Goal: Task Accomplishment & Management: Complete application form

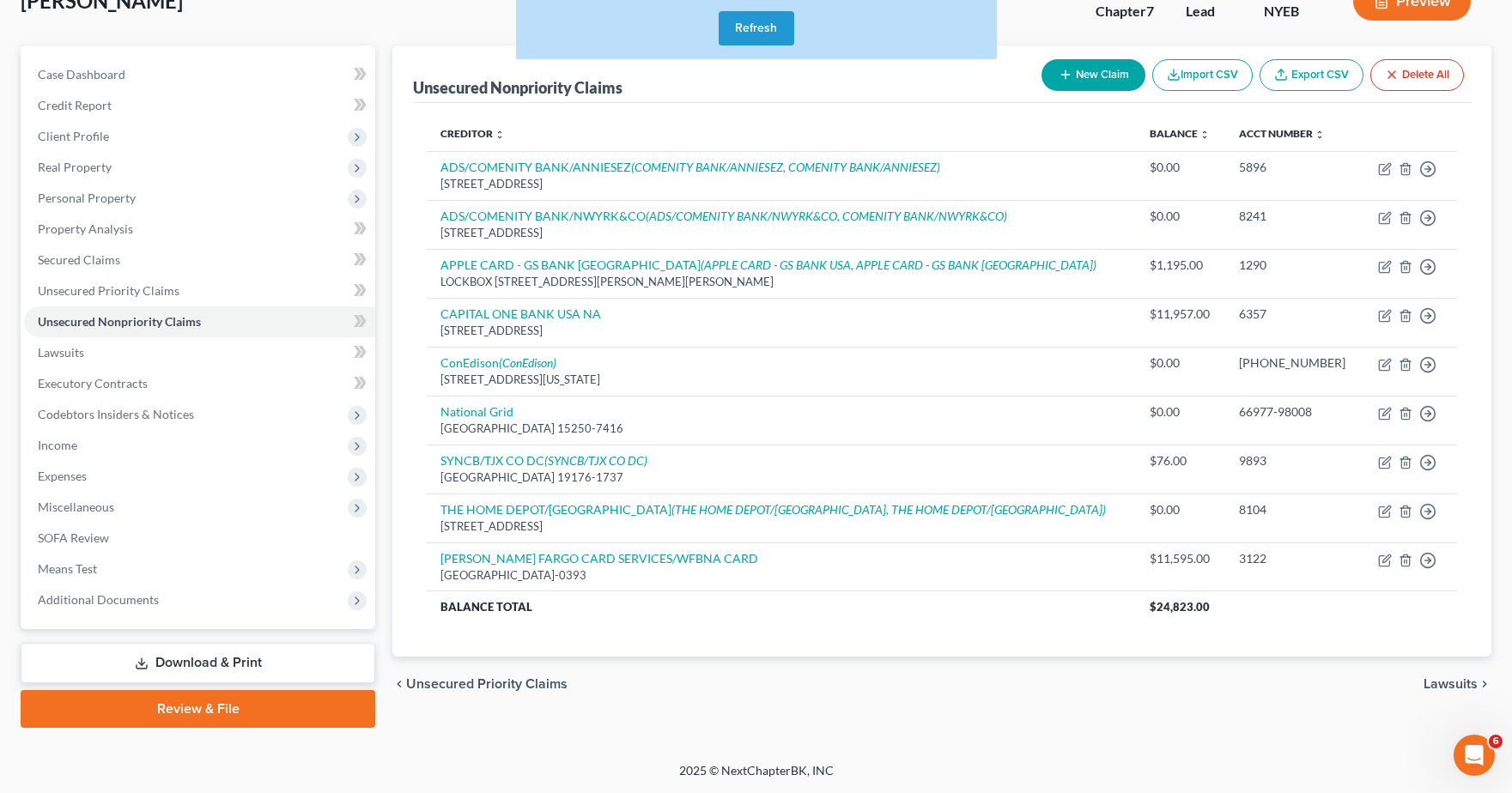
drag, startPoint x: 208, startPoint y: 27, endPoint x: 271, endPoint y: 11, distance: 65.0
click at [208, 27] on div "[PERSON_NAME] Upgraded Chapter Chapter 7 Status Lead District NYEB Preview" at bounding box center [756, 8] width 1471 height 75
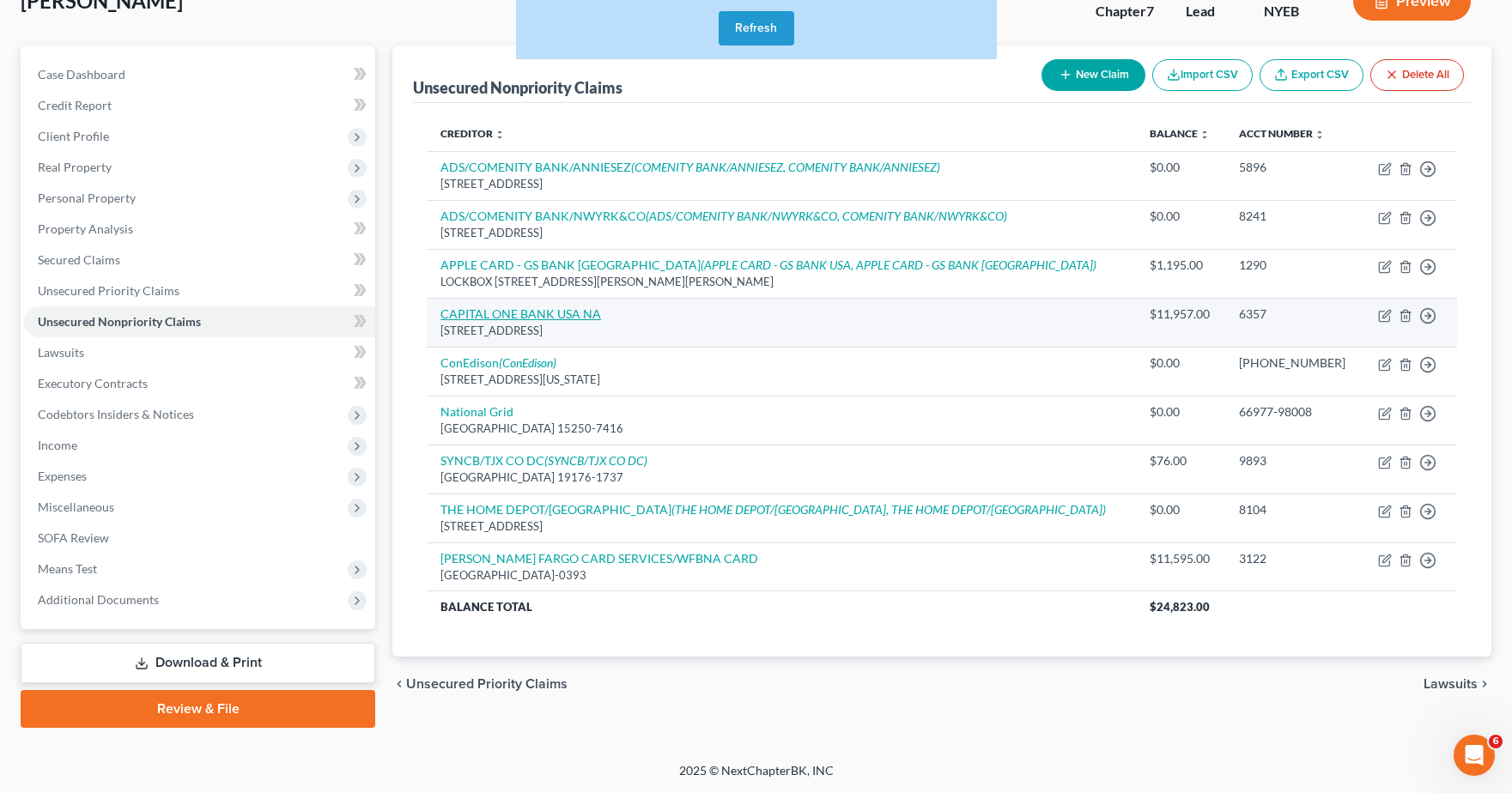
click at [564, 313] on link "CAPITAL ONE BANK USA NA" at bounding box center [521, 313] width 161 height 14
select select "46"
select select "2"
select select "0"
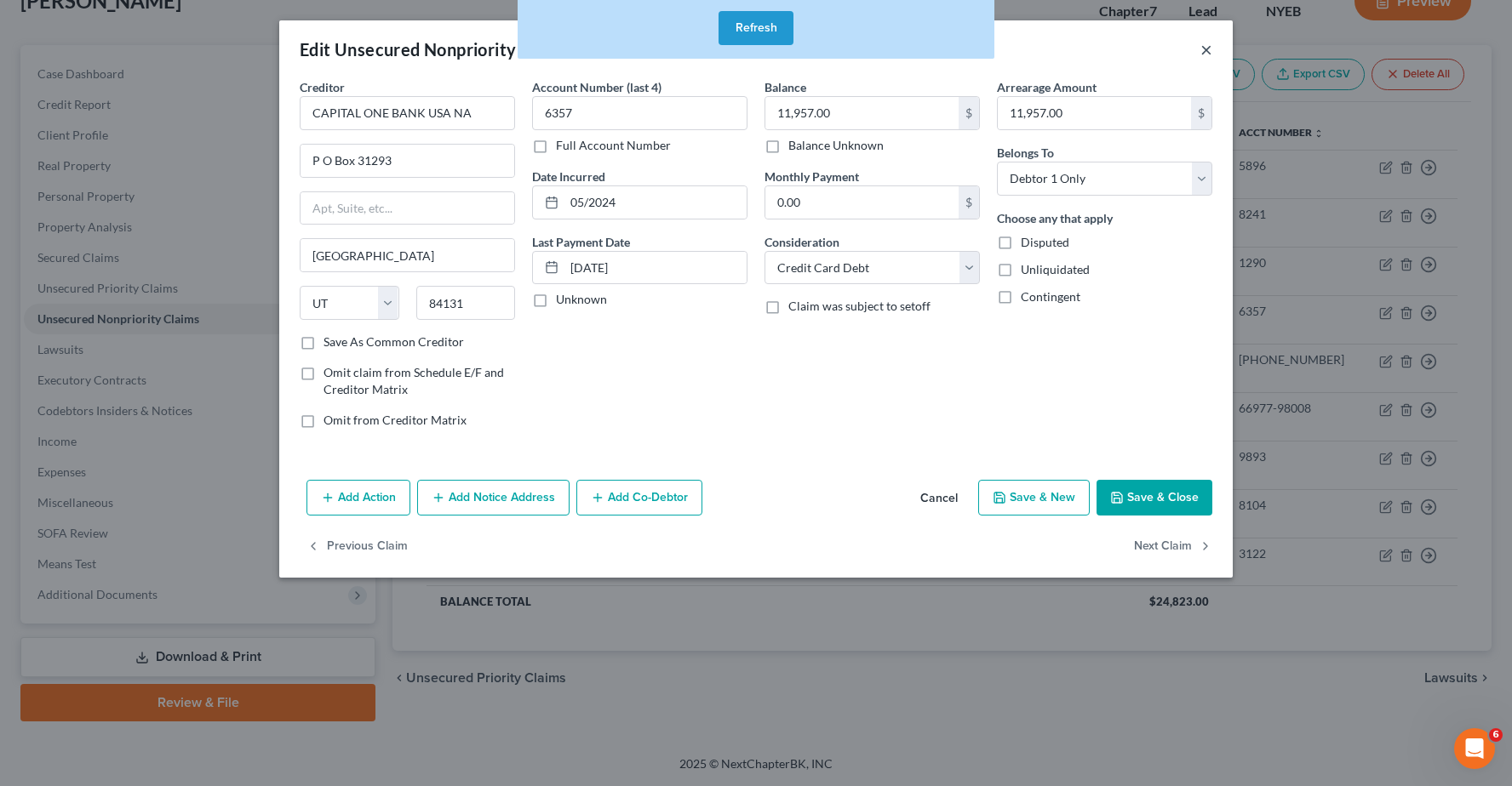
click at [1200, 48] on button "×" at bounding box center [1206, 48] width 12 height 20
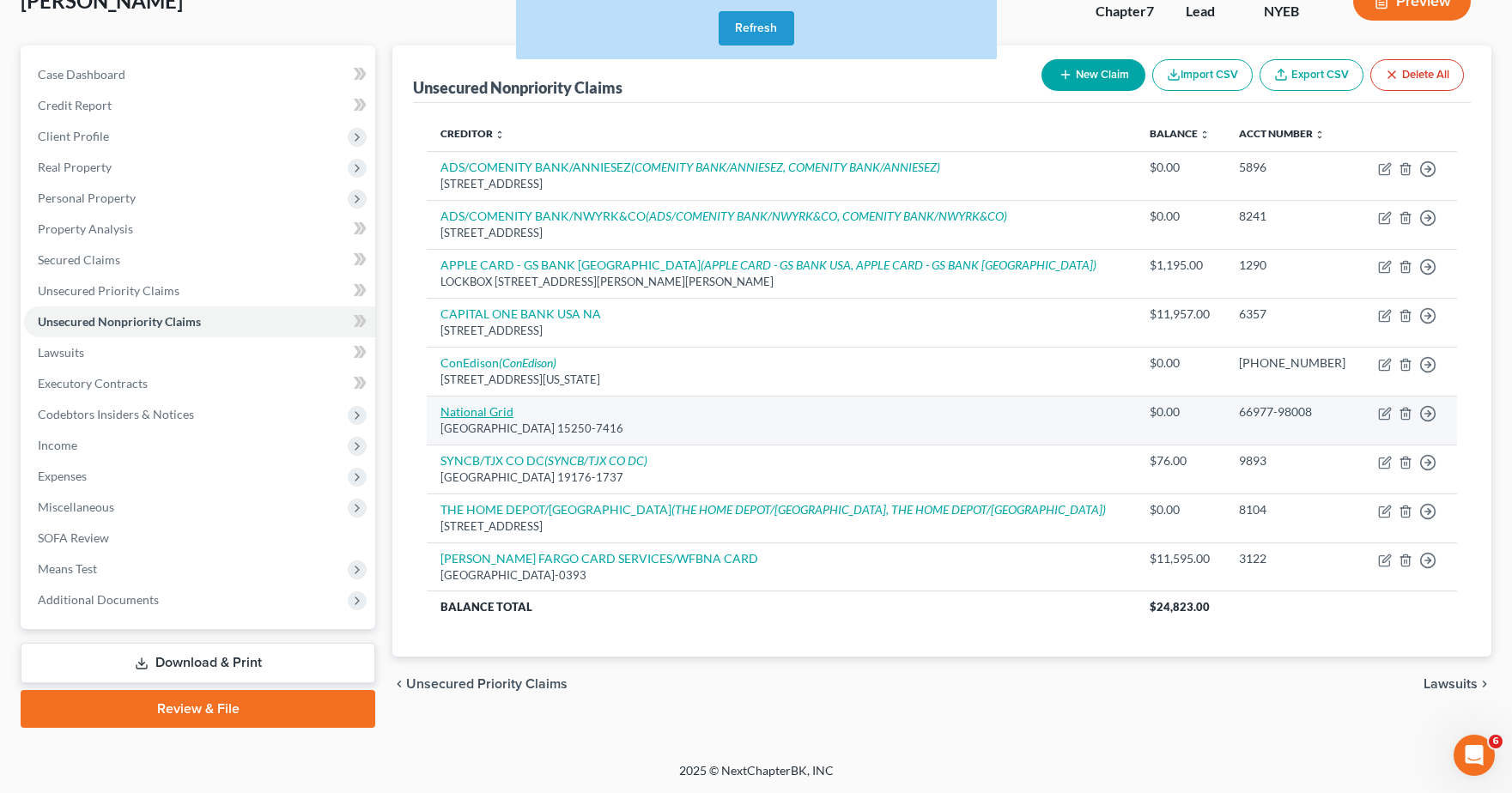
click at [500, 412] on link "National Grid" at bounding box center [477, 411] width 73 height 14
select select "39"
select select "20"
select select "0"
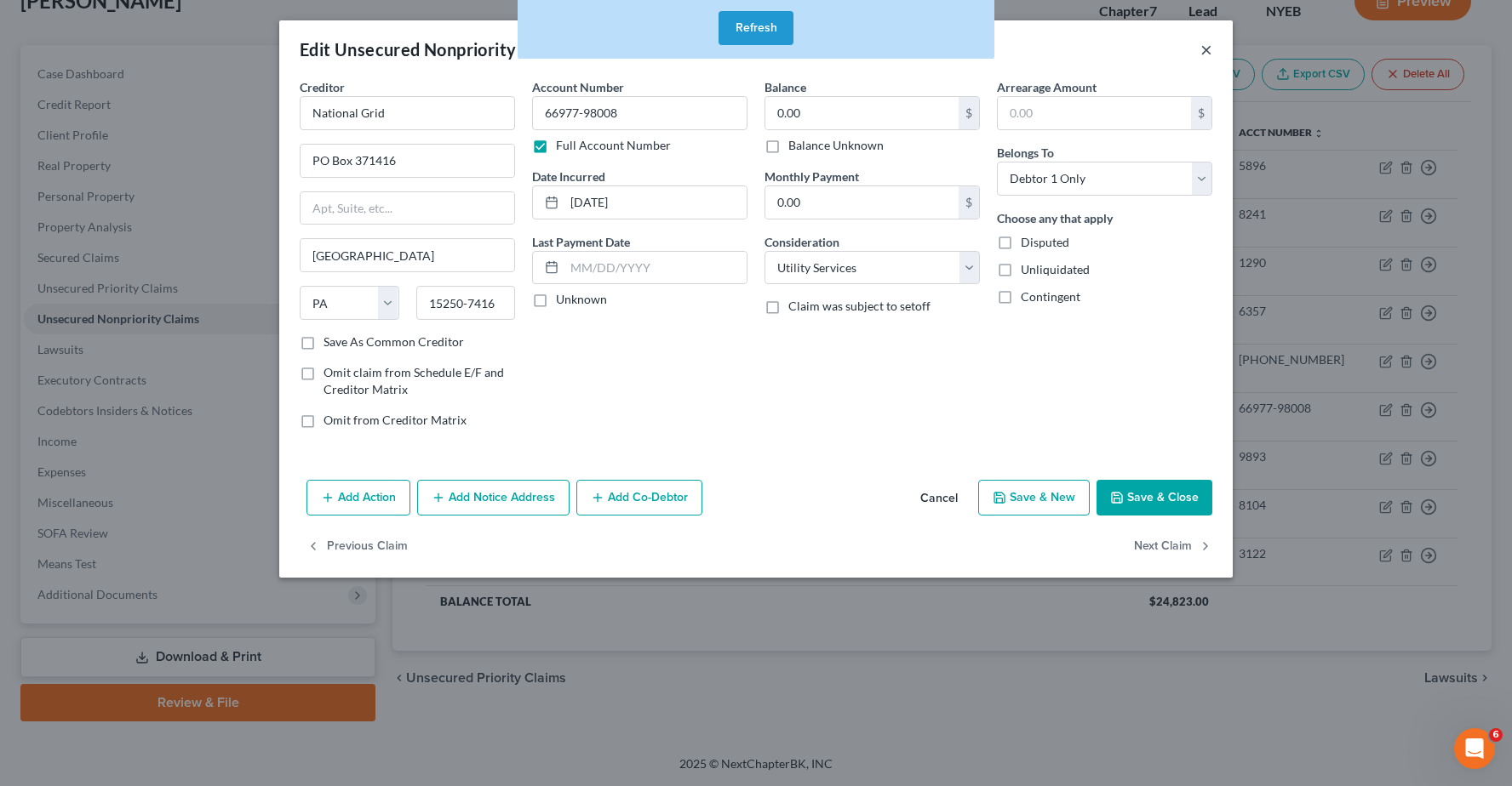
click at [1203, 48] on button "×" at bounding box center [1206, 48] width 12 height 20
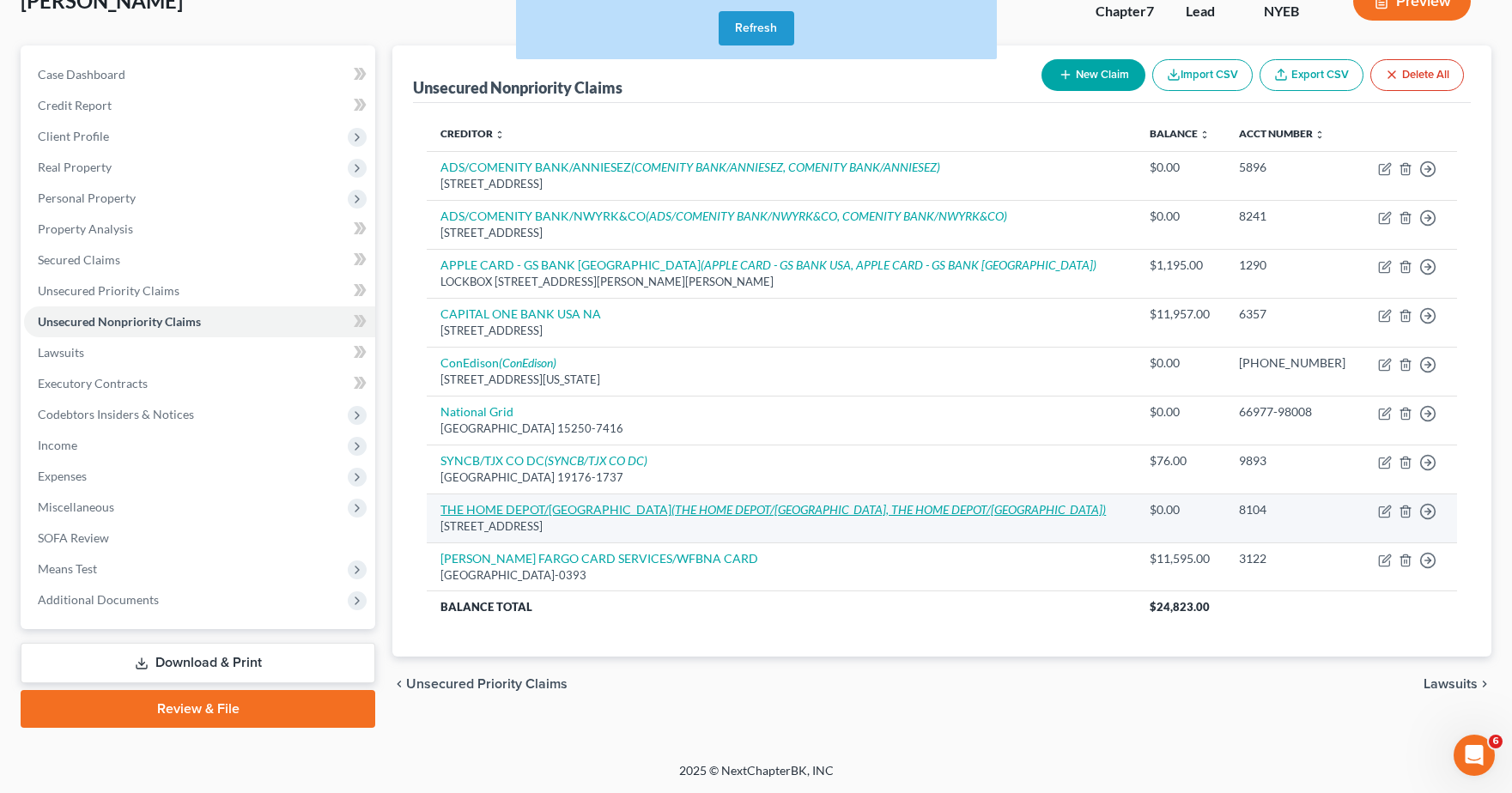
click at [576, 503] on link "THE HOME DEPOT/[GEOGRAPHIC_DATA] (THE HOME DEPOT/[GEOGRAPHIC_DATA], THE HOME DE…" at bounding box center [773, 510] width 665 height 14
select select "43"
select select "2"
select select "0"
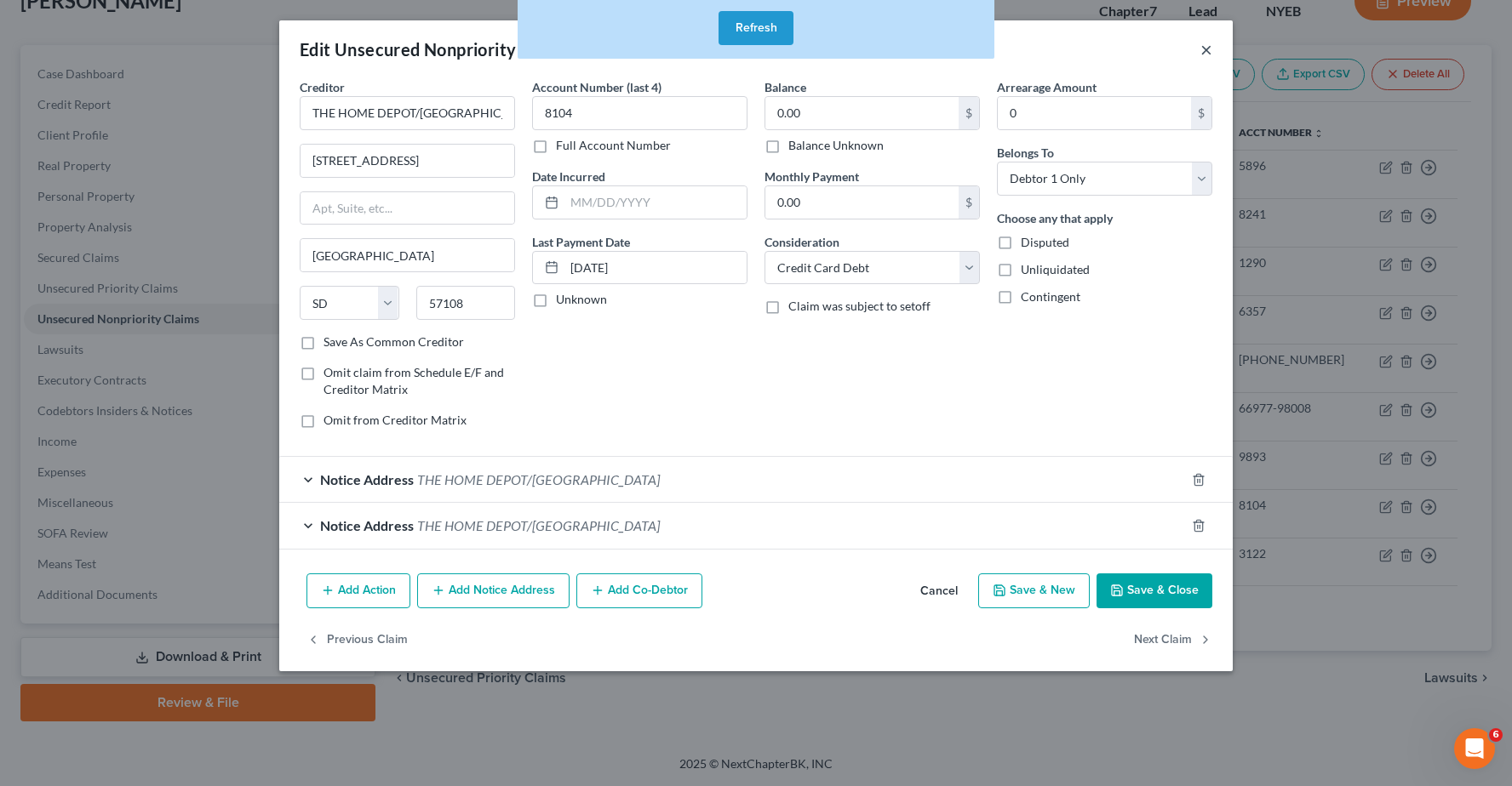
click at [1200, 49] on button "×" at bounding box center [1206, 48] width 12 height 20
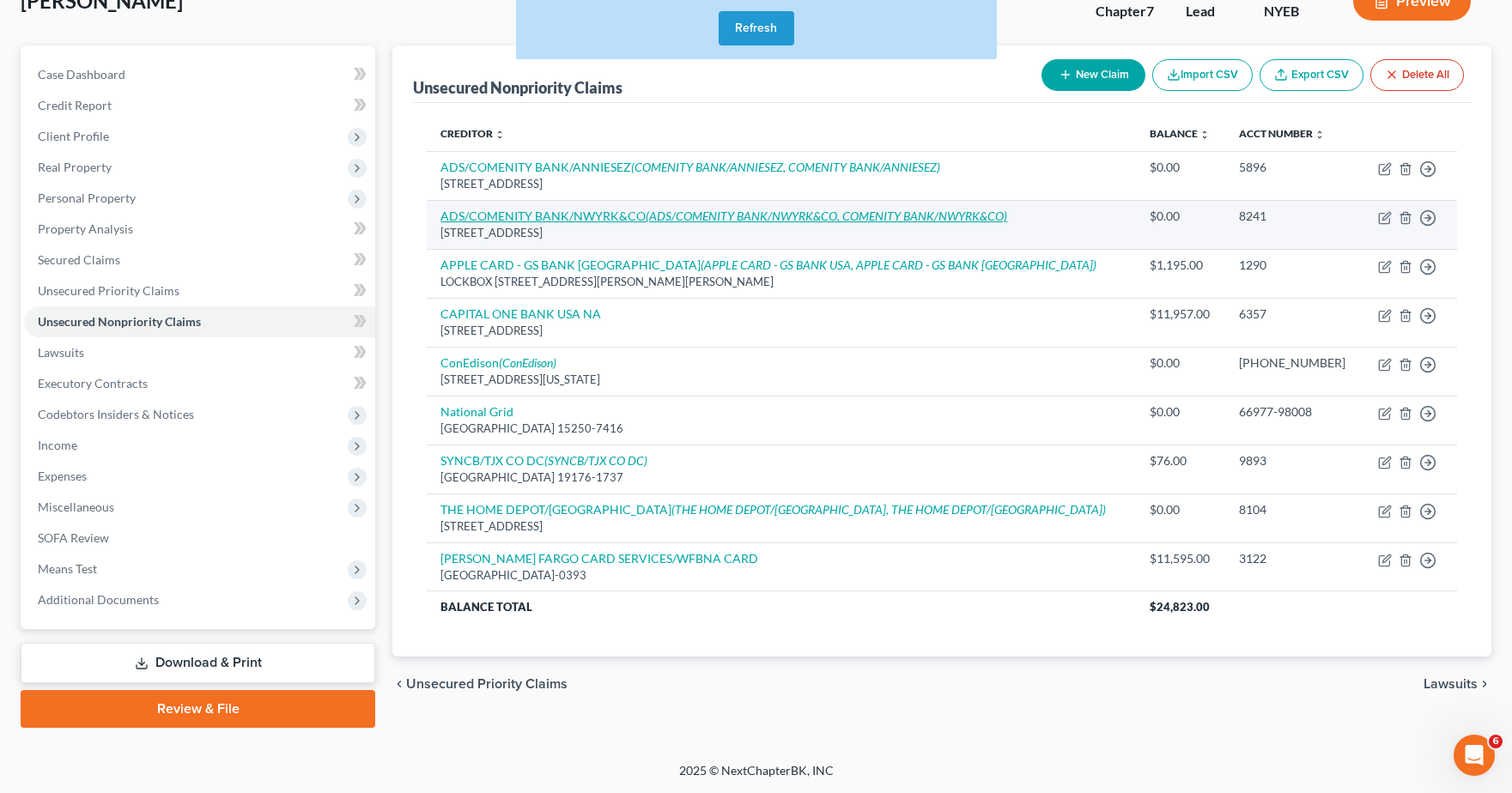
click at [559, 215] on link "ADS/COMENITY BANK/NWYRK&CO (ADS/COMENITY BANK/NWYRK&CO, COMENITY BANK/NWYRK&CO)" at bounding box center [724, 216] width 567 height 14
select select "36"
select select "2"
select select "0"
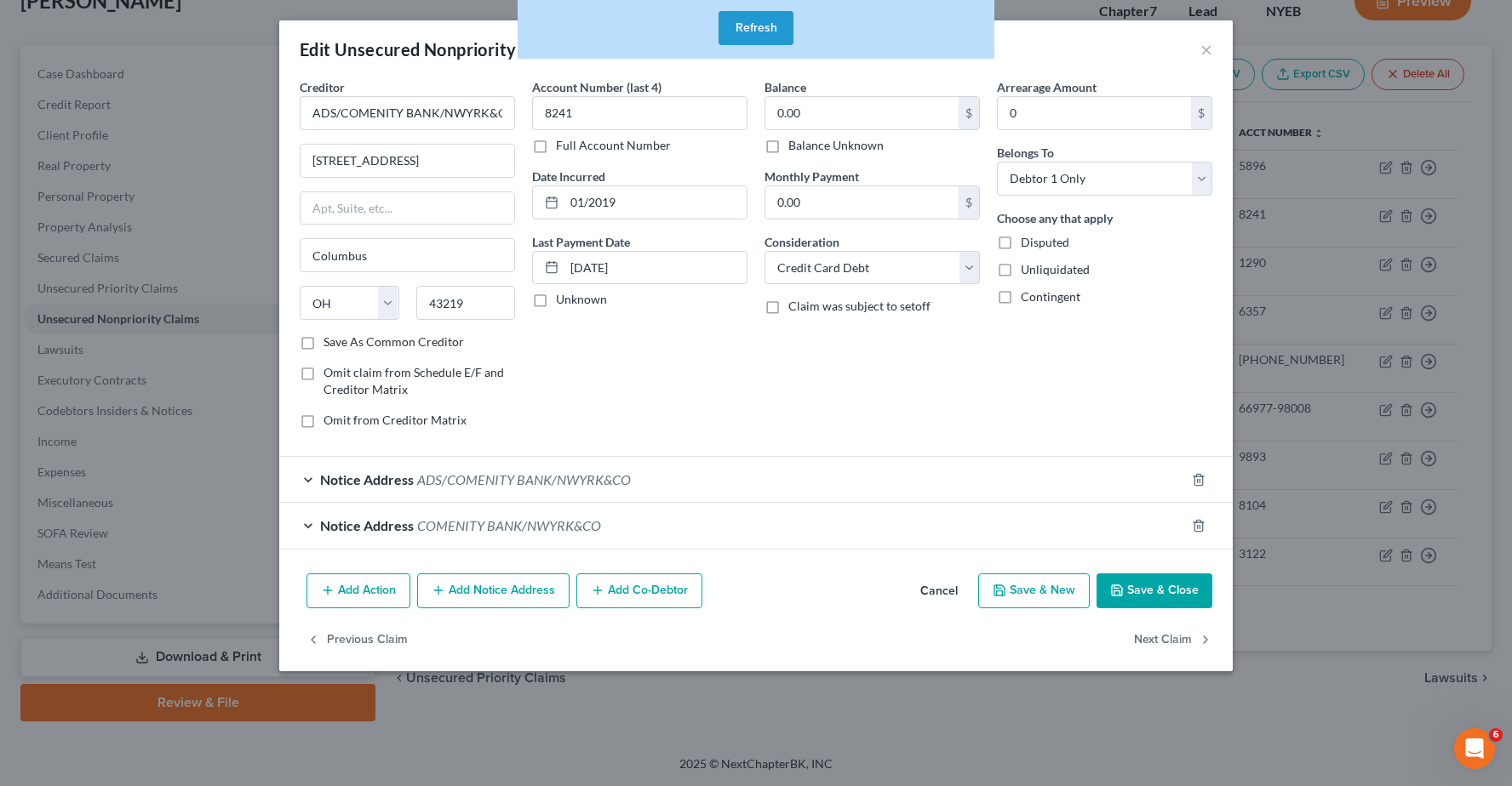
click at [350, 520] on span "Notice Address" at bounding box center [366, 525] width 93 height 16
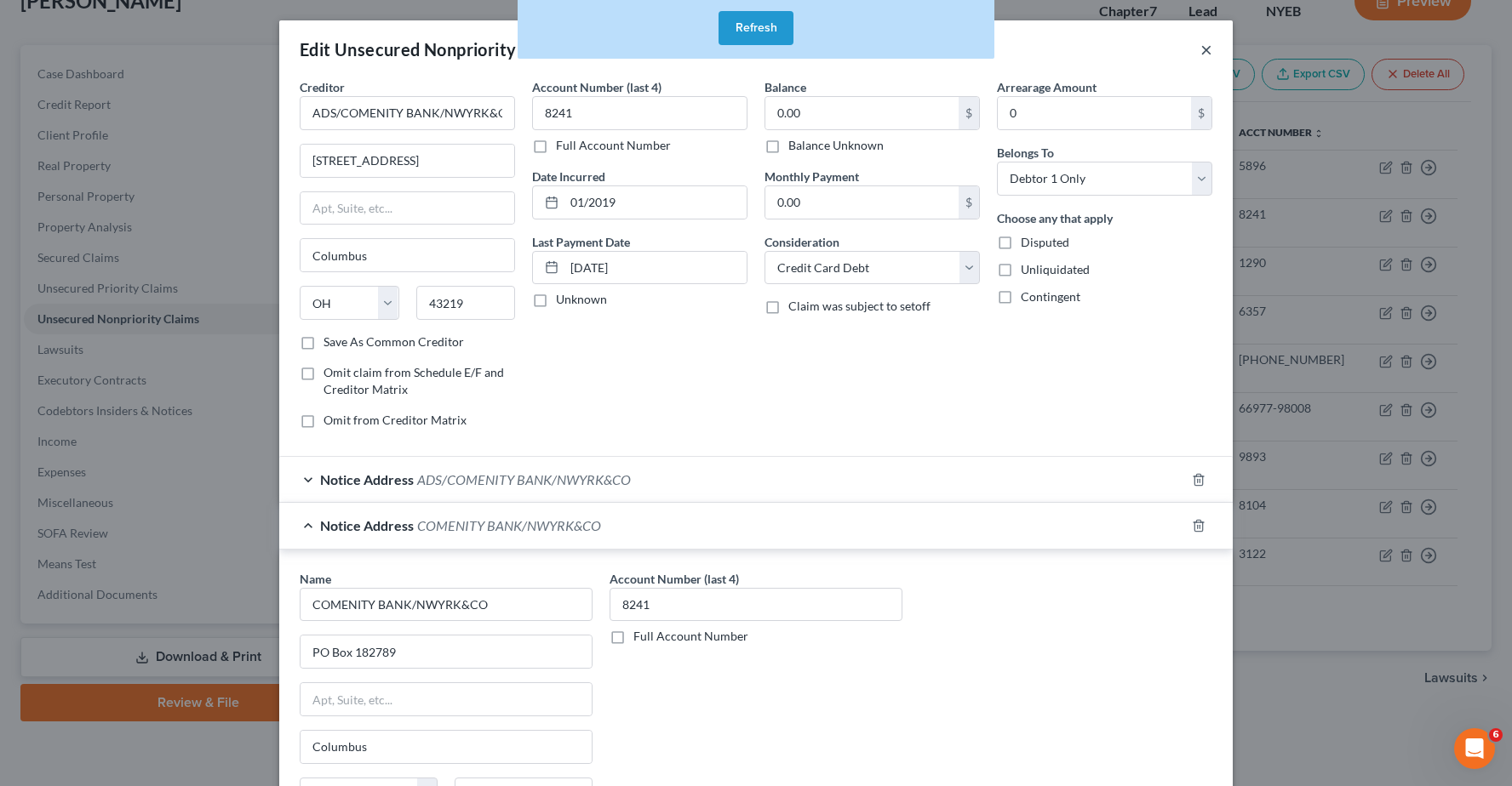
click at [1200, 50] on button "×" at bounding box center [1206, 48] width 12 height 20
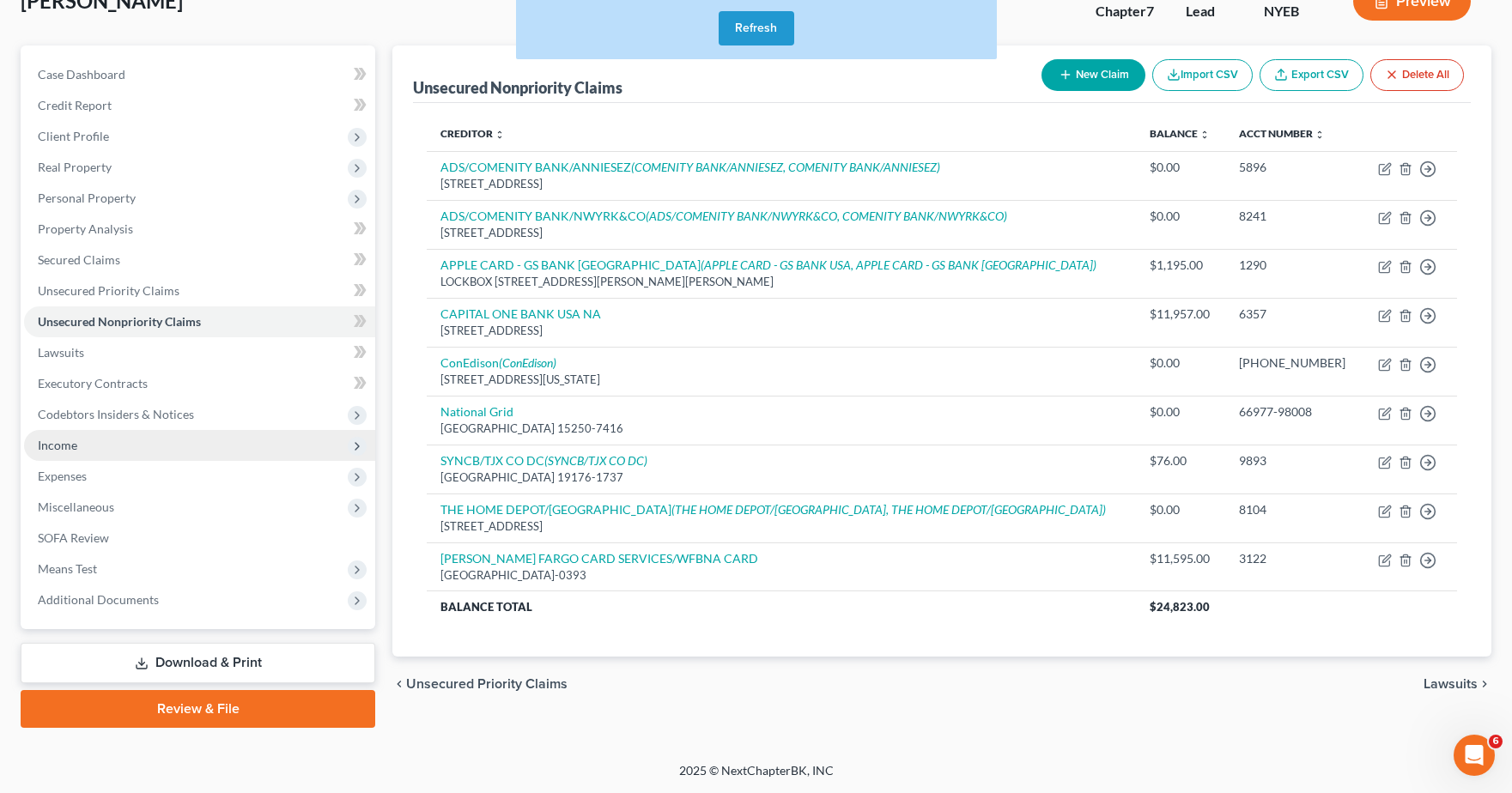
click at [50, 440] on span "Income" at bounding box center [58, 445] width 39 height 14
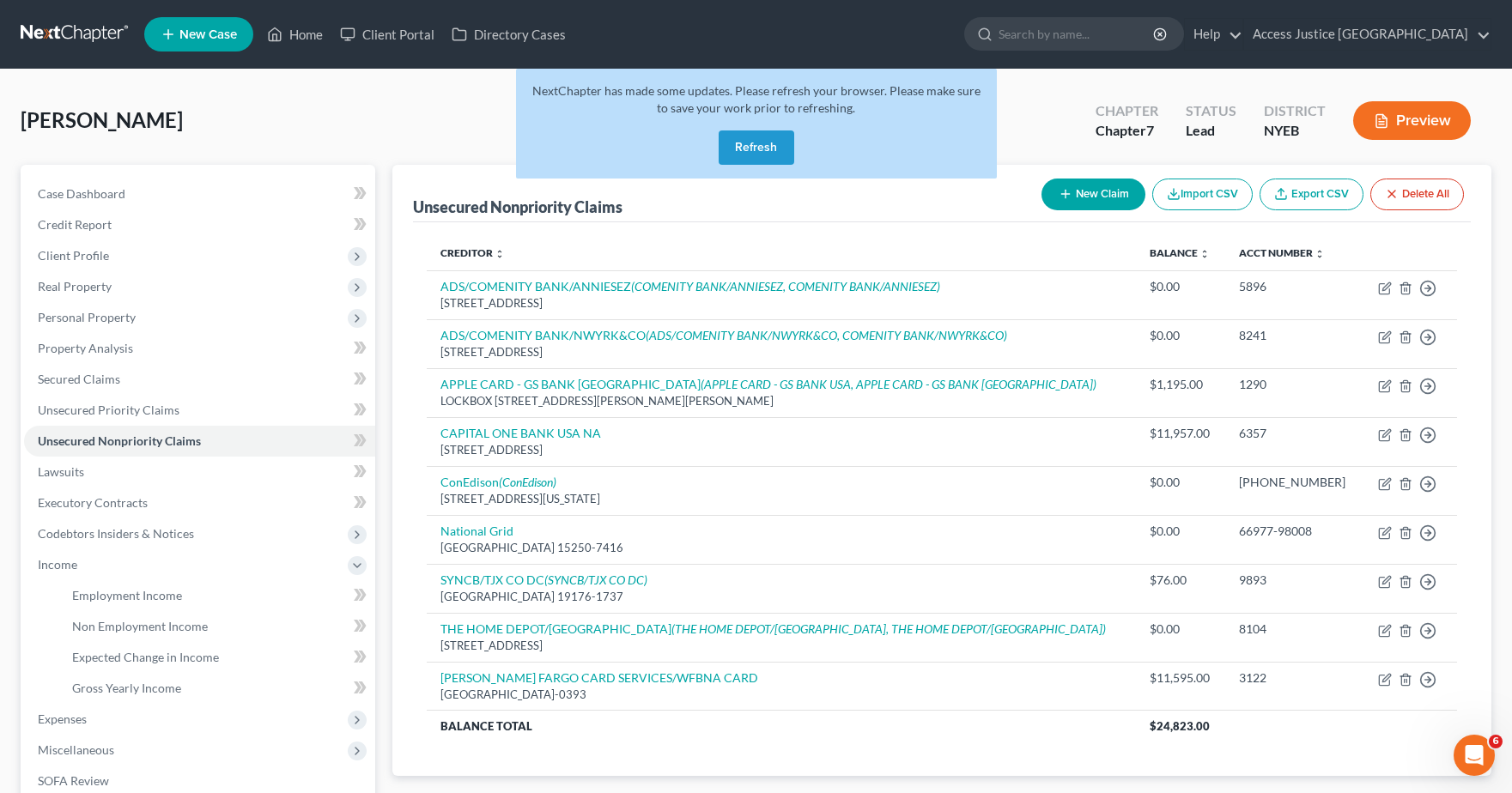
click at [761, 149] on button "Refresh" at bounding box center [756, 147] width 76 height 35
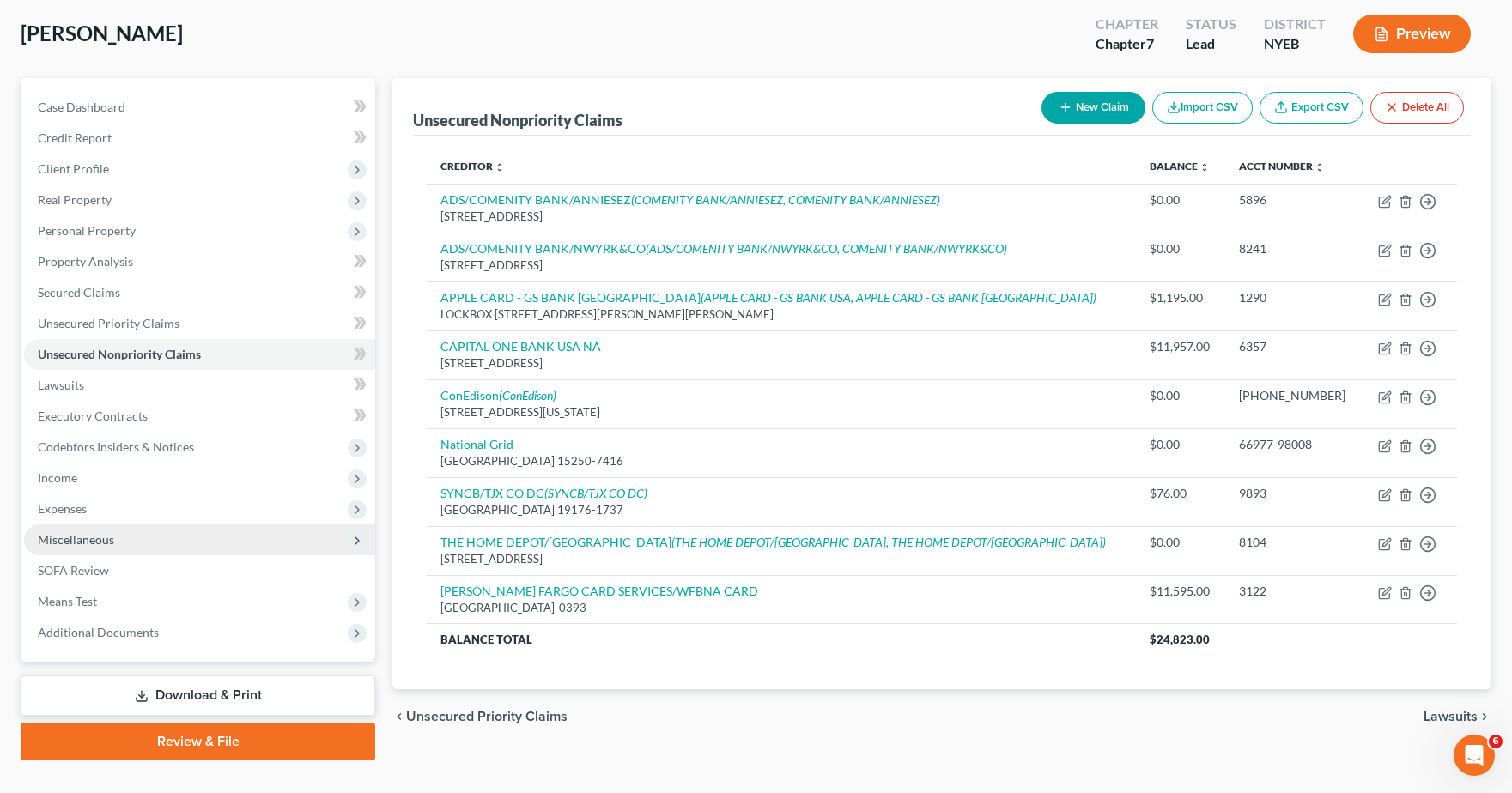
scroll to position [119, 0]
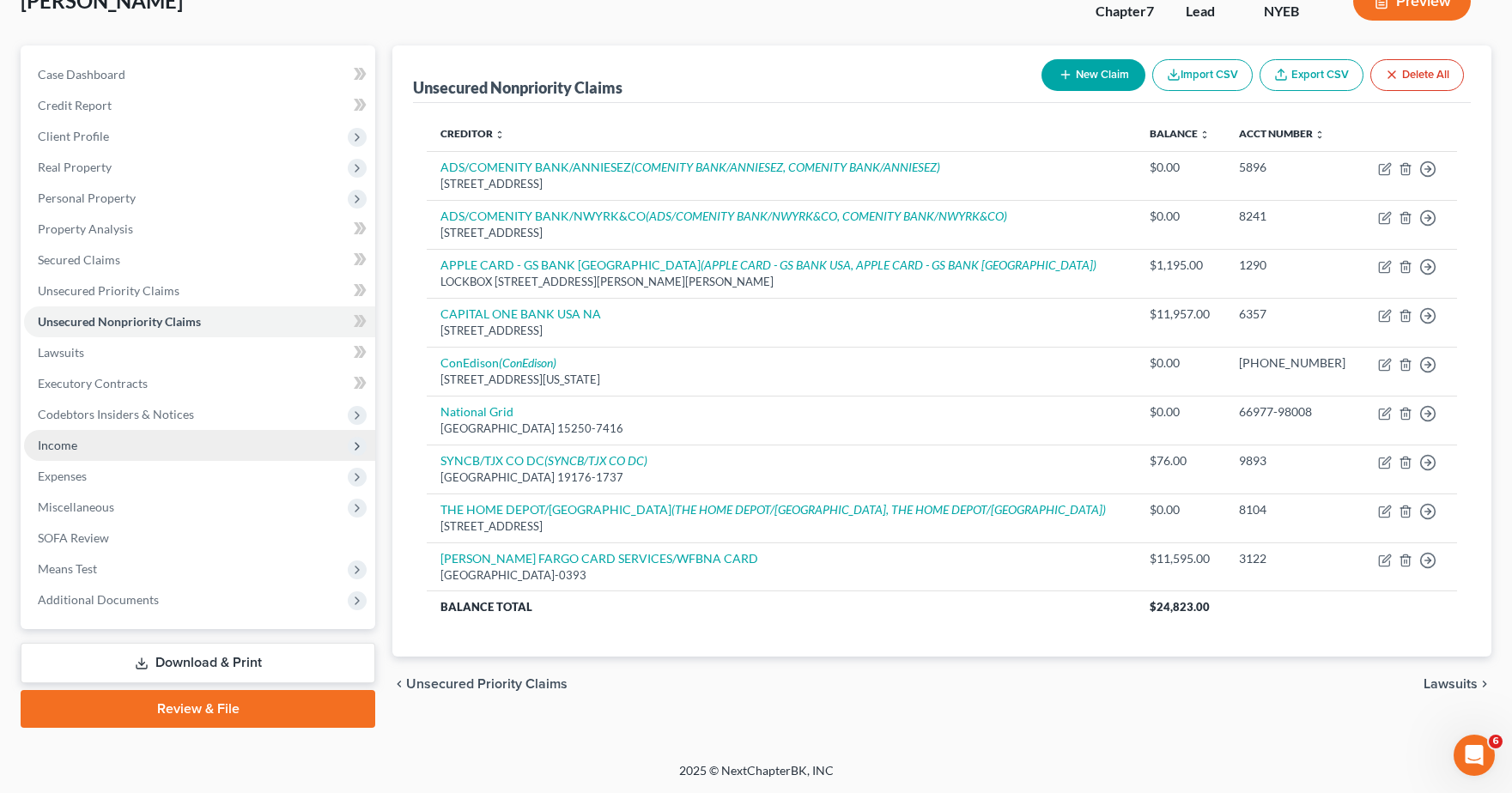
click at [72, 450] on span "Income" at bounding box center [58, 445] width 39 height 14
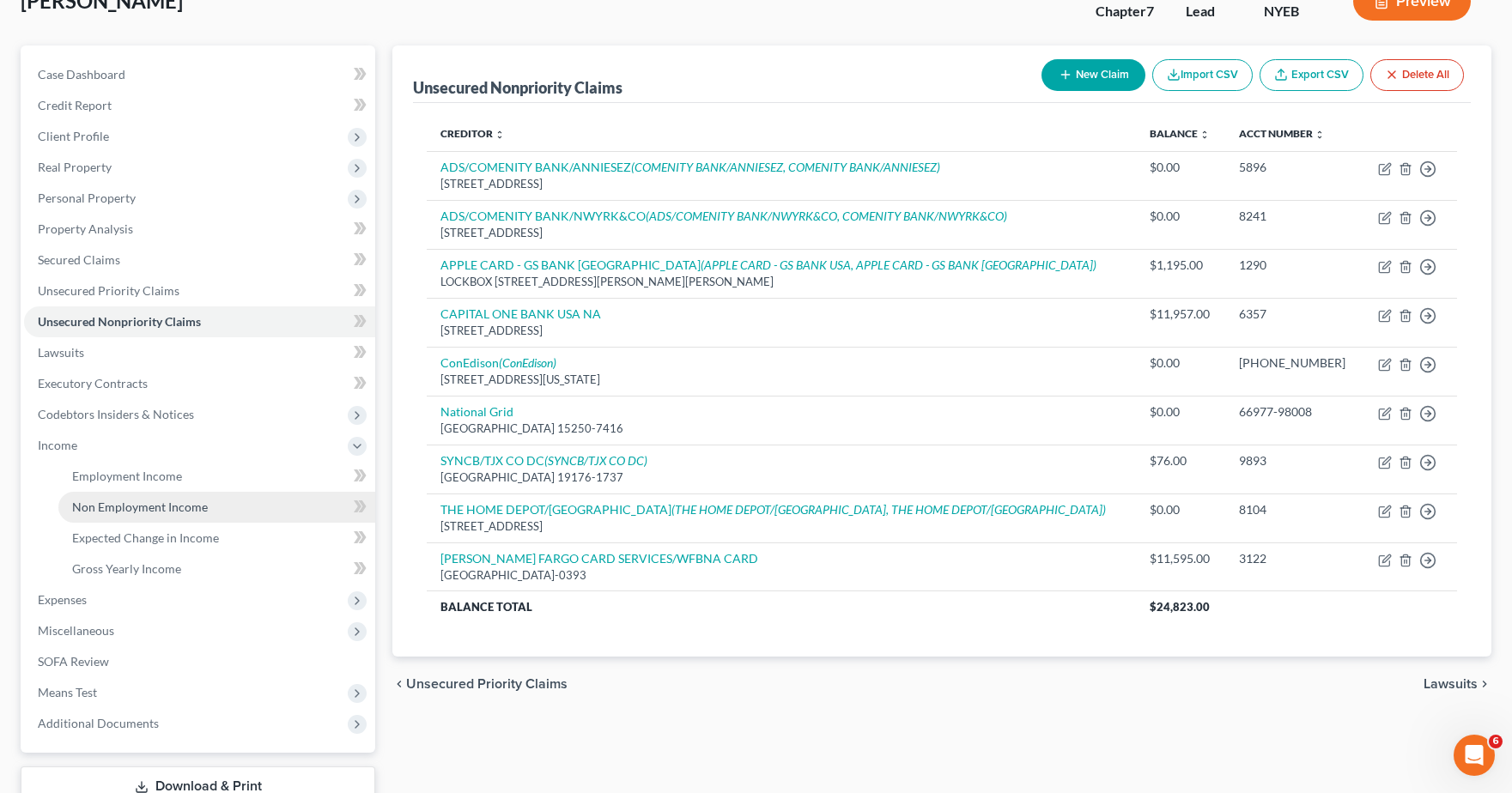
click at [99, 511] on span "Non Employment Income" at bounding box center [139, 507] width 136 height 14
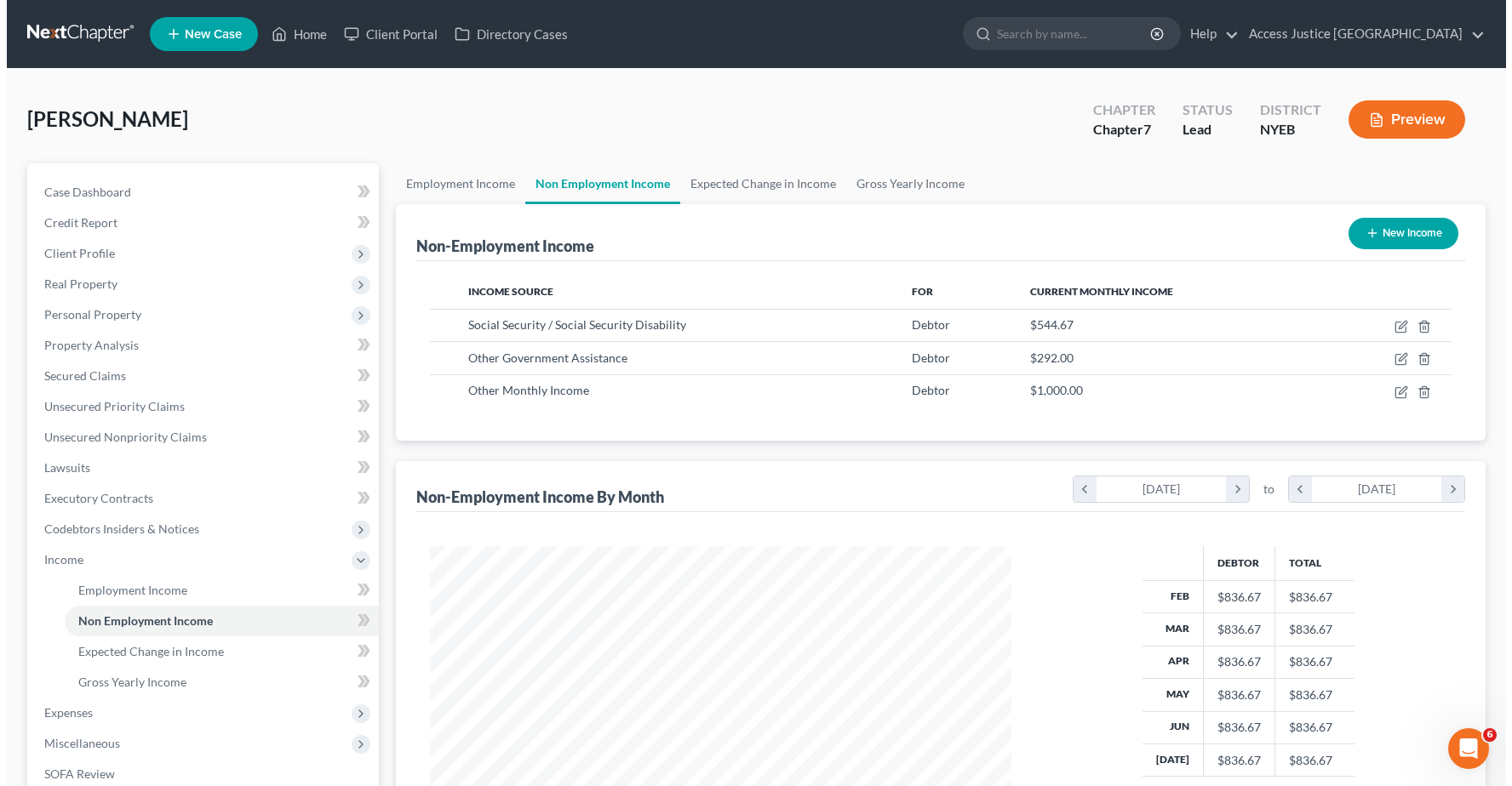
scroll to position [305, 616]
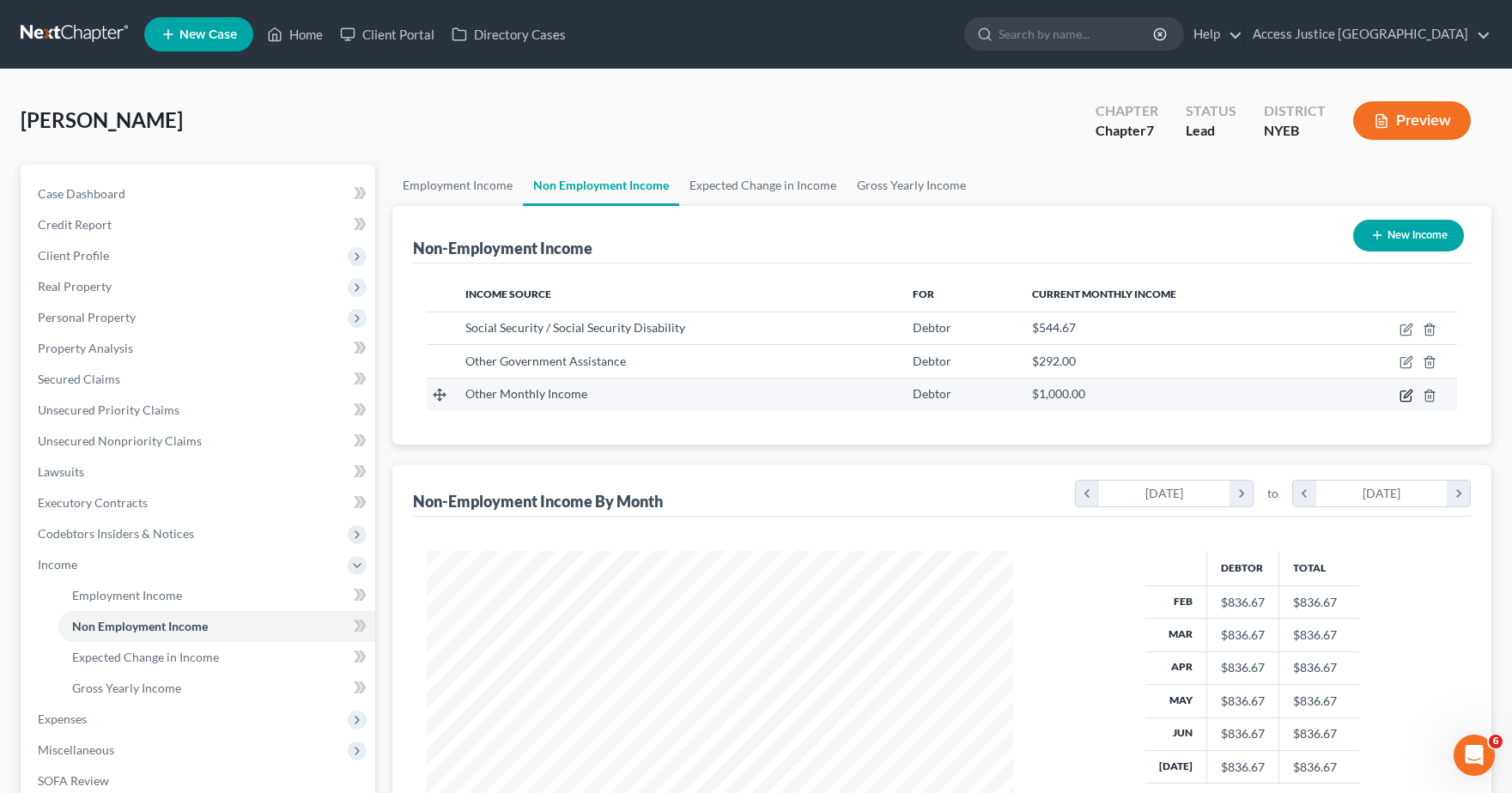
click at [1403, 393] on icon "button" at bounding box center [1406, 395] width 13 height 13
select select "13"
select select "0"
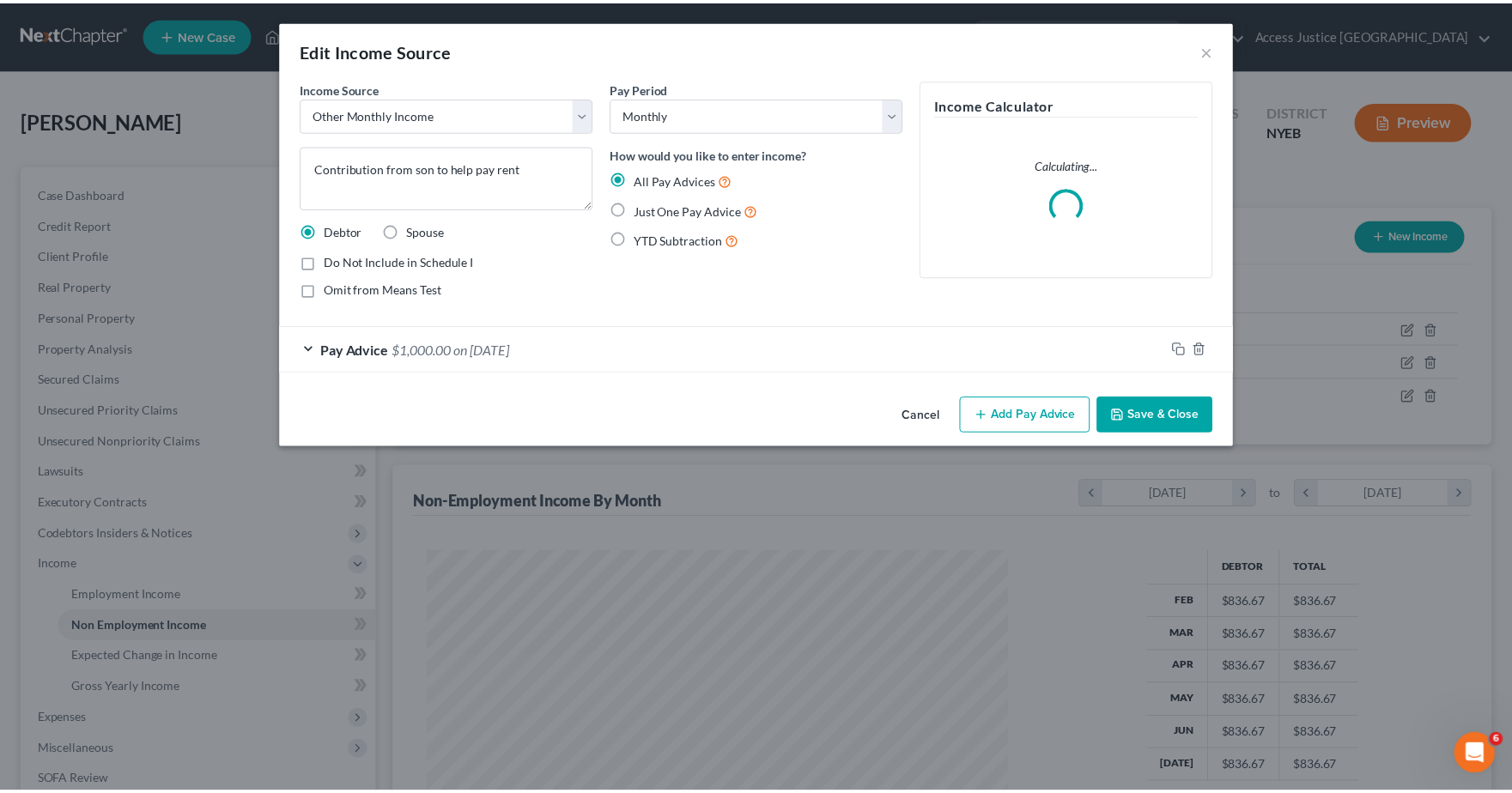
scroll to position [308, 627]
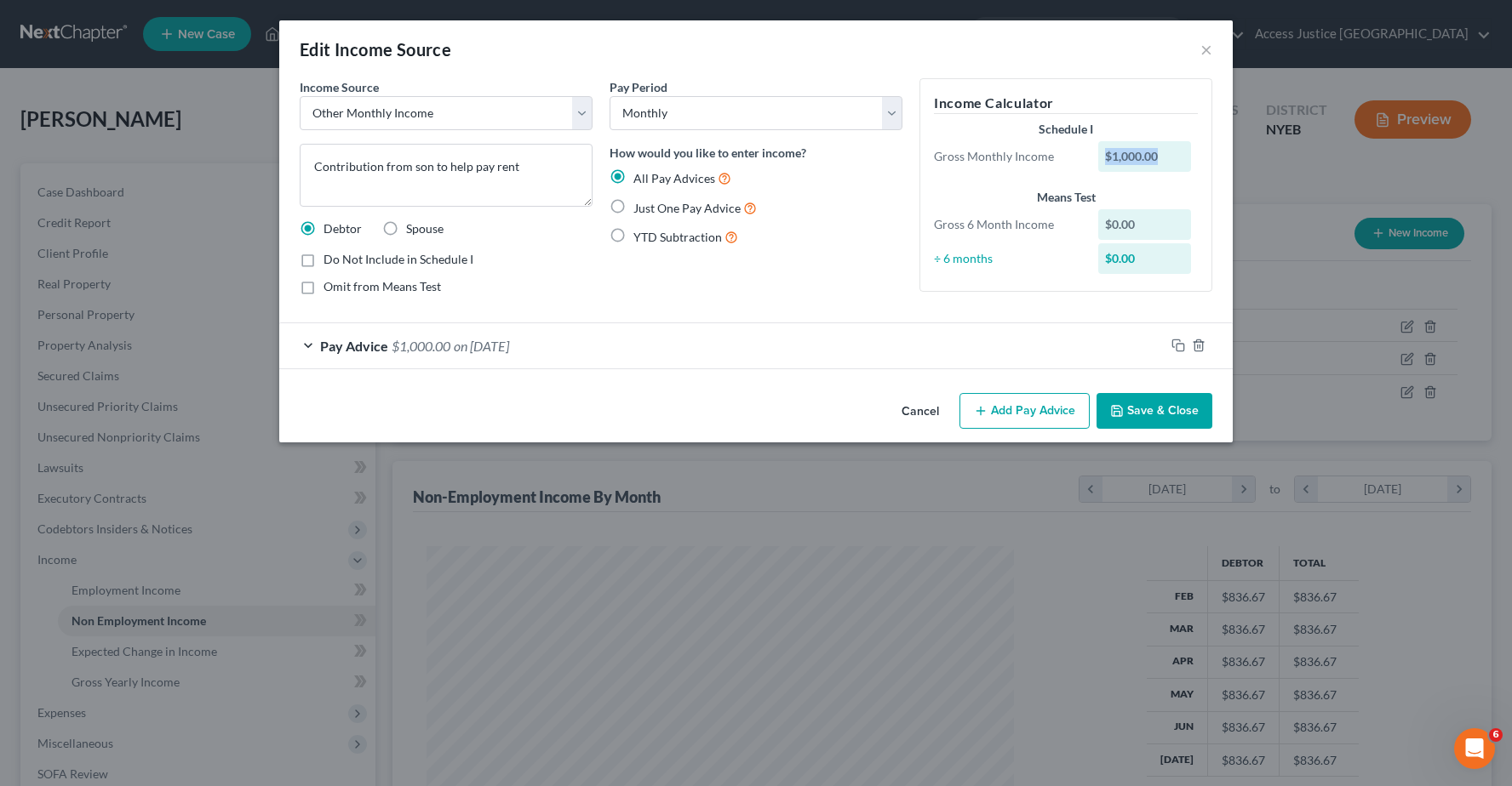
drag, startPoint x: 1157, startPoint y: 156, endPoint x: 1075, endPoint y: 146, distance: 82.6
click at [1077, 146] on div "Gross Monthly Income $1,000.00" at bounding box center [1066, 156] width 281 height 31
click at [1155, 163] on div "$1,000.00" at bounding box center [1145, 156] width 93 height 31
click at [1126, 152] on div "$1,000.00" at bounding box center [1145, 156] width 93 height 31
click at [1160, 155] on div "$1,000.00" at bounding box center [1145, 156] width 93 height 31
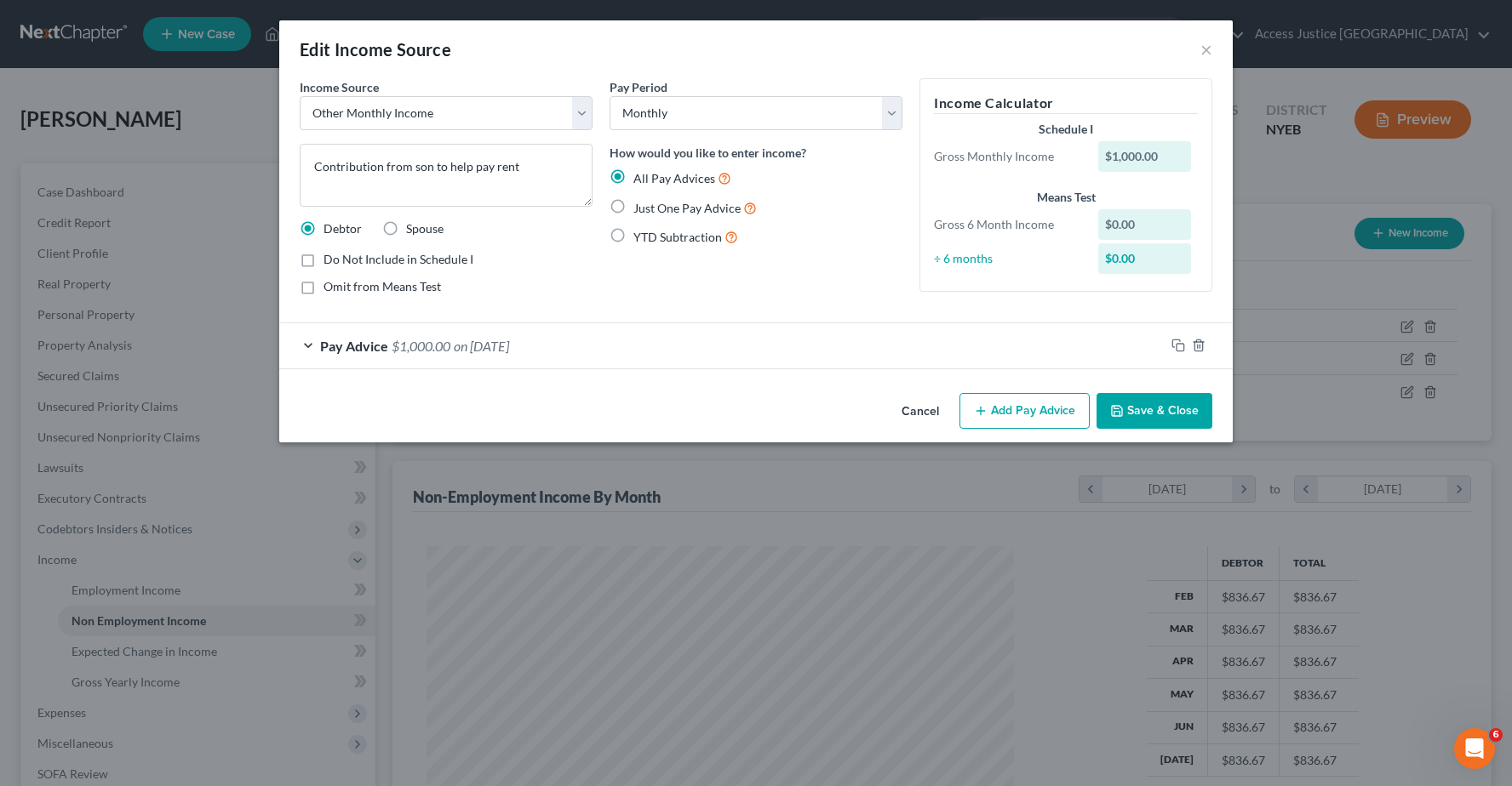
click at [1153, 155] on div "$1,000.00" at bounding box center [1145, 156] width 93 height 31
click at [349, 345] on span "Pay Advice" at bounding box center [353, 346] width 68 height 16
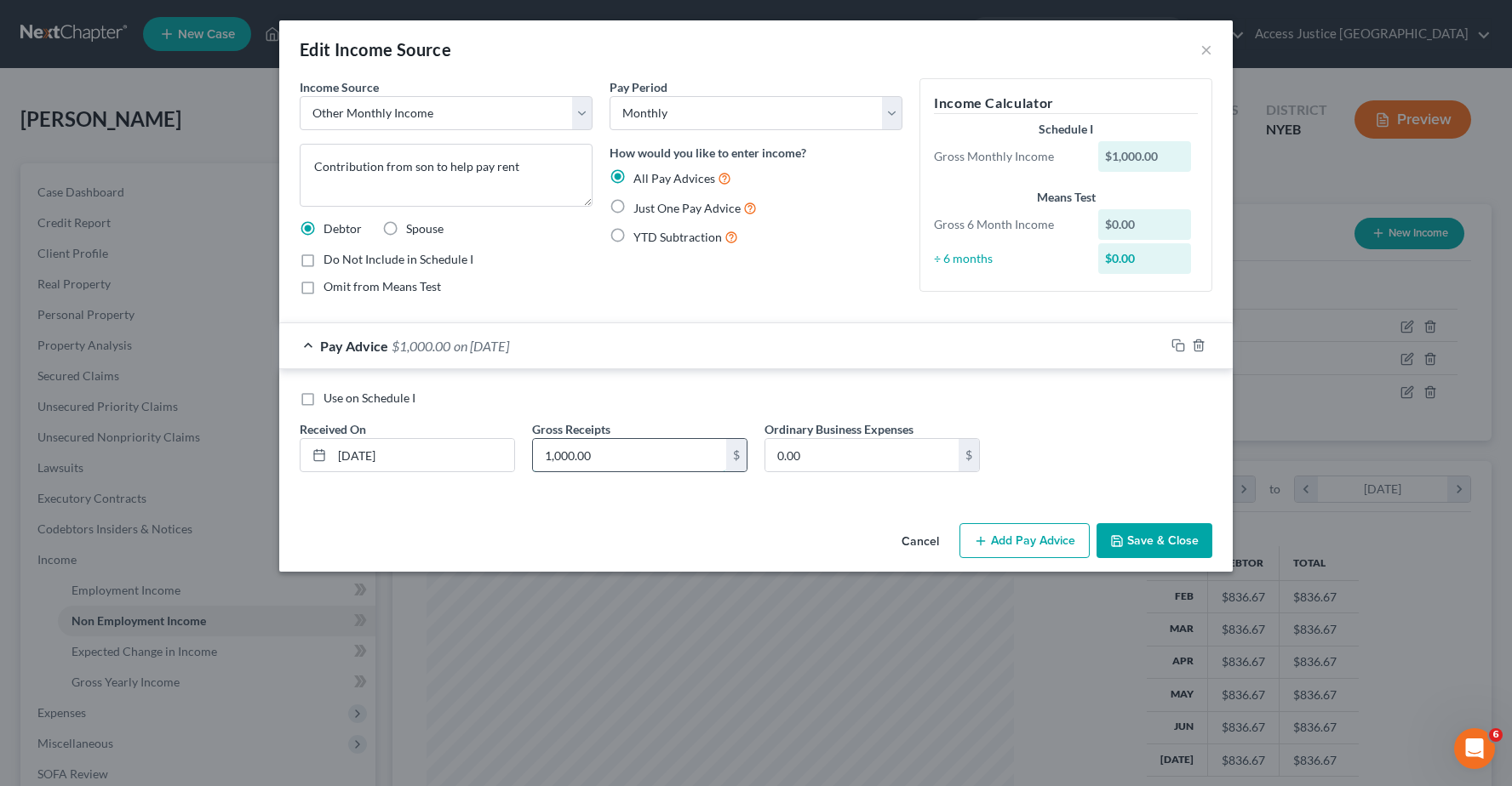
click at [558, 452] on input "1,000.00" at bounding box center [629, 455] width 193 height 33
type input "1,300"
click at [1130, 540] on button "Save & Close" at bounding box center [1154, 541] width 115 height 36
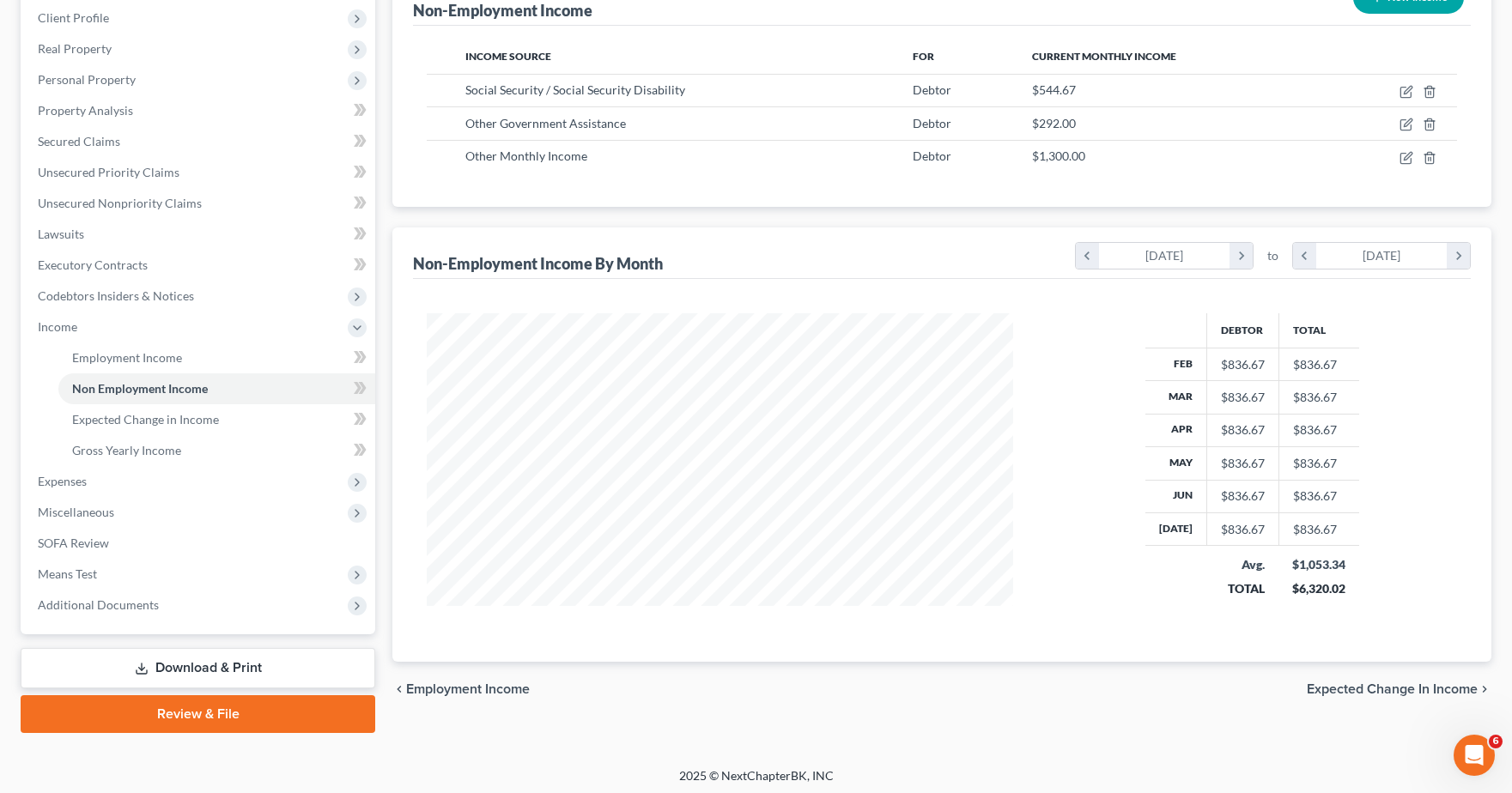
scroll to position [243, 0]
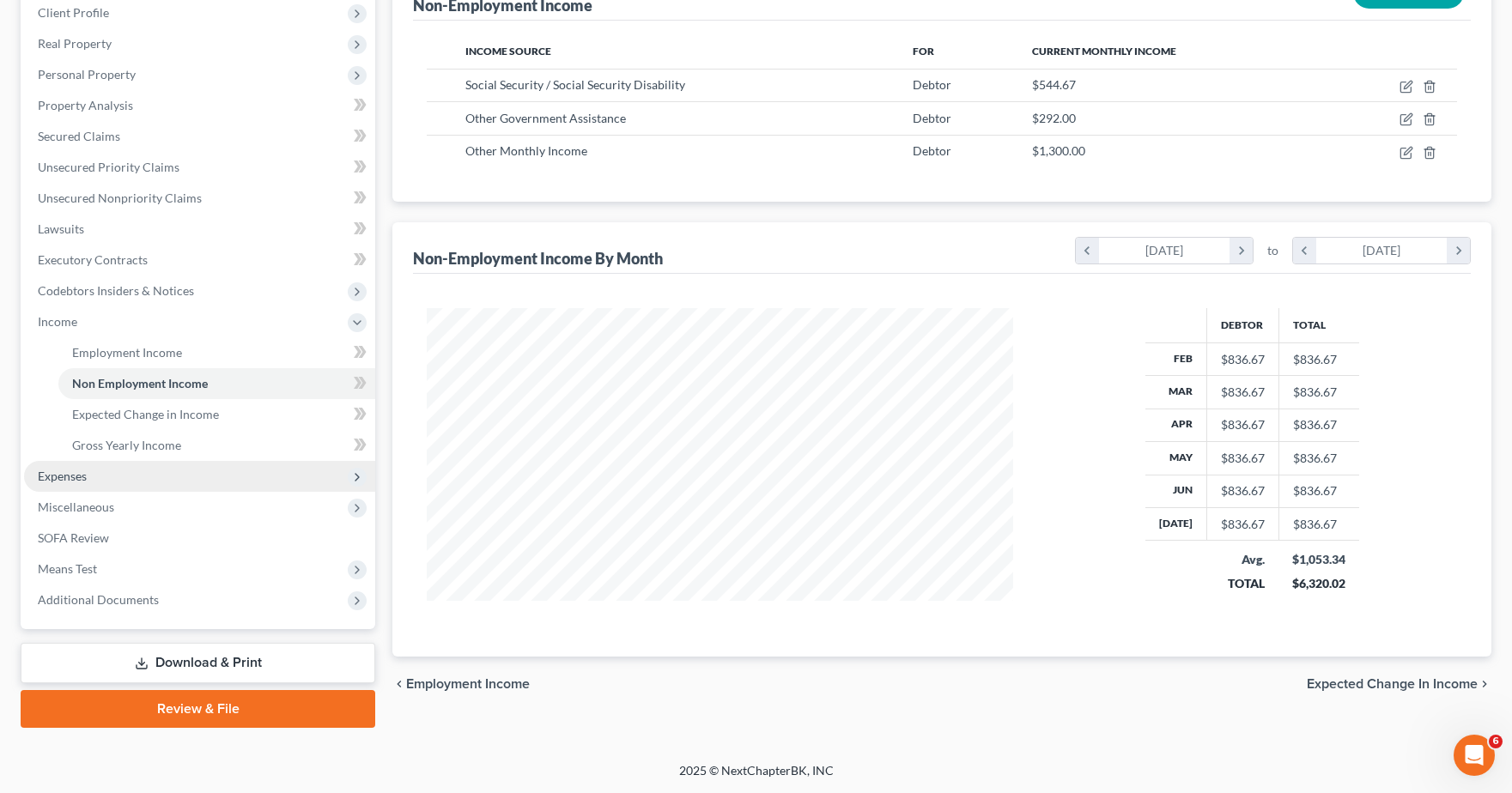
click at [61, 484] on span "Expenses" at bounding box center [199, 476] width 351 height 31
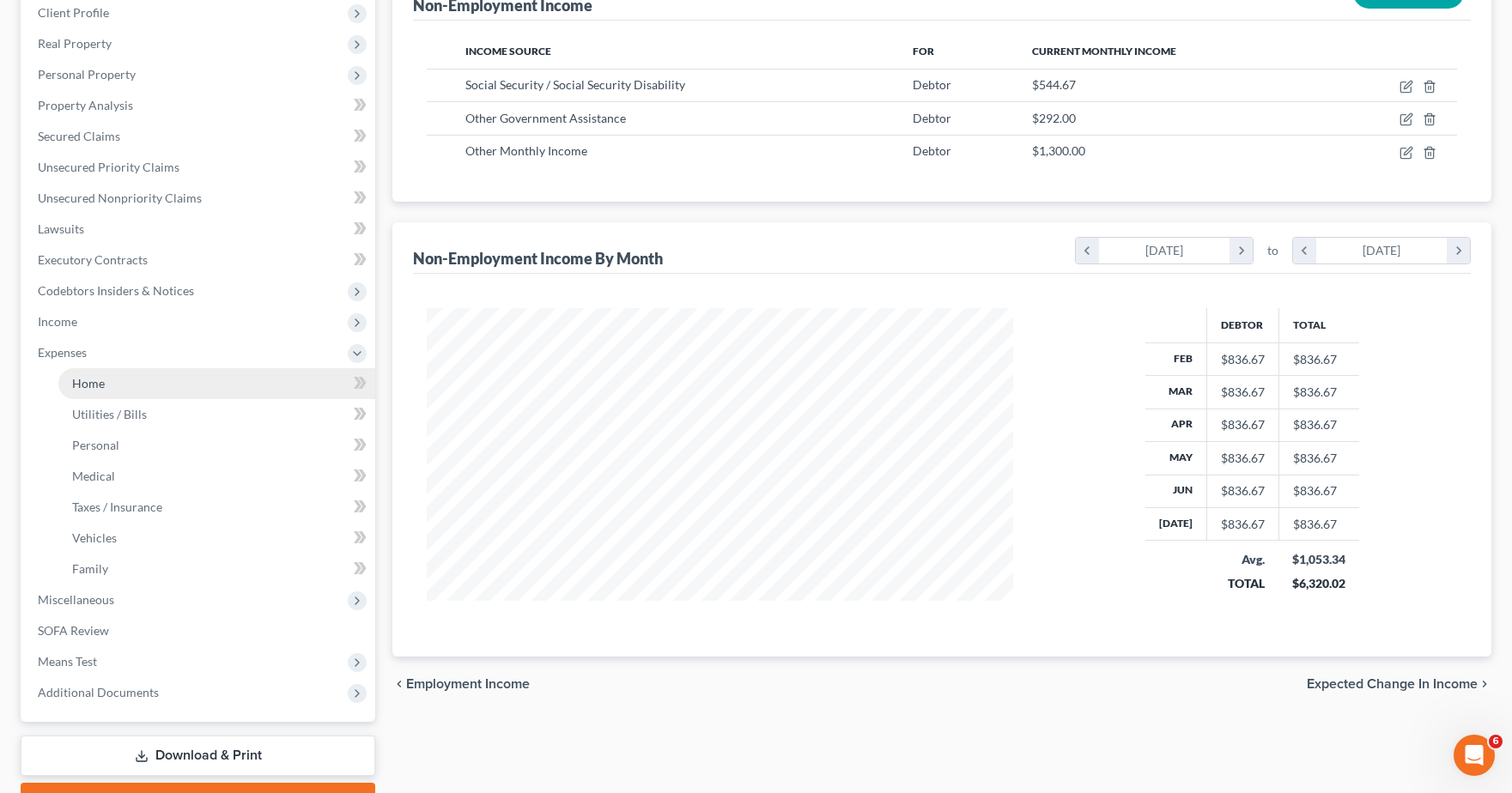
click at [112, 392] on link "Home" at bounding box center [217, 384] width 317 height 31
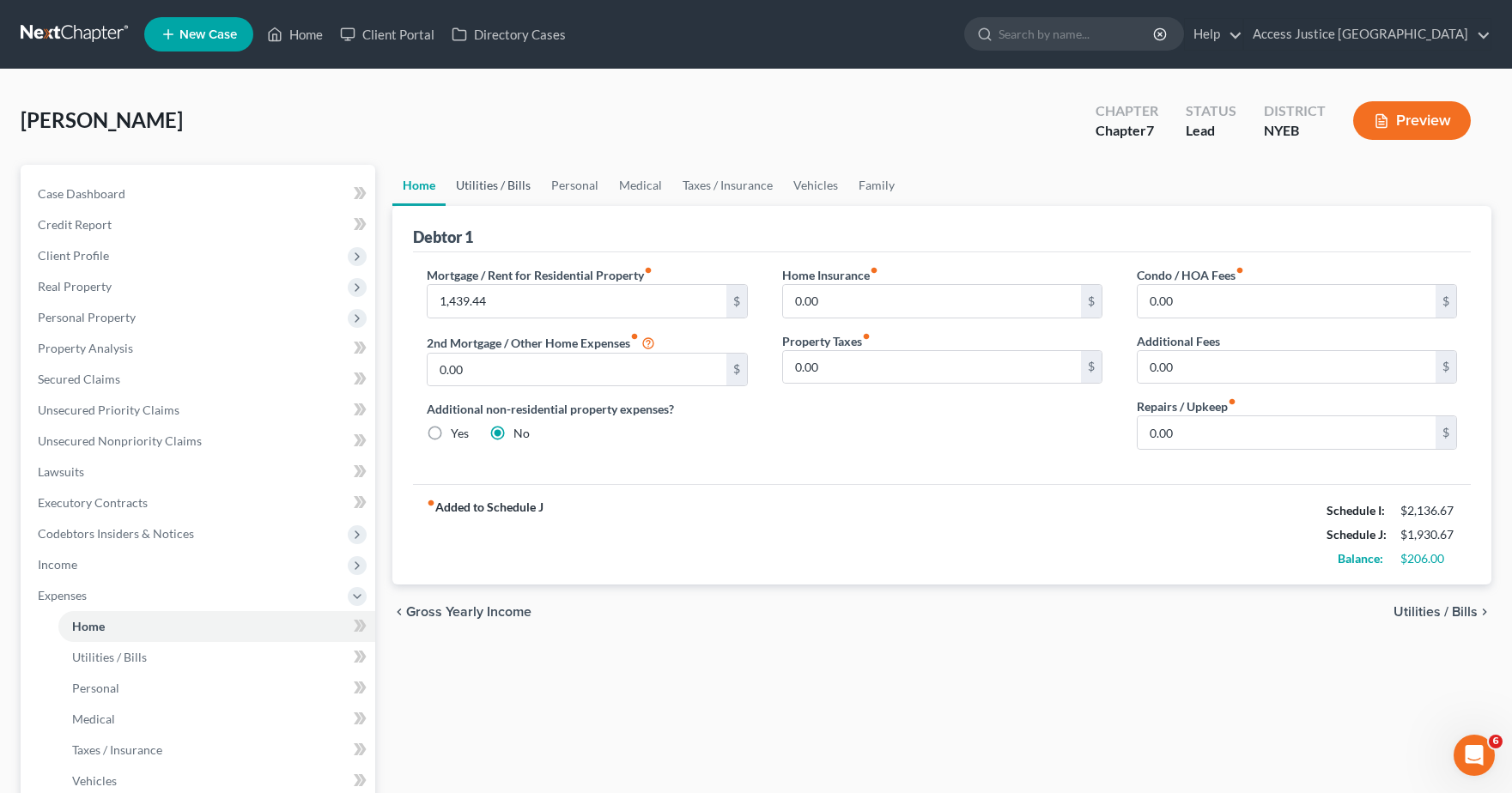
drag, startPoint x: 499, startPoint y: 187, endPoint x: 451, endPoint y: 186, distance: 48.0
click at [499, 186] on link "Utilities / Bills" at bounding box center [493, 186] width 95 height 41
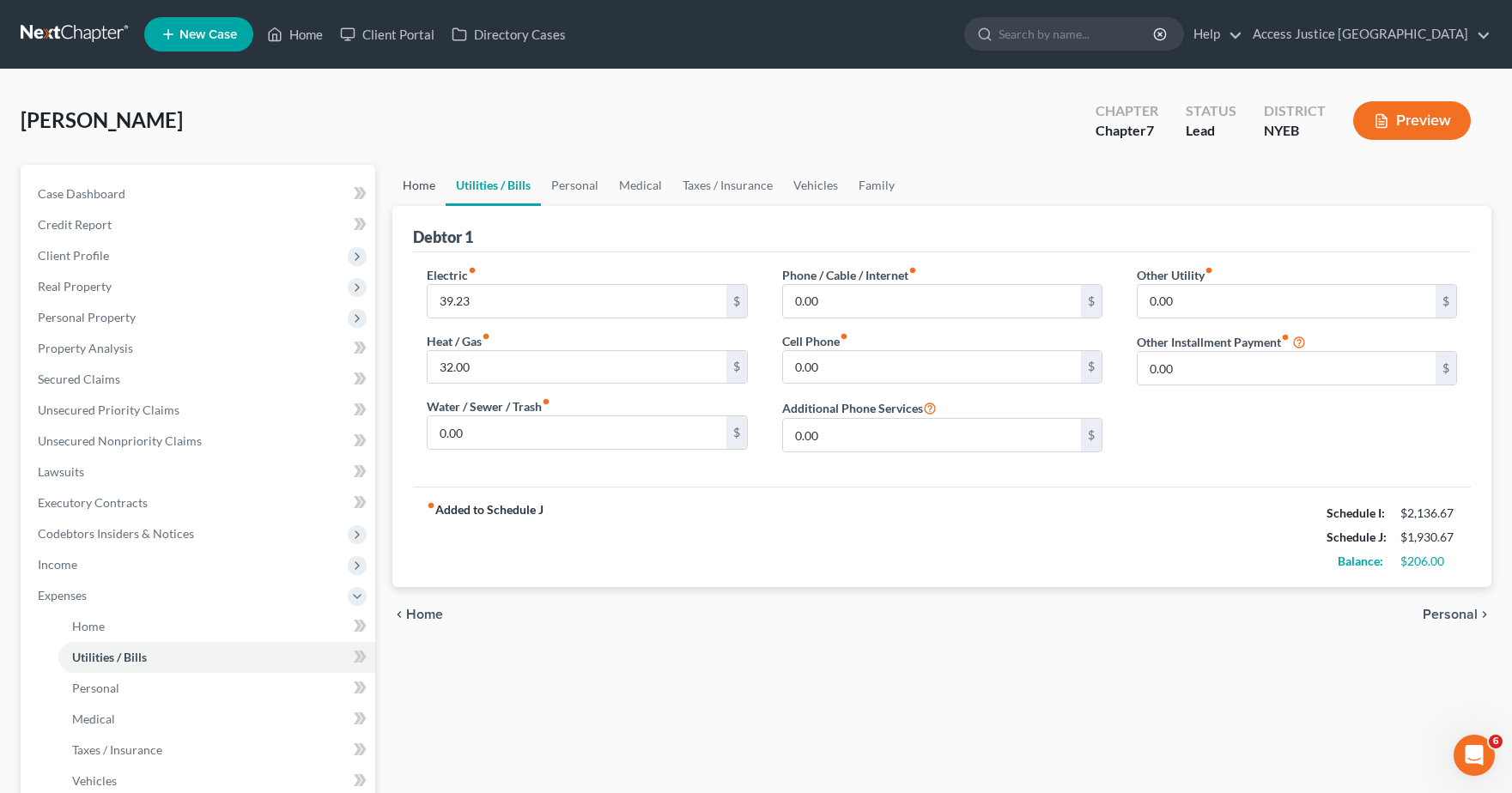
click at [428, 183] on link "Home" at bounding box center [419, 186] width 53 height 41
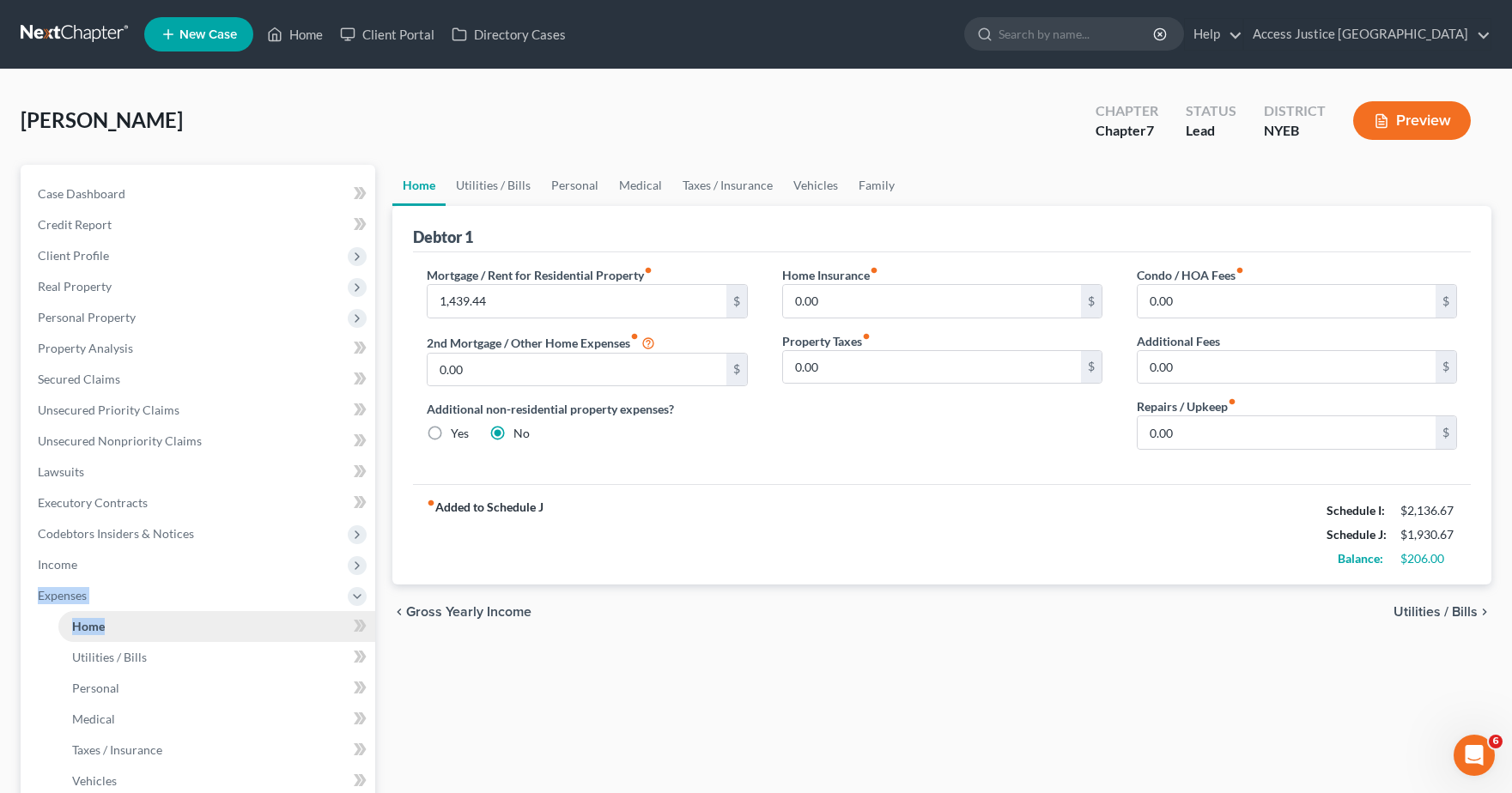
drag, startPoint x: 80, startPoint y: 559, endPoint x: 108, endPoint y: 624, distance: 70.8
click at [109, 623] on ul "Case Dashboard Payments Invoices Payments Payments Credit Report Client Profile" at bounding box center [199, 565] width 351 height 773
click at [500, 190] on link "Utilities / Bills" at bounding box center [493, 186] width 95 height 41
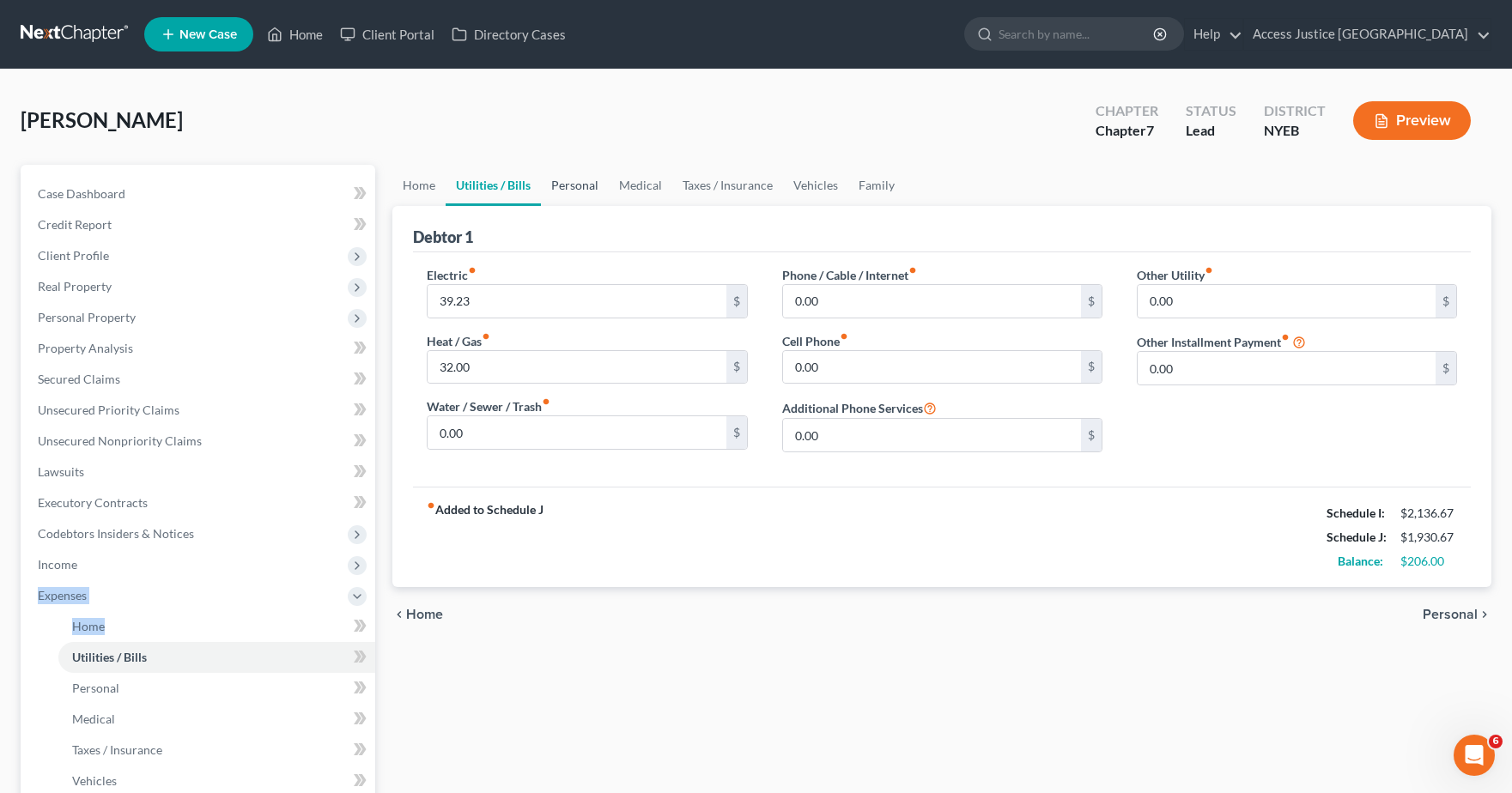
click at [606, 182] on link "Personal" at bounding box center [575, 186] width 68 height 41
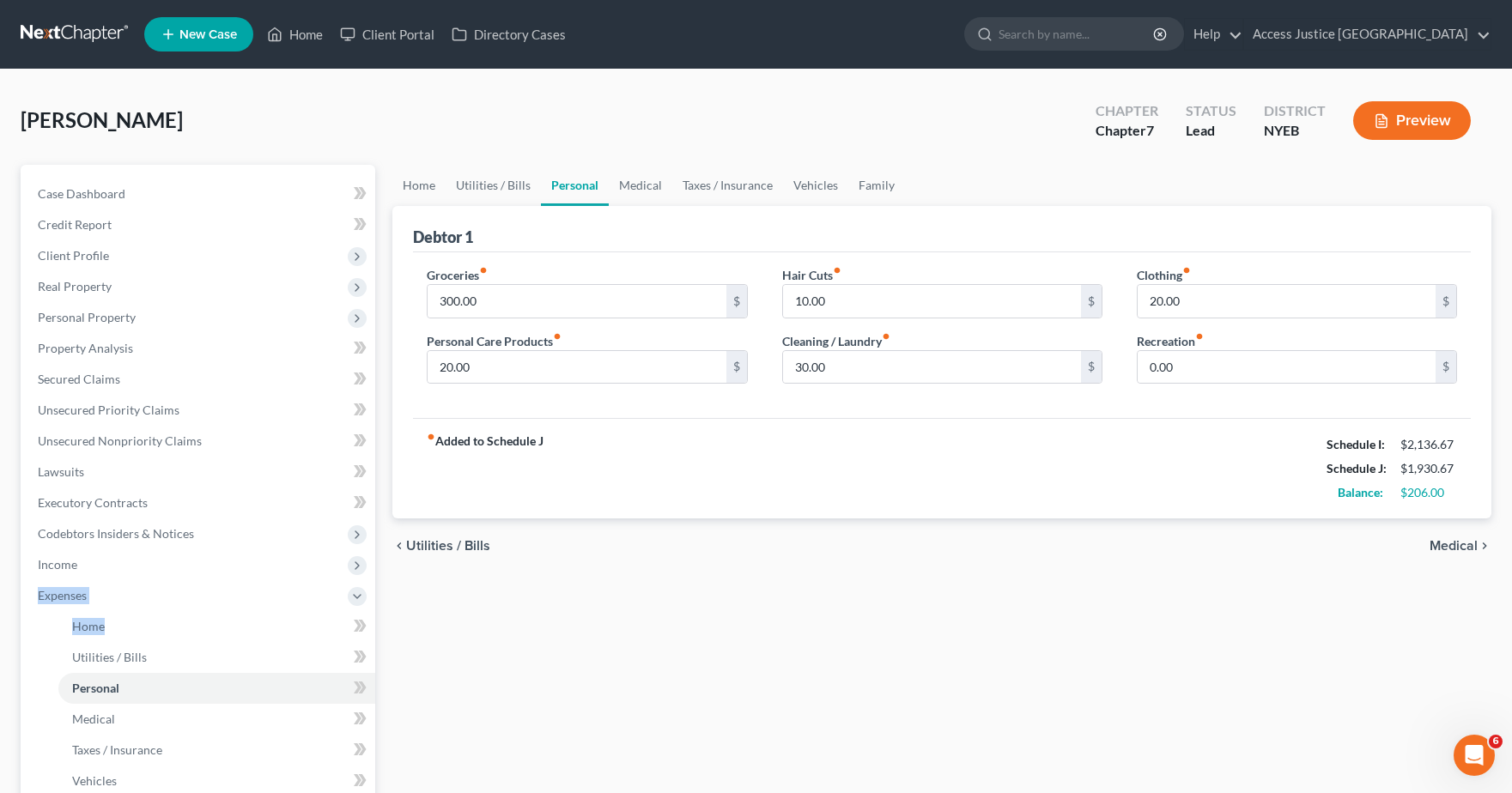
click at [585, 183] on link "Personal" at bounding box center [575, 186] width 68 height 41
click at [469, 404] on div "Groceries fiber_manual_record 300.00 $ Personal Care Products fiber_manual_reco…" at bounding box center [942, 336] width 1058 height 167
click at [476, 365] on input "50" at bounding box center [576, 367] width 298 height 33
type input "0"
type input "50.00"
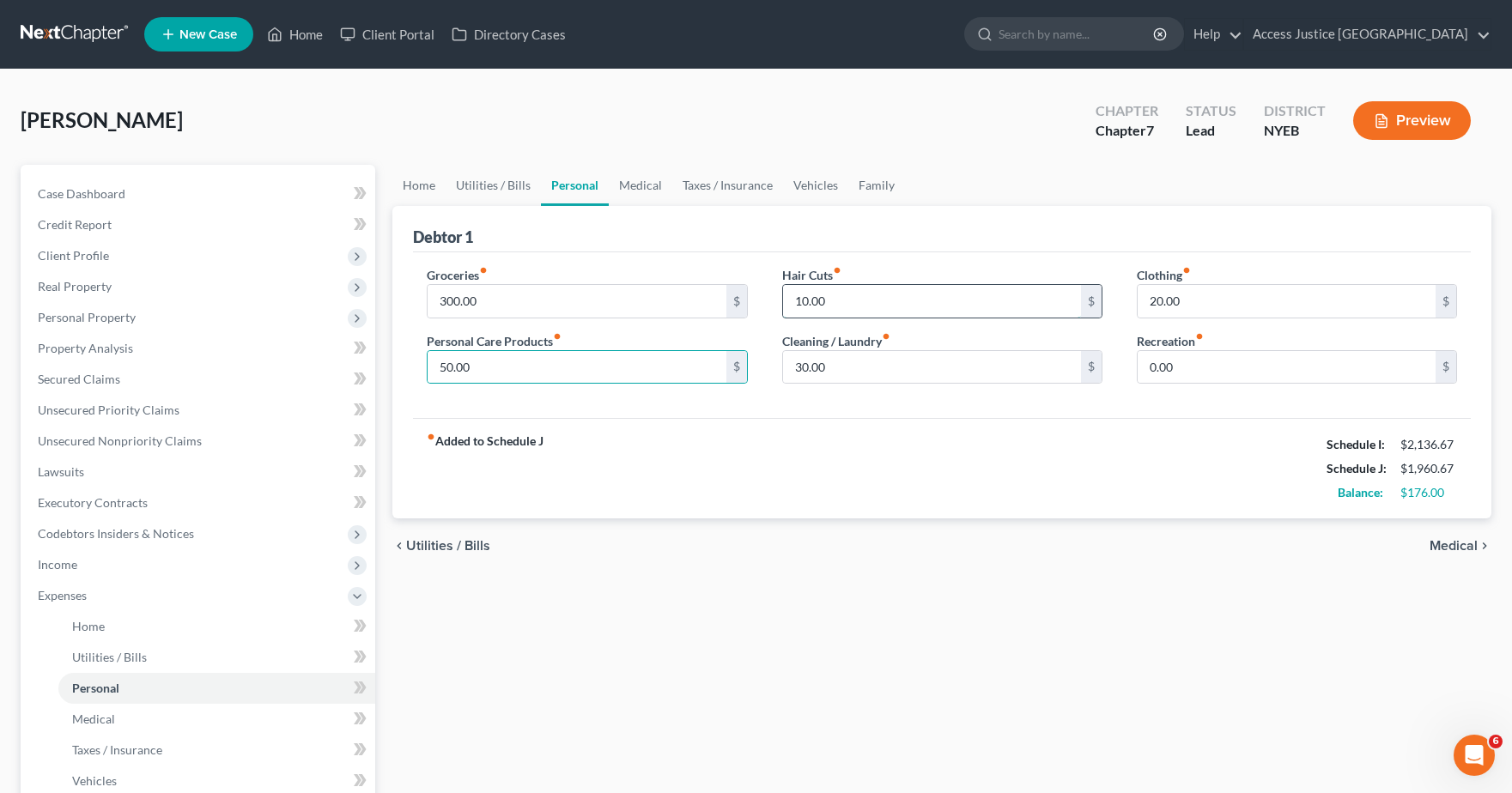
click at [840, 303] on input "10.00" at bounding box center [932, 301] width 298 height 33
click at [1200, 371] on input "0.00" at bounding box center [1286, 367] width 298 height 33
type input "20"
click at [1106, 412] on div "Groceries fiber_manual_record 300.00 $ Personal Care Products fiber_manual_reco…" at bounding box center [942, 336] width 1058 height 167
click at [1175, 298] on input "20.00" at bounding box center [1286, 301] width 298 height 33
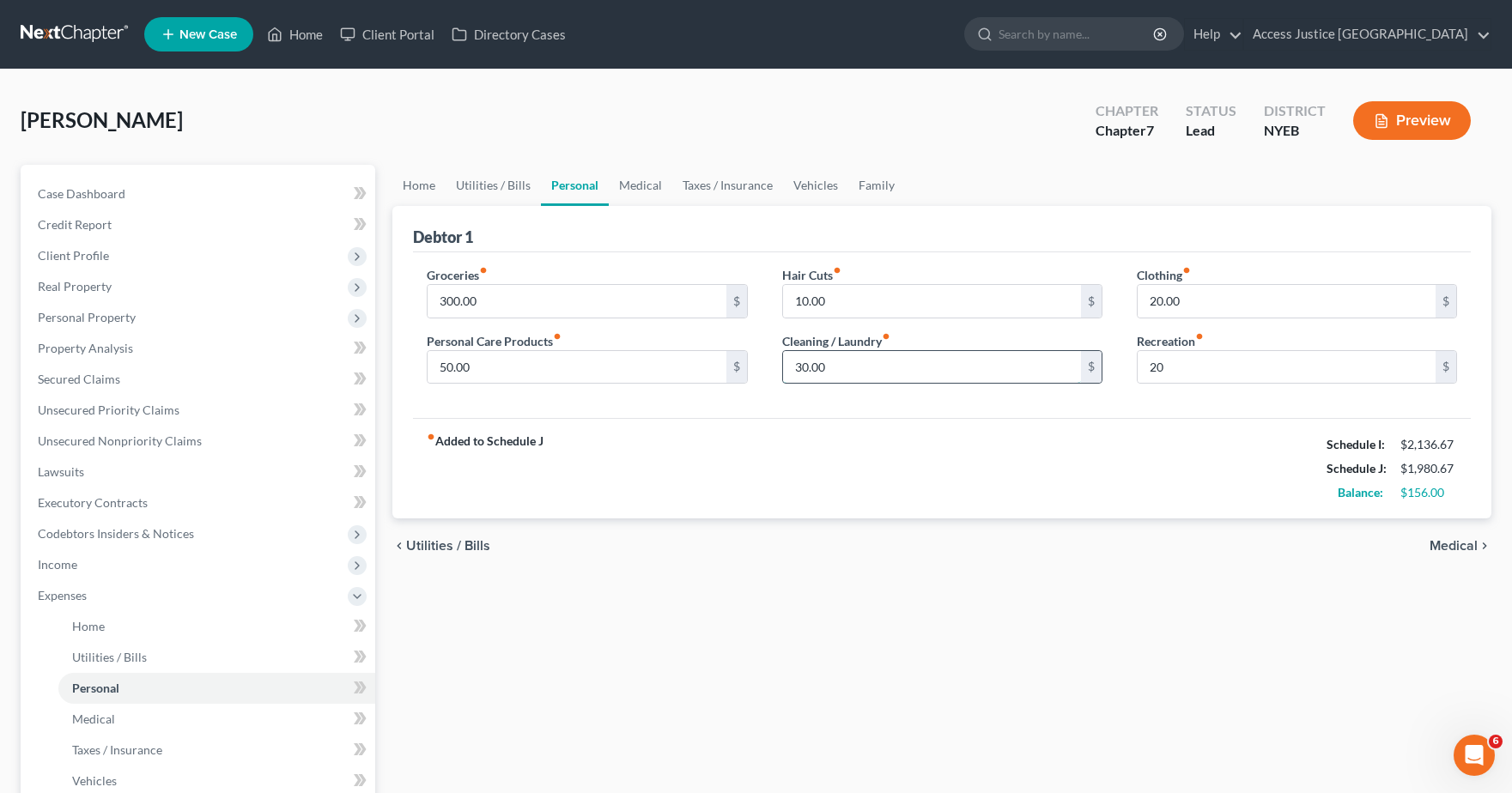
click at [927, 369] on input "30.00" at bounding box center [932, 367] width 298 height 33
click at [504, 297] on input "300.00" at bounding box center [576, 301] width 298 height 33
type input "450"
click at [486, 369] on input "50.00" at bounding box center [576, 367] width 298 height 33
click at [1158, 297] on input "20.00" at bounding box center [1286, 301] width 298 height 33
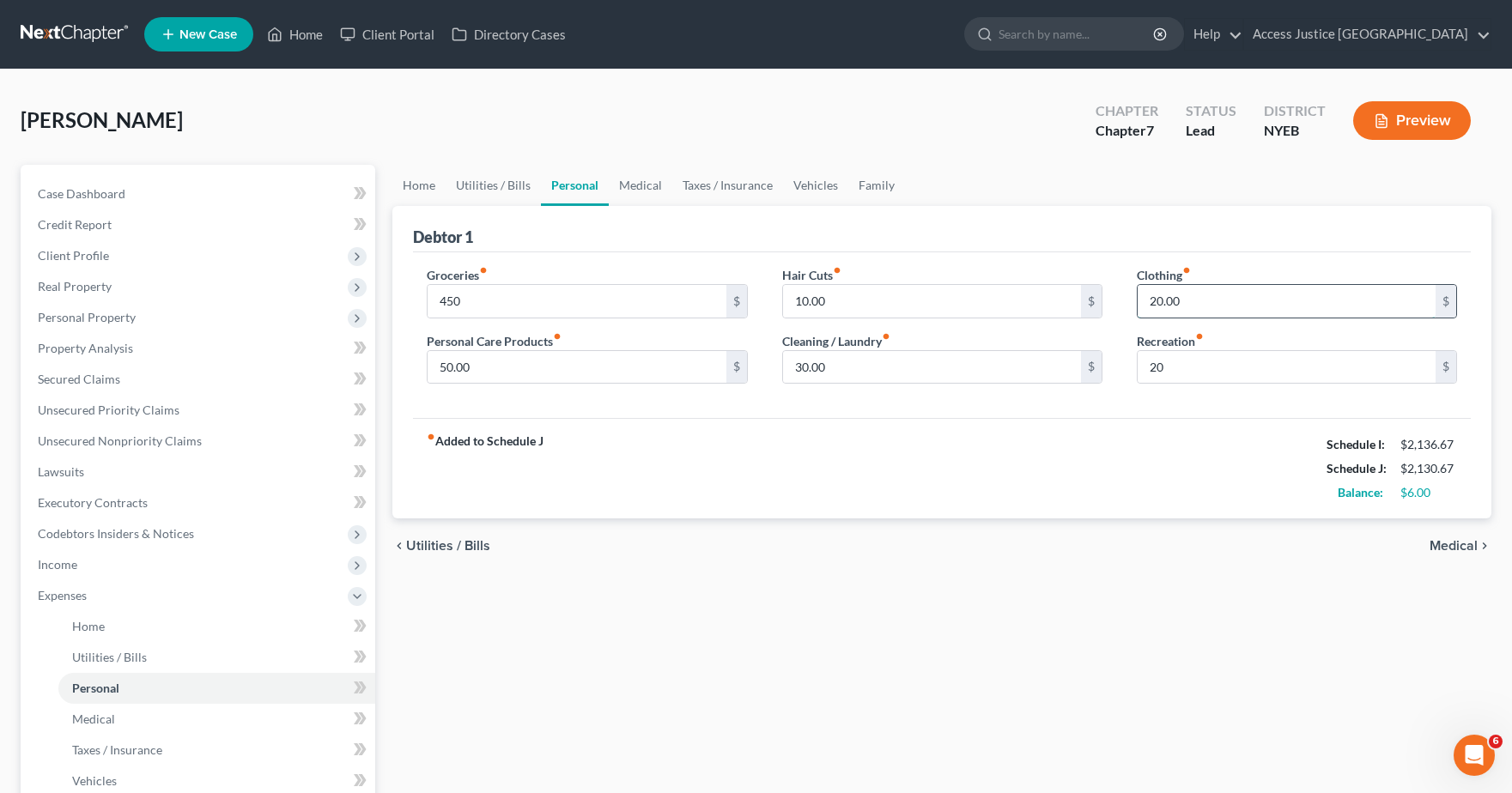
click at [1155, 299] on input "20.00" at bounding box center [1286, 301] width 298 height 33
type input "30.00"
click at [904, 293] on input "10.00" at bounding box center [932, 301] width 298 height 33
click at [635, 193] on link "Medical" at bounding box center [641, 186] width 64 height 41
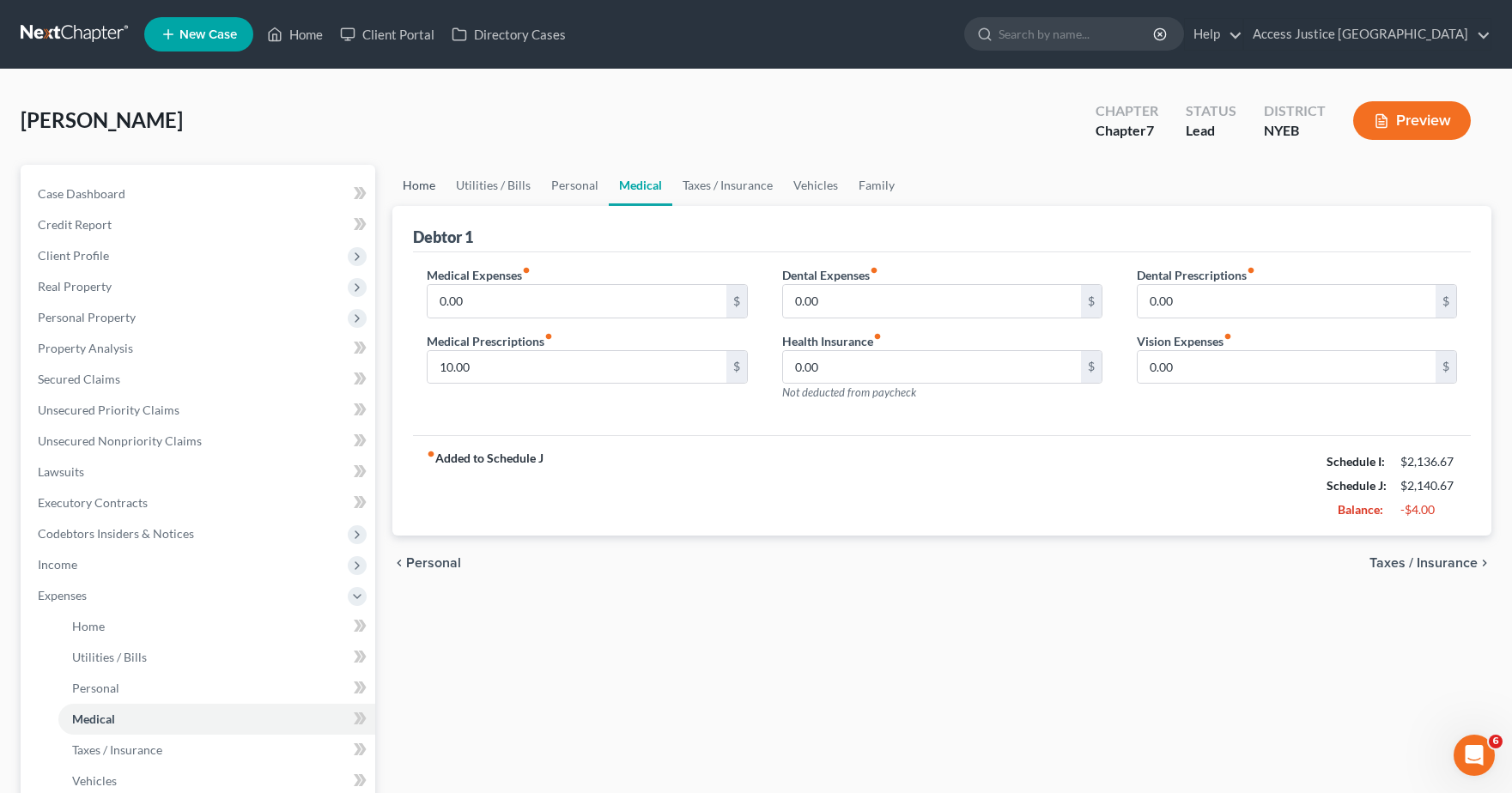
click at [433, 179] on link "Home" at bounding box center [419, 186] width 53 height 41
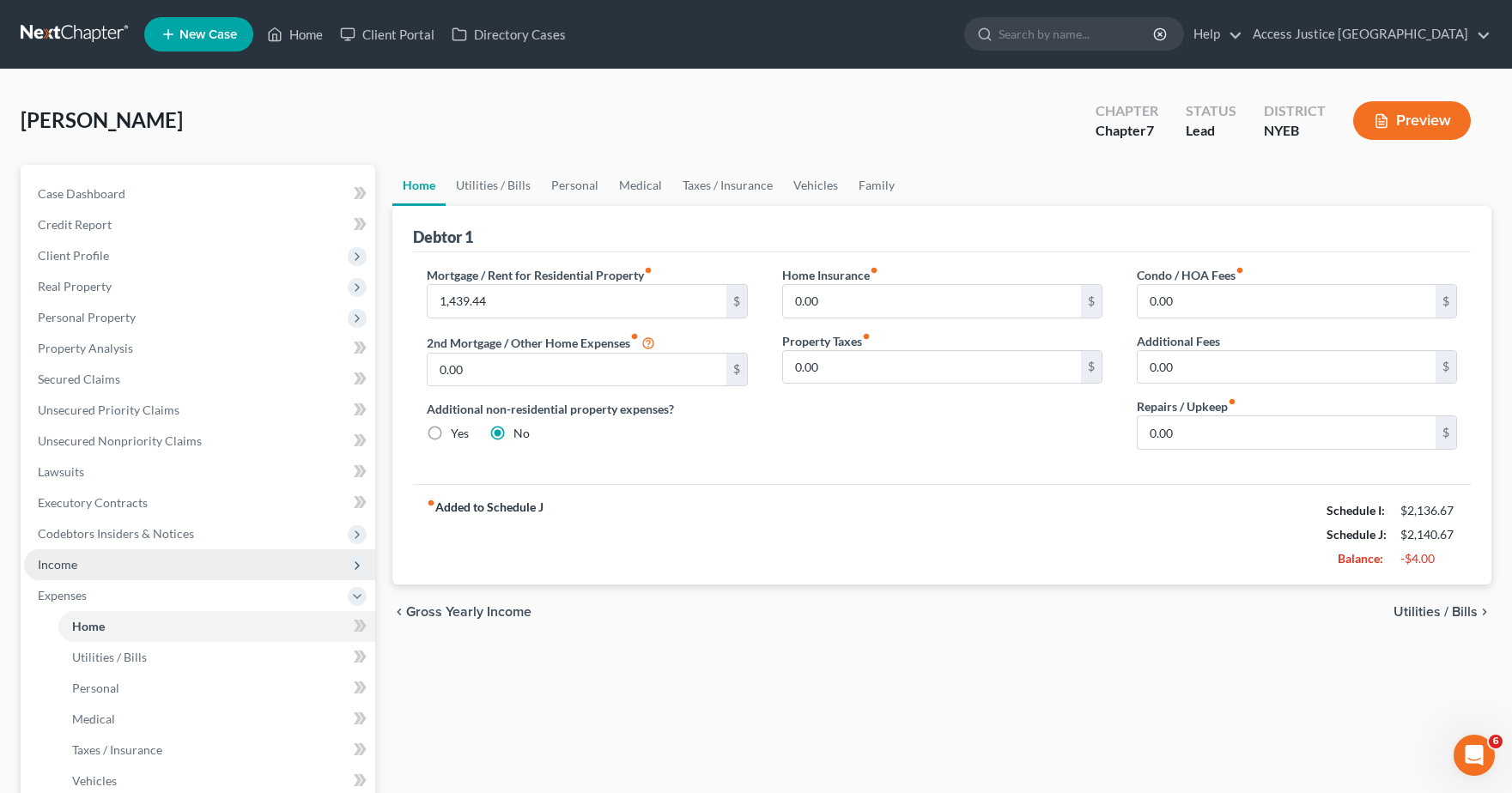
click at [91, 558] on span "Income" at bounding box center [199, 565] width 351 height 31
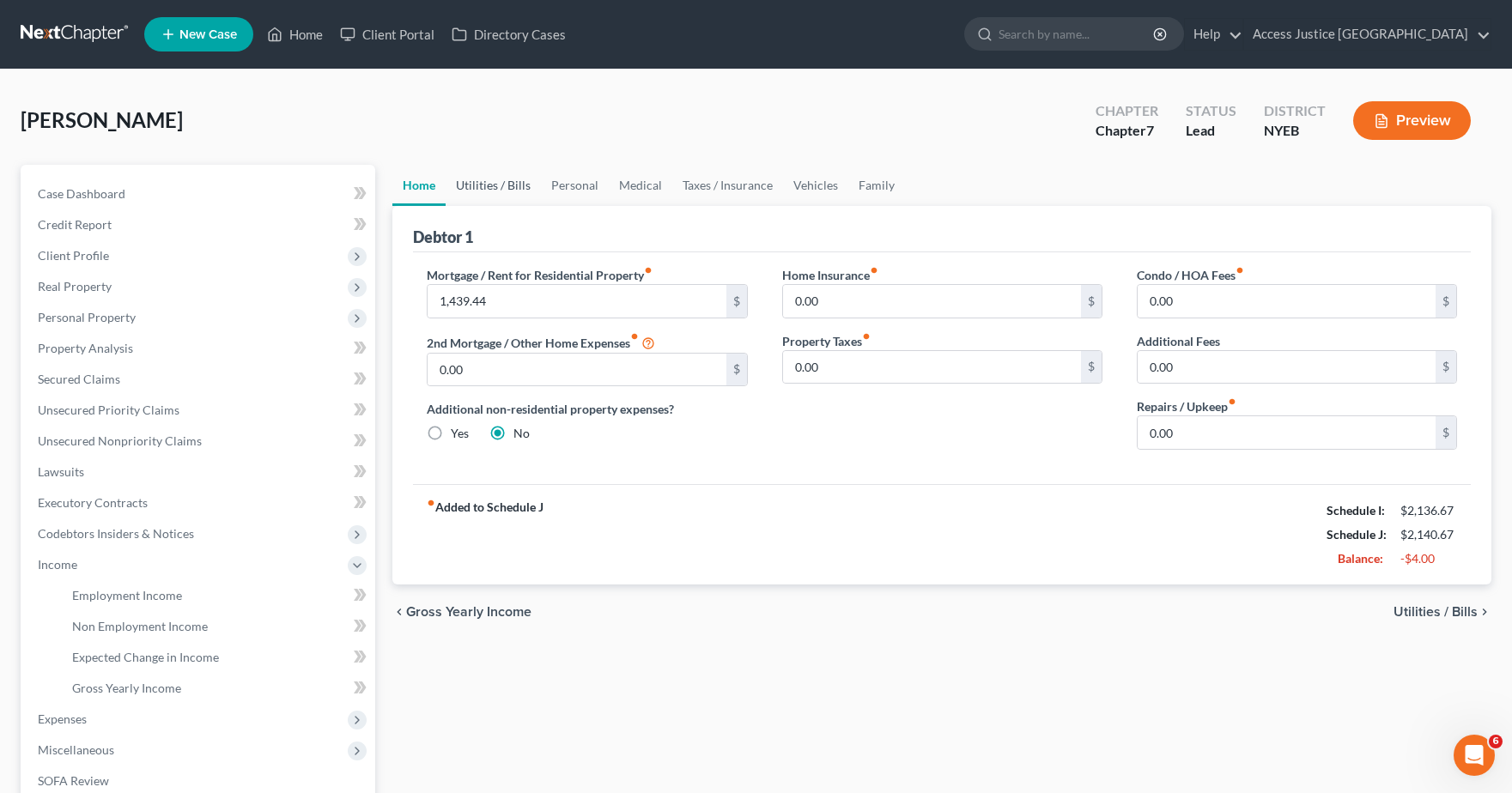
click at [520, 194] on link "Utilities / Bills" at bounding box center [493, 186] width 95 height 41
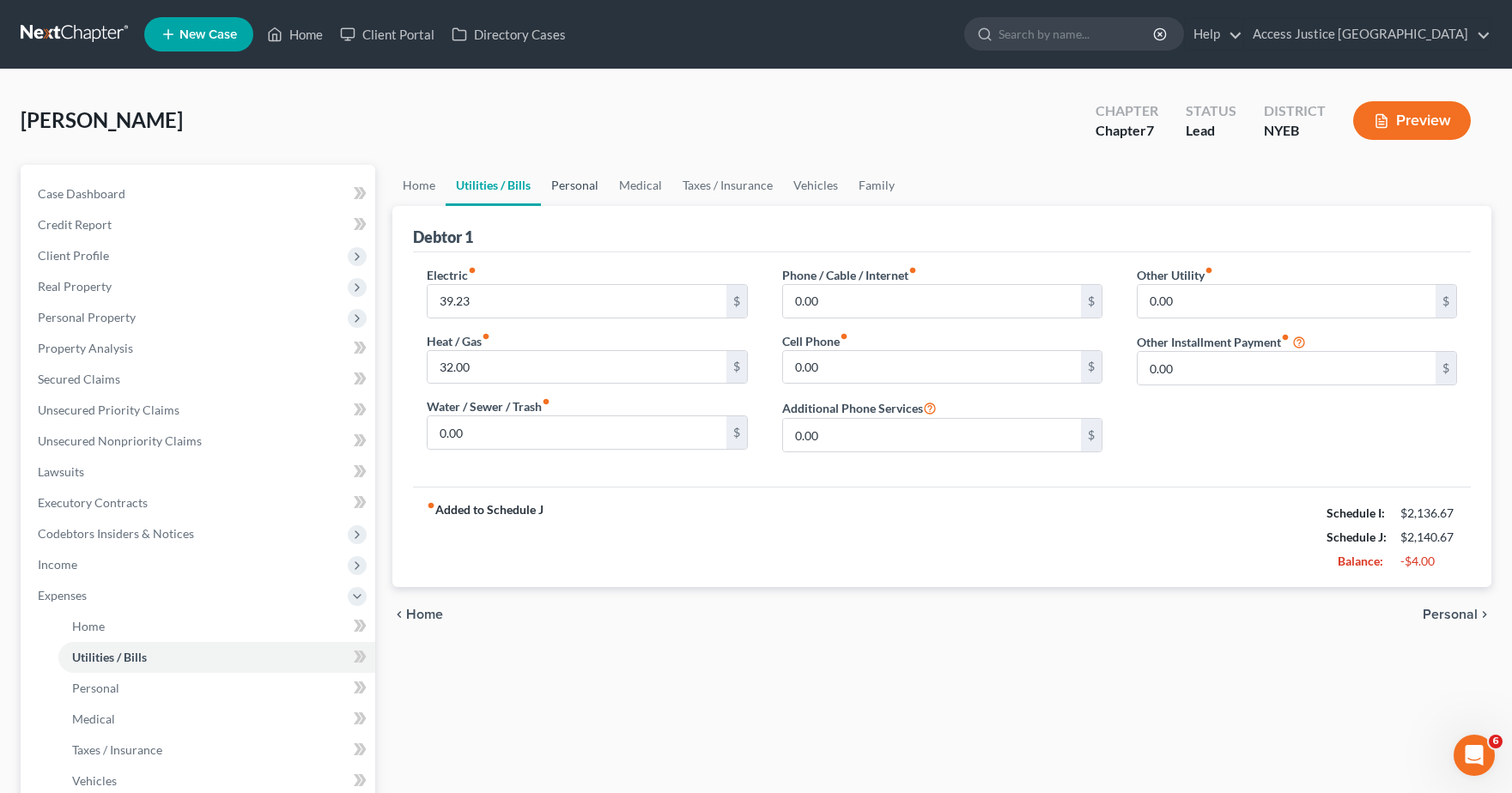
click at [560, 196] on link "Personal" at bounding box center [575, 186] width 68 height 41
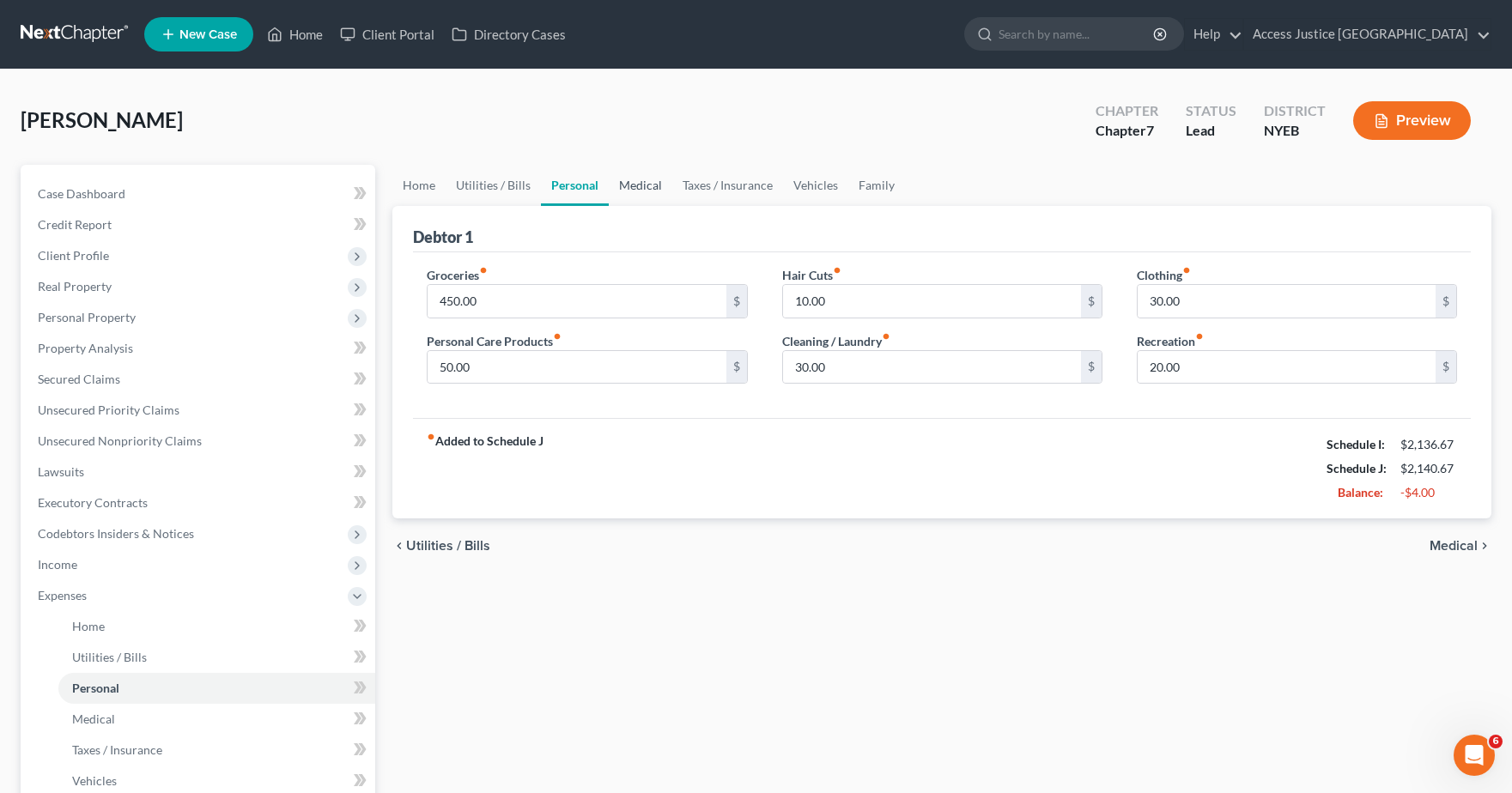
click at [637, 194] on link "Medical" at bounding box center [641, 186] width 64 height 41
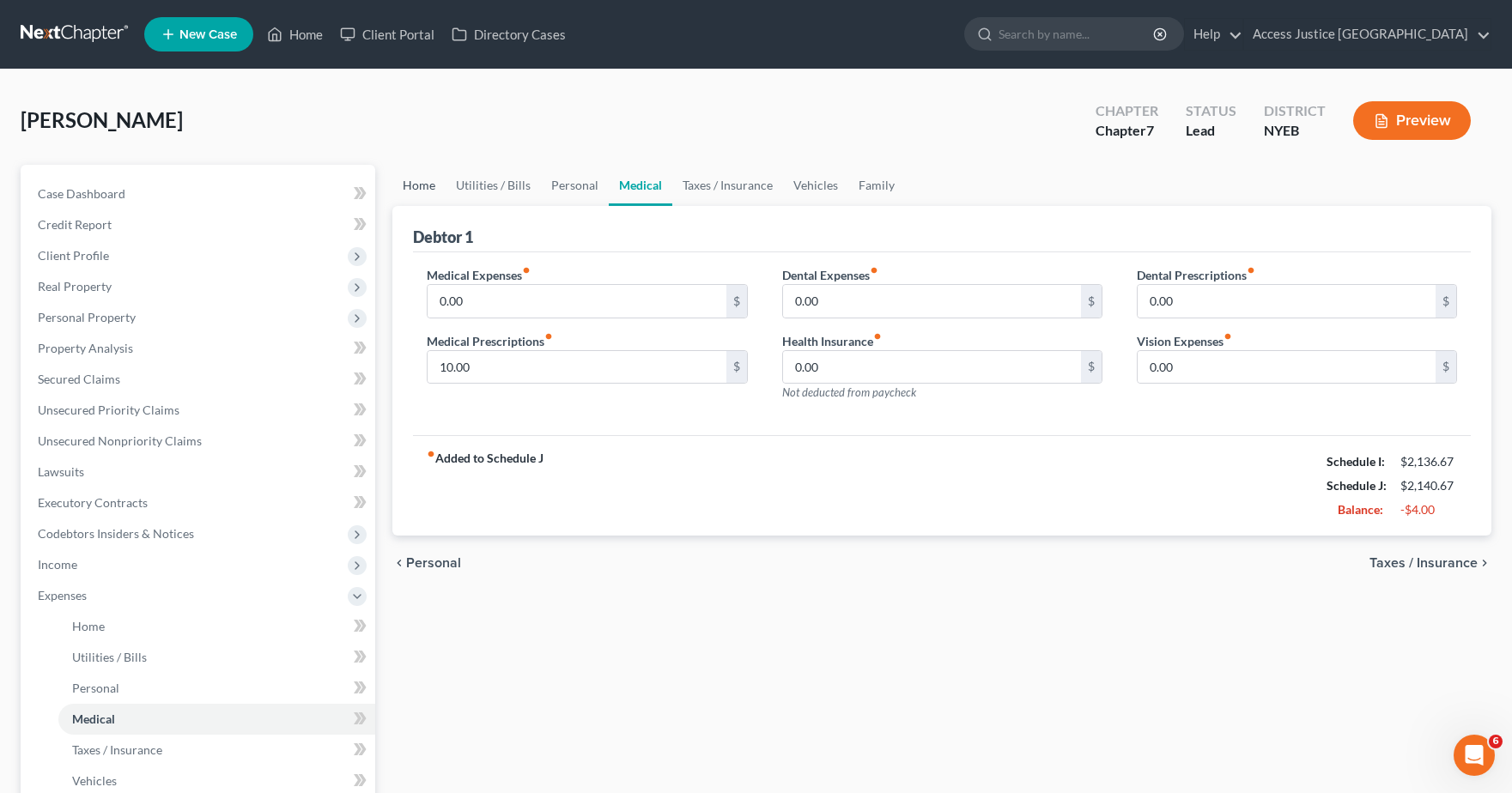
click at [437, 192] on link "Home" at bounding box center [419, 186] width 53 height 41
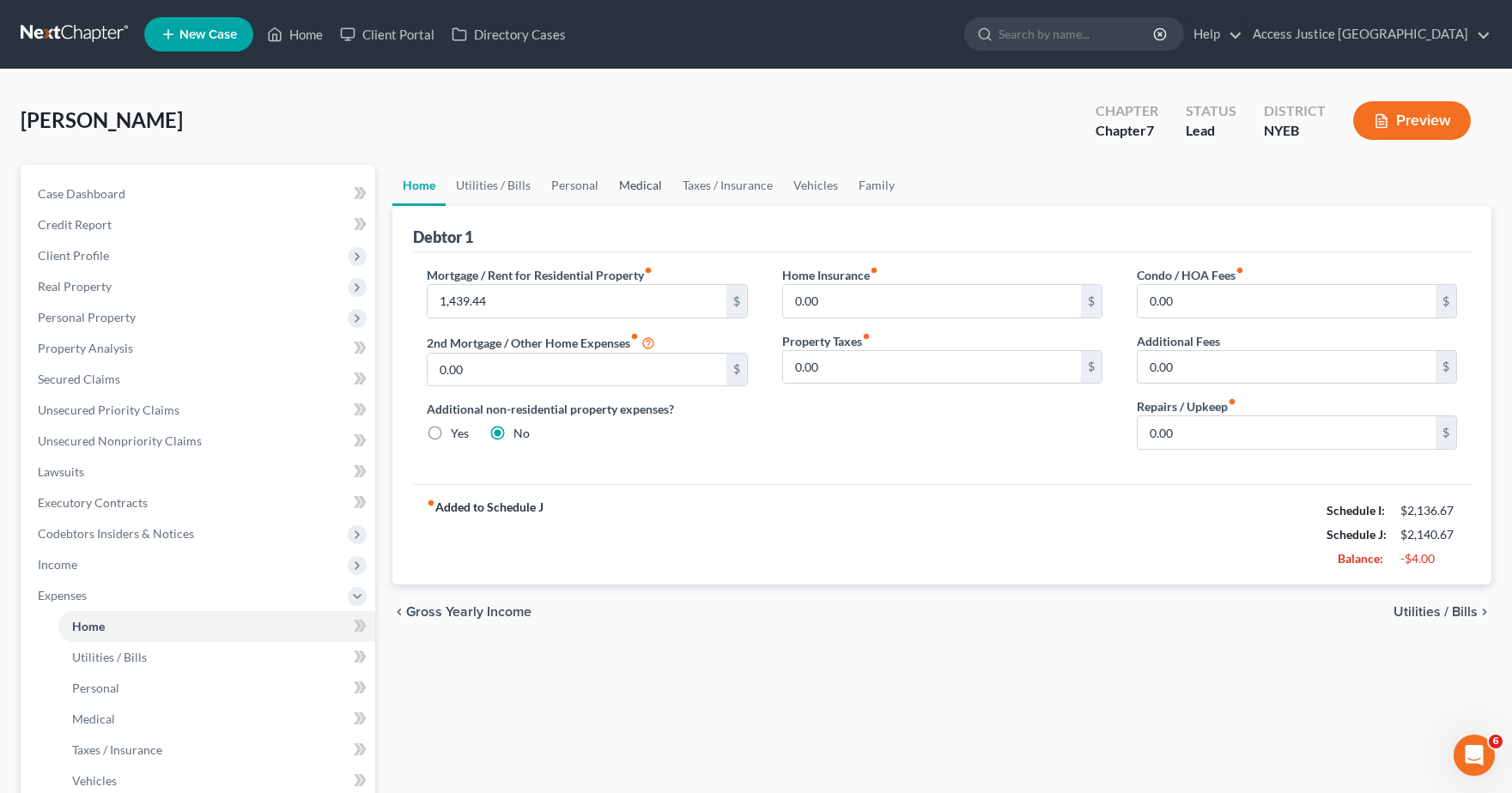
click at [657, 197] on link "Medical" at bounding box center [641, 186] width 64 height 41
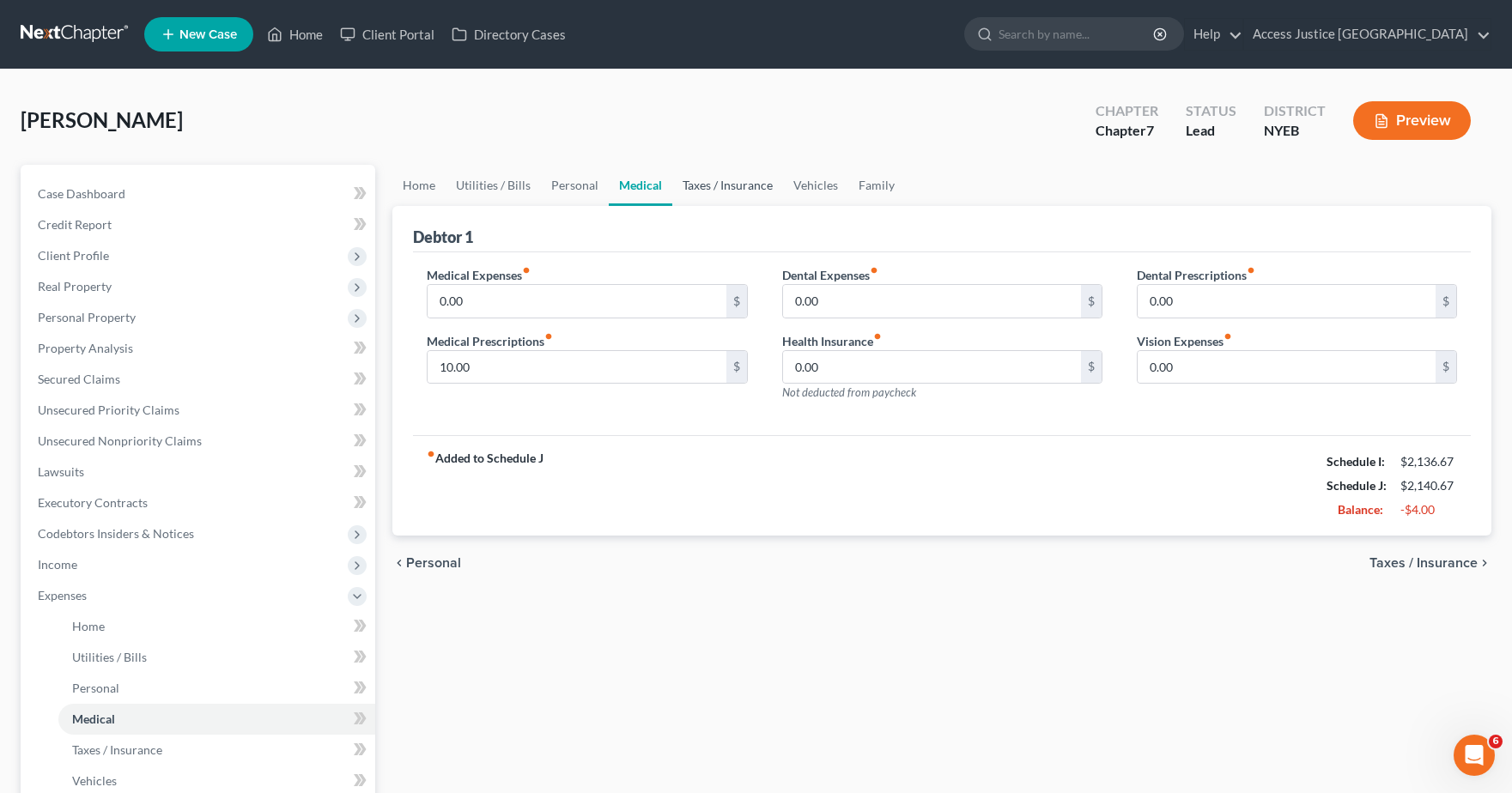
click at [719, 191] on link "Taxes / Insurance" at bounding box center [728, 186] width 111 height 41
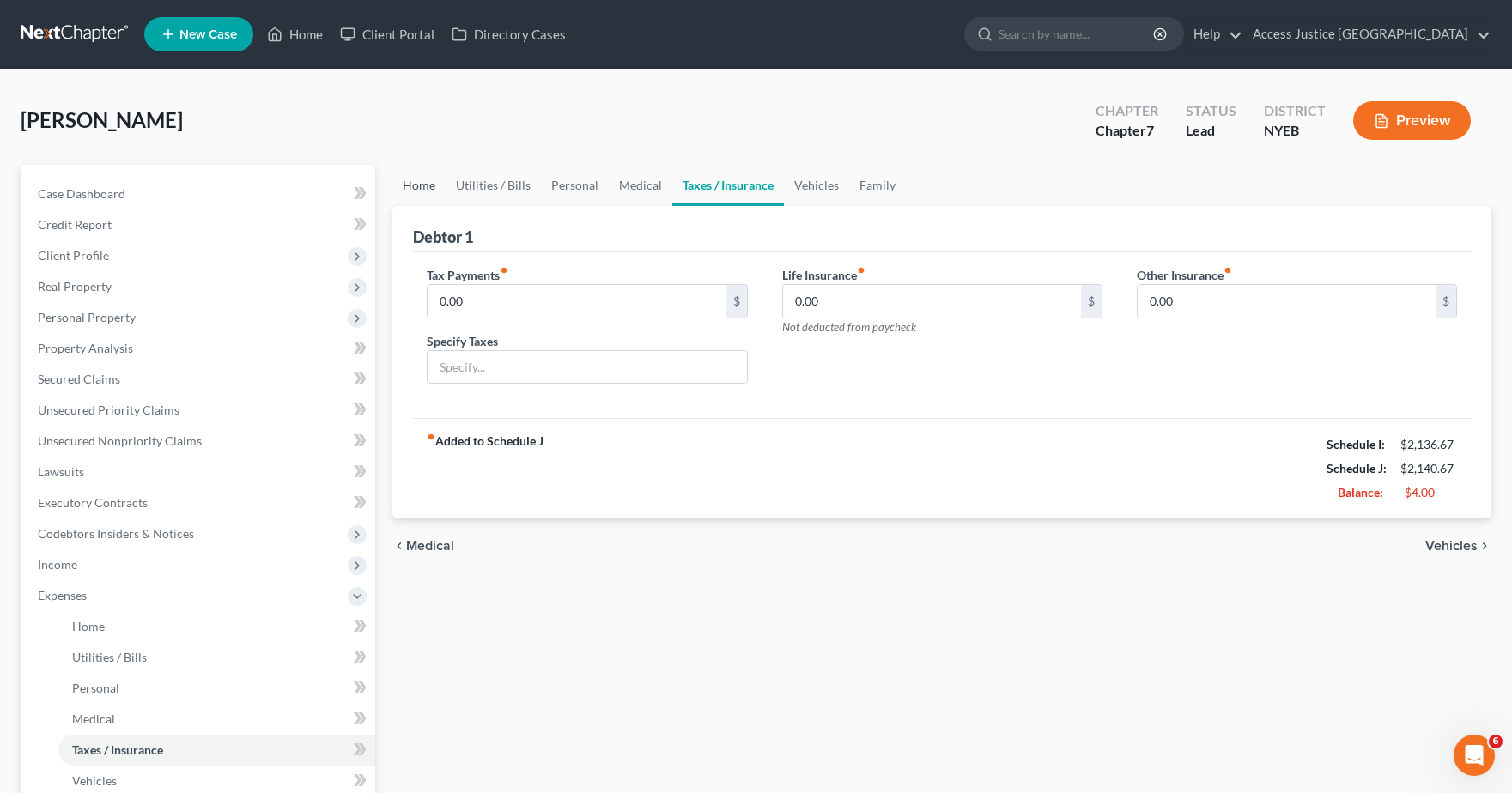
click at [423, 189] on link "Home" at bounding box center [419, 186] width 53 height 41
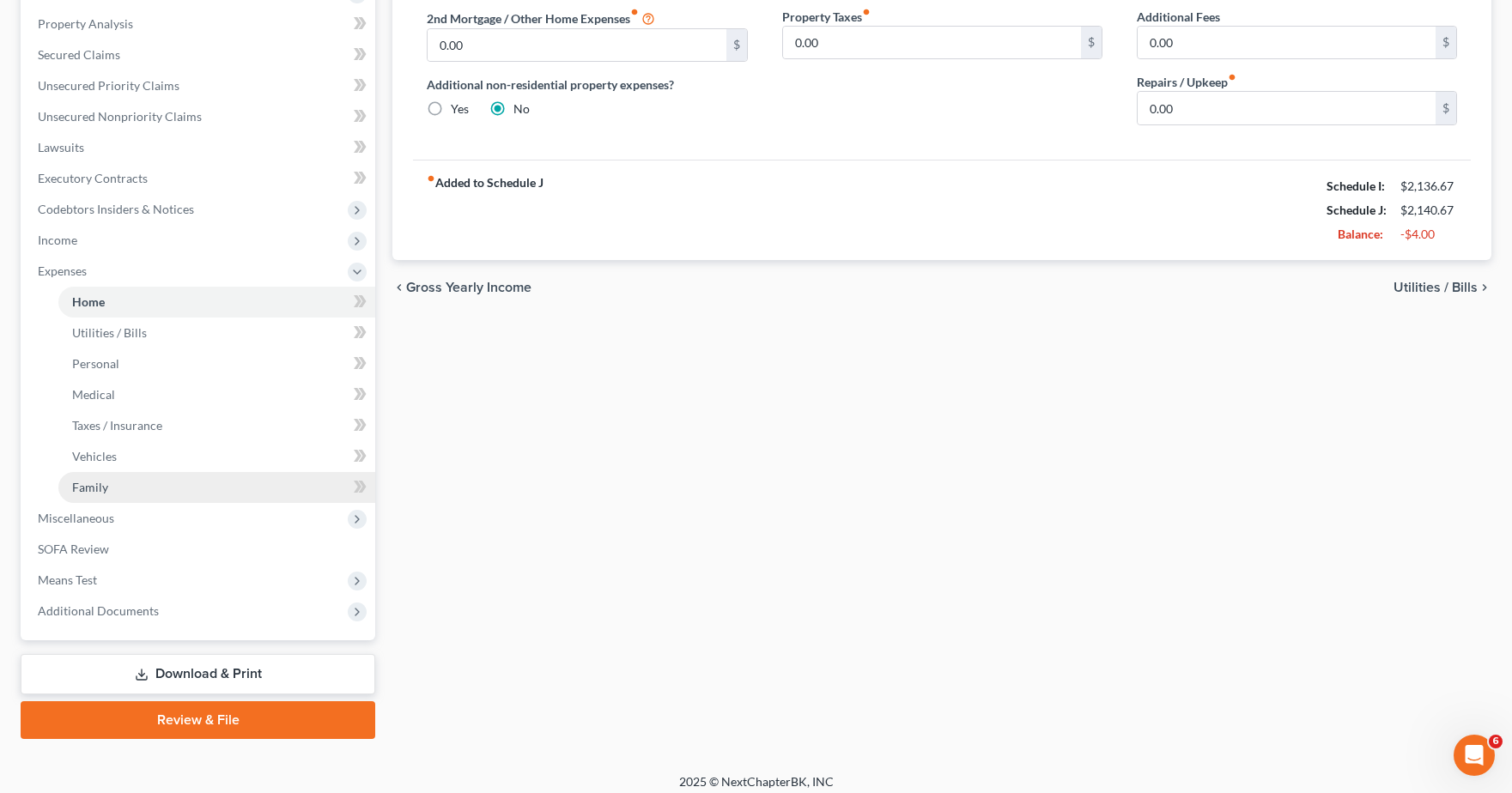
scroll to position [336, 0]
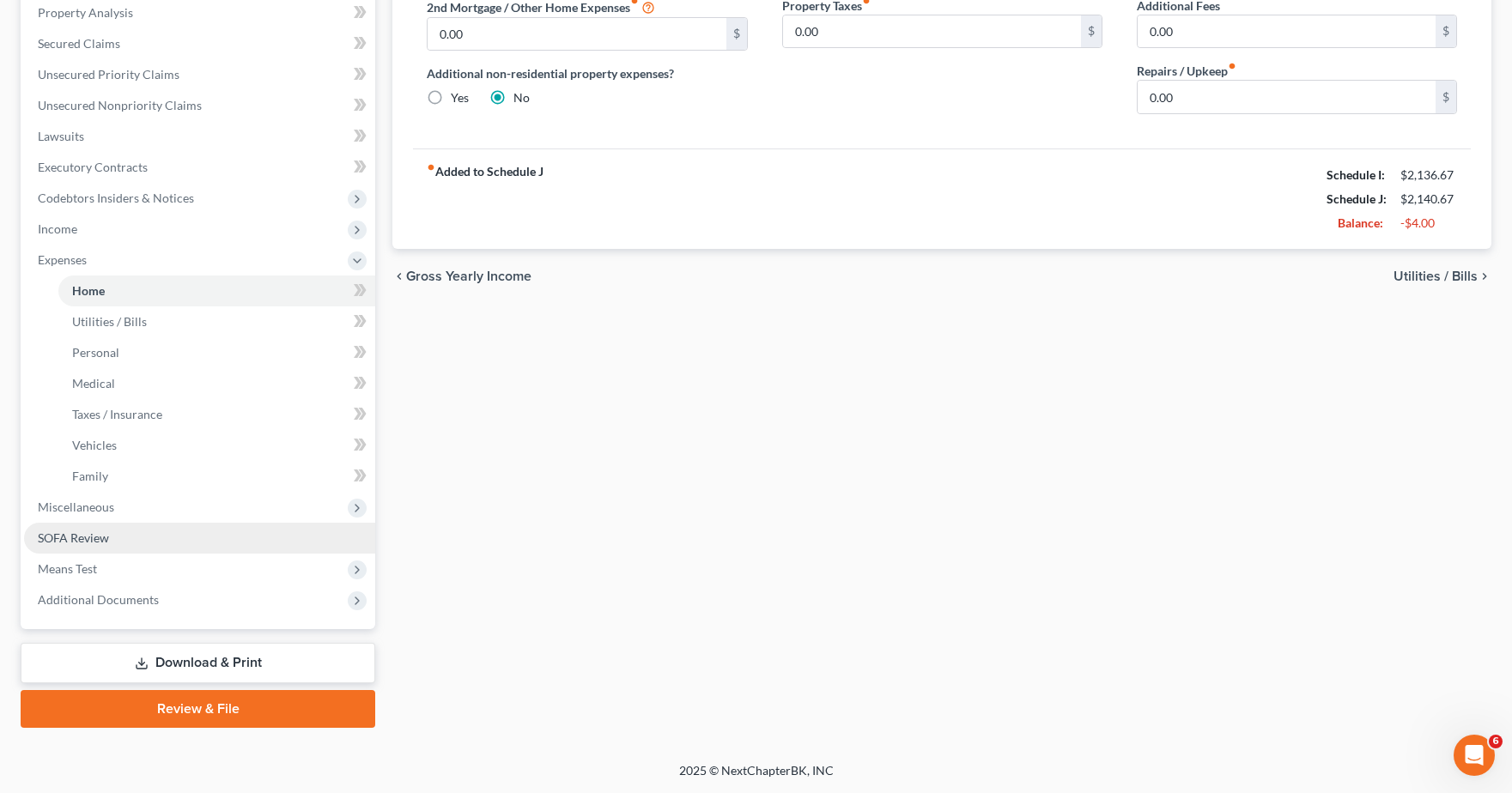
click at [104, 530] on span "SOFA Review" at bounding box center [74, 537] width 71 height 14
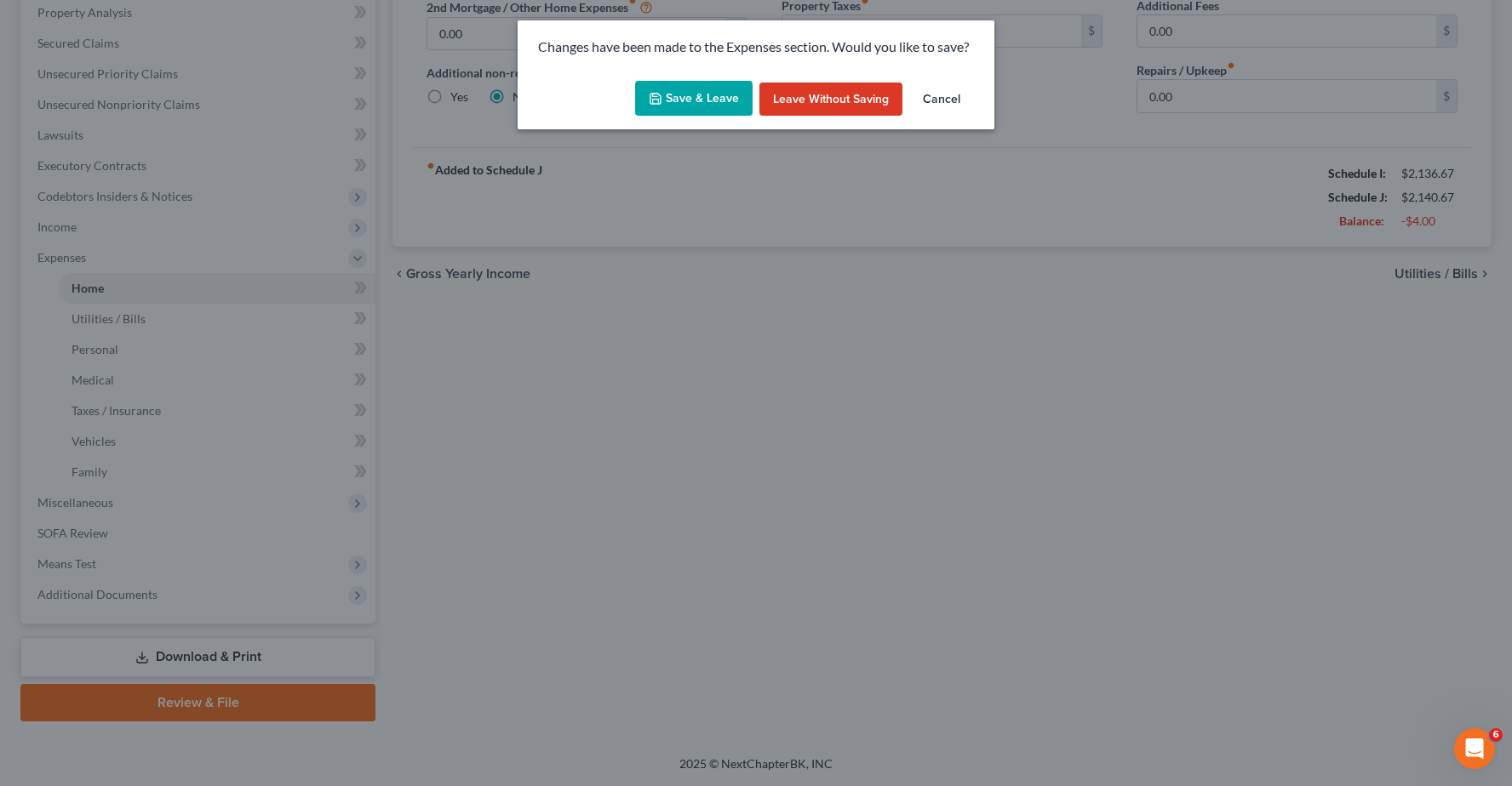
click at [717, 100] on button "Save & Leave" at bounding box center [693, 99] width 117 height 36
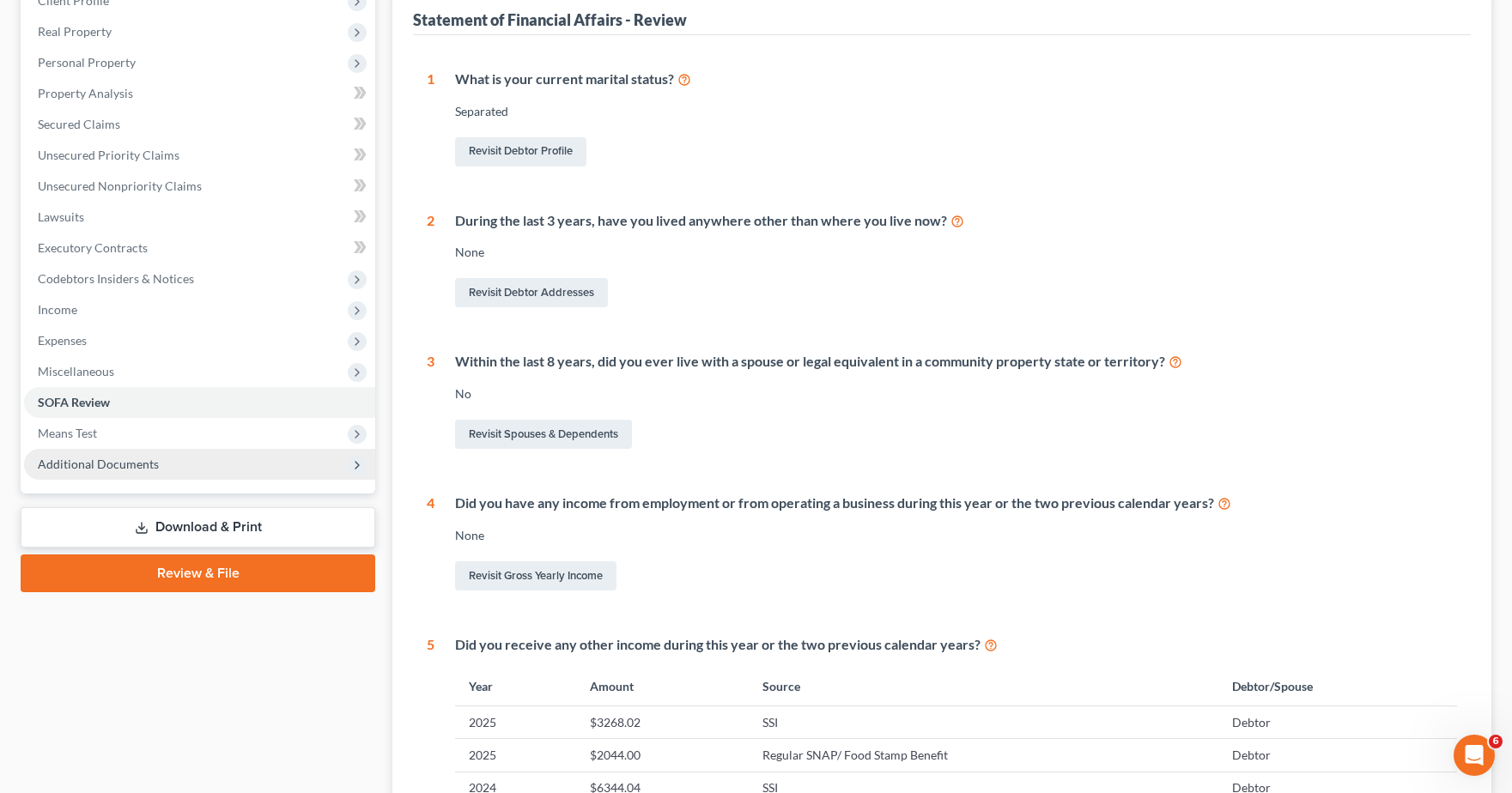
scroll to position [258, 0]
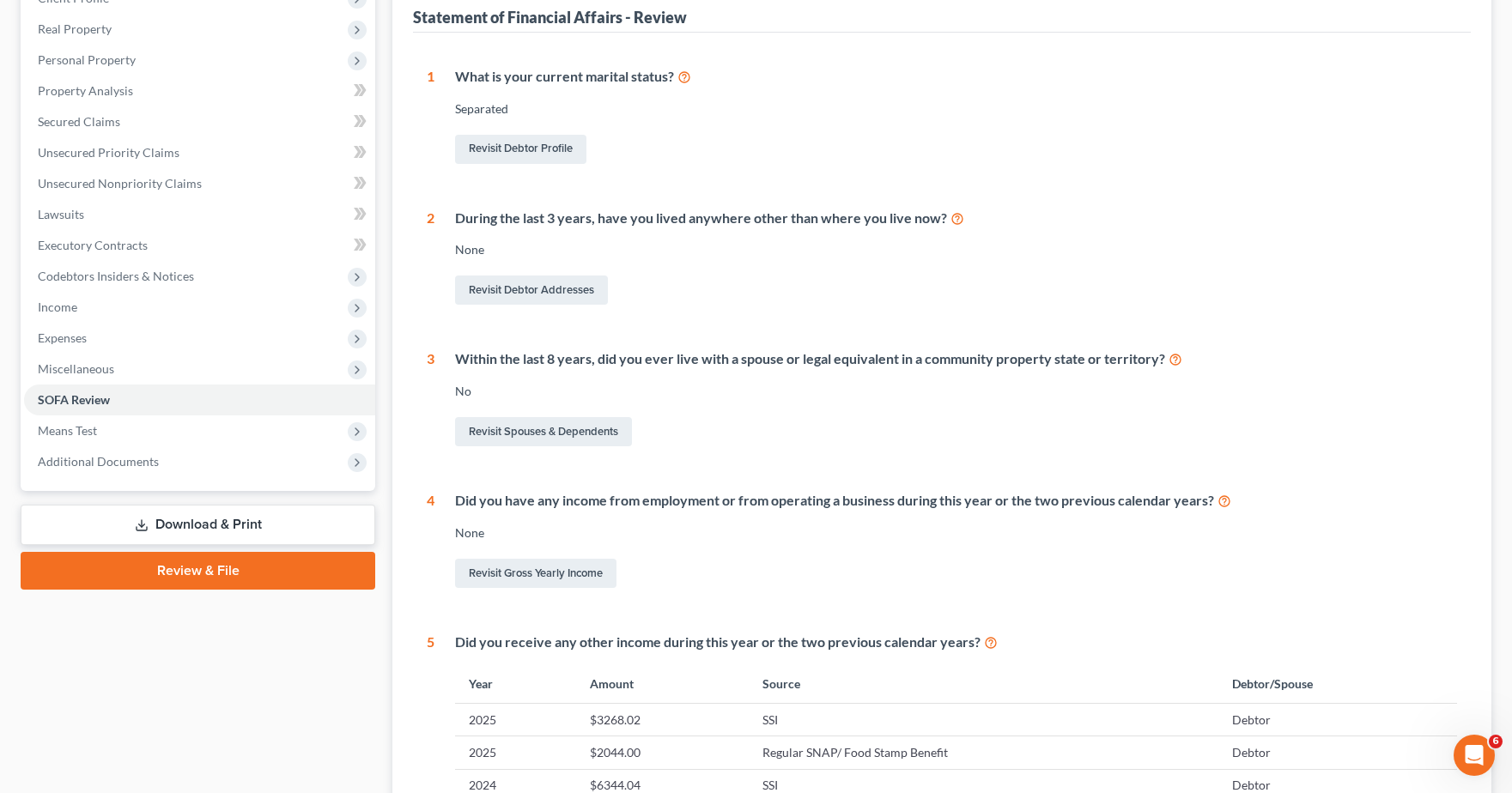
click at [212, 527] on link "Download & Print" at bounding box center [197, 524] width 354 height 40
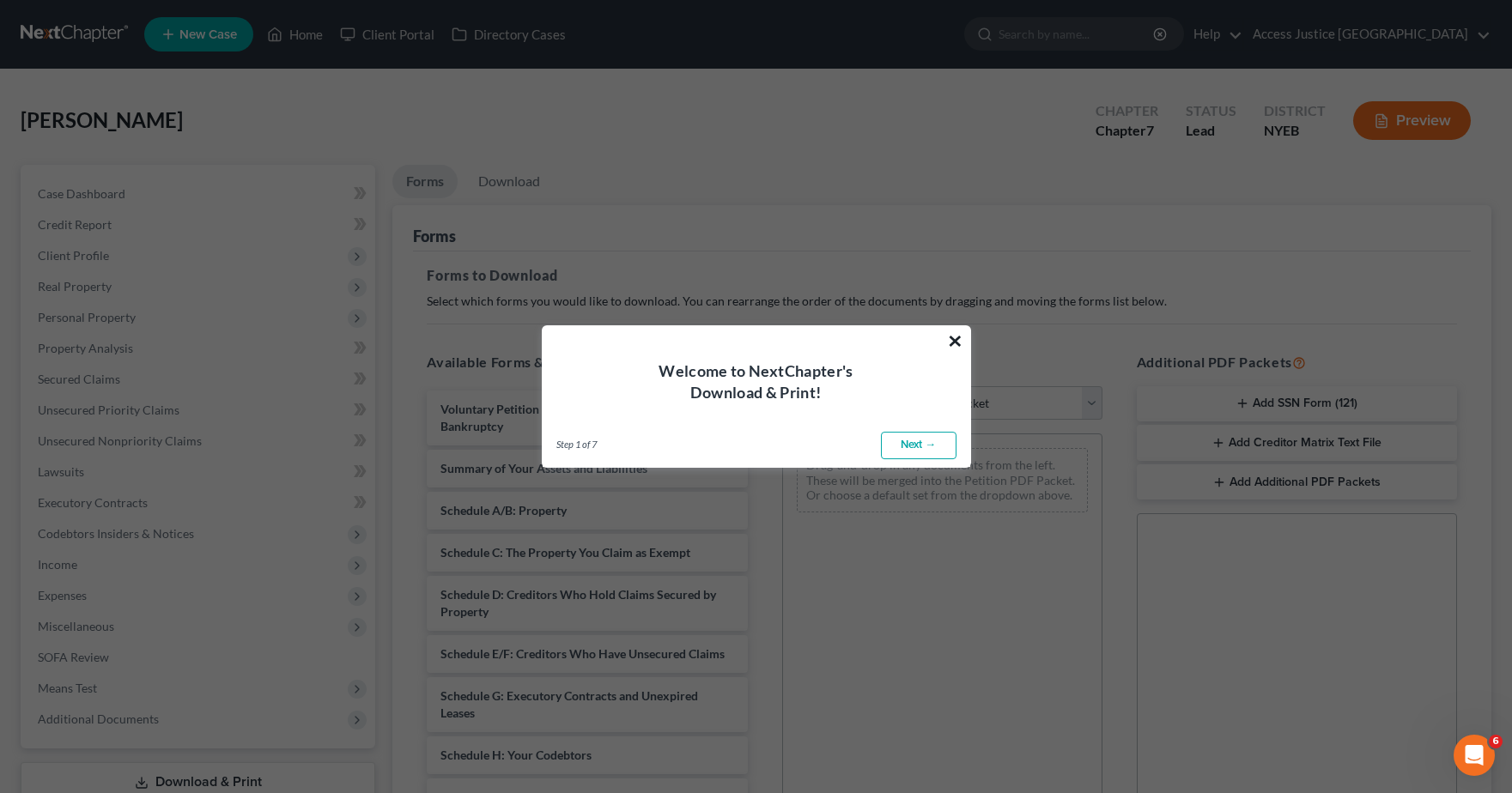
click at [956, 350] on button "×" at bounding box center [955, 340] width 16 height 28
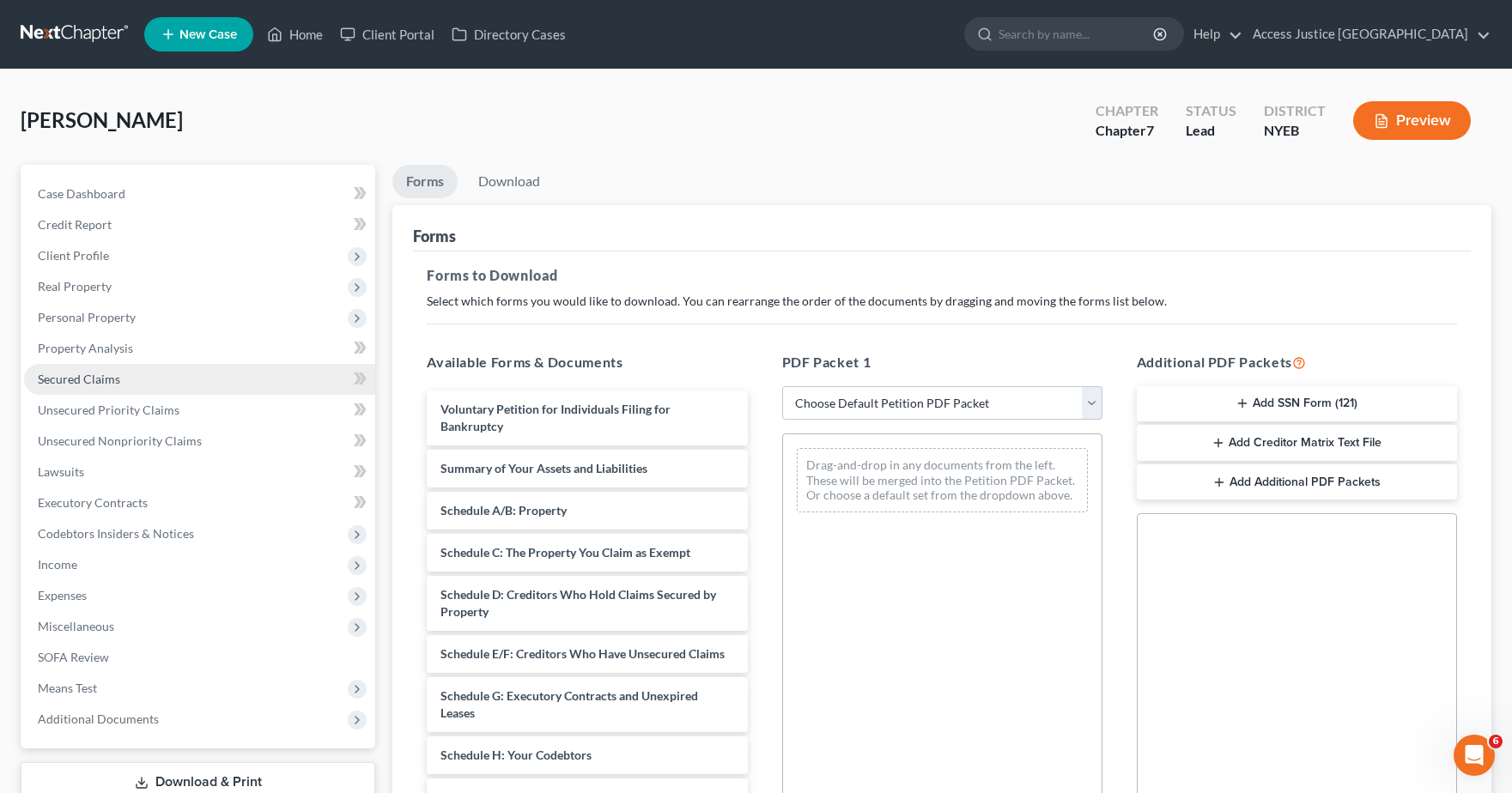
drag, startPoint x: 1110, startPoint y: 257, endPoint x: 184, endPoint y: 369, distance: 932.7
click at [1110, 257] on div "Forms to Download Select which forms you would like to download. You can rearra…" at bounding box center [942, 596] width 1058 height 689
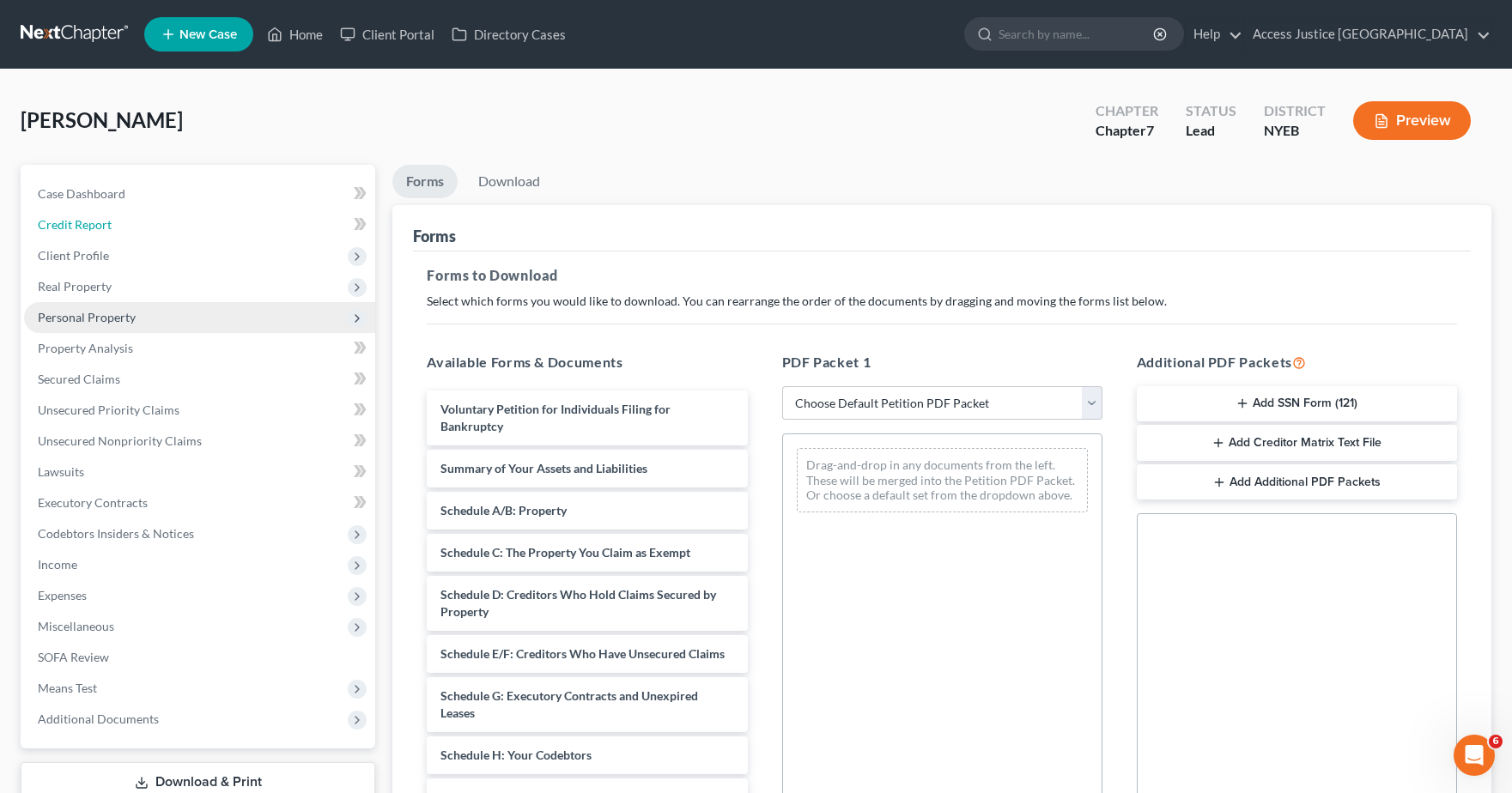
drag, startPoint x: 264, startPoint y: 218, endPoint x: 327, endPoint y: 329, distance: 127.6
click at [264, 218] on link "Credit Report" at bounding box center [199, 225] width 351 height 31
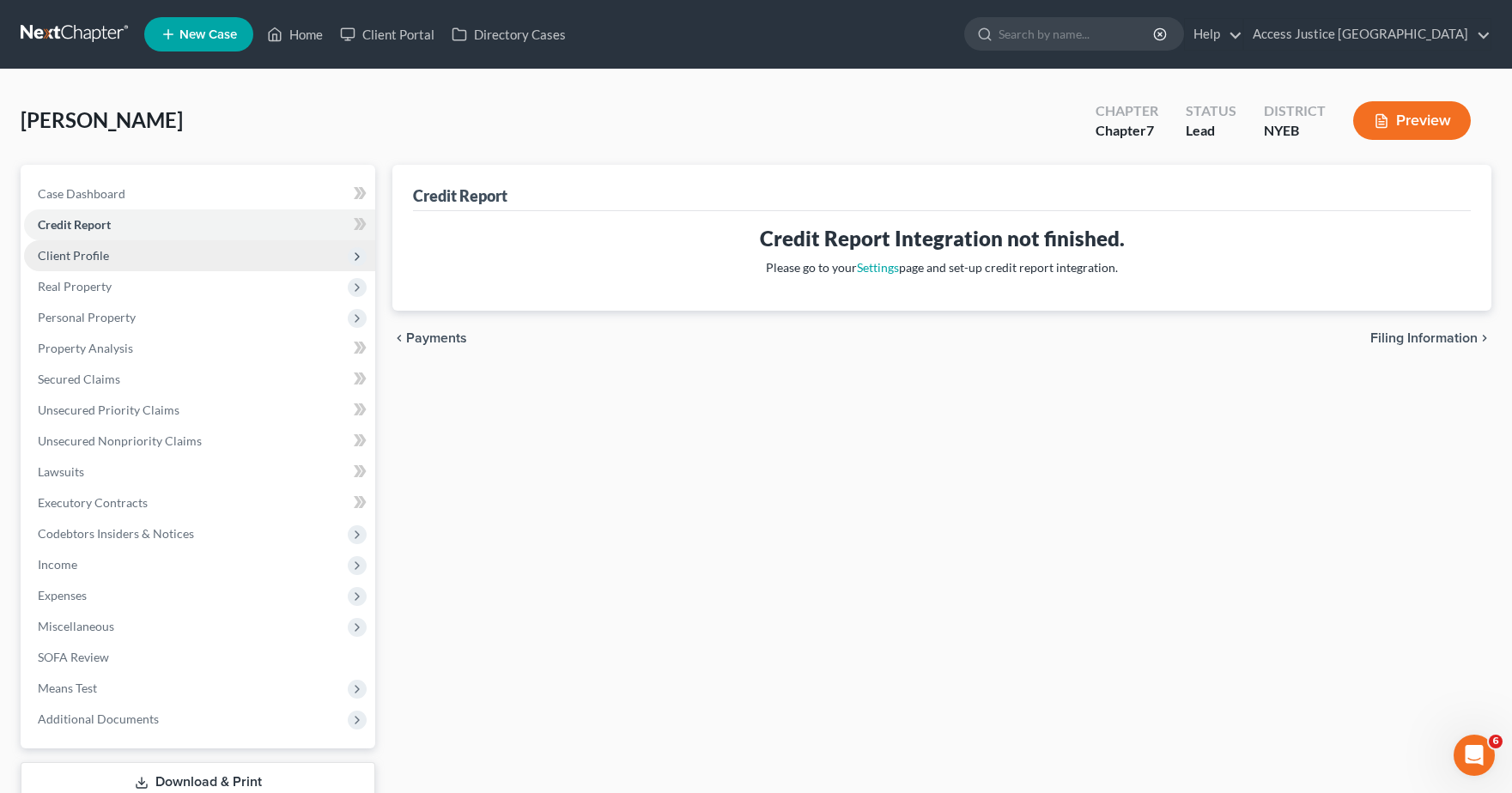
click at [217, 259] on span "Client Profile" at bounding box center [199, 256] width 351 height 31
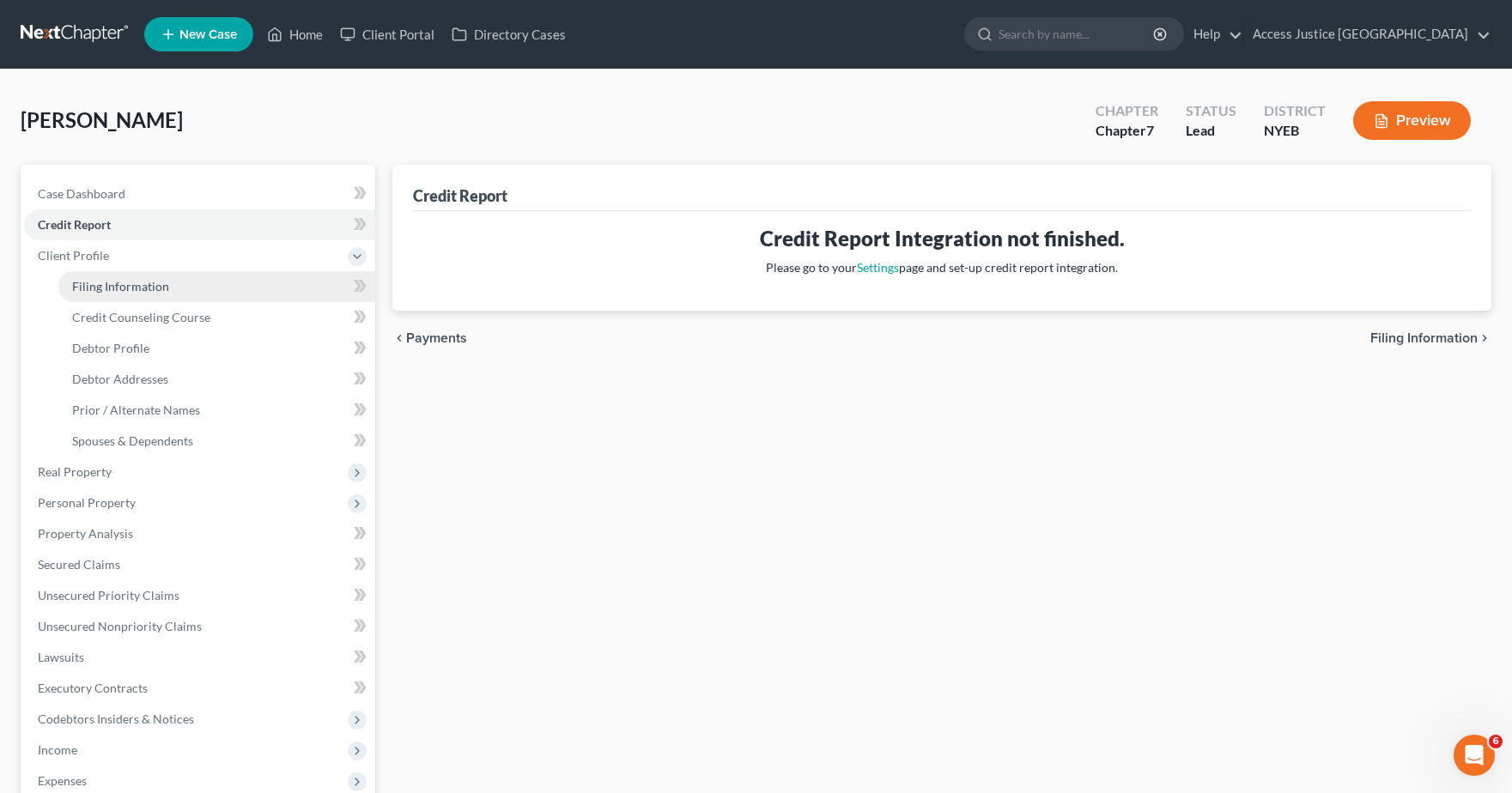
click at [202, 281] on link "Filing Information" at bounding box center [217, 286] width 317 height 31
select select "1"
select select "0"
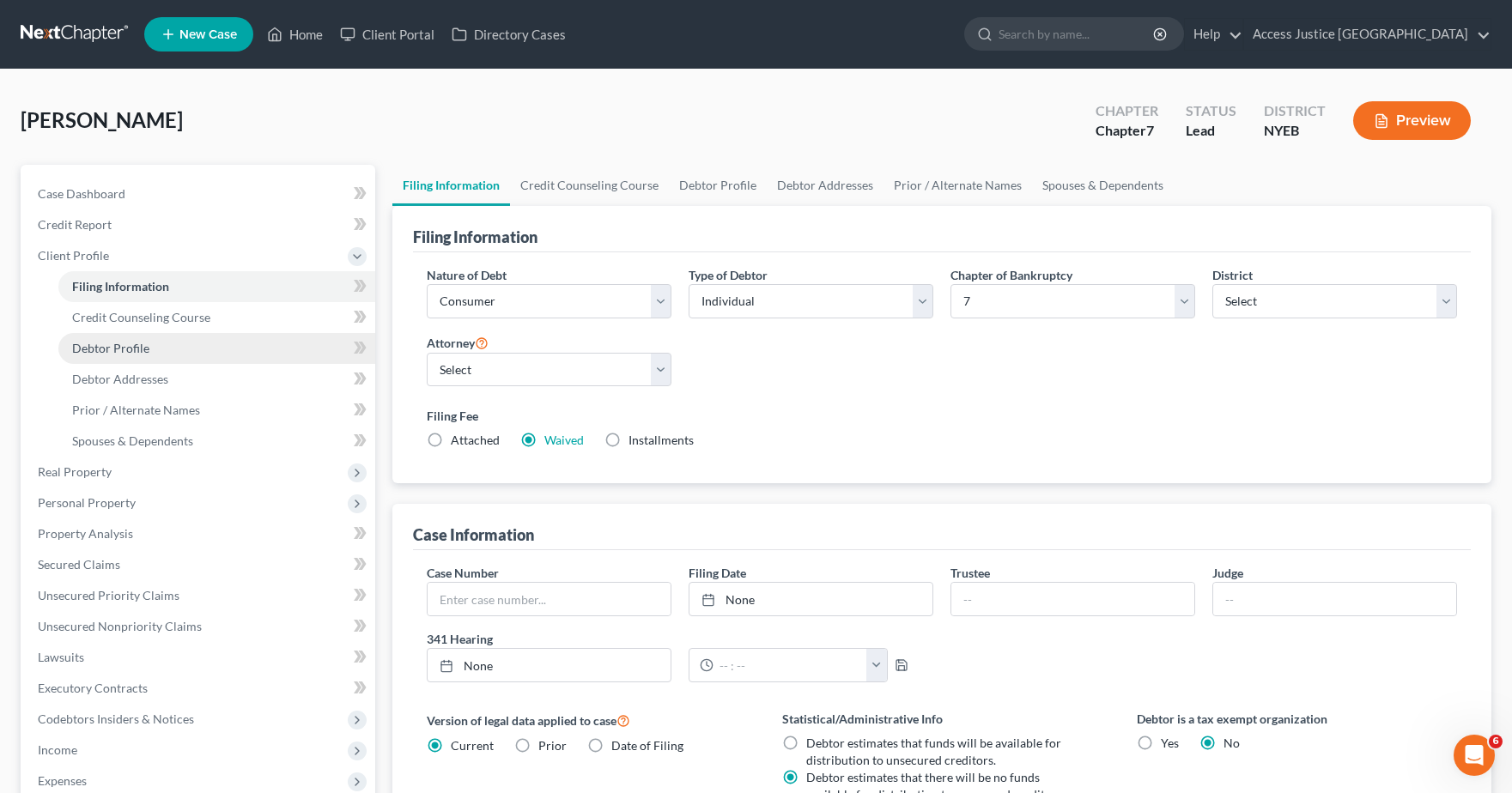
click at [135, 343] on span "Debtor Profile" at bounding box center [110, 348] width 77 height 14
select select "2"
select select "0"
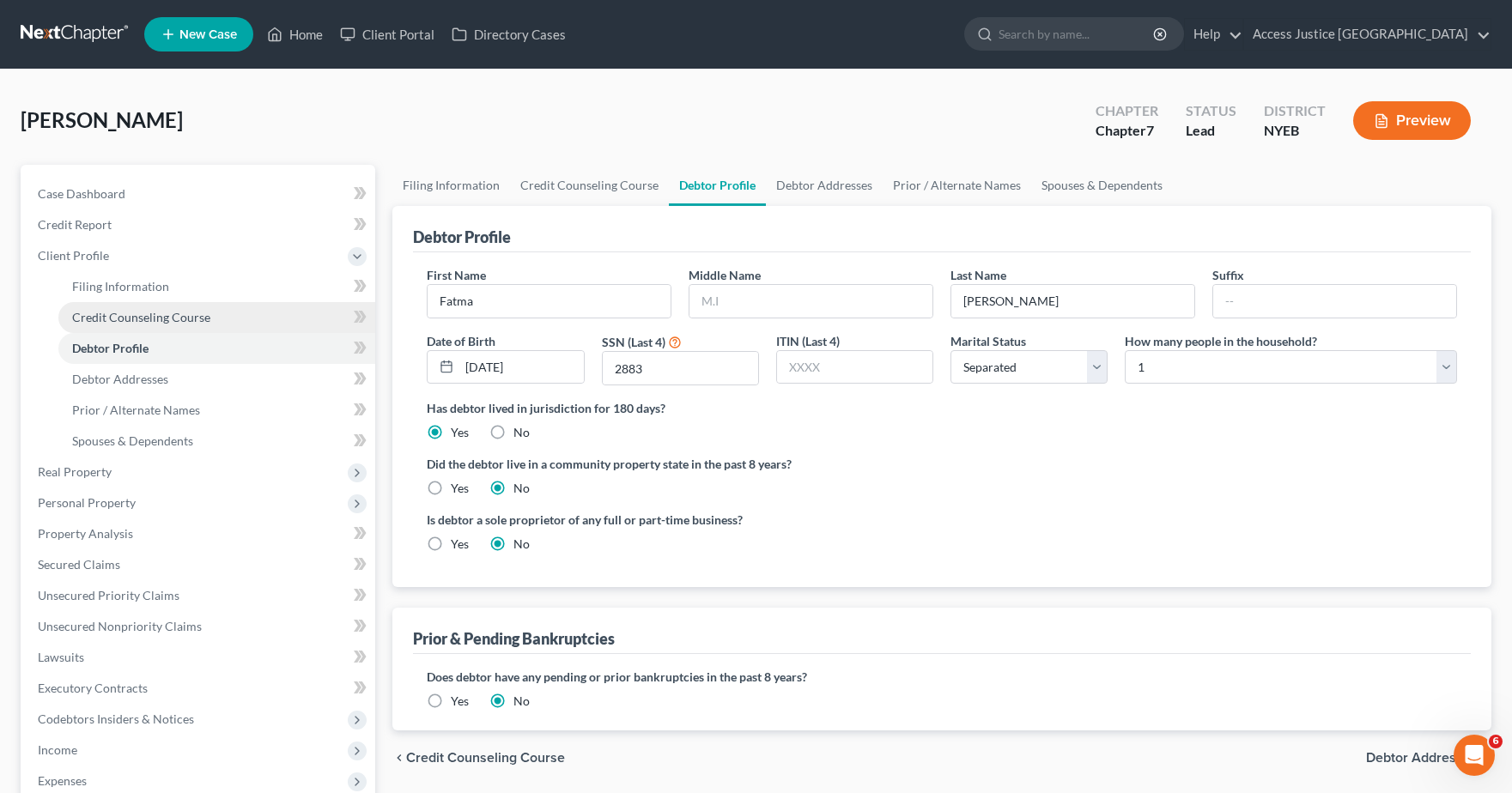
click at [162, 314] on span "Credit Counseling Course" at bounding box center [141, 317] width 139 height 14
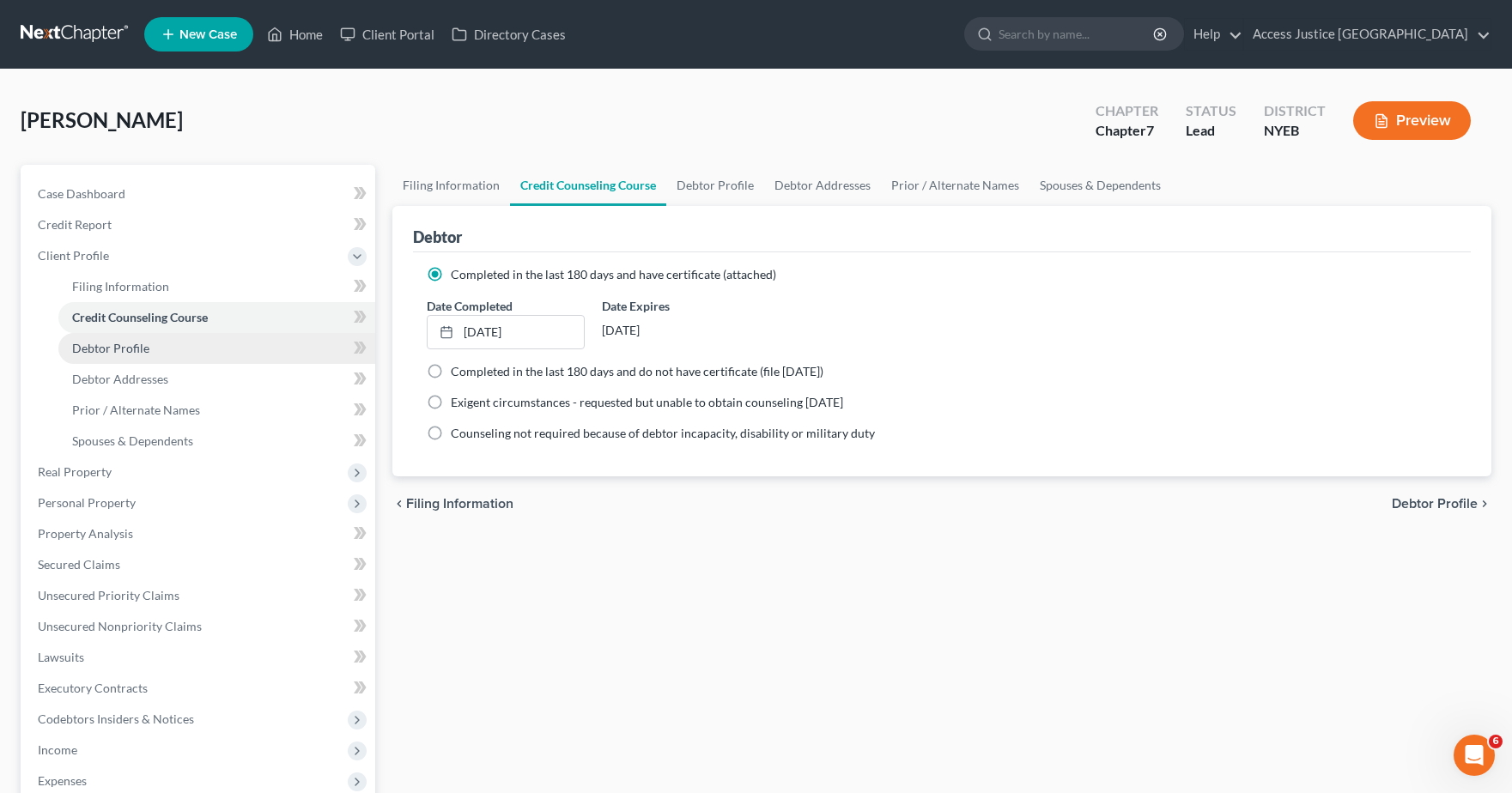
click at [123, 339] on link "Debtor Profile" at bounding box center [217, 348] width 317 height 31
select select "2"
select select "0"
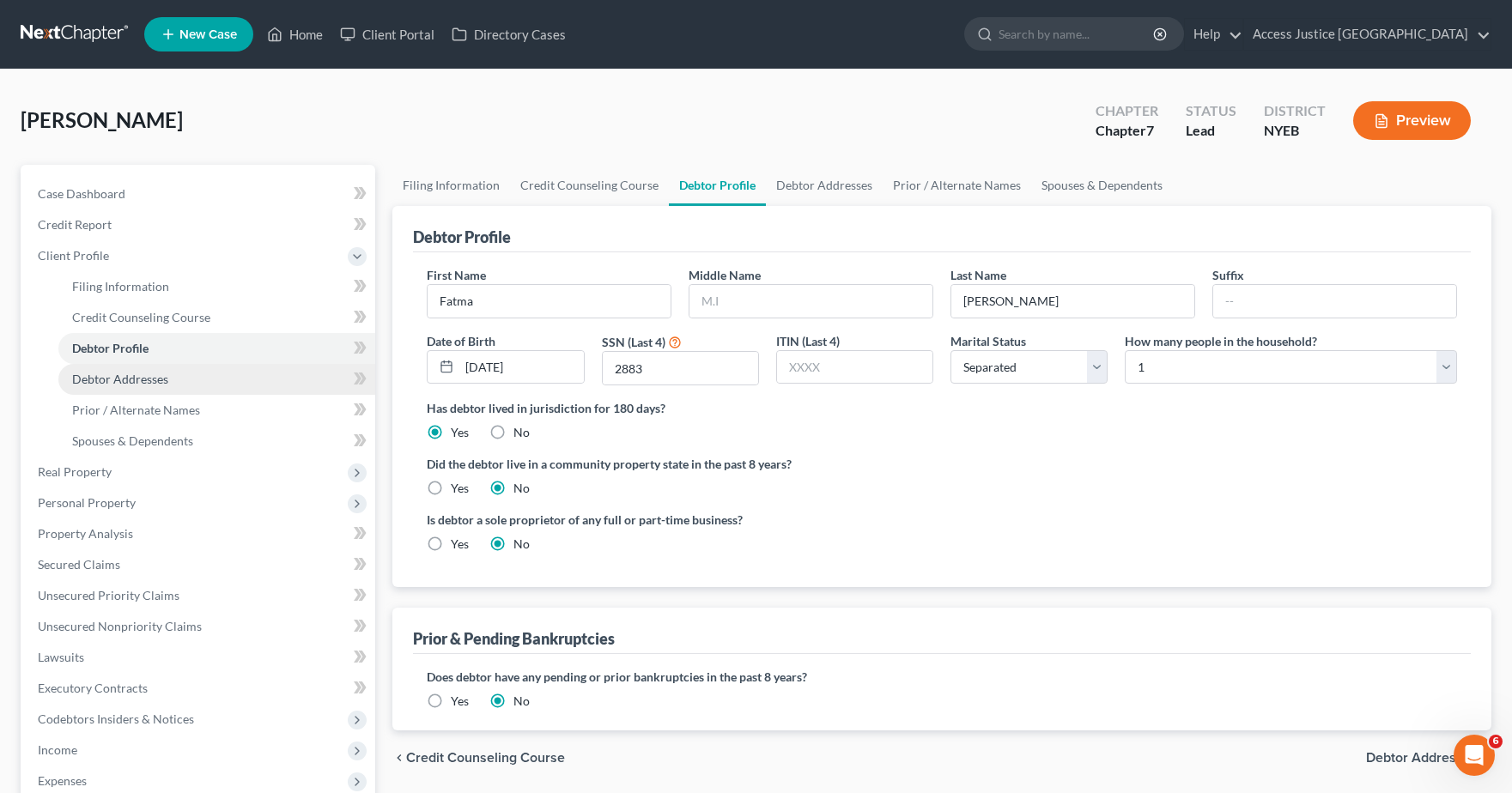
click at [119, 374] on span "Debtor Addresses" at bounding box center [120, 379] width 96 height 14
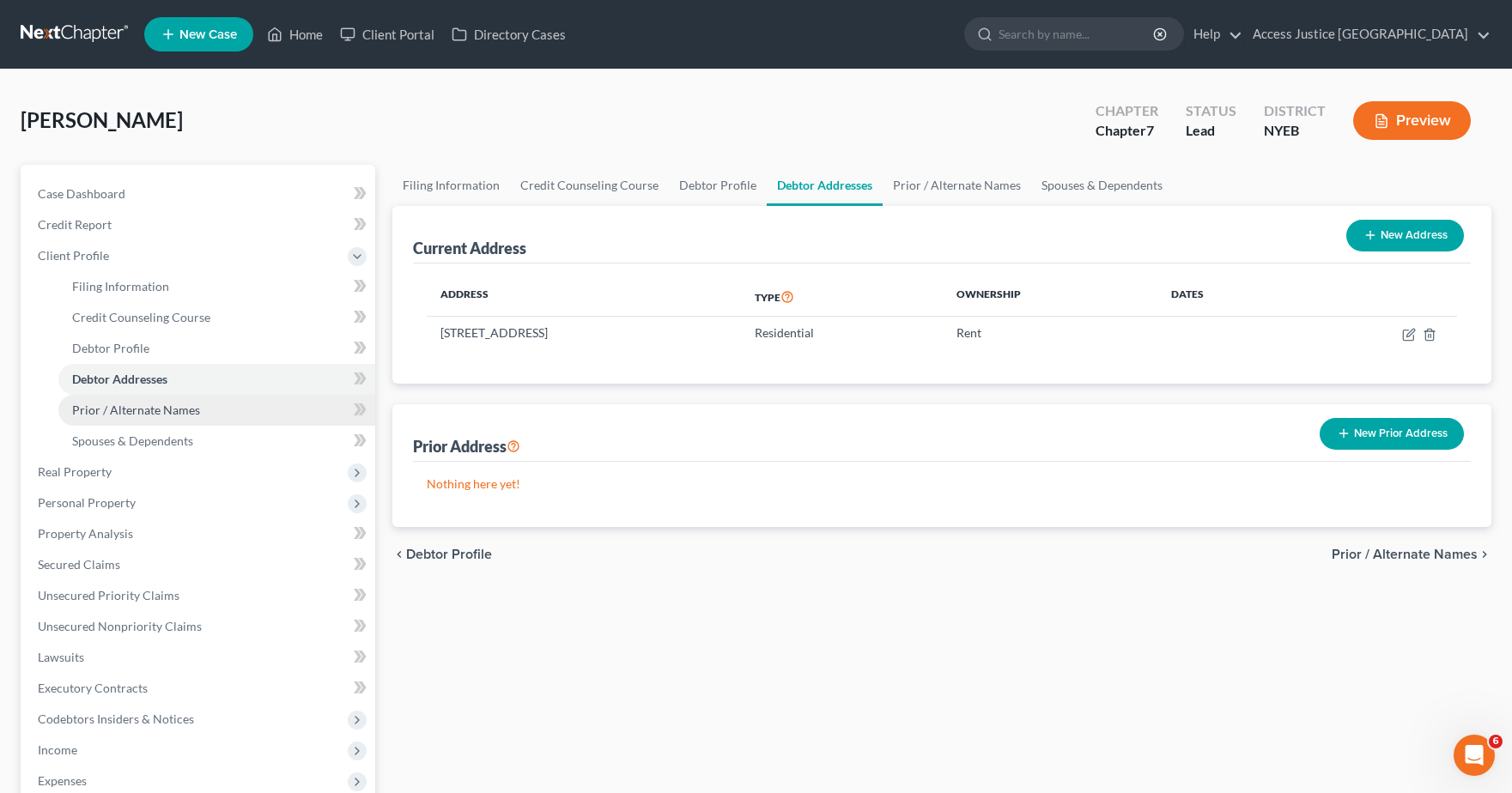
click at [134, 417] on link "Prior / Alternate Names" at bounding box center [217, 410] width 317 height 31
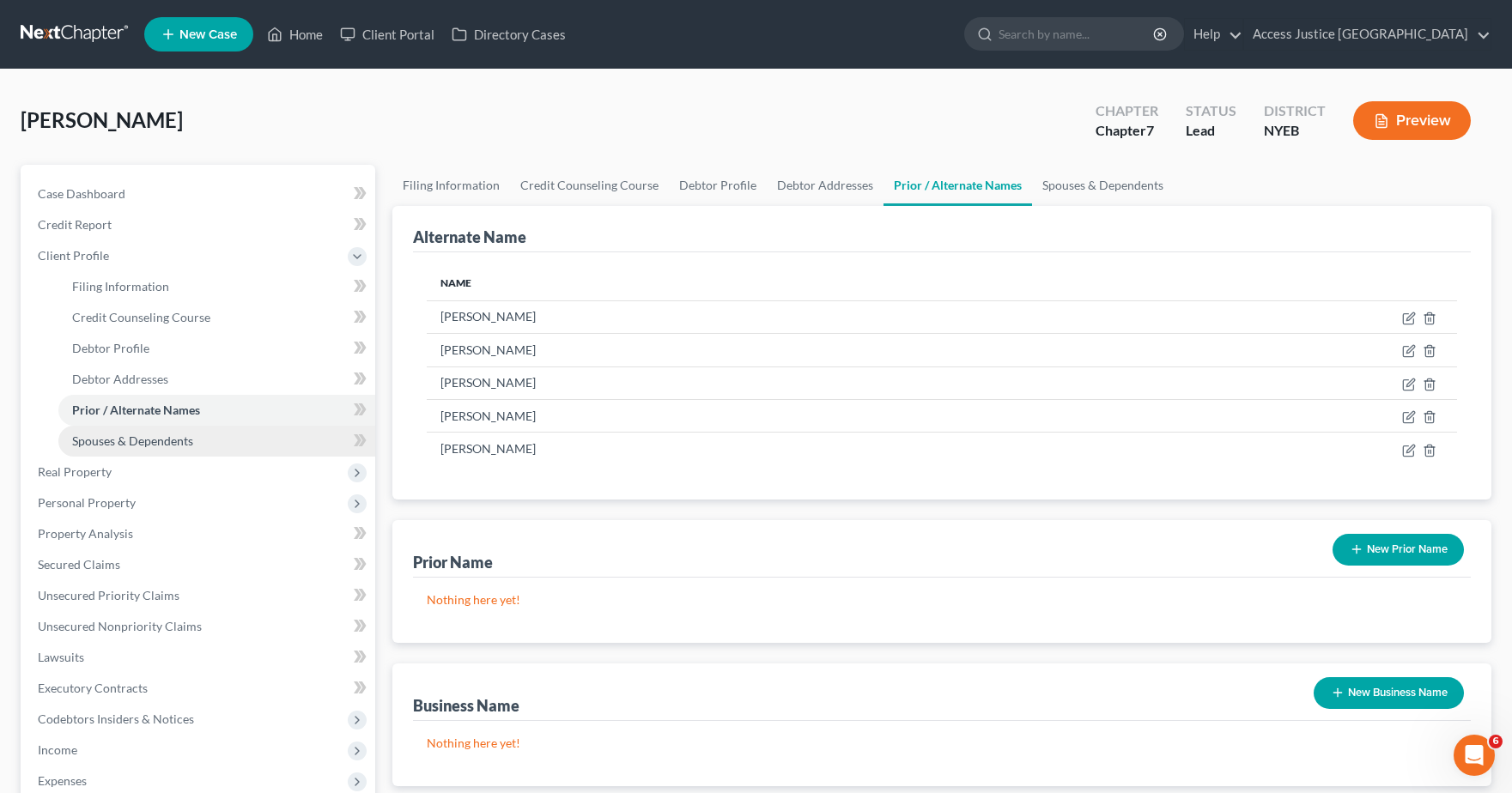
click at [124, 440] on span "Spouses & Dependents" at bounding box center [132, 440] width 121 height 14
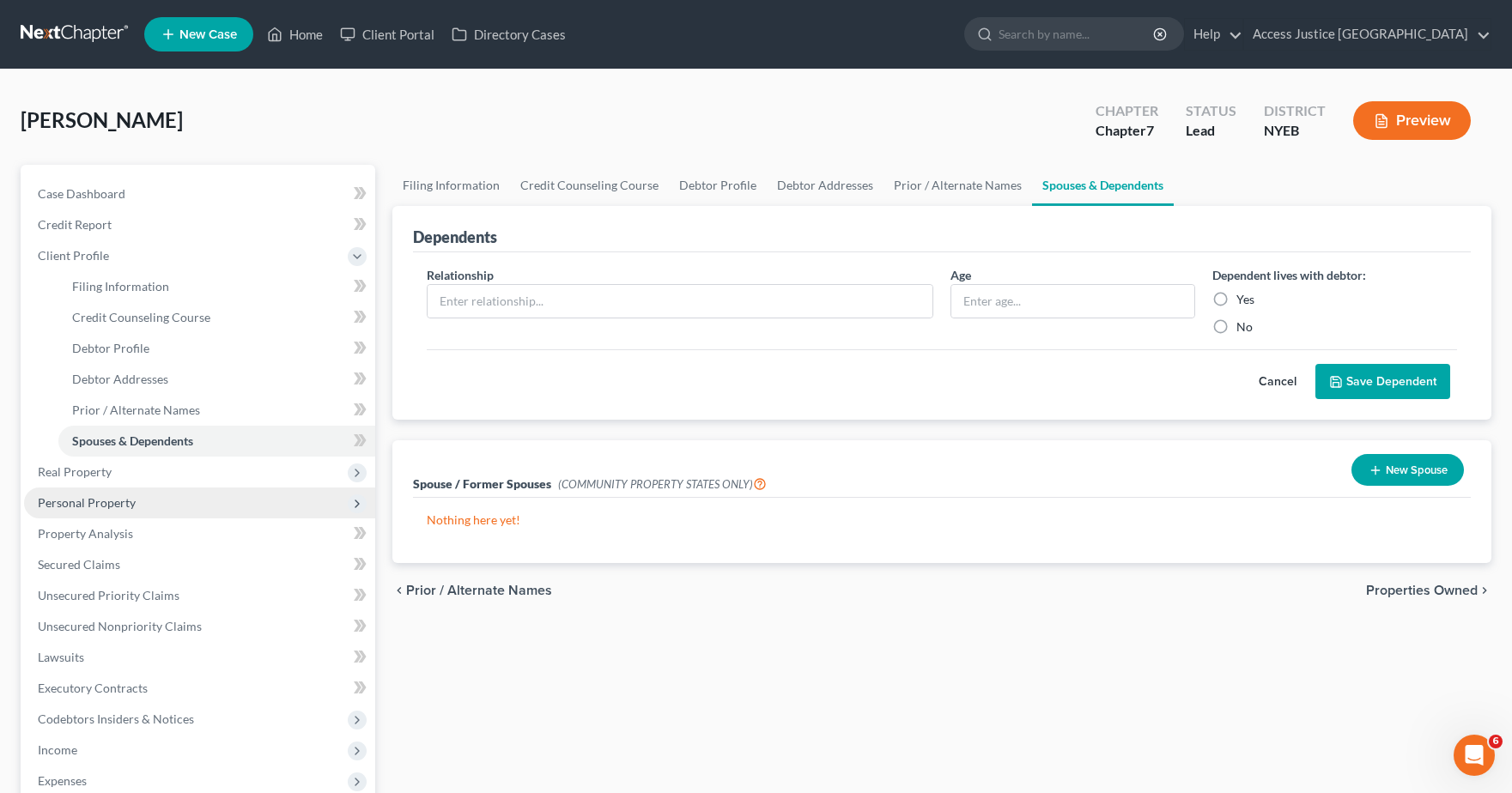
click at [90, 503] on span "Personal Property" at bounding box center [87, 503] width 98 height 14
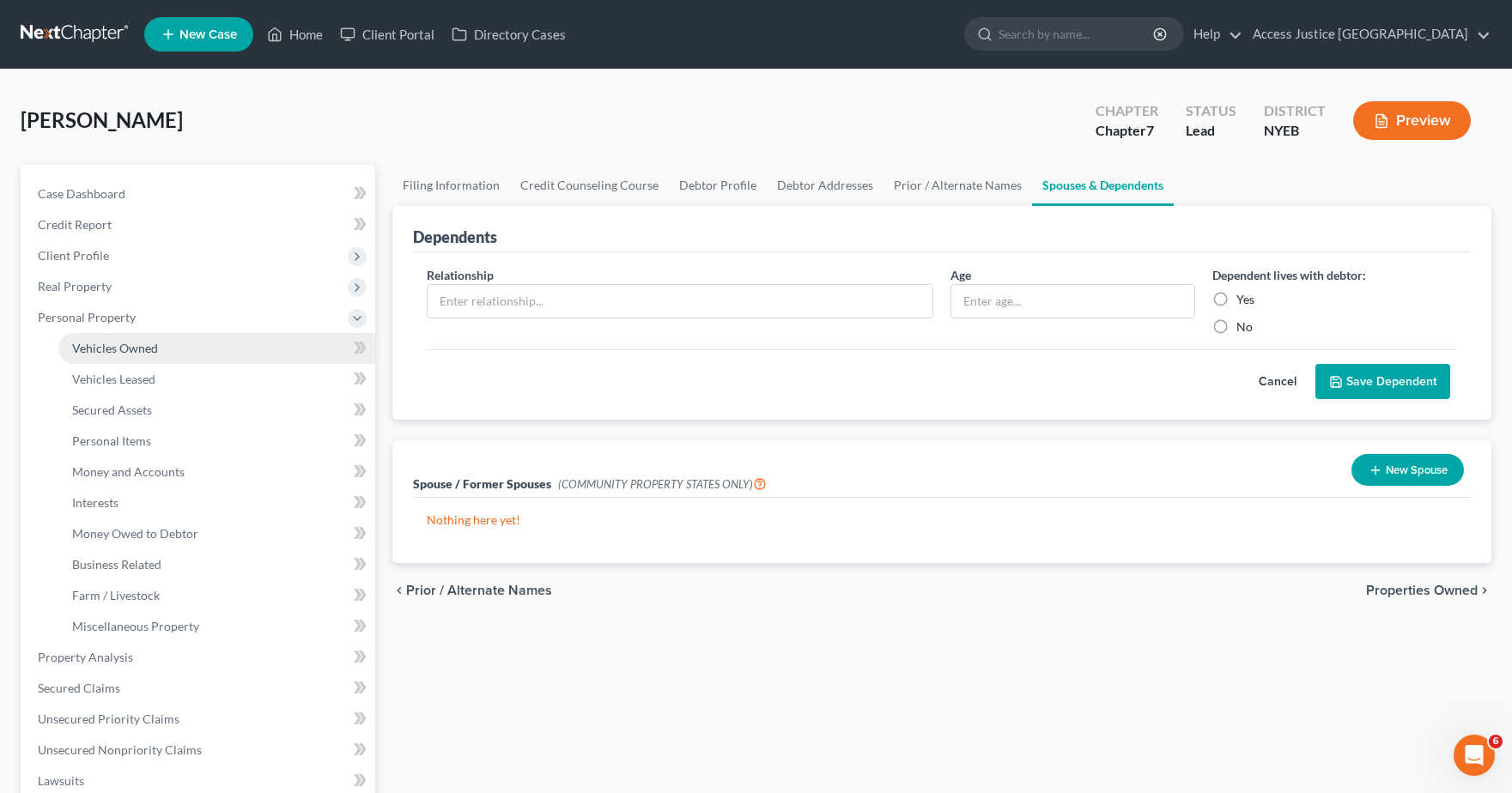
click at [140, 351] on span "Vehicles Owned" at bounding box center [115, 348] width 86 height 14
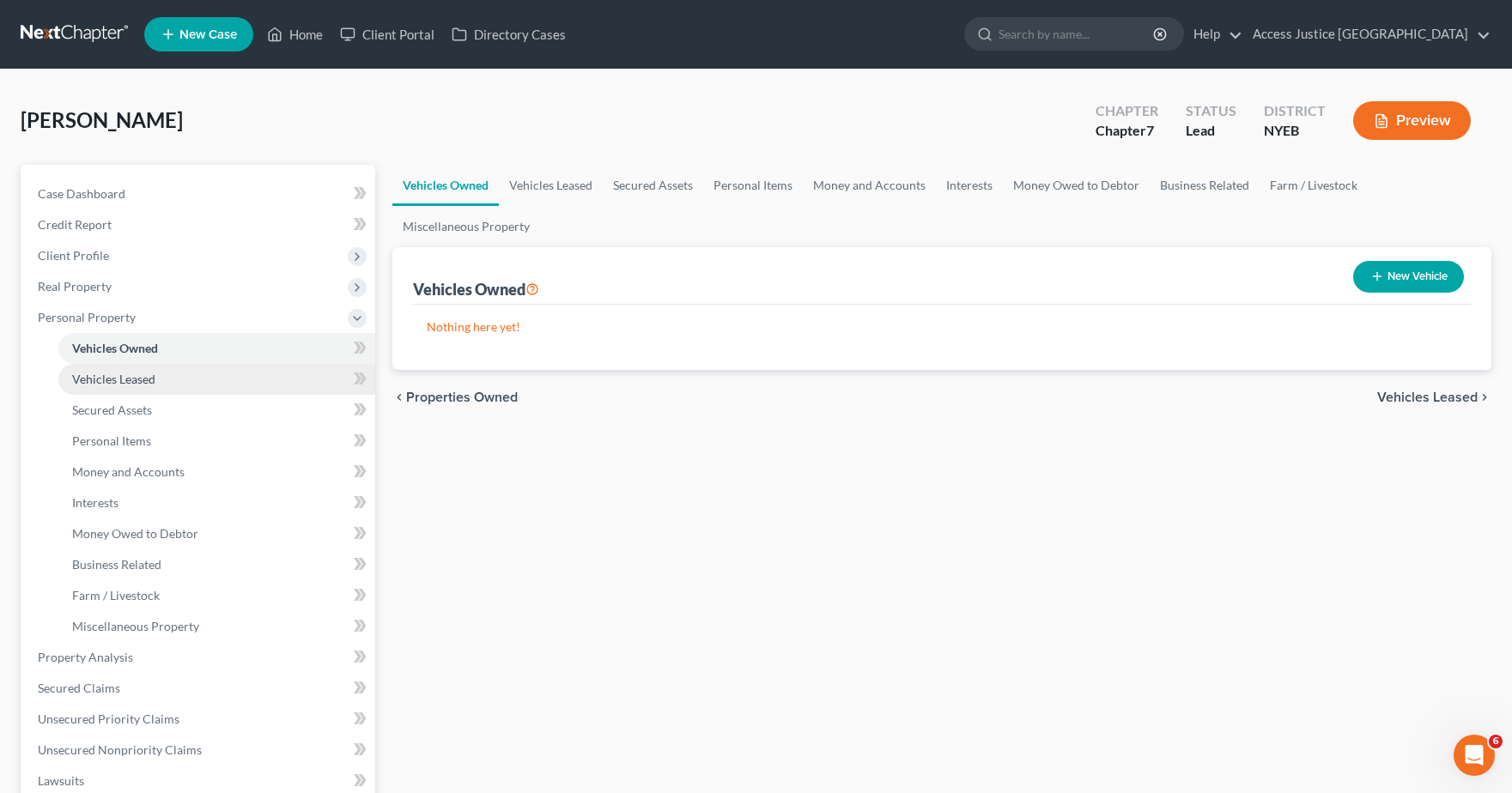
click at [131, 378] on span "Vehicles Leased" at bounding box center [114, 379] width 84 height 14
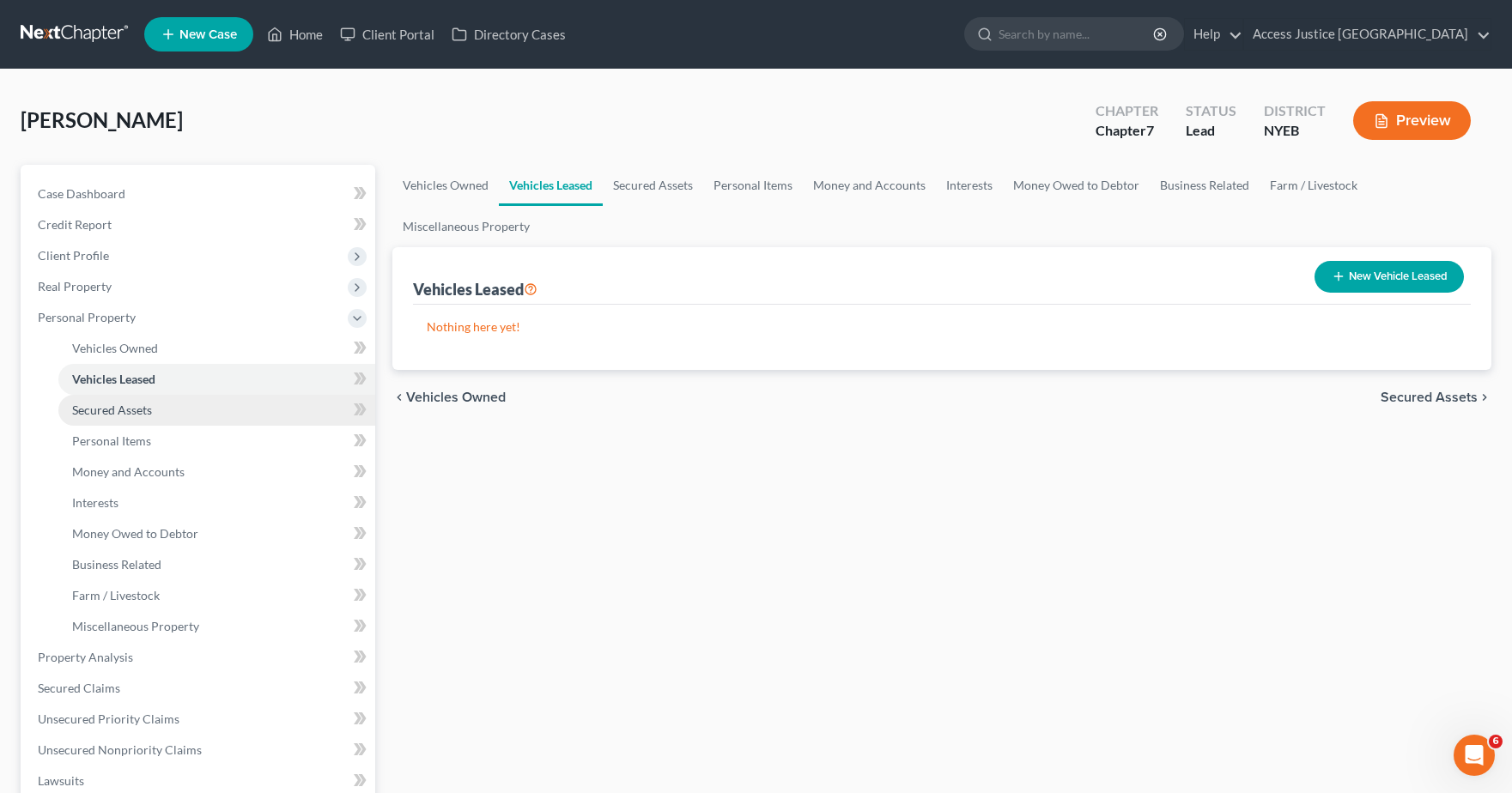
click at [127, 410] on span "Secured Assets" at bounding box center [112, 409] width 80 height 14
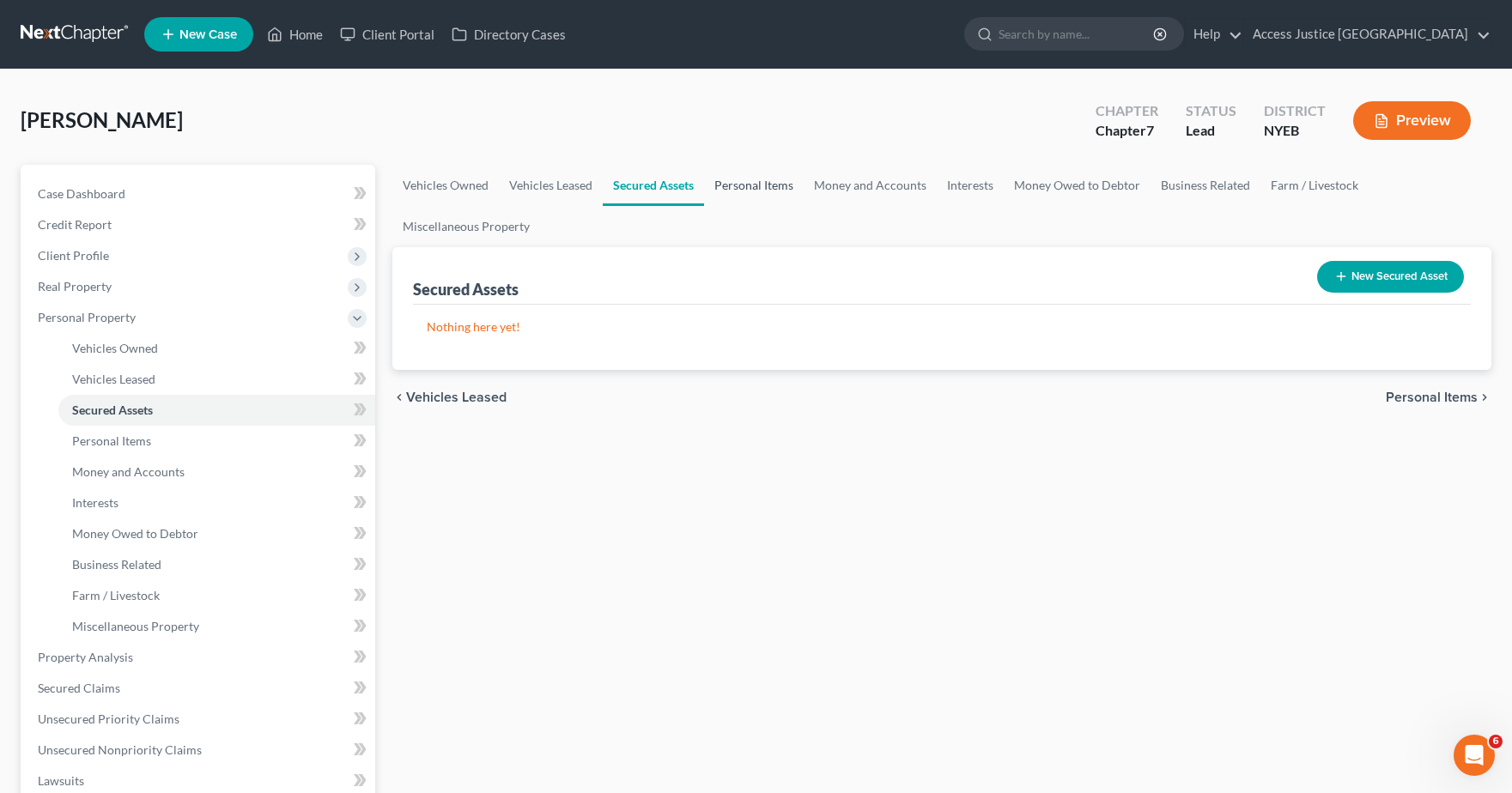
click at [745, 191] on link "Personal Items" at bounding box center [754, 186] width 99 height 41
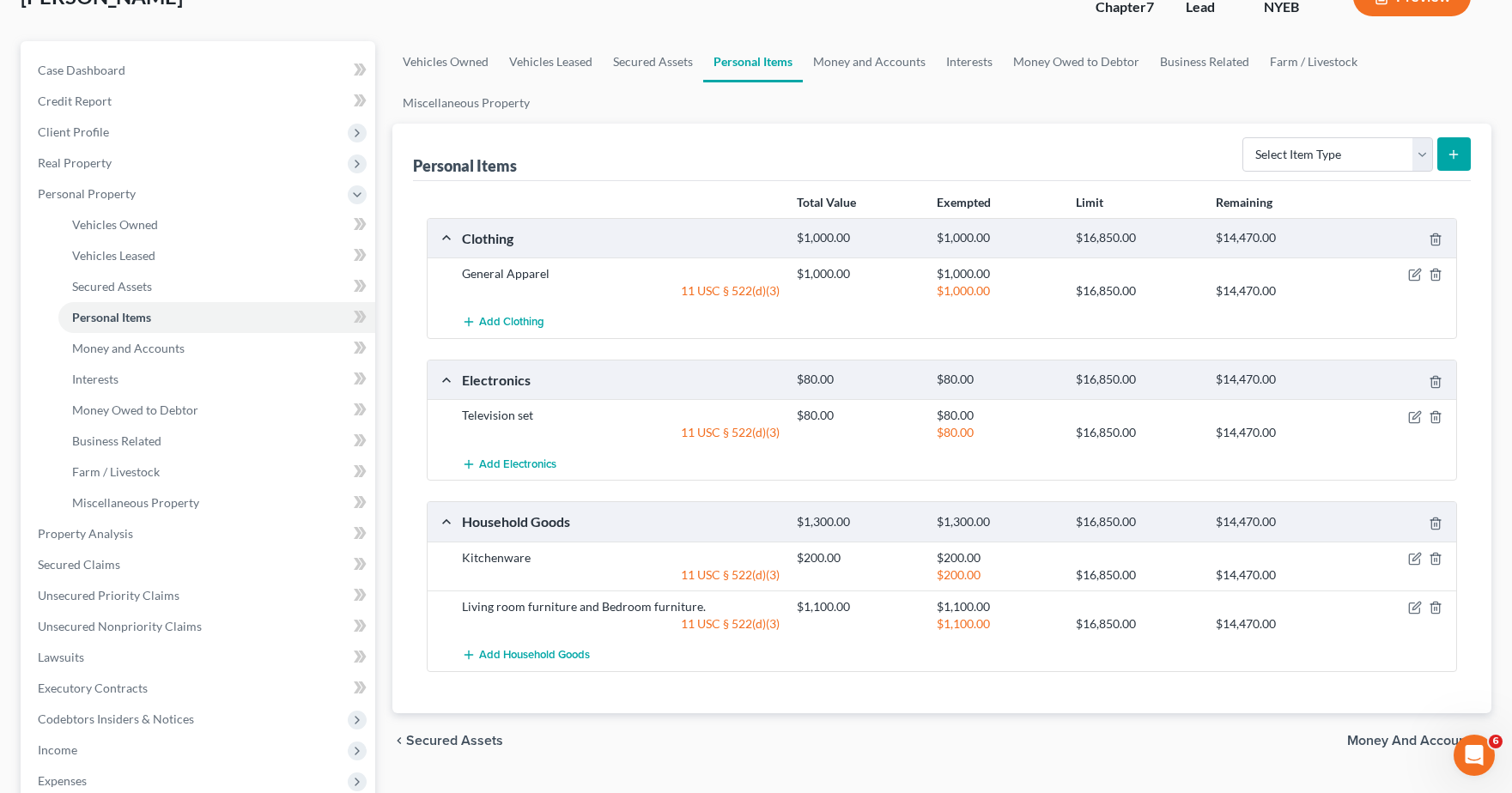
scroll to position [86, 0]
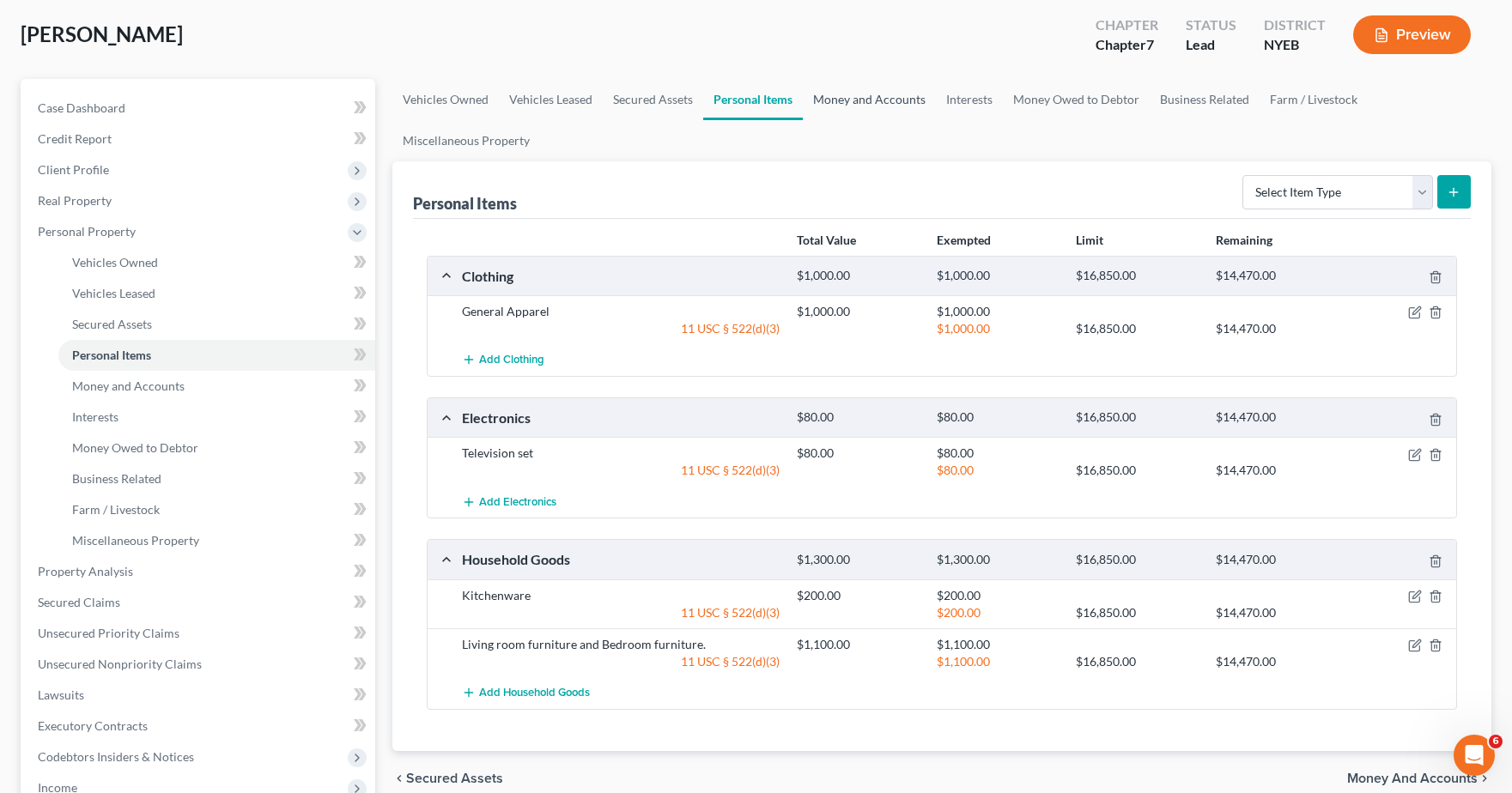
click at [875, 112] on link "Money and Accounts" at bounding box center [870, 99] width 133 height 41
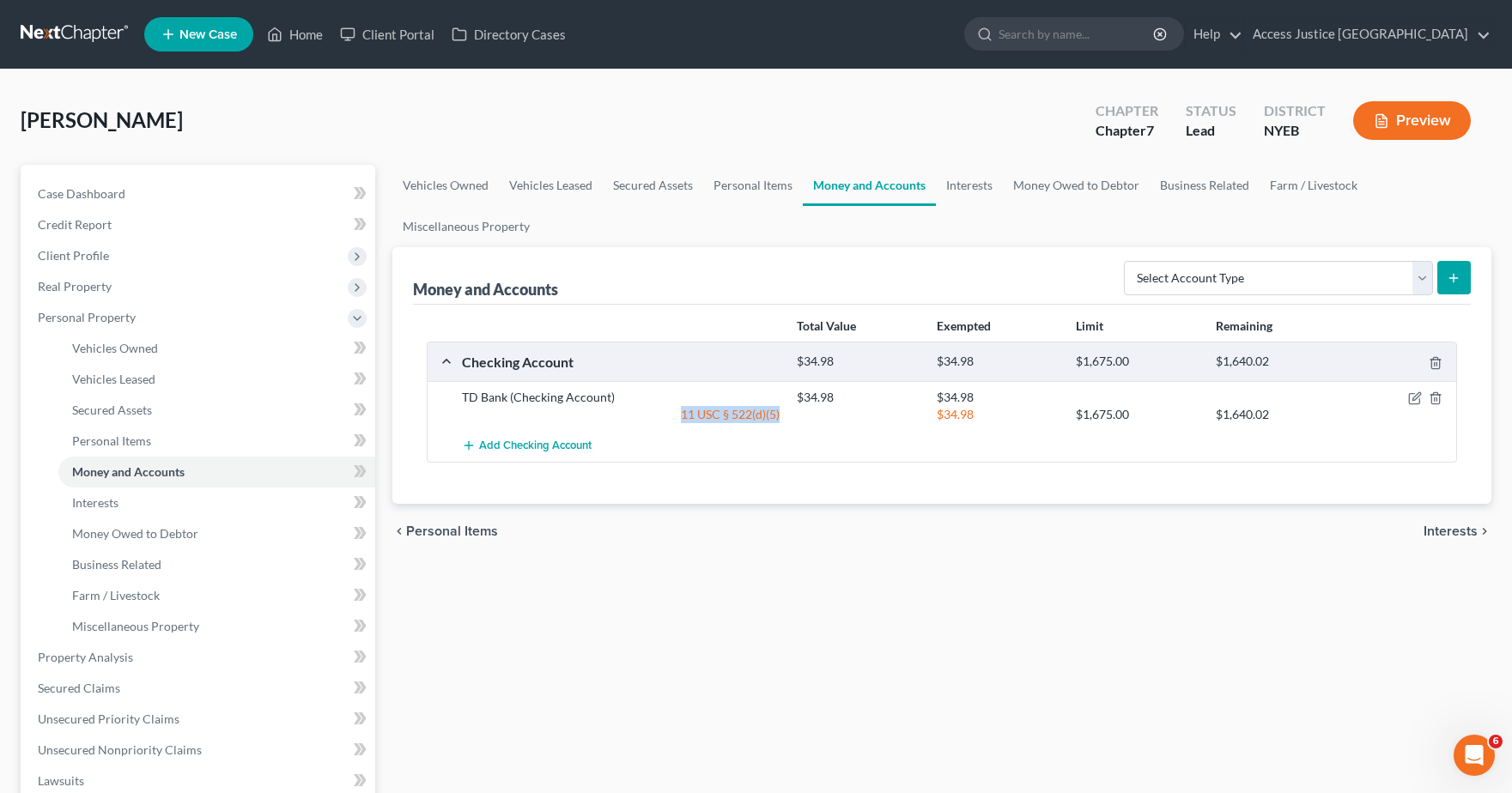
drag, startPoint x: 786, startPoint y: 412, endPoint x: 678, endPoint y: 418, distance: 108.2
click at [678, 418] on div "11 USC § 522(d)(5)" at bounding box center [620, 414] width 335 height 17
click at [809, 447] on div "Add Checking Account" at bounding box center [955, 446] width 1005 height 32
click at [974, 177] on link "Interests" at bounding box center [969, 186] width 67 height 41
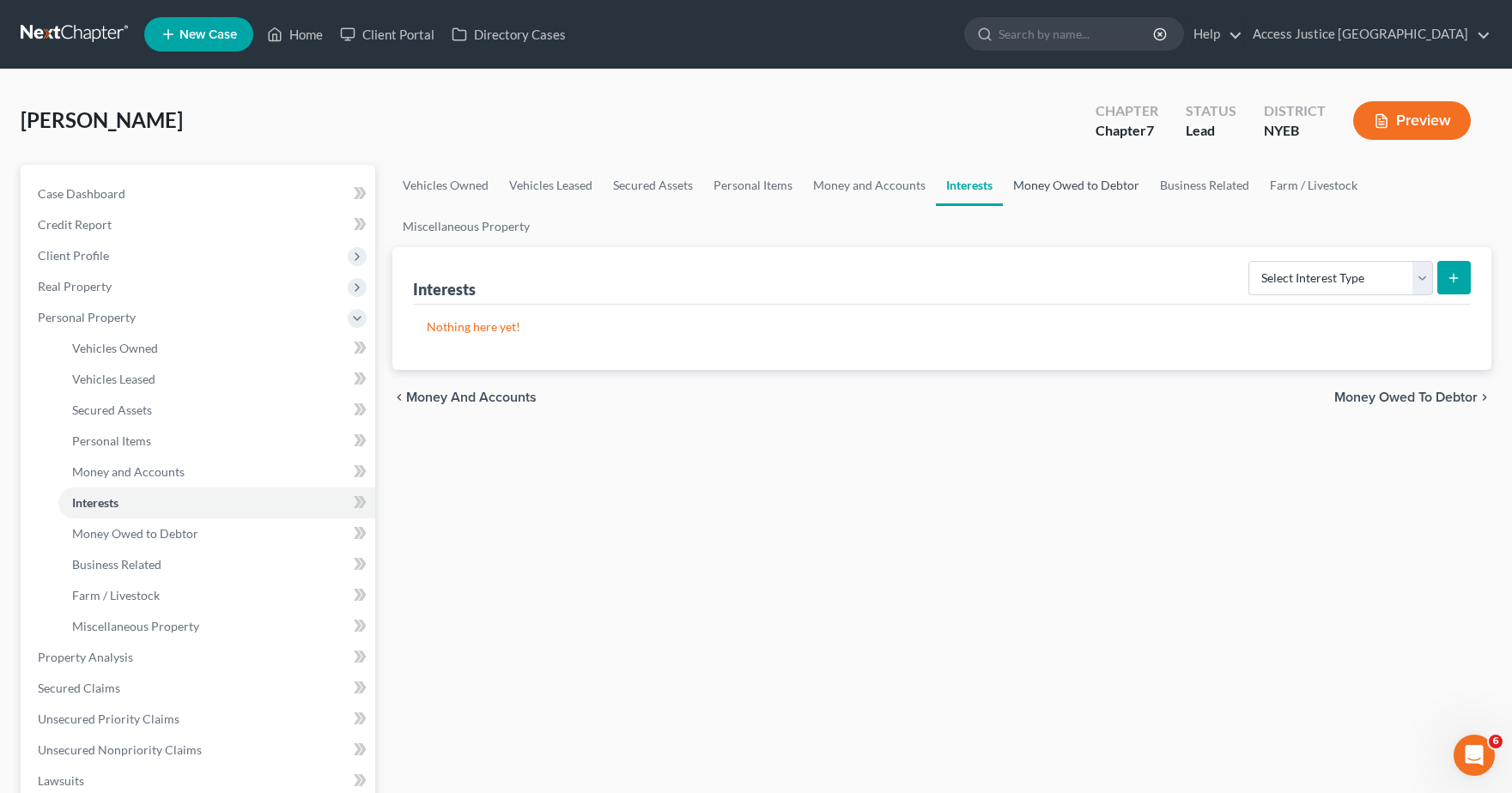
click at [1053, 180] on link "Money Owed to Debtor" at bounding box center [1076, 186] width 147 height 41
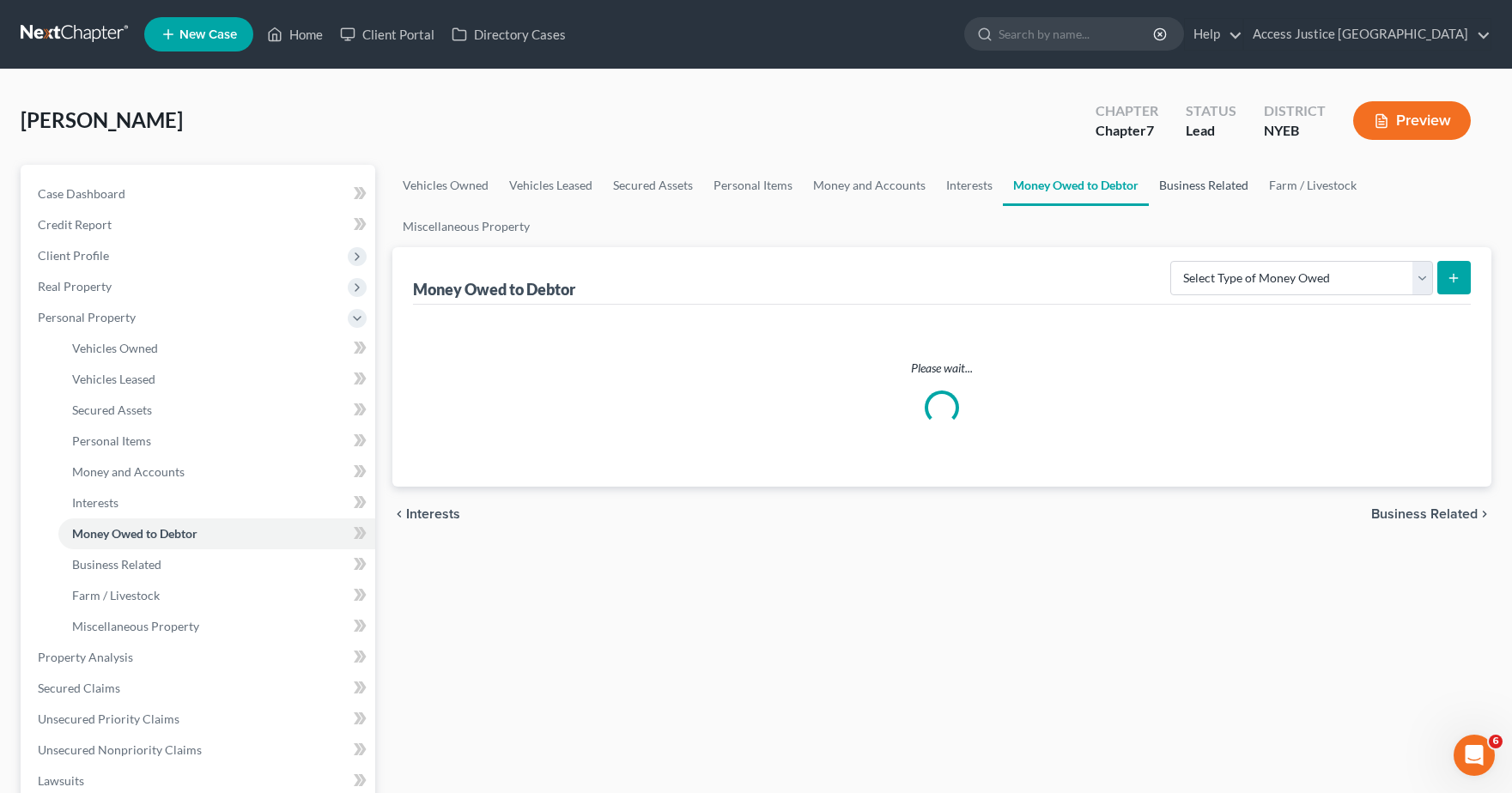
click at [1187, 184] on link "Business Related" at bounding box center [1204, 186] width 110 height 41
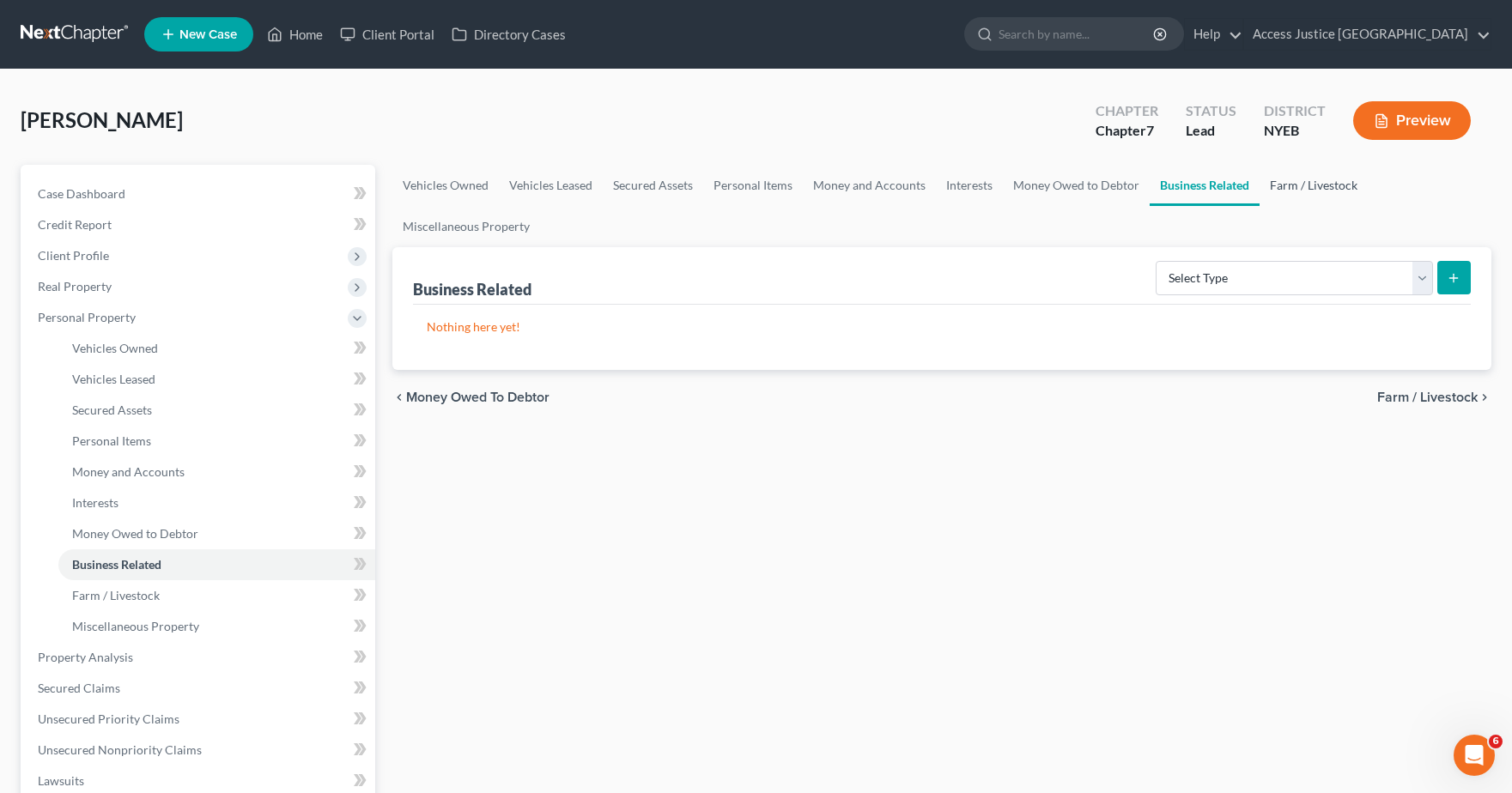
click at [1301, 178] on link "Farm / Livestock" at bounding box center [1314, 186] width 108 height 41
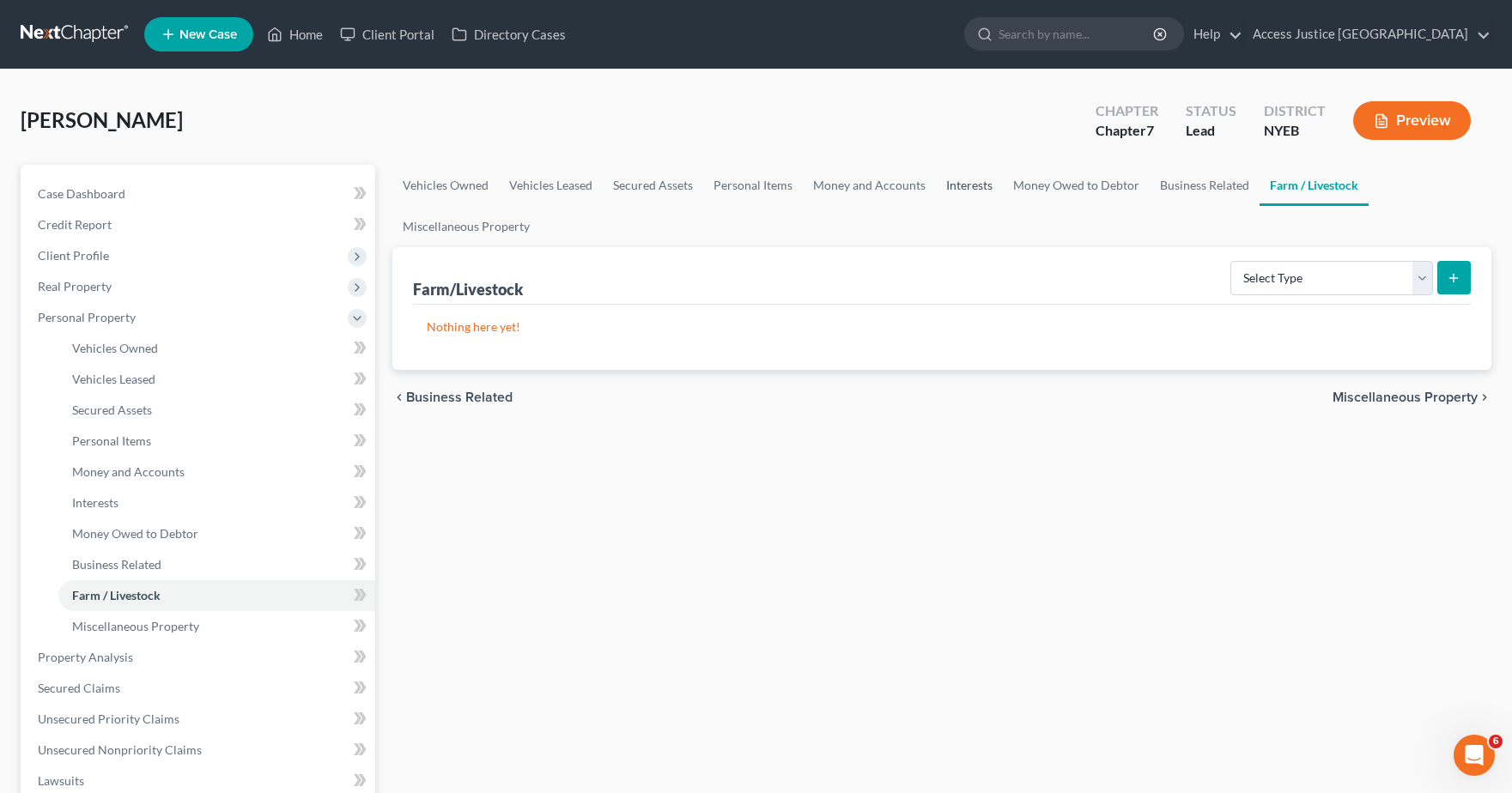
click at [983, 191] on link "Interests" at bounding box center [969, 186] width 67 height 41
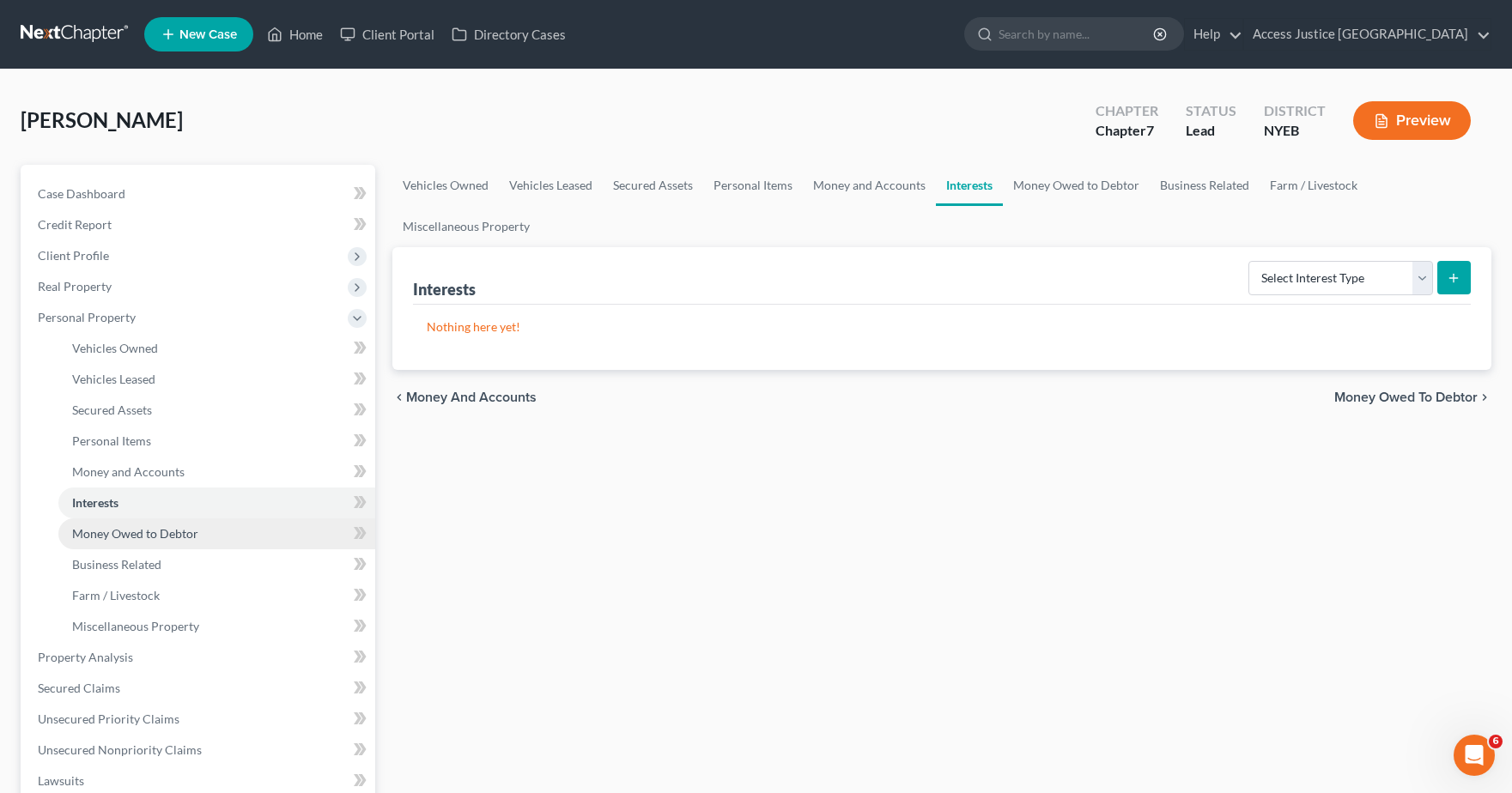
click at [186, 540] on span "Money Owed to Debtor" at bounding box center [135, 534] width 126 height 14
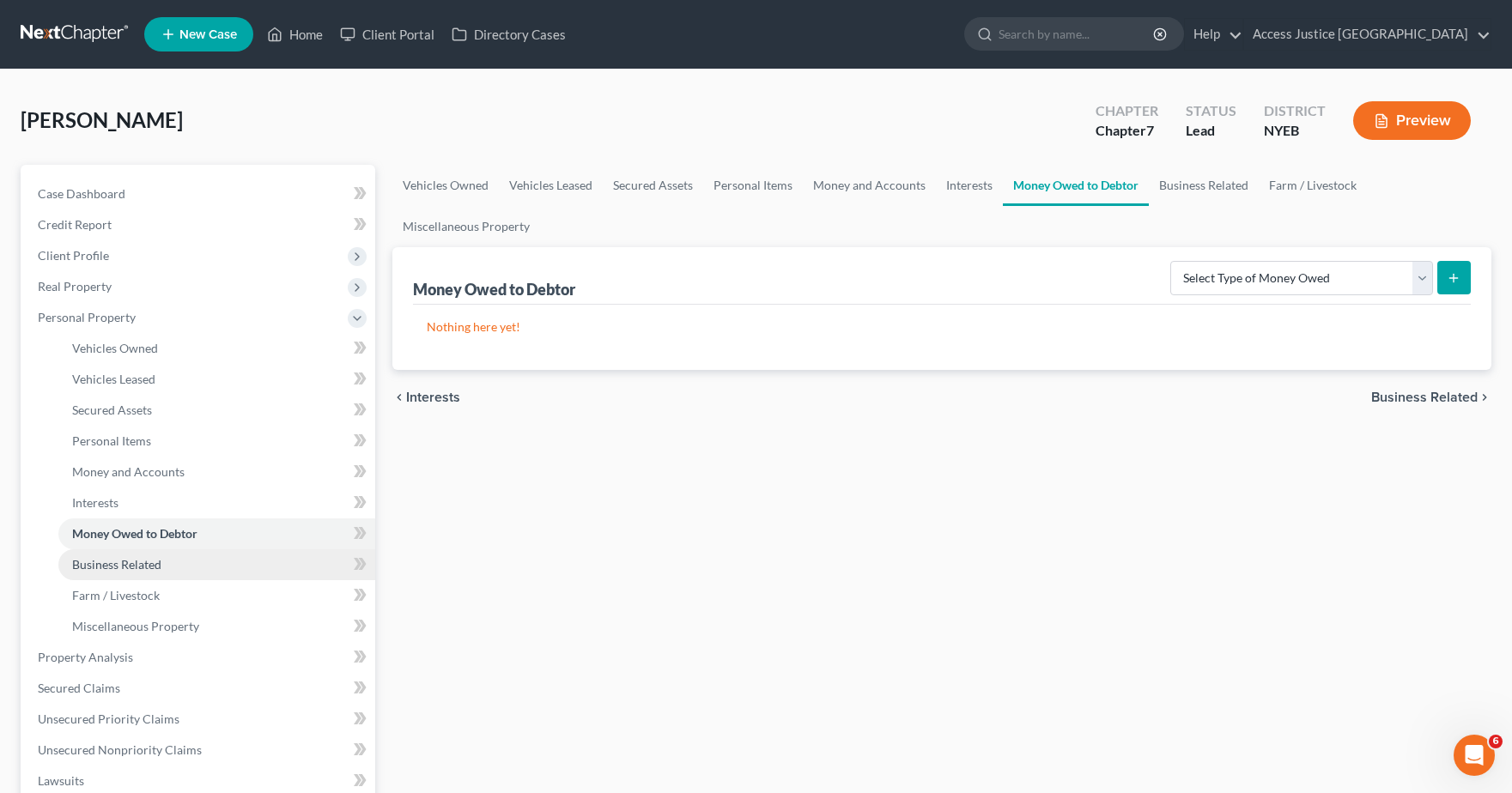
click at [183, 567] on link "Business Related" at bounding box center [217, 565] width 317 height 31
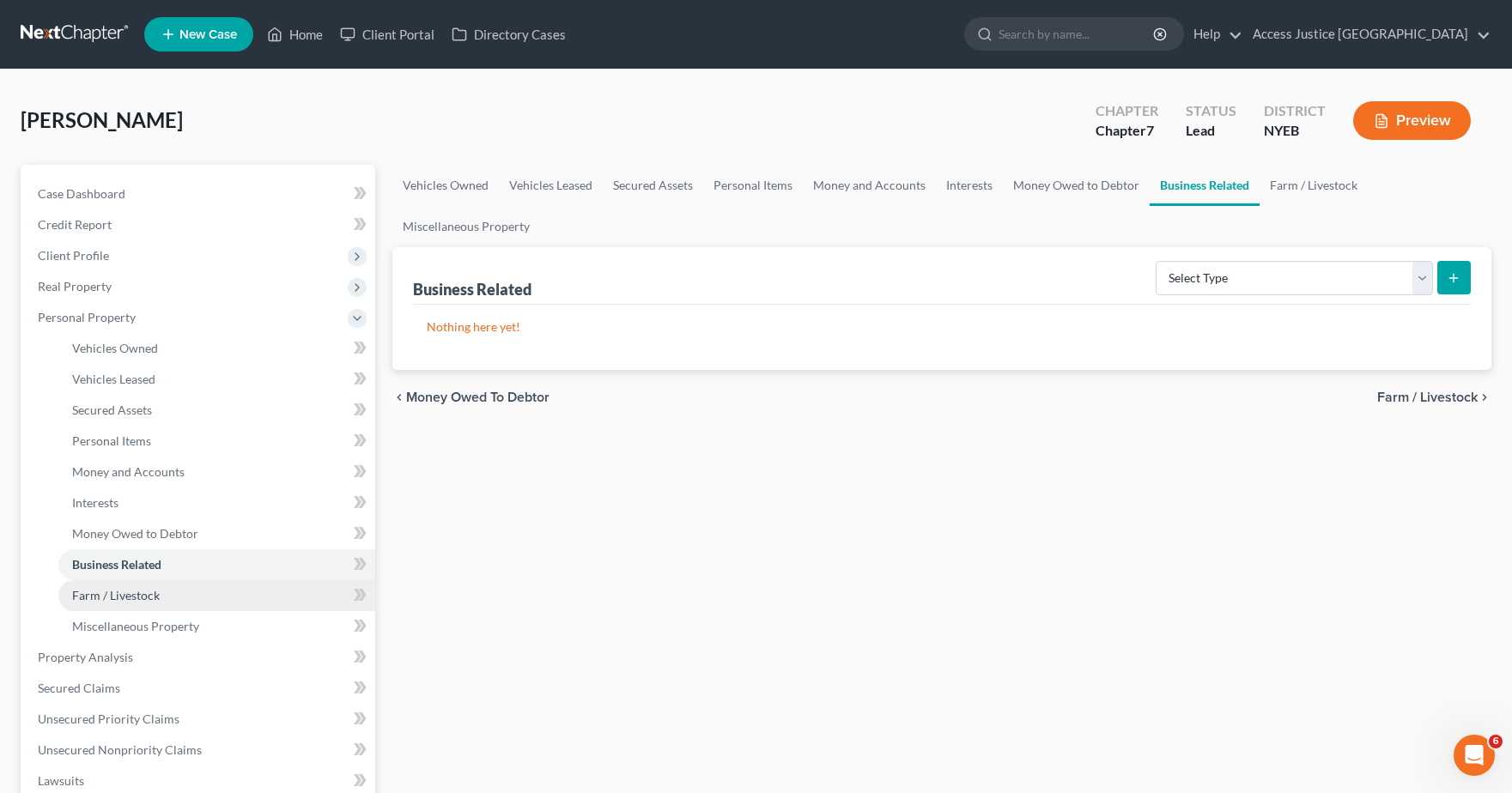
click at [147, 605] on link "Farm / Livestock" at bounding box center [217, 595] width 317 height 31
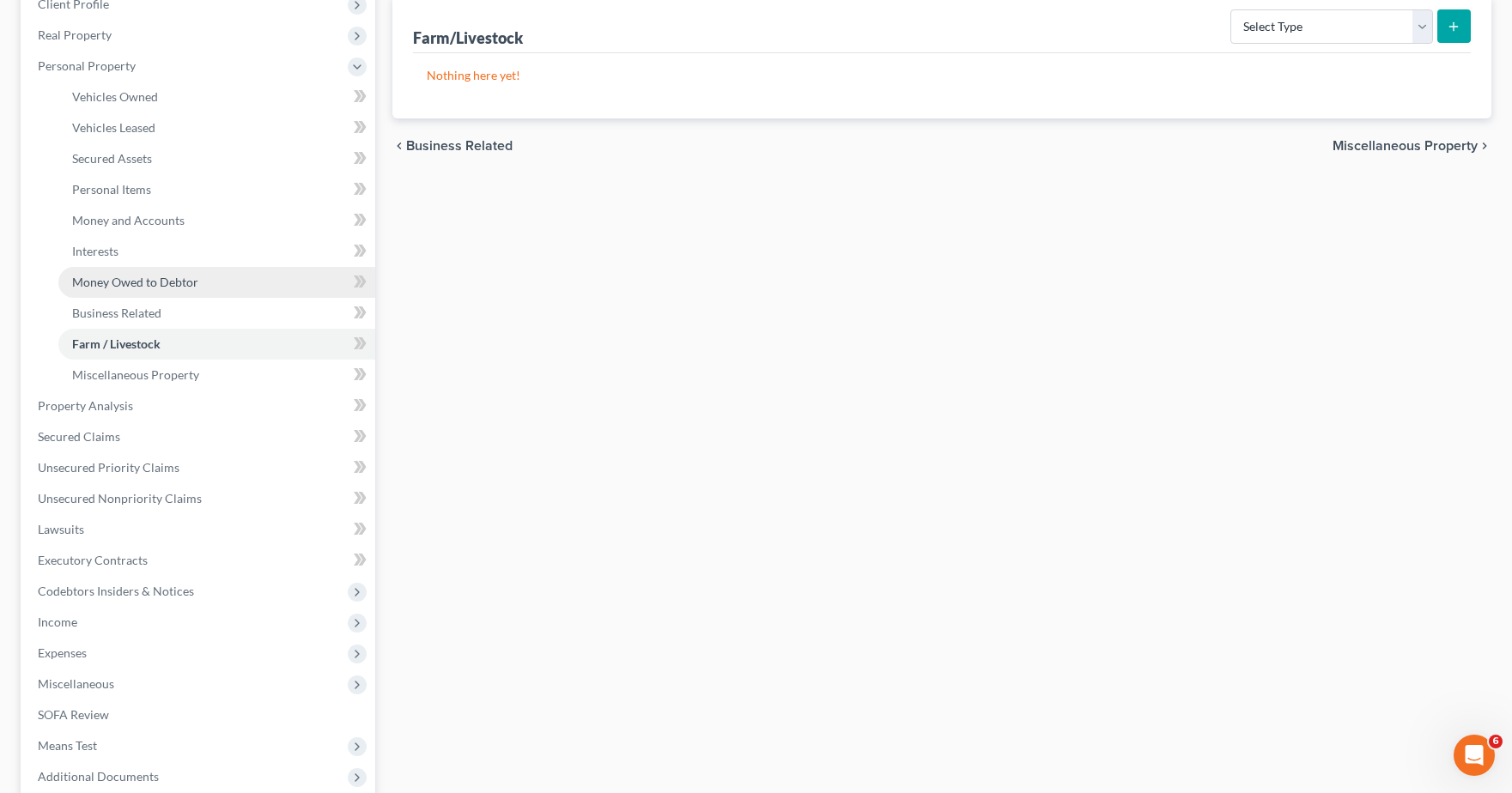
scroll to position [258, 0]
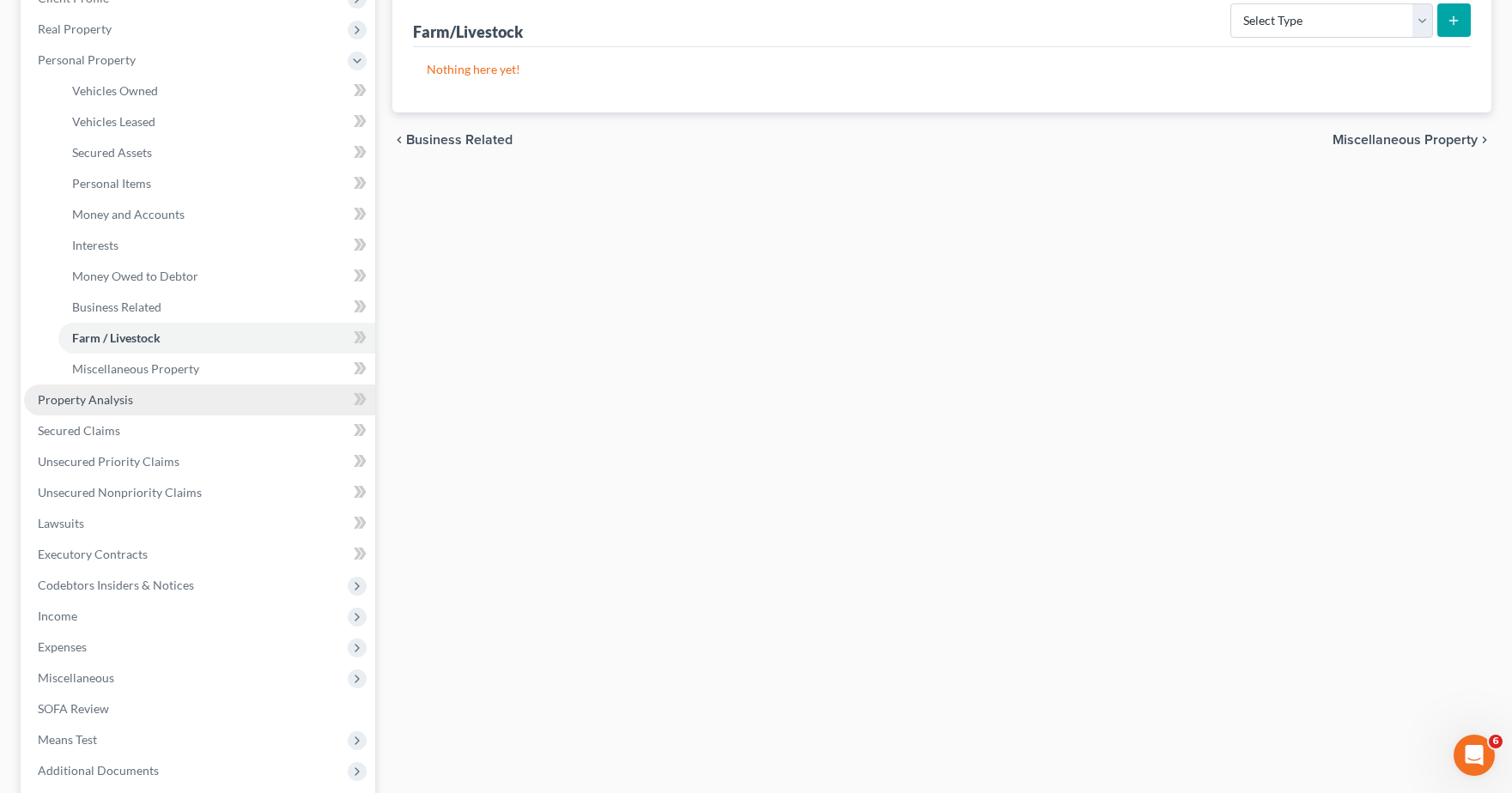
click at [120, 402] on span "Property Analysis" at bounding box center [85, 400] width 95 height 14
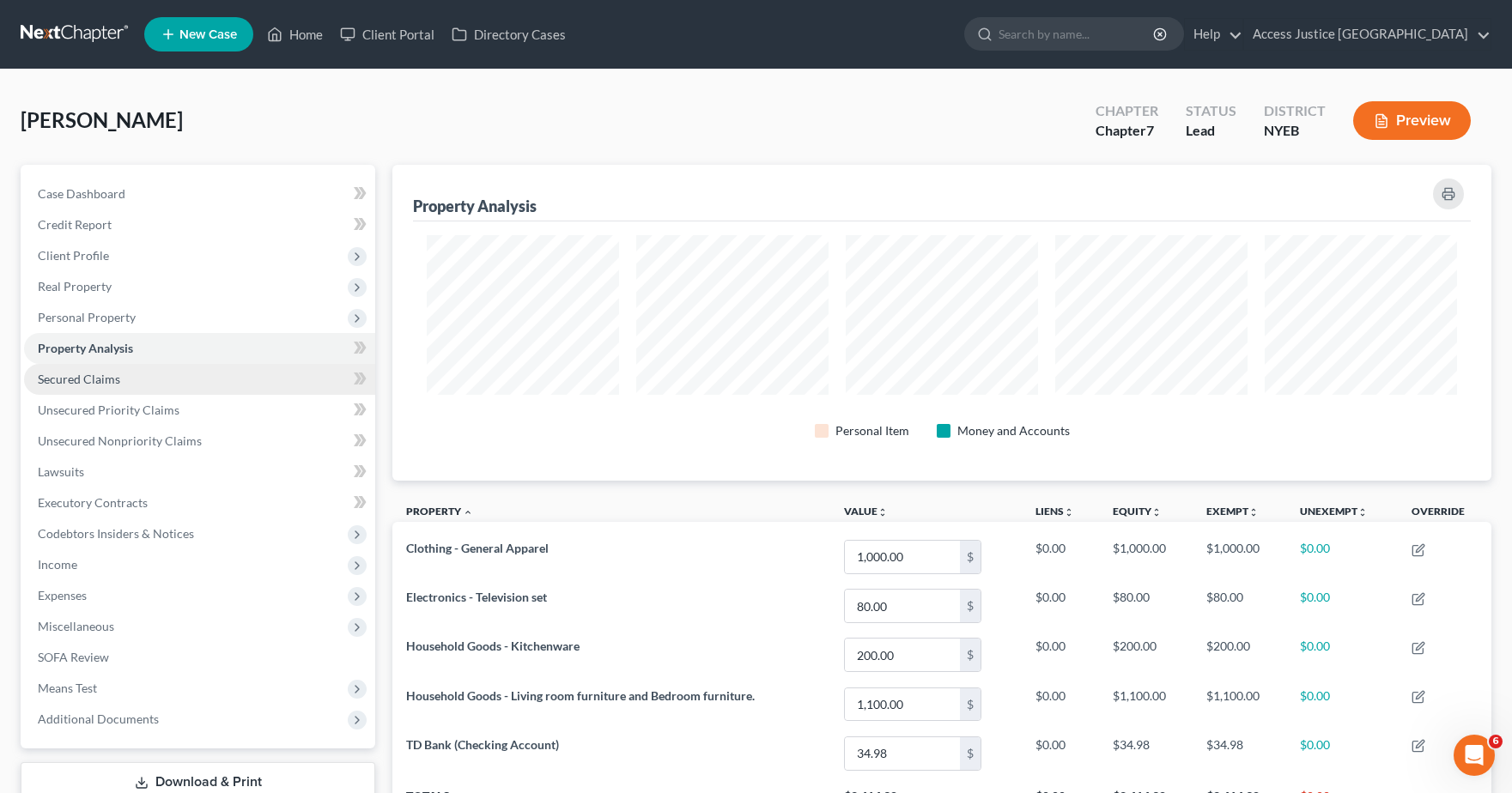
click at [116, 385] on span "Secured Claims" at bounding box center [79, 379] width 83 height 14
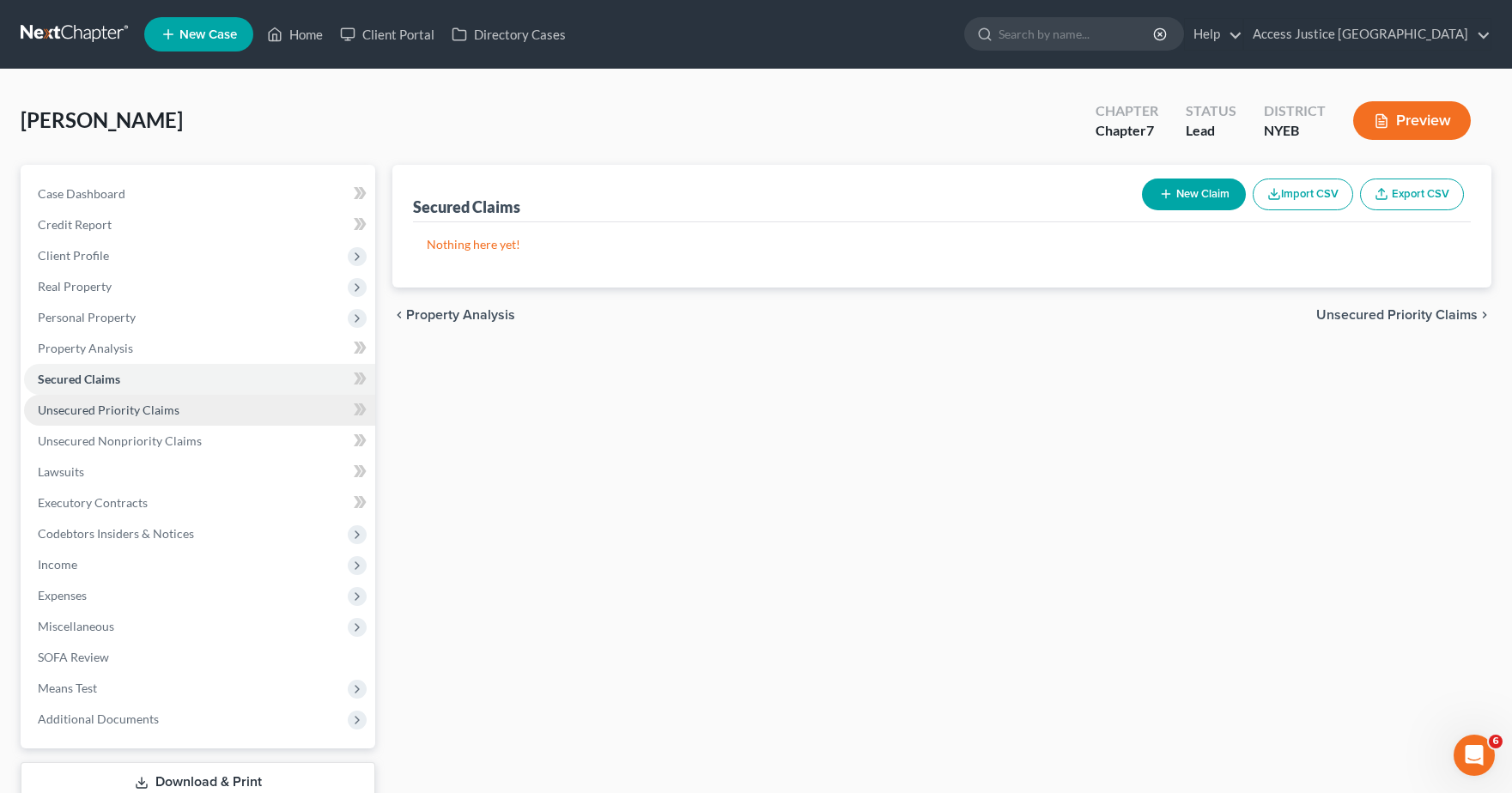
click at [115, 408] on span "Unsecured Priority Claims" at bounding box center [109, 409] width 142 height 14
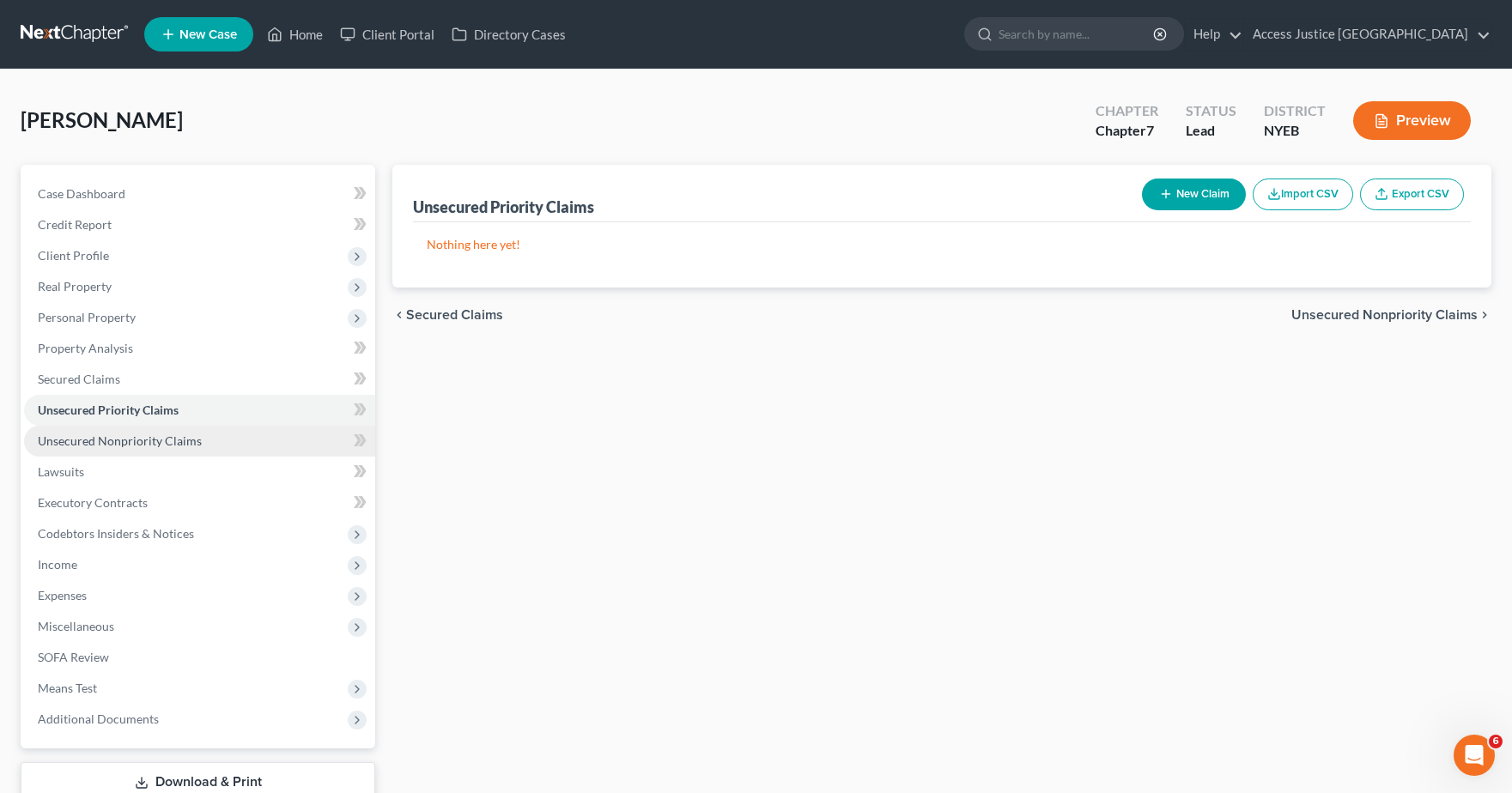
click at [142, 448] on link "Unsecured Nonpriority Claims" at bounding box center [199, 440] width 351 height 31
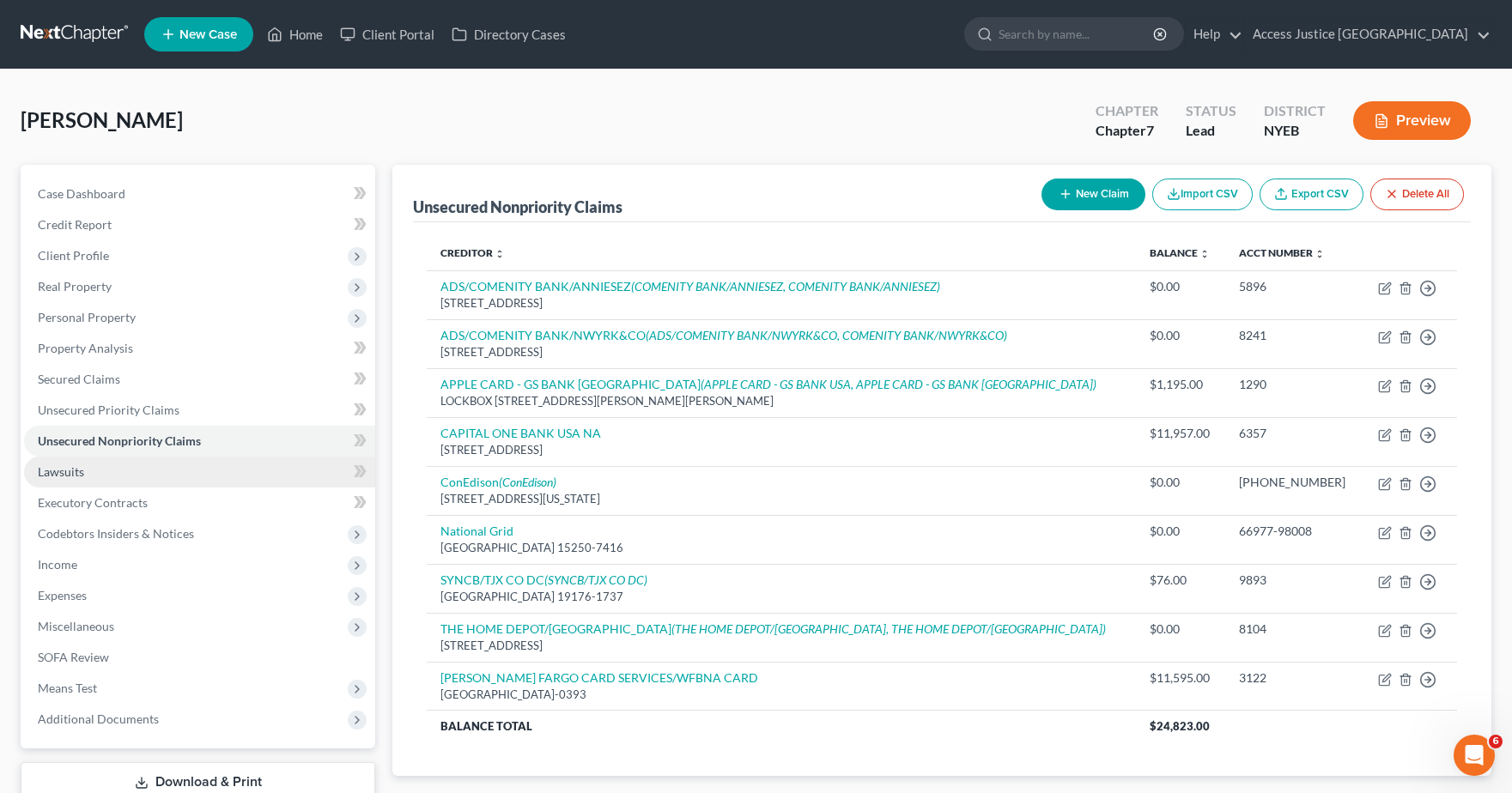
click at [157, 479] on link "Lawsuits" at bounding box center [199, 472] width 351 height 31
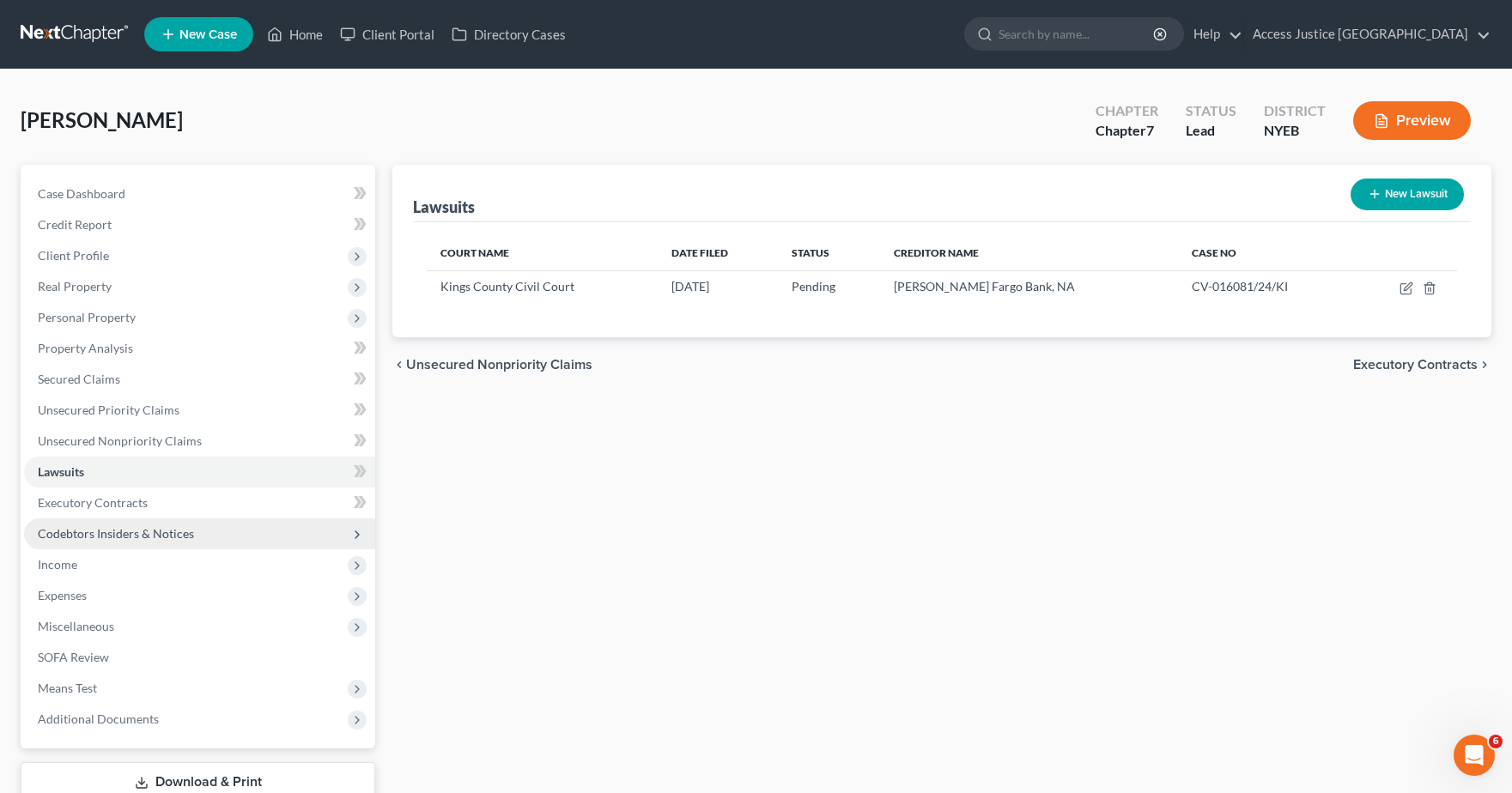
click at [127, 539] on span "Codebtors Insiders & Notices" at bounding box center [116, 534] width 156 height 14
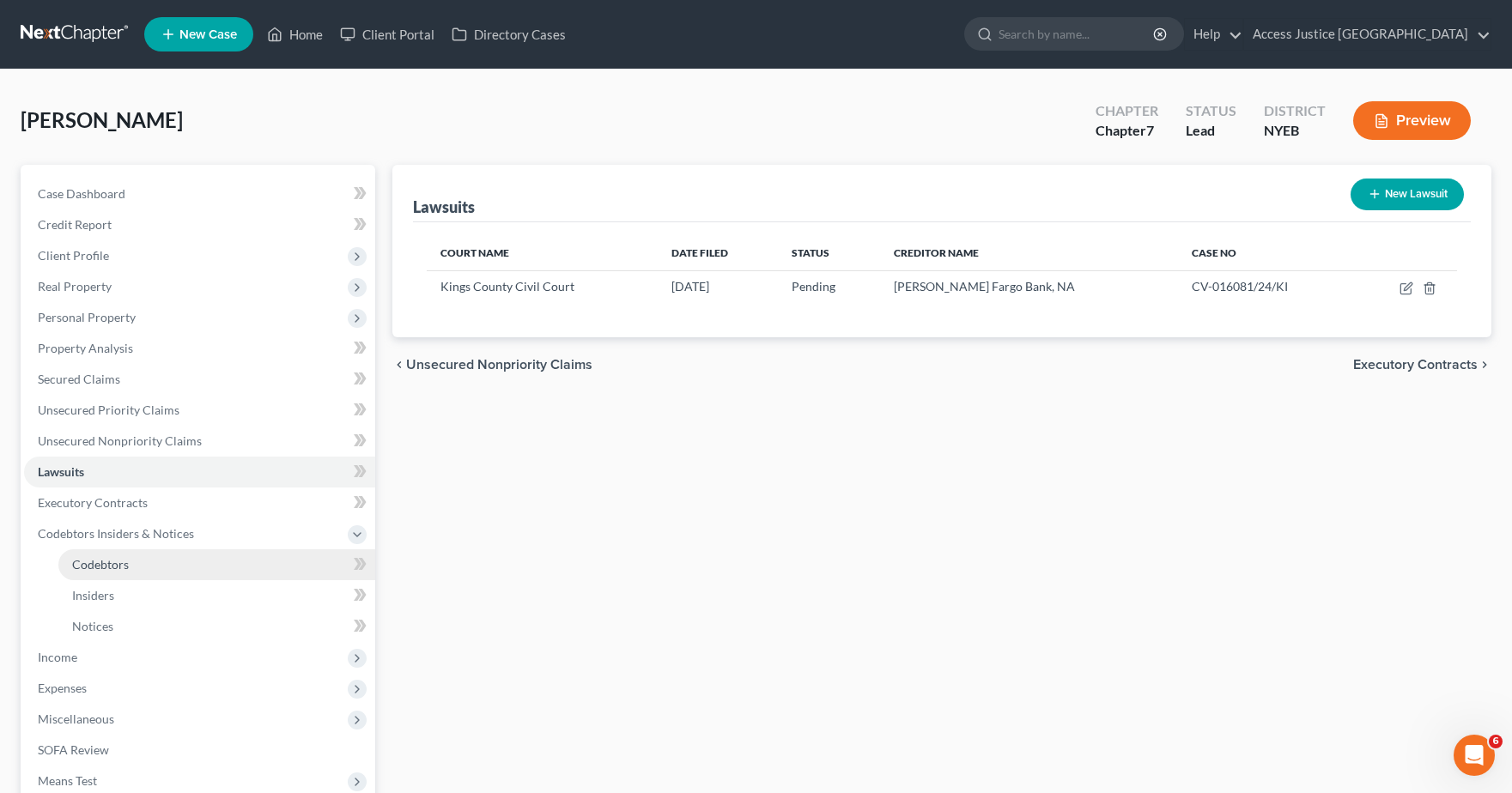
click at [115, 574] on link "Codebtors" at bounding box center [217, 565] width 317 height 31
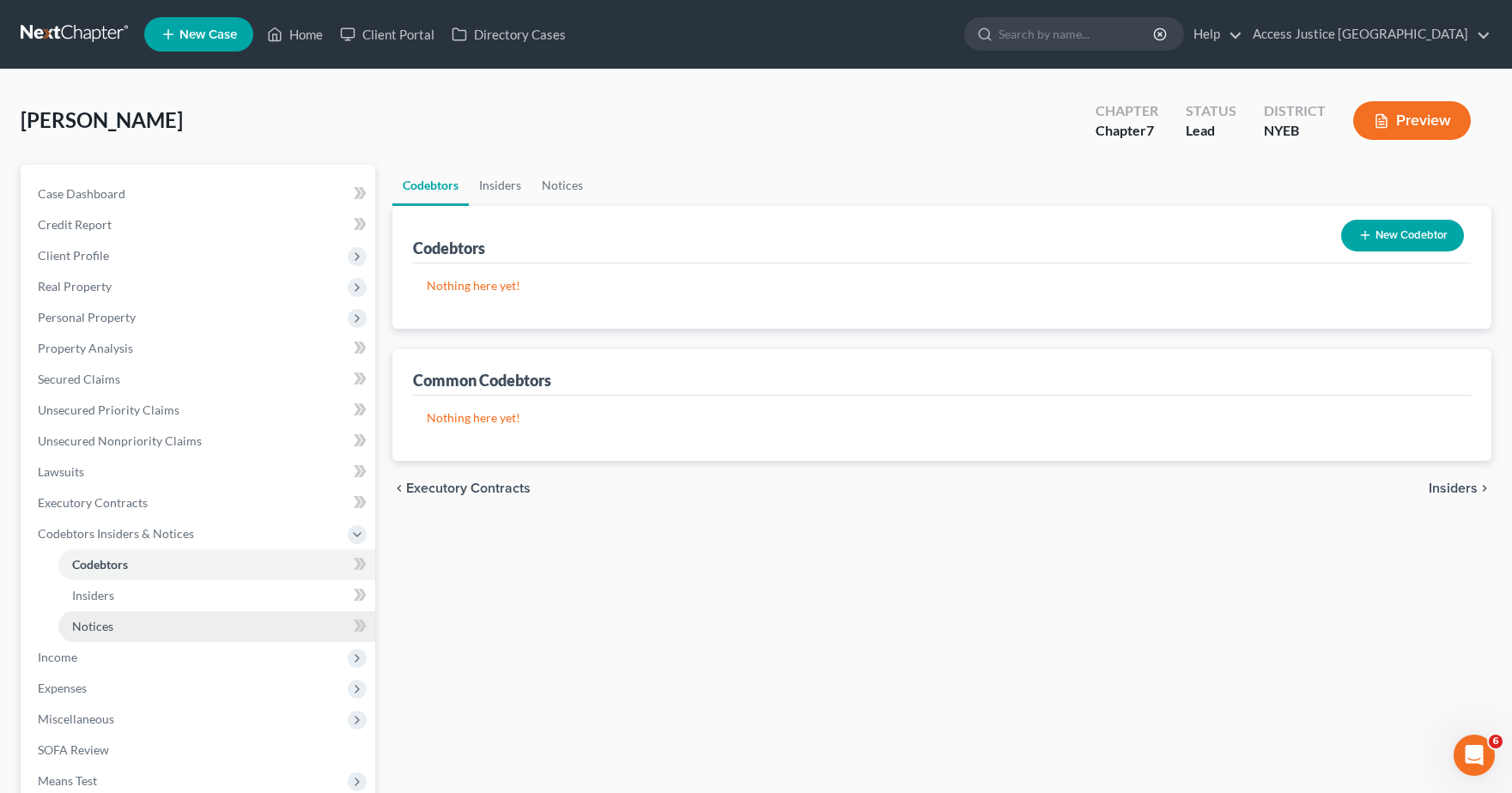
click at [116, 618] on link "Notices" at bounding box center [217, 626] width 317 height 31
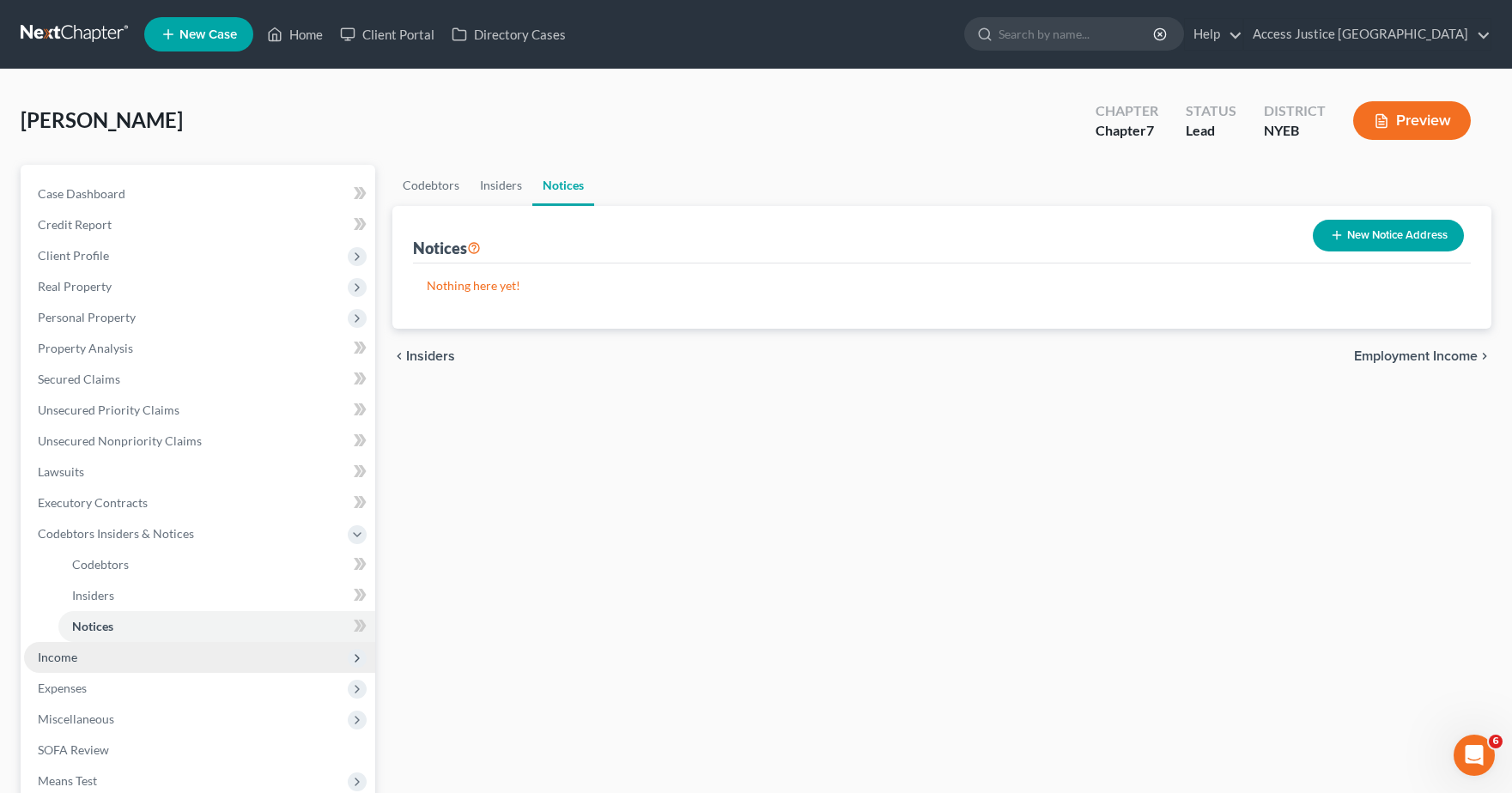
click at [107, 669] on span "Income" at bounding box center [199, 657] width 351 height 31
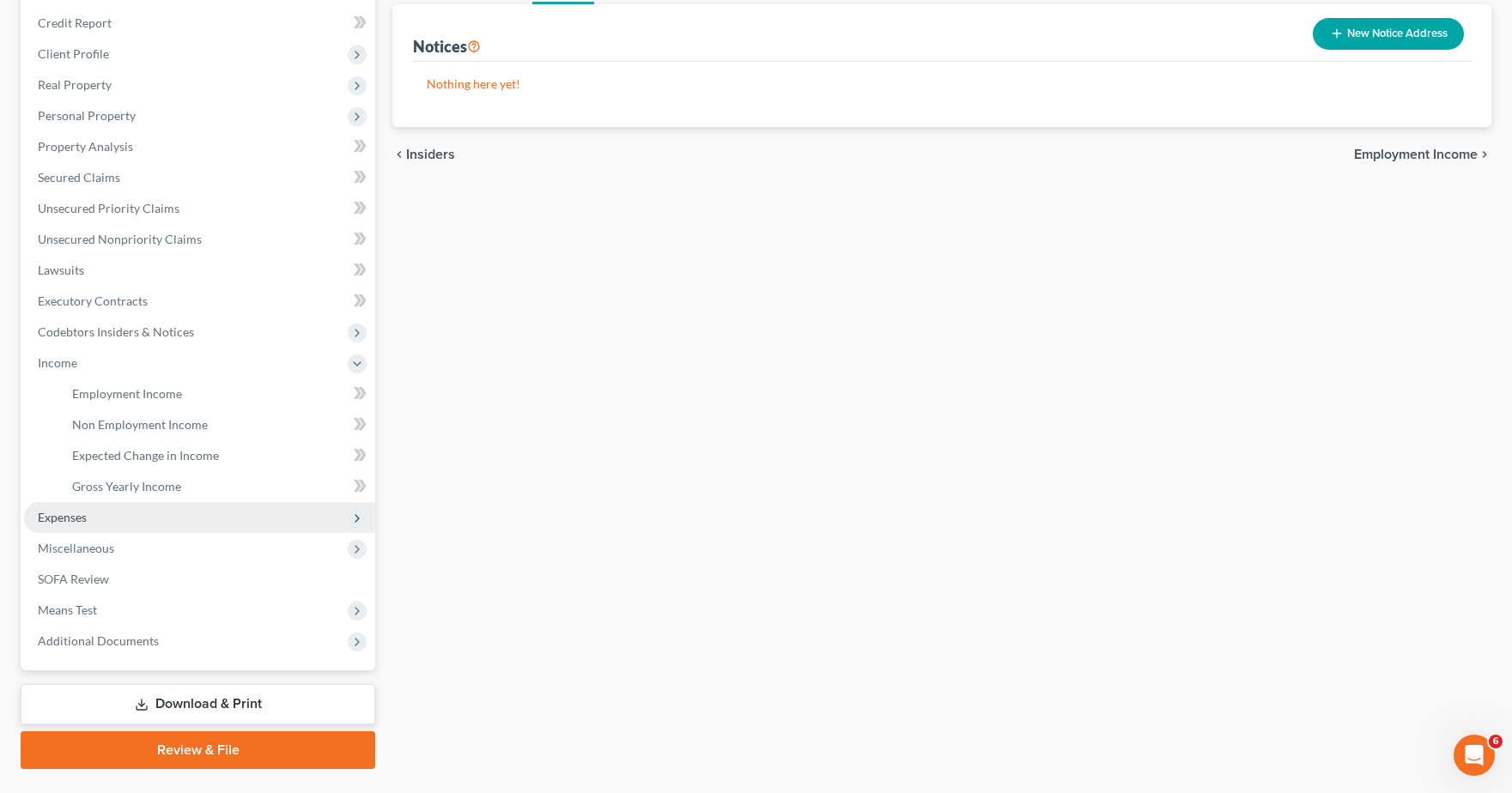
scroll to position [243, 0]
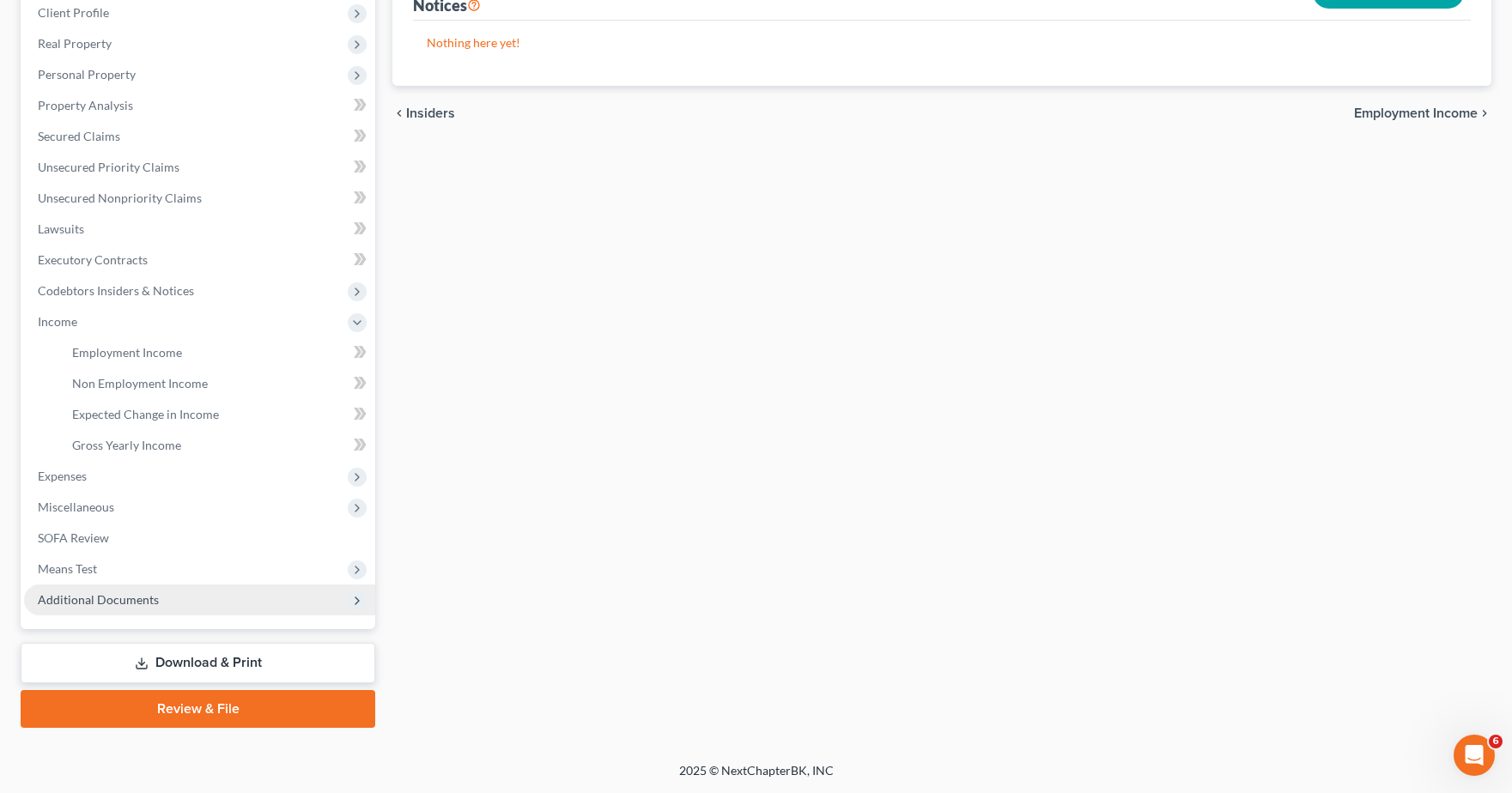
click at [135, 598] on span "Additional Documents" at bounding box center [99, 599] width 121 height 14
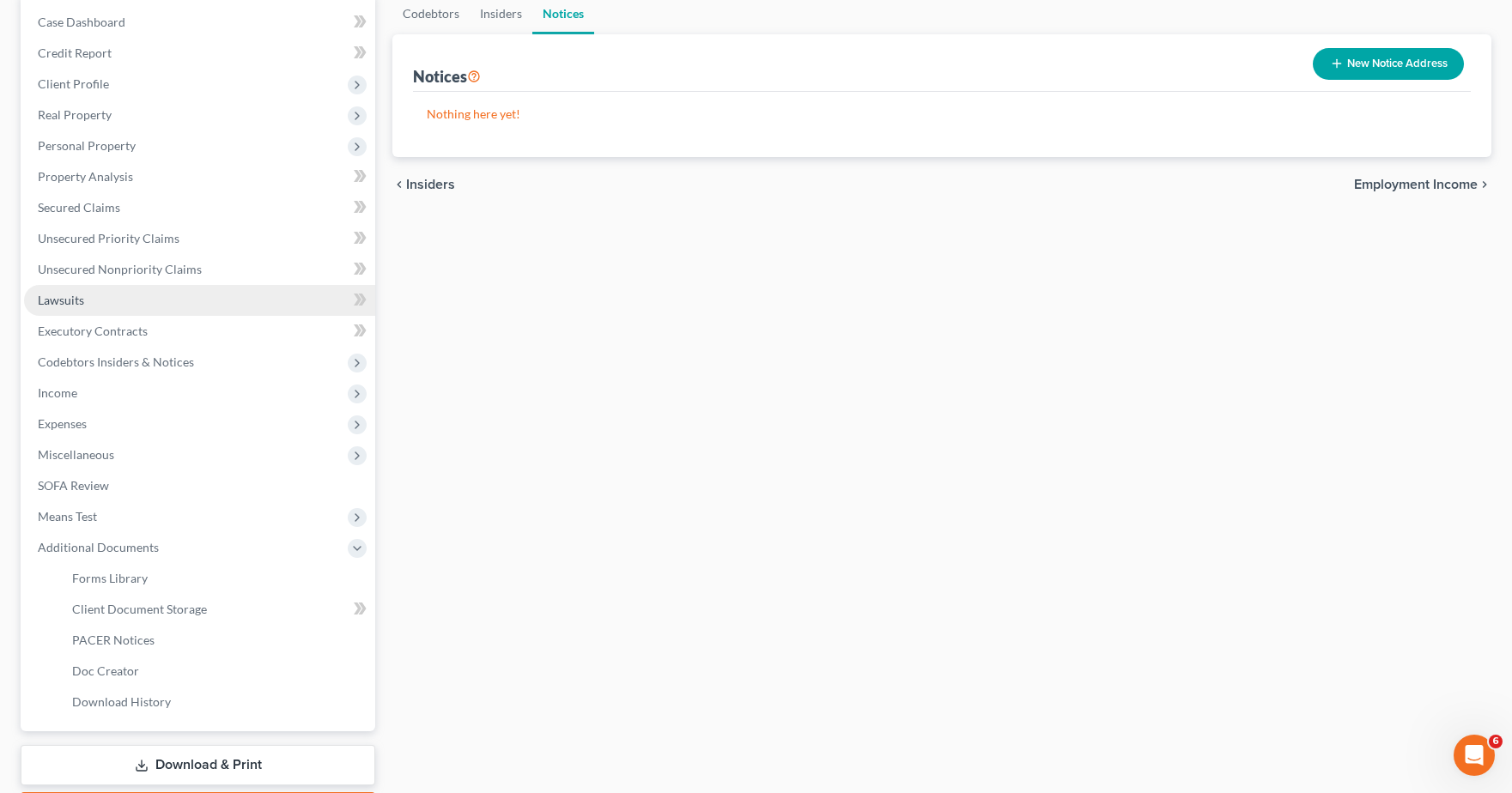
scroll to position [0, 0]
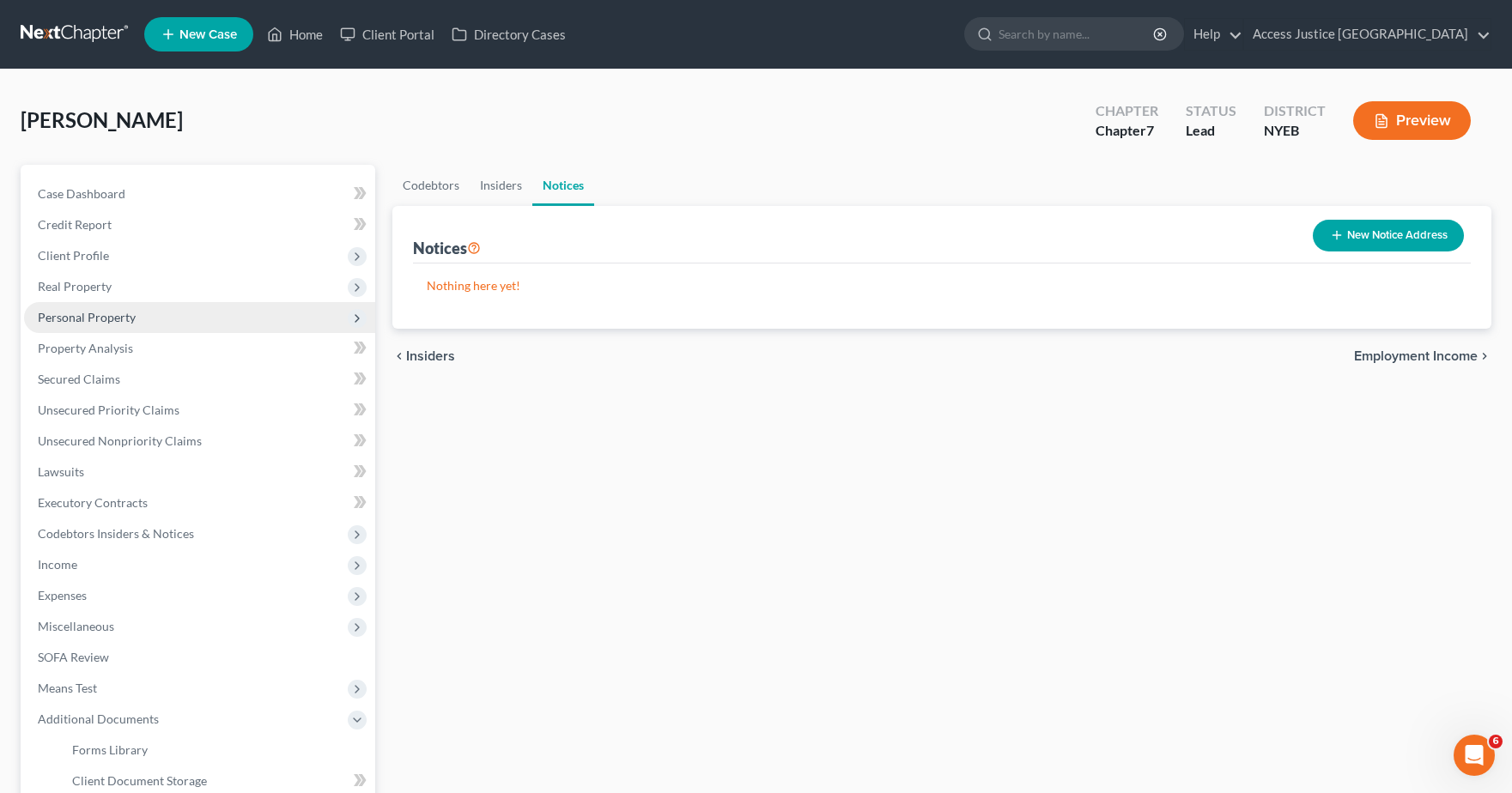
click at [117, 323] on span "Personal Property" at bounding box center [87, 317] width 98 height 14
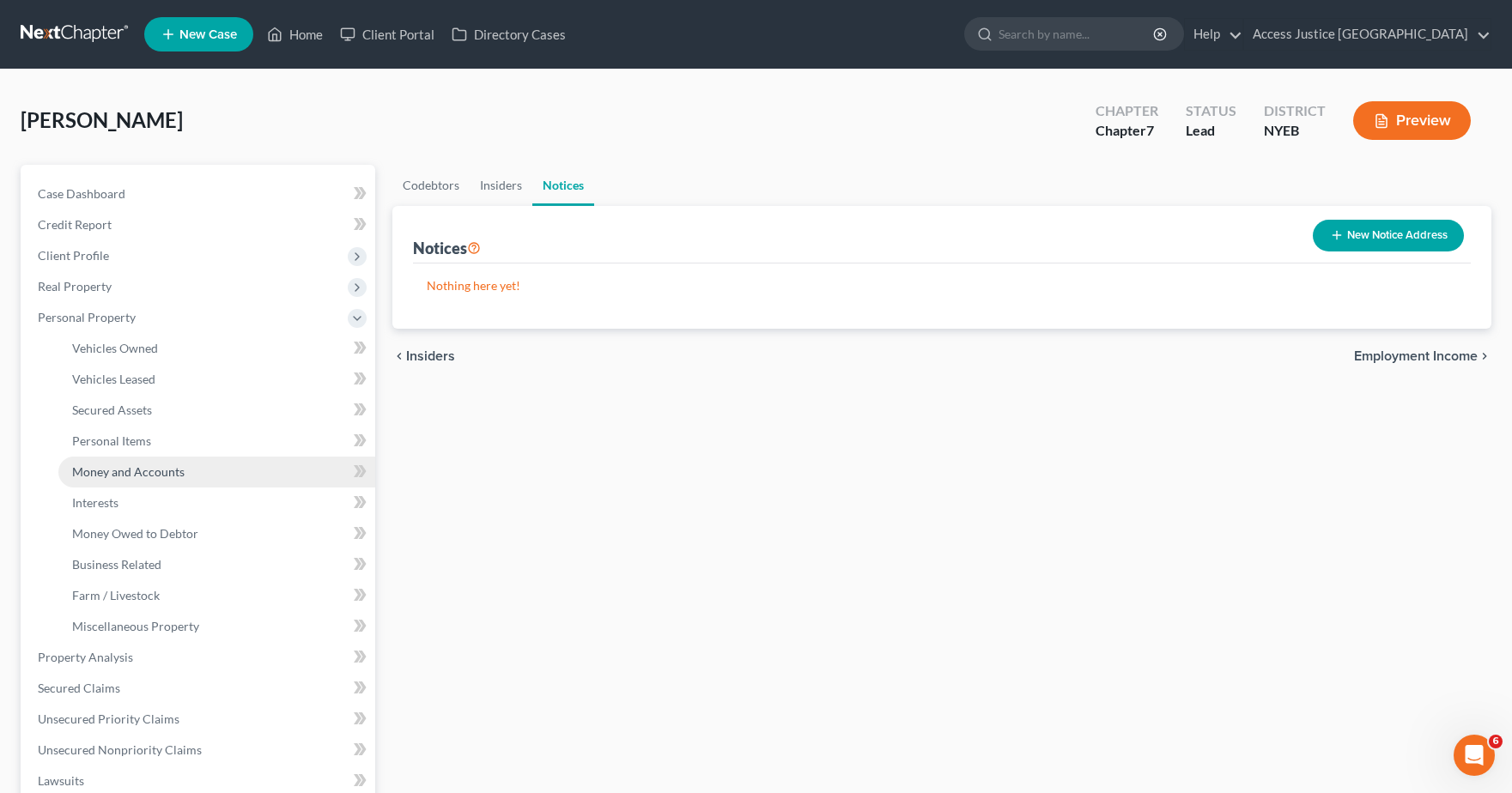
click at [131, 467] on span "Money and Accounts" at bounding box center [128, 472] width 113 height 14
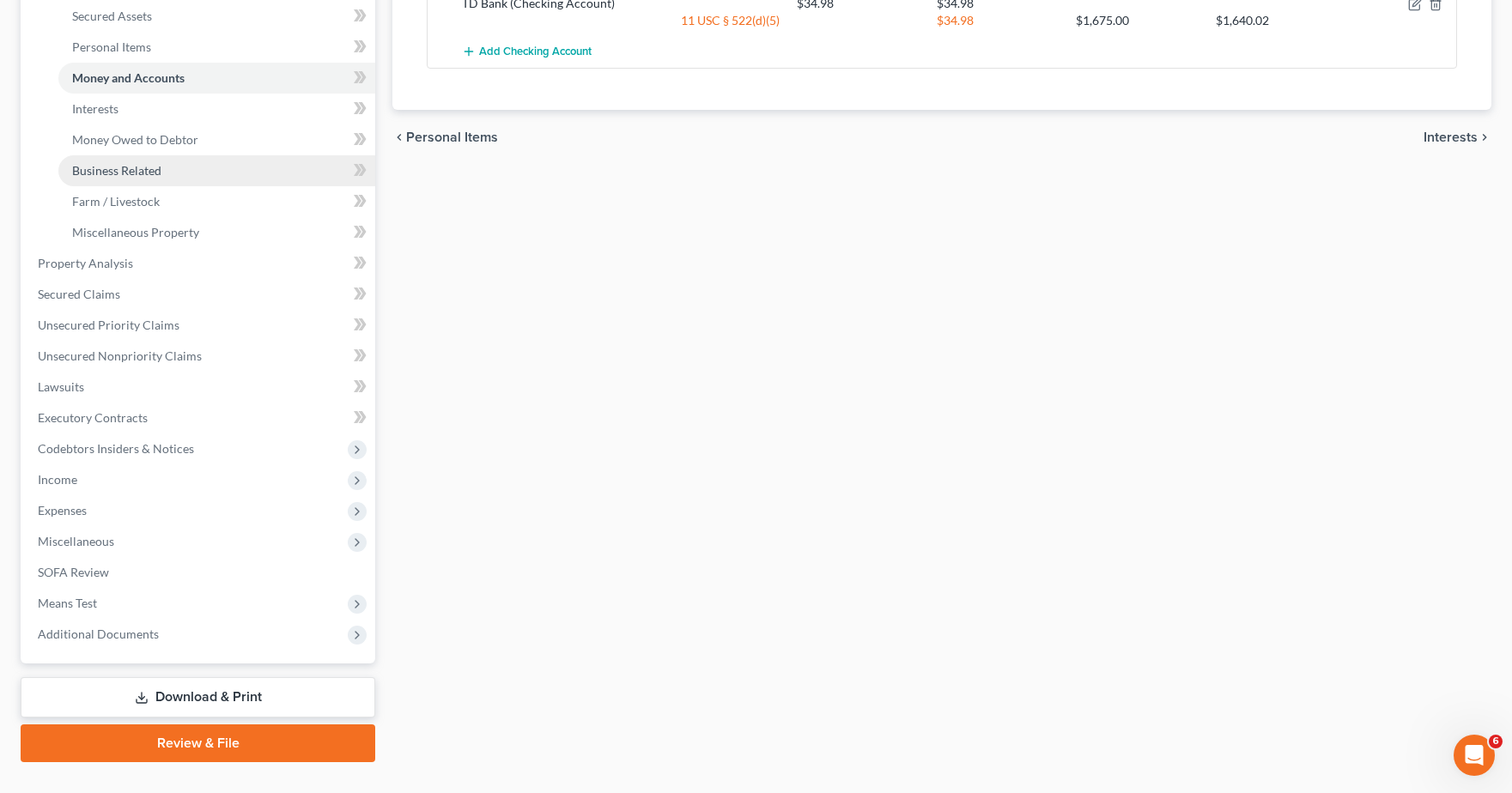
scroll to position [428, 0]
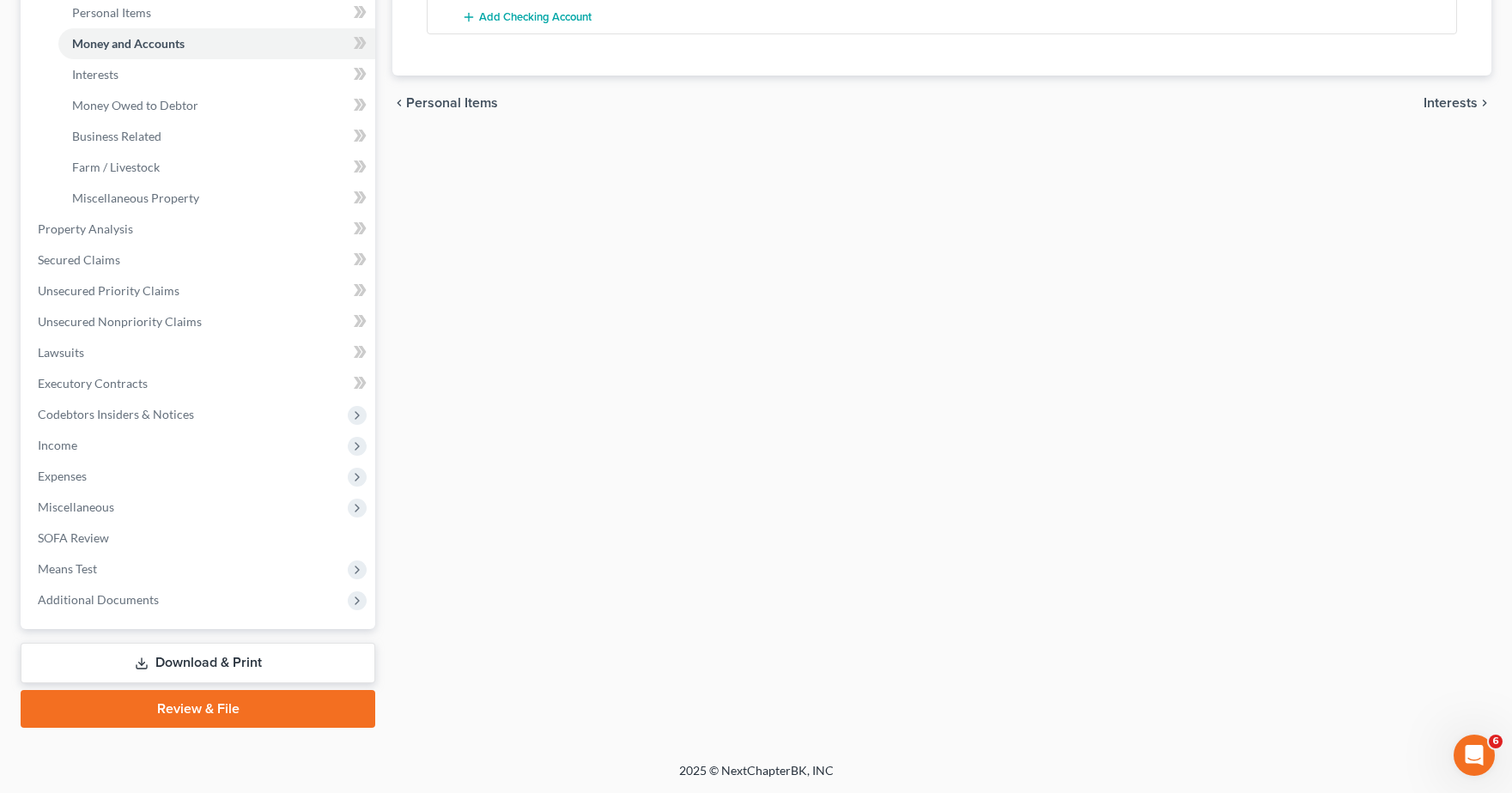
click at [215, 716] on link "Review & File" at bounding box center [197, 709] width 354 height 38
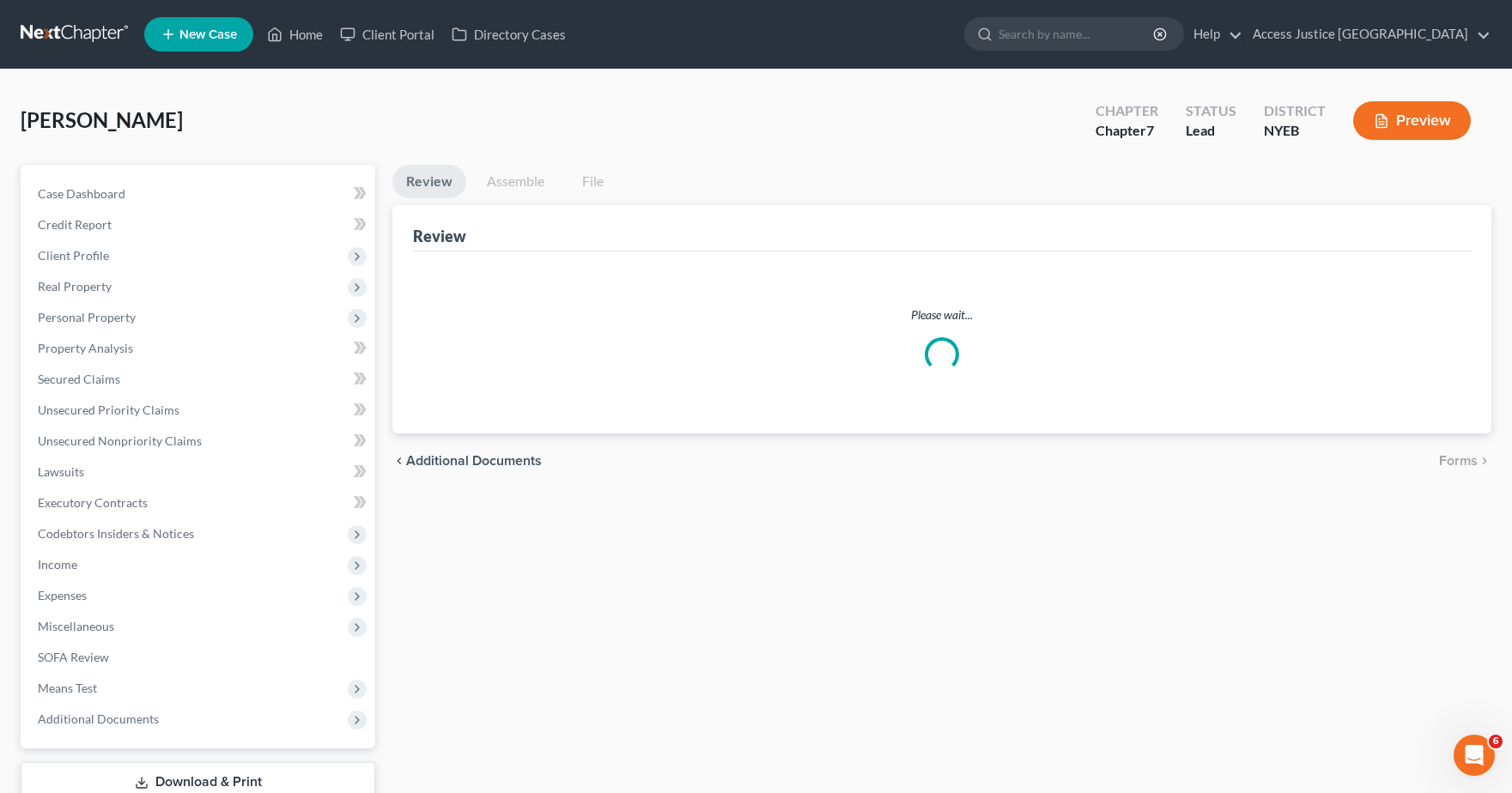
scroll to position [91, 0]
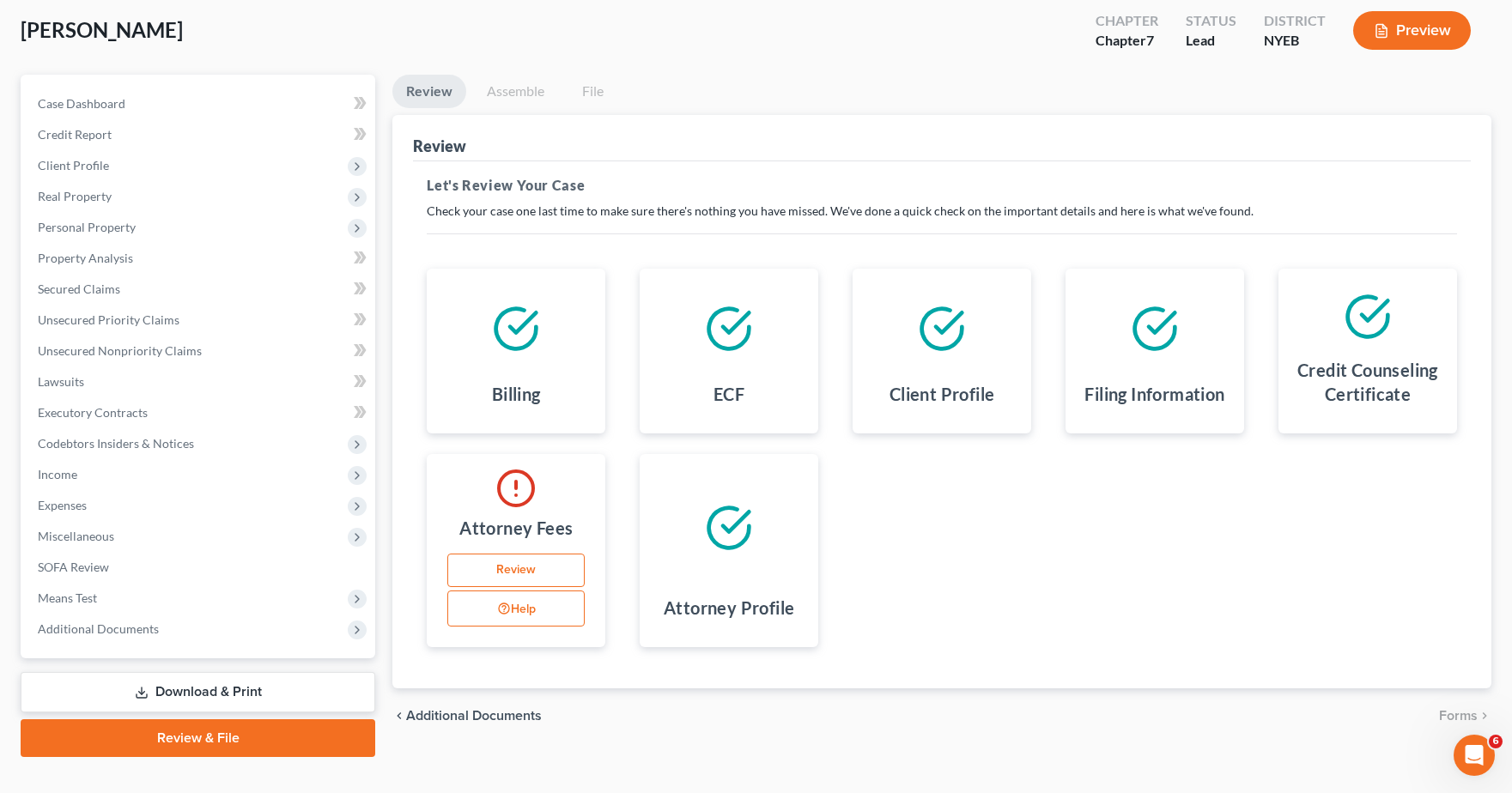
click at [544, 575] on link "Review" at bounding box center [516, 571] width 138 height 35
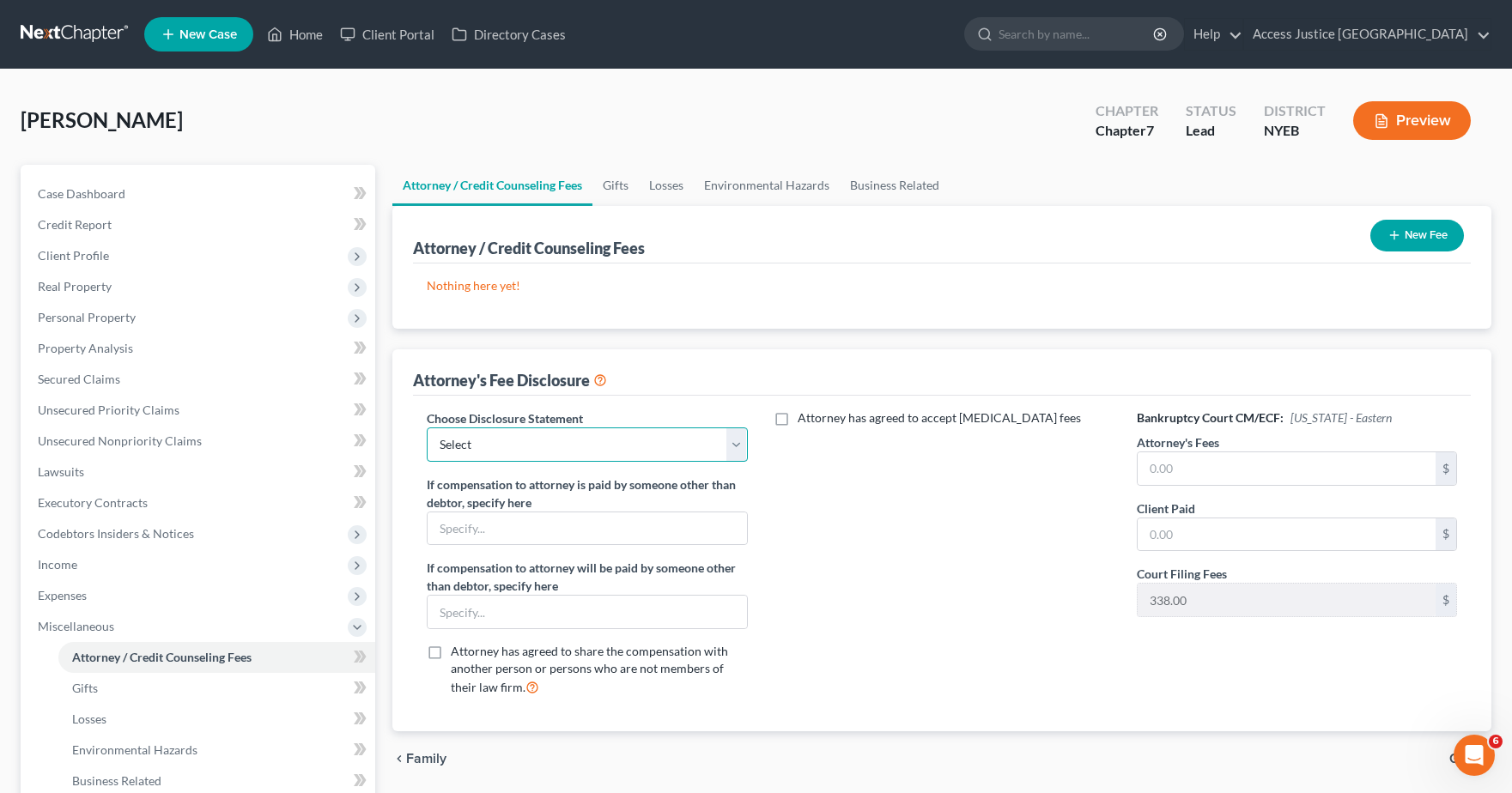
click at [606, 434] on select "Select Disclosure Statement" at bounding box center [586, 444] width 321 height 35
drag, startPoint x: 606, startPoint y: 434, endPoint x: 562, endPoint y: 528, distance: 103.8
click at [606, 434] on select "Select Disclosure Statement" at bounding box center [586, 444] width 321 height 35
click at [1174, 465] on input "text" at bounding box center [1286, 468] width 298 height 33
type input "0"
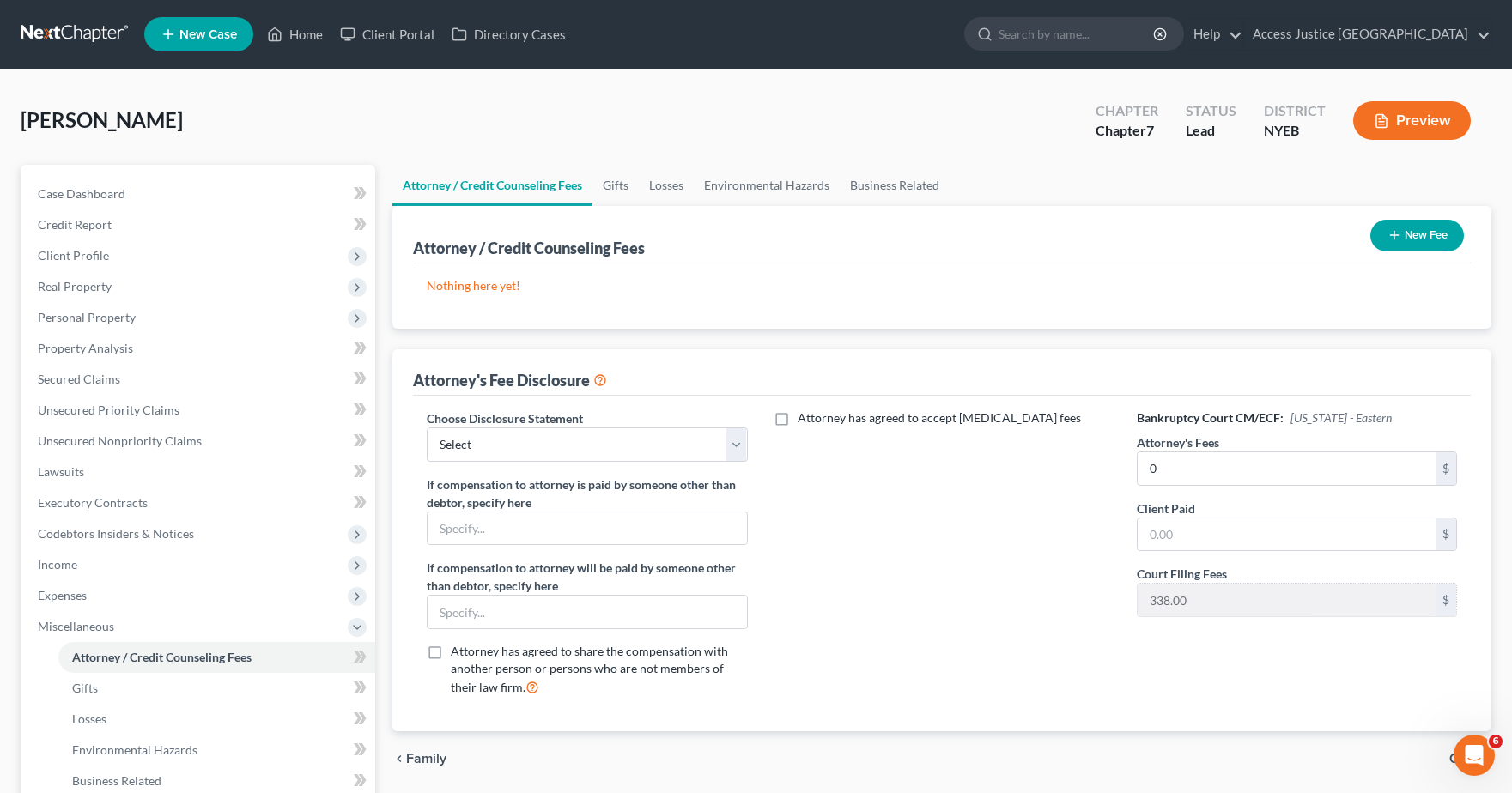
click at [1192, 560] on div "Bankruptcy Court CM/ECF: New York - Eastern Attorney's Fees 0 $ Client Paid $ C…" at bounding box center [1297, 559] width 354 height 301
click at [1199, 542] on input "text" at bounding box center [1286, 535] width 298 height 33
type input "0"
click at [119, 204] on link "Case Dashboard" at bounding box center [199, 194] width 351 height 31
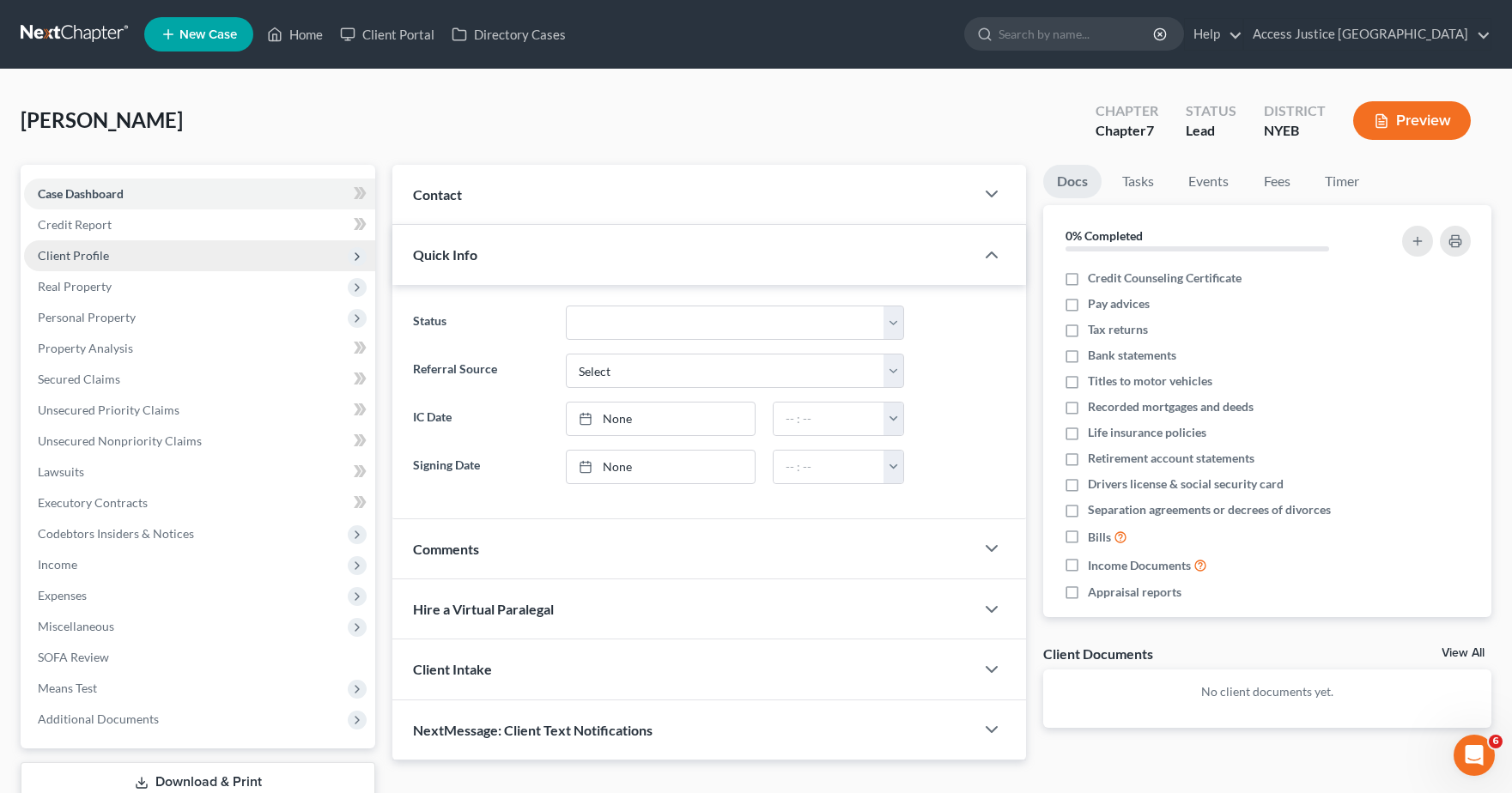
click at [158, 259] on span "Client Profile" at bounding box center [199, 256] width 351 height 31
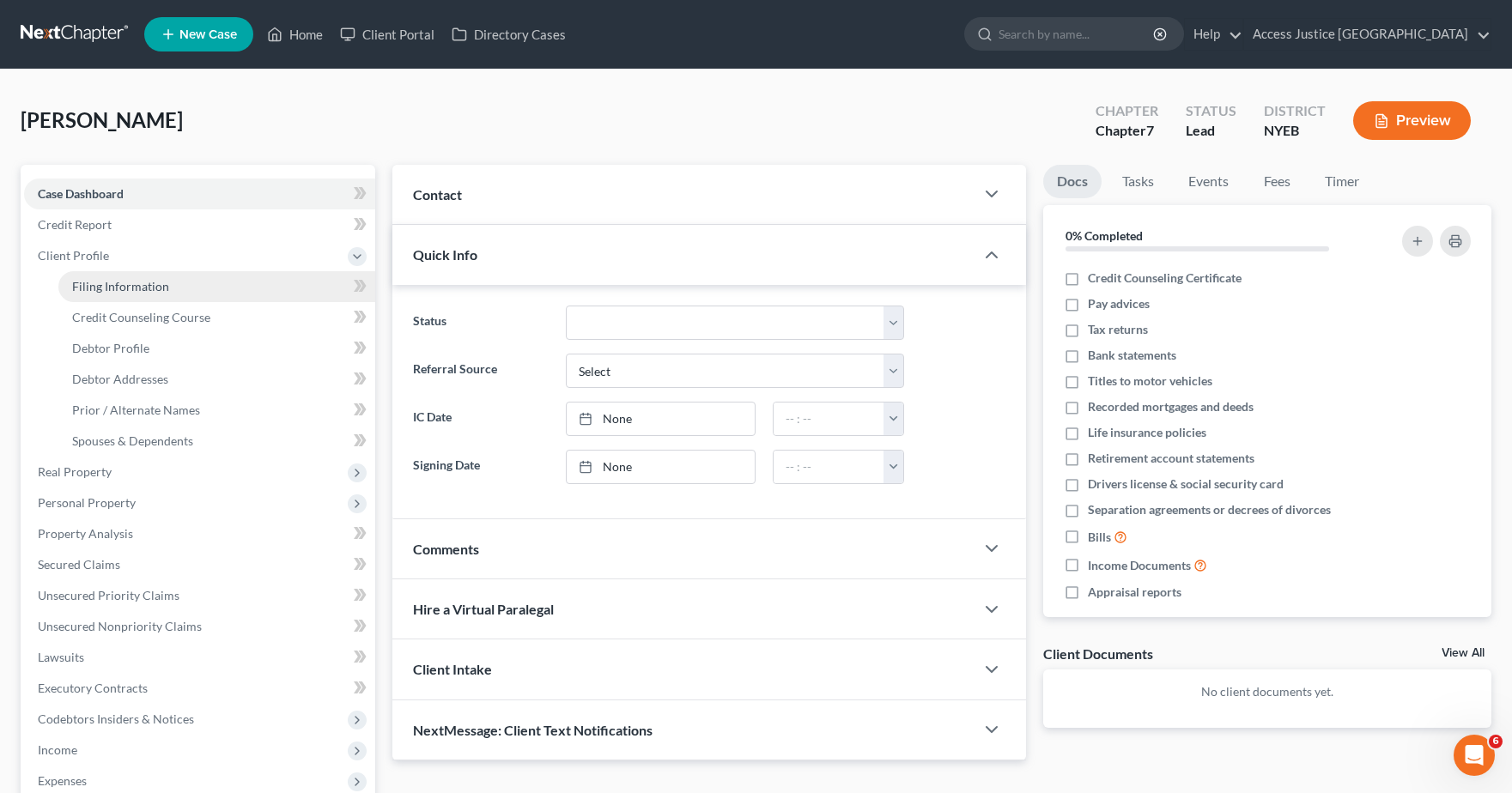
click at [133, 279] on span "Filing Information" at bounding box center [120, 286] width 97 height 14
select select "1"
select select "0"
select select "53"
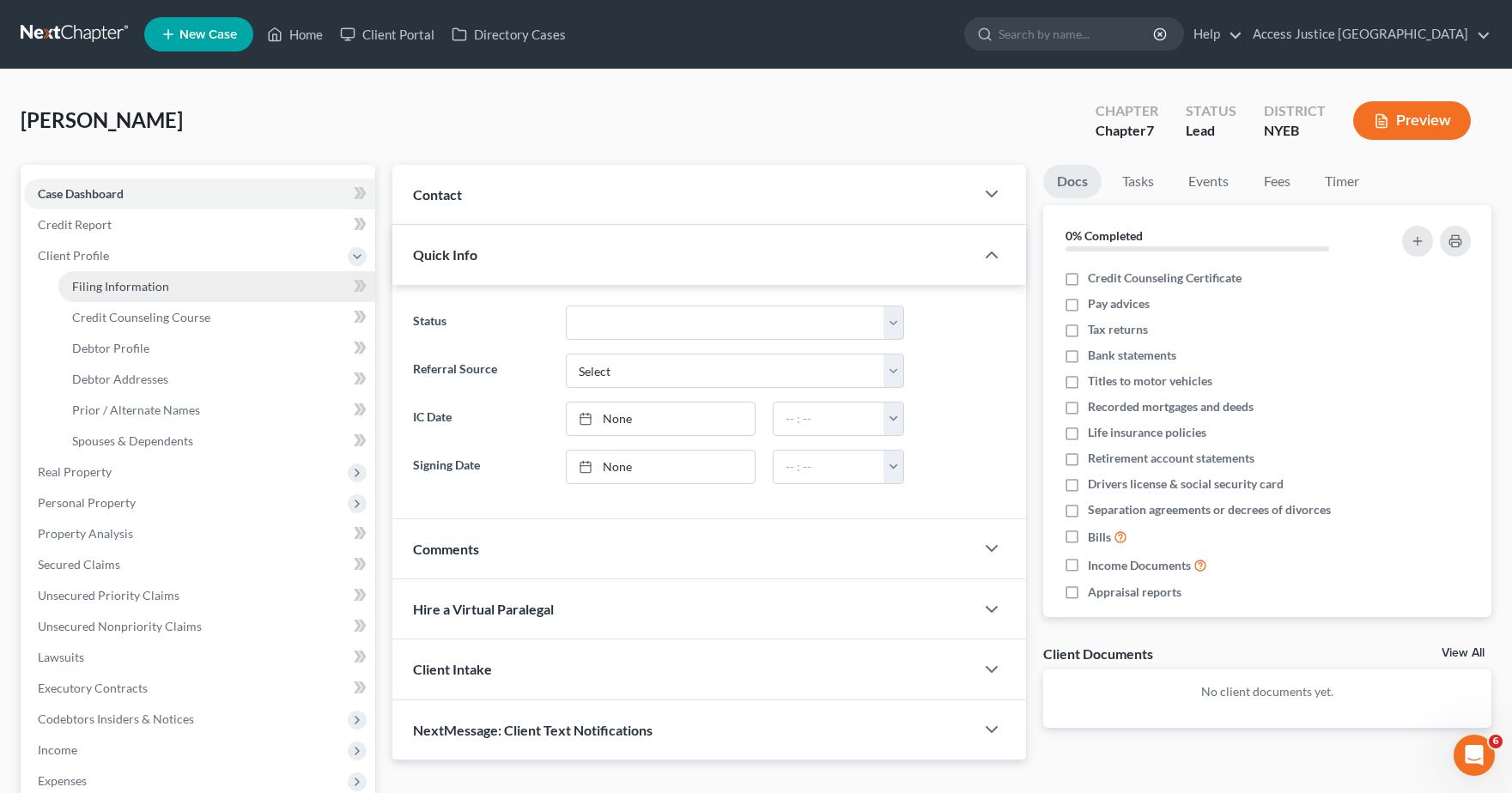
select select "1"
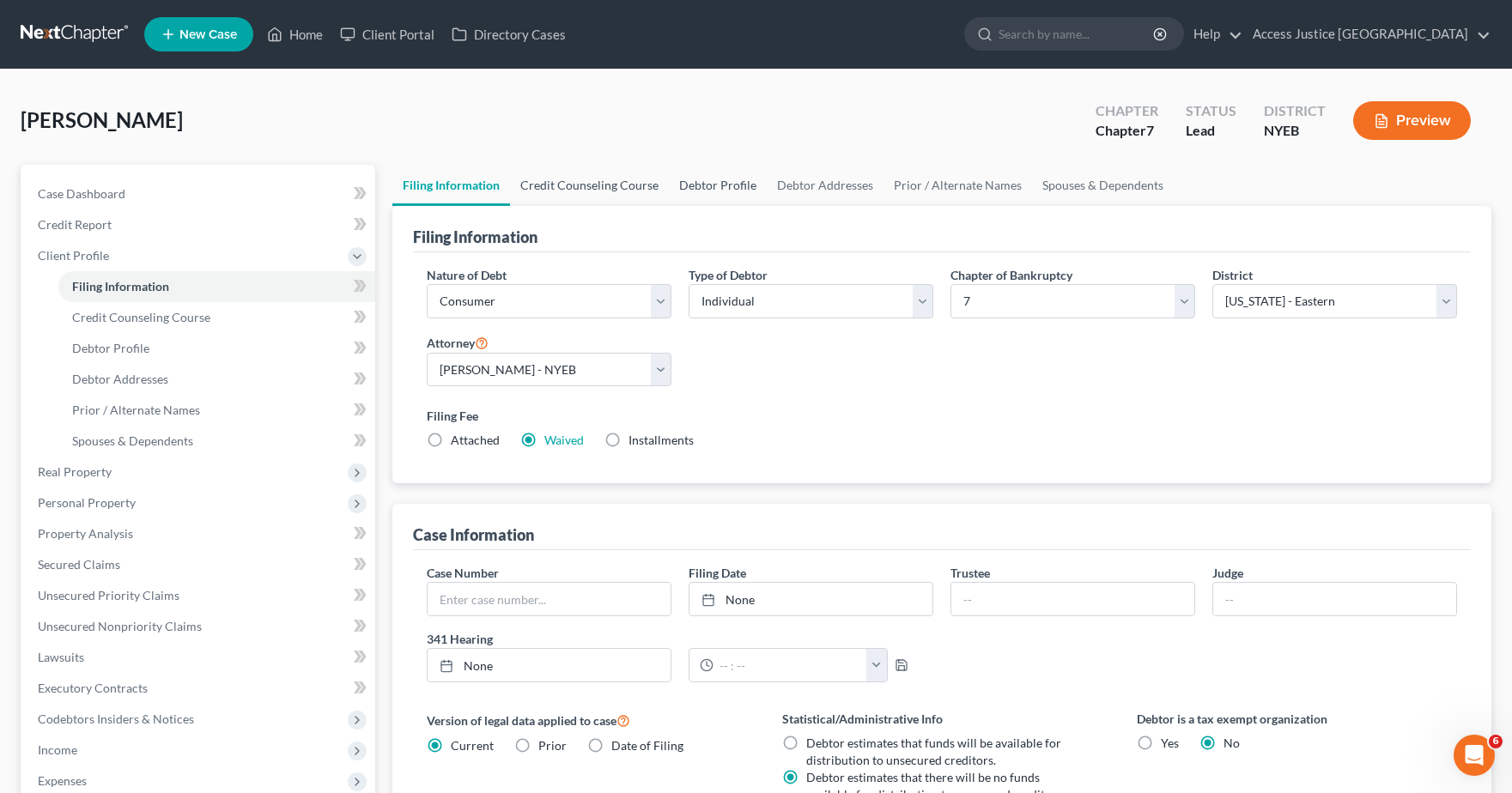
click at [564, 196] on link "Credit Counseling Course" at bounding box center [589, 186] width 159 height 41
click at [698, 182] on link "Debtor Profile" at bounding box center [718, 186] width 98 height 41
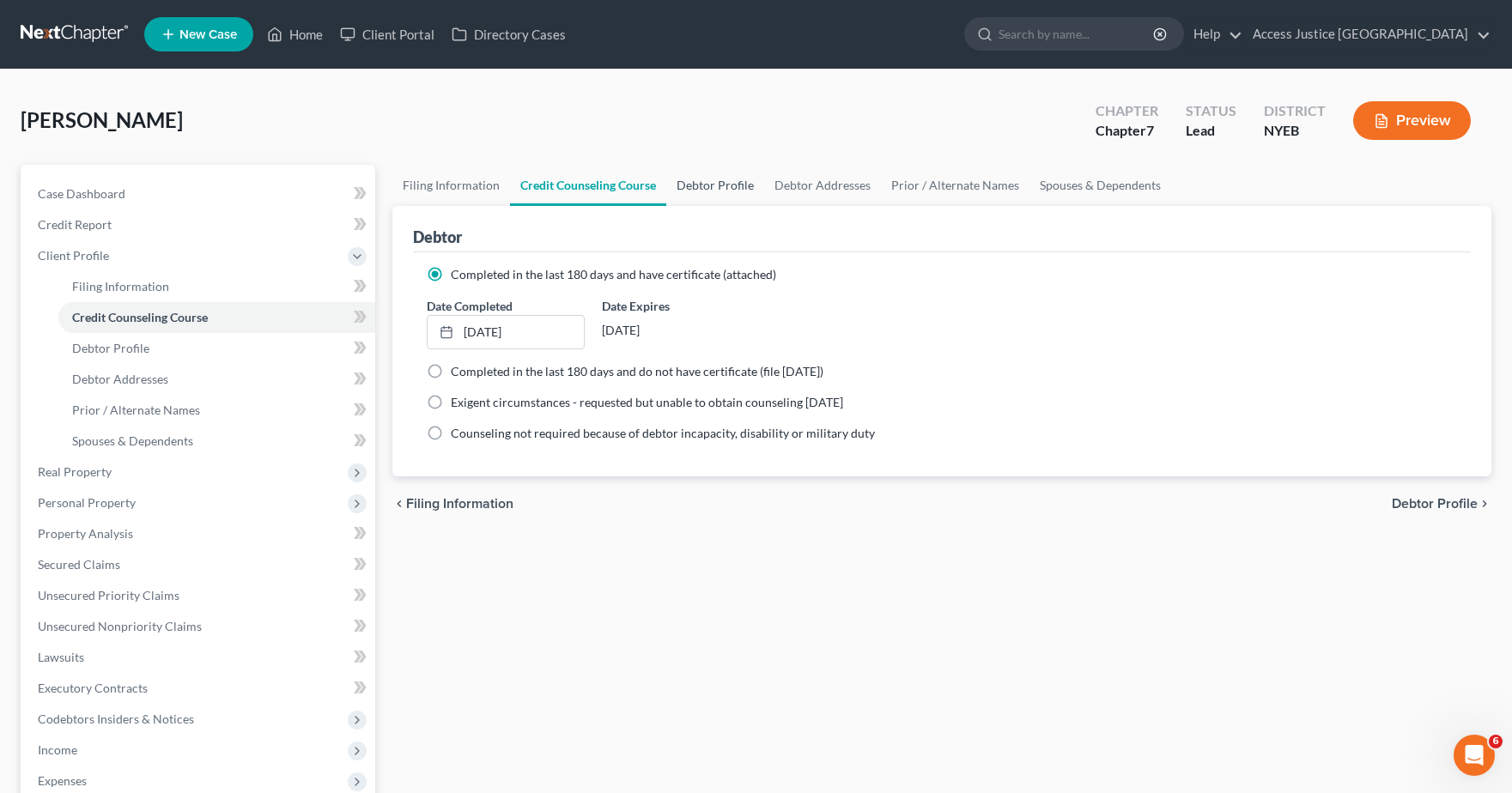
select select "2"
select select "0"
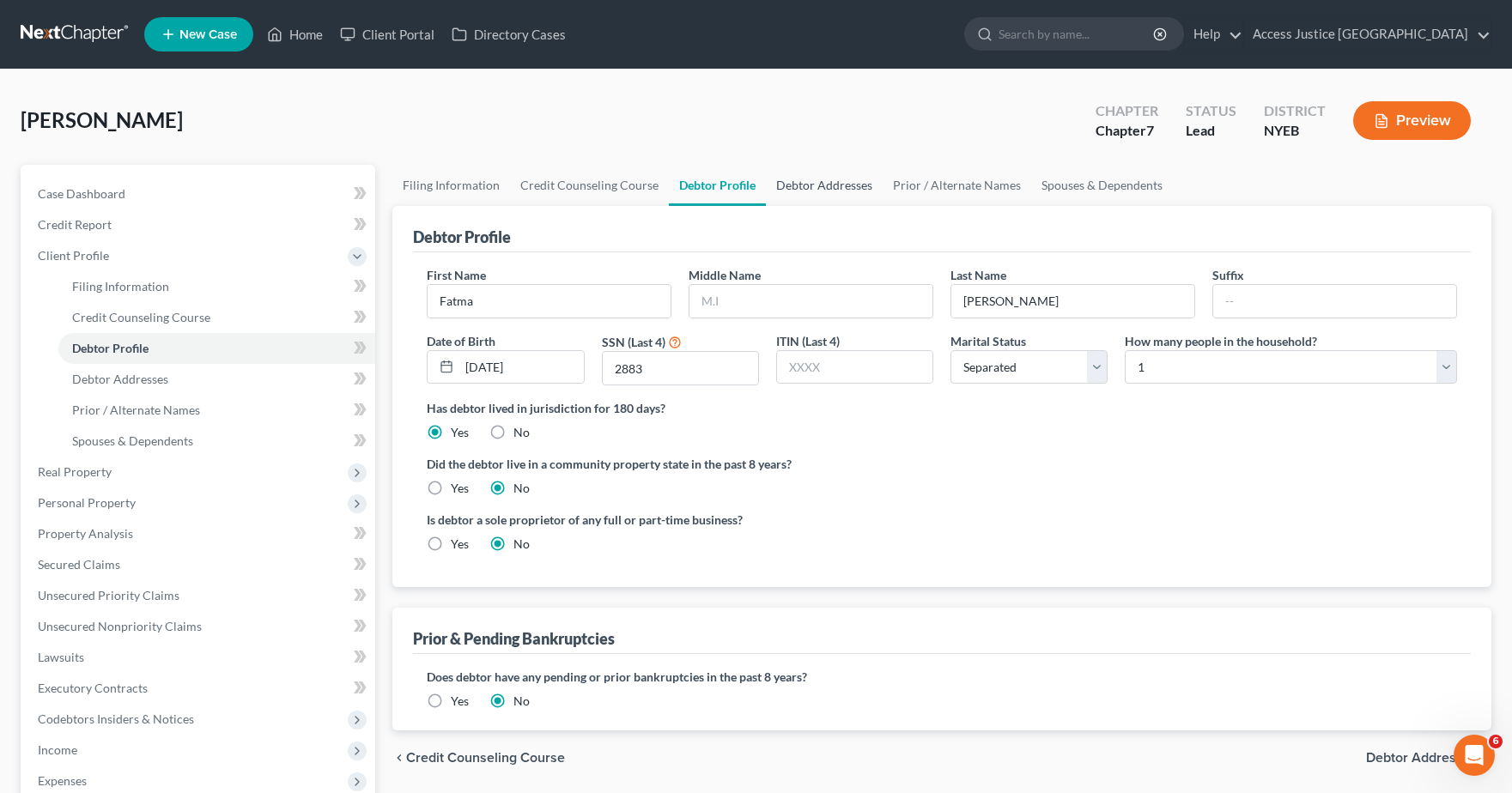
click at [781, 176] on link "Debtor Addresses" at bounding box center [824, 186] width 116 height 41
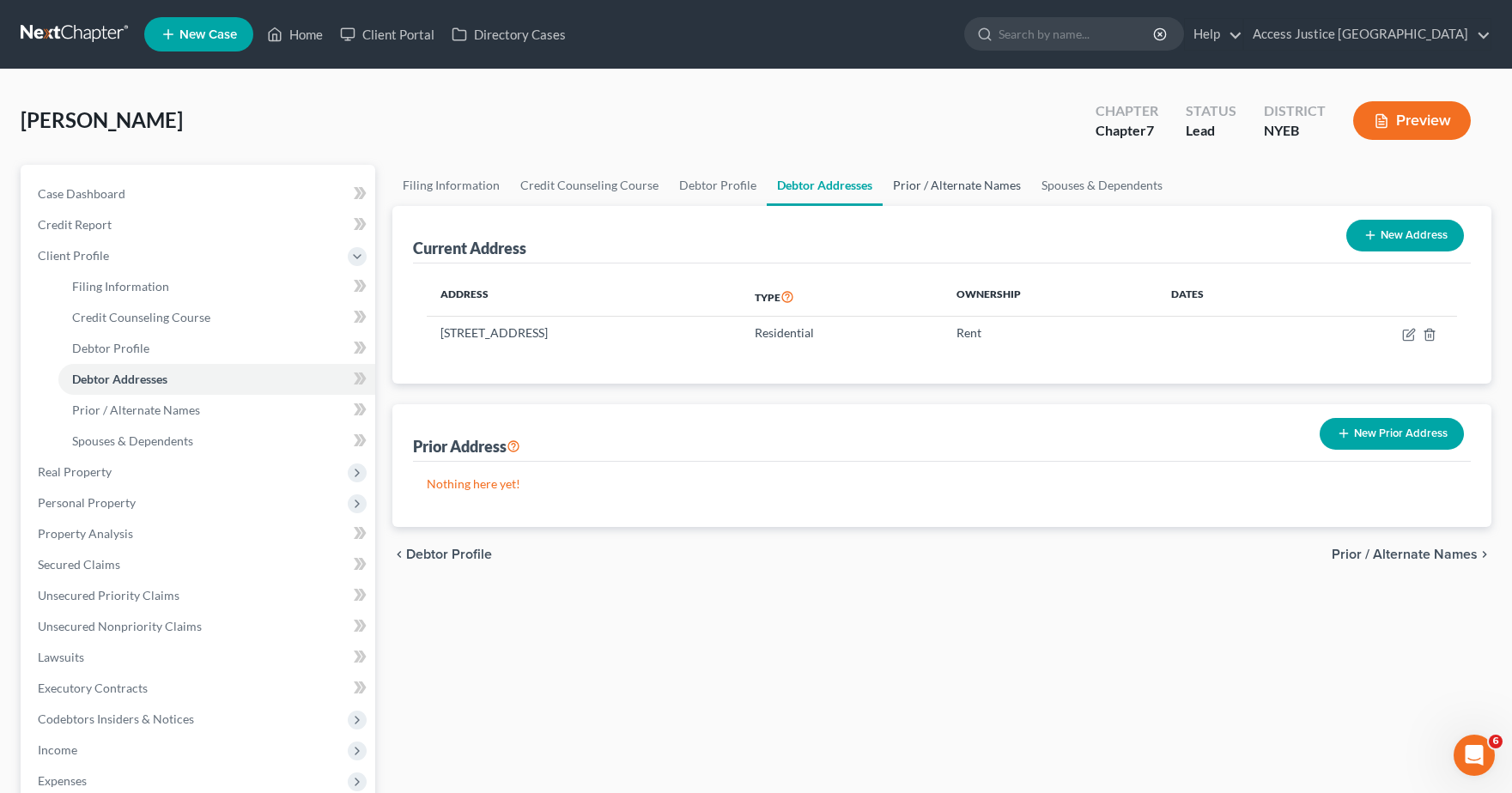
click at [935, 170] on link "Prior / Alternate Names" at bounding box center [957, 186] width 148 height 41
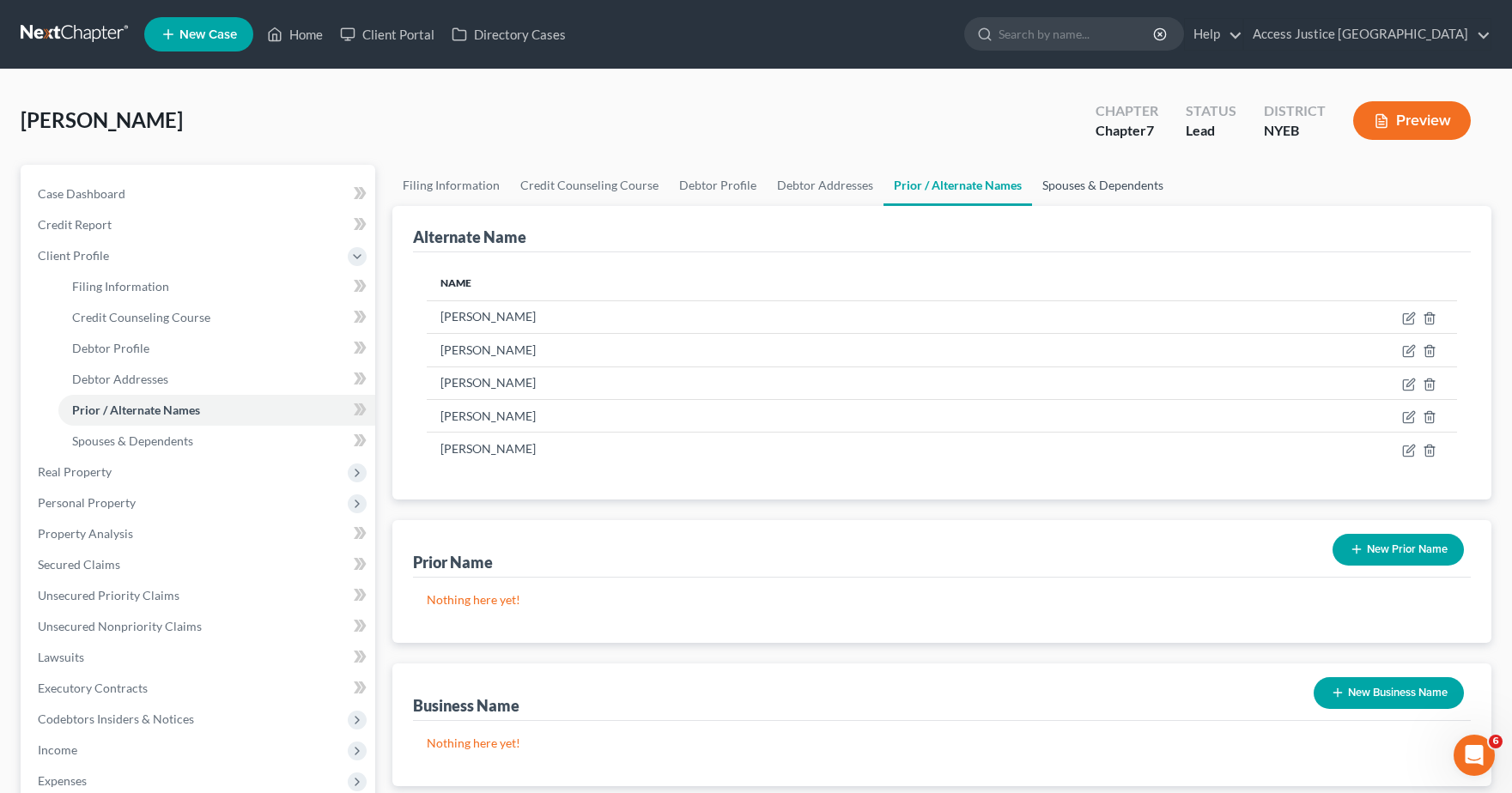
click at [1066, 172] on link "Spouses & Dependents" at bounding box center [1103, 186] width 142 height 41
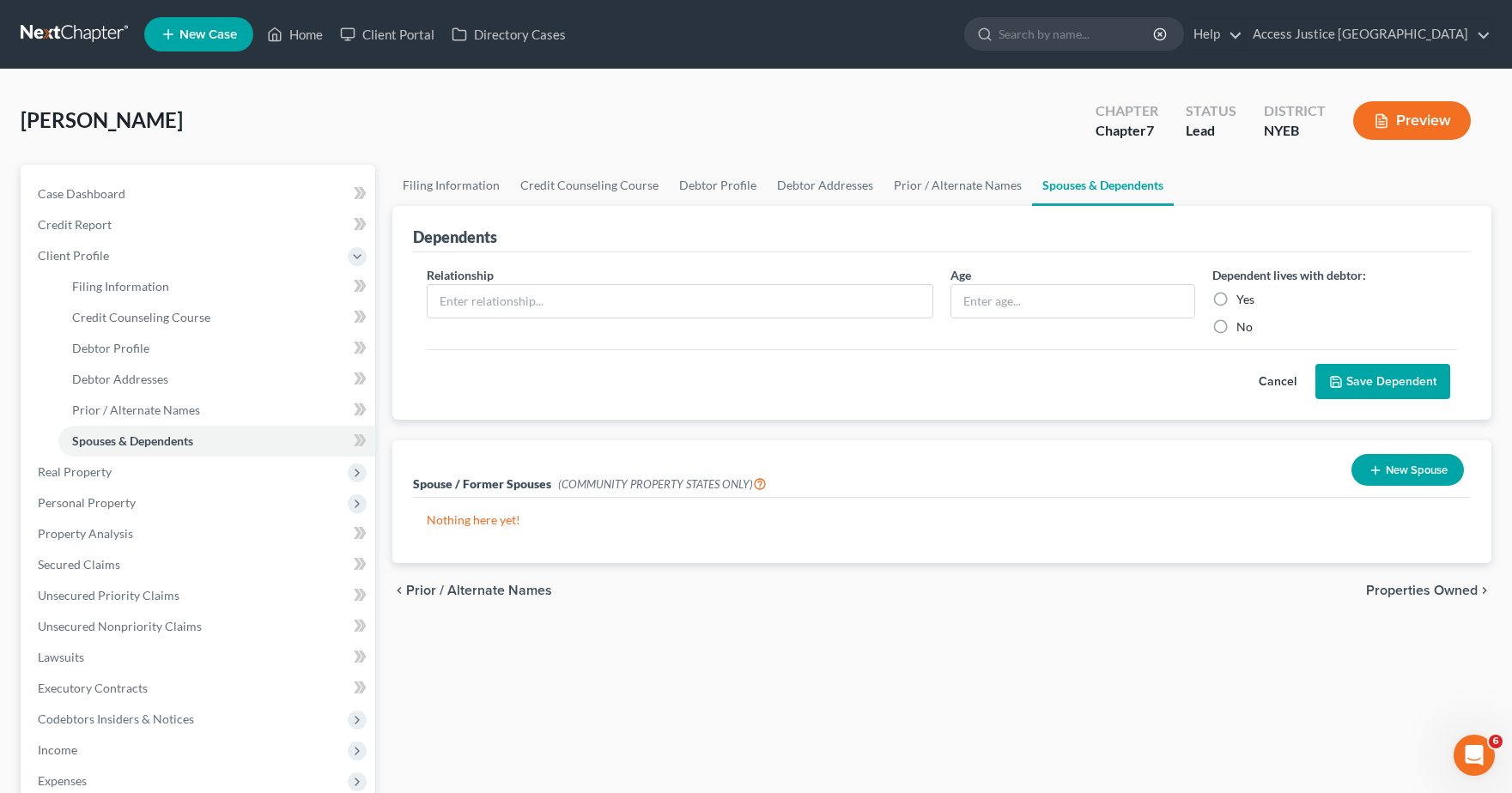
click at [1422, 472] on button "New Spouse" at bounding box center [1408, 470] width 113 height 32
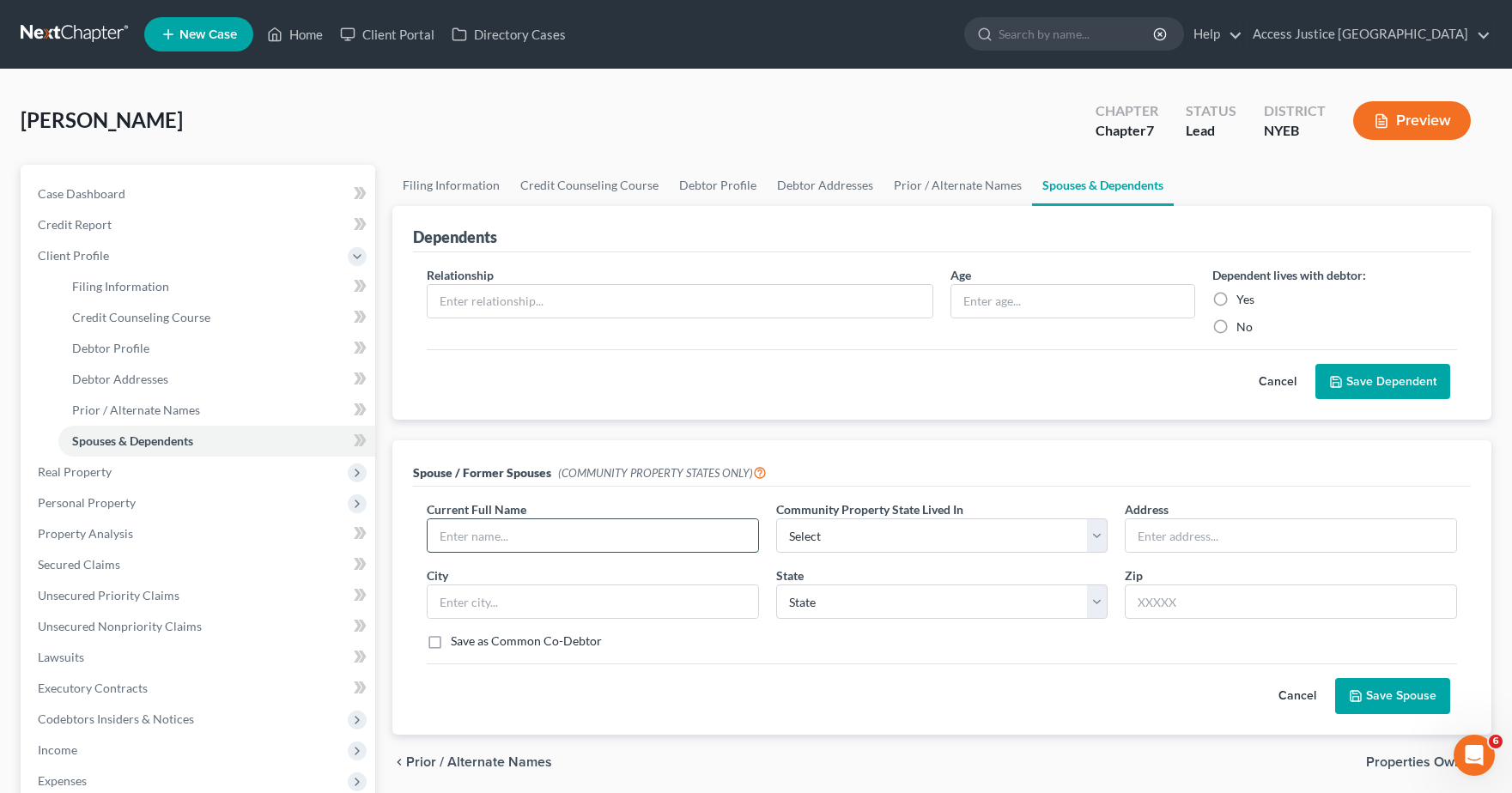
click at [634, 531] on input "text" at bounding box center [593, 535] width 330 height 33
type input "K"
type input "S"
type input "Cemal Keceli"
drag, startPoint x: 1201, startPoint y: 527, endPoint x: 1205, endPoint y: 535, distance: 8.9
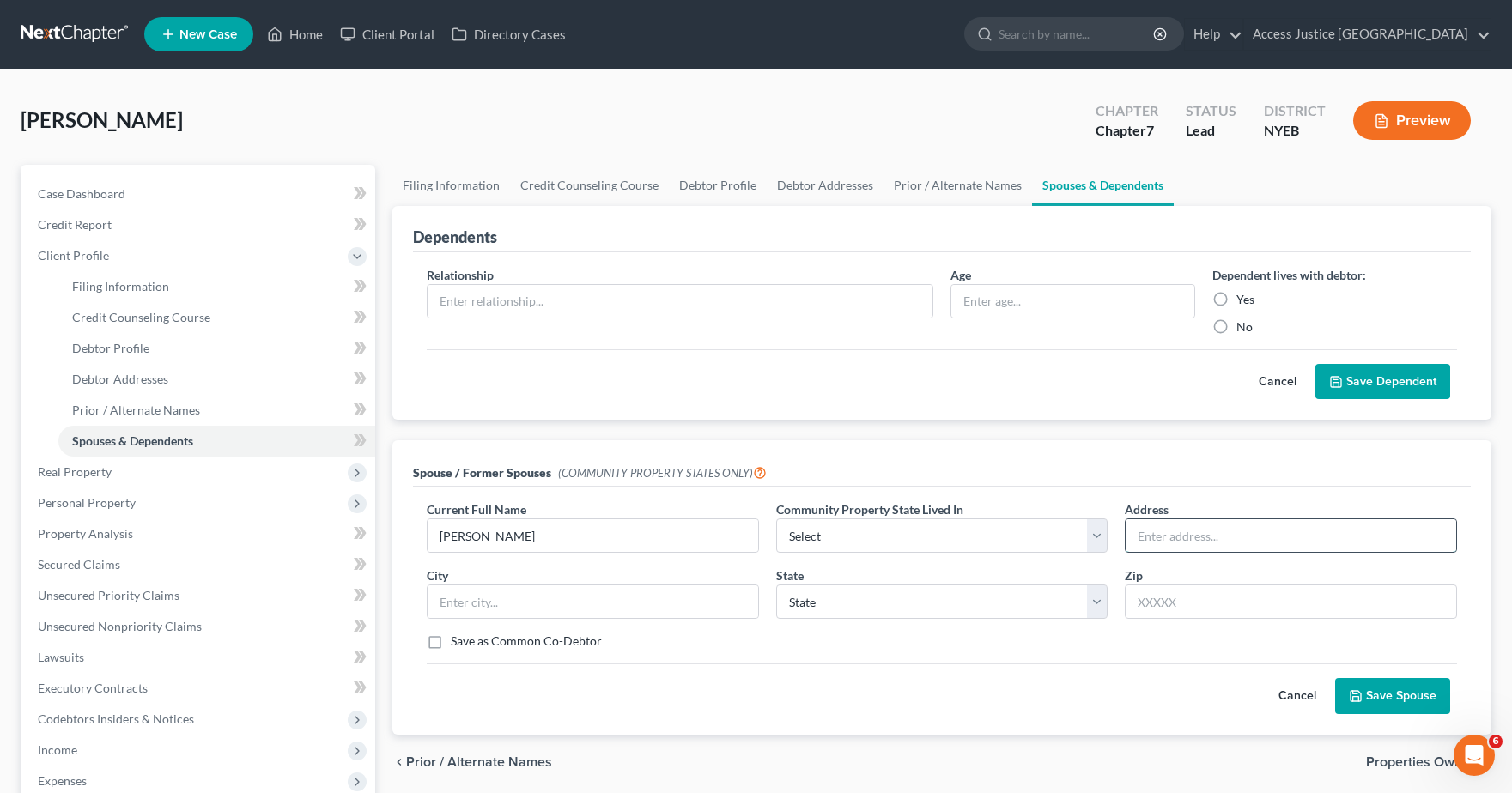
click at [1201, 527] on input "text" at bounding box center [1291, 535] width 330 height 33
click at [1023, 442] on div "Spouse / Former Spouses (COMMUNITY PROPERTY STATES ONLY)" at bounding box center [942, 464] width 1058 height 46
click at [1439, 709] on button "Save Spouse" at bounding box center [1393, 696] width 115 height 36
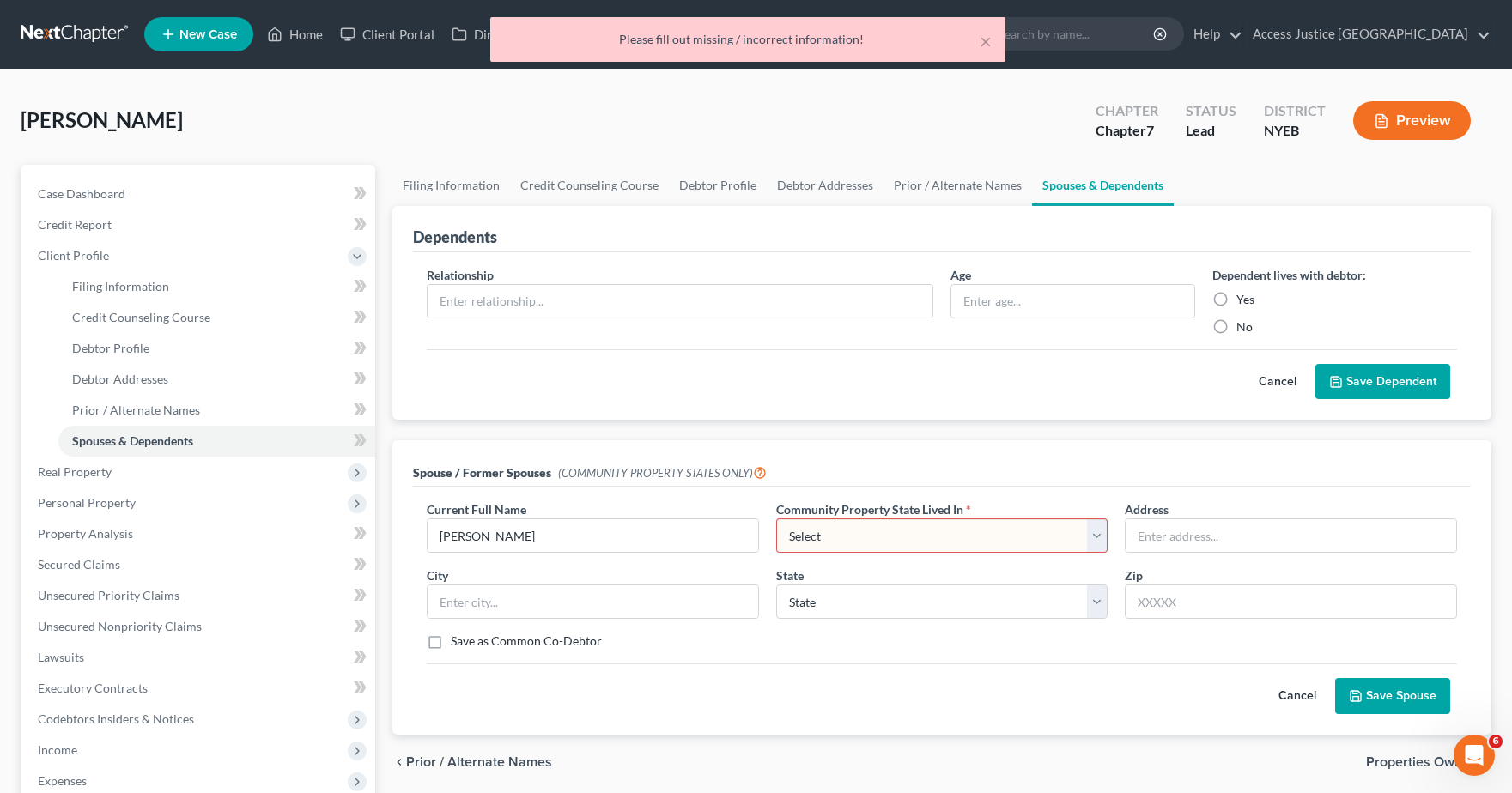
click at [1093, 526] on select "Select AZ CA GU ID LA NV NM PR TX WA WI" at bounding box center [943, 535] width 332 height 35
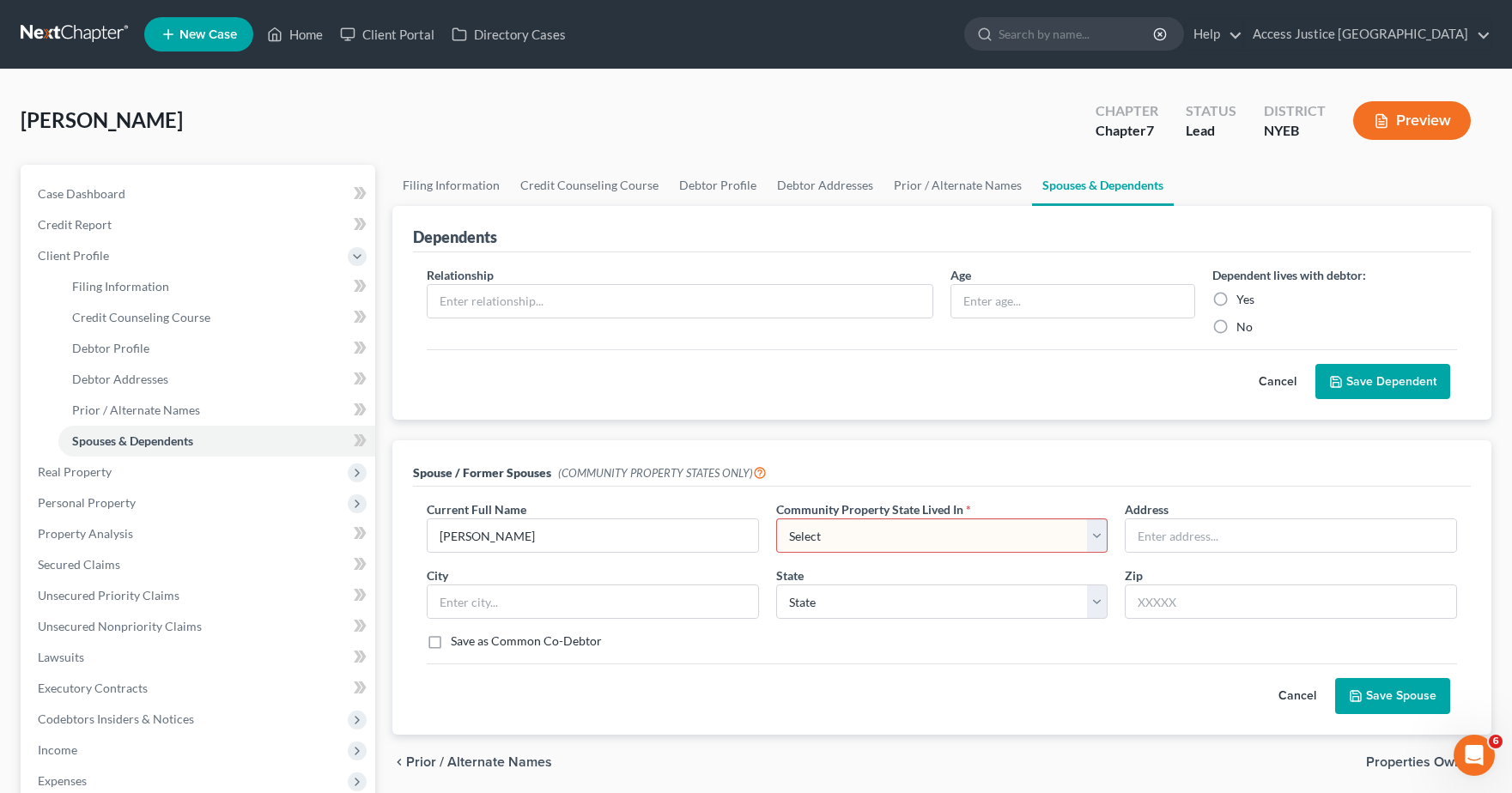
click at [728, 501] on div "Current Full Name * Cemal Keceli" at bounding box center [593, 527] width 349 height 52
click at [1096, 533] on select "Select AZ CA GU ID LA NV NM PR TX WA WI" at bounding box center [943, 535] width 332 height 35
drag, startPoint x: 1097, startPoint y: 533, endPoint x: 1347, endPoint y: 689, distance: 294.7
click at [1097, 533] on select "Select AZ CA GU ID LA NV NM PR TX WA WI" at bounding box center [943, 535] width 332 height 35
click at [1363, 691] on icon "submit" at bounding box center [1356, 695] width 13 height 13
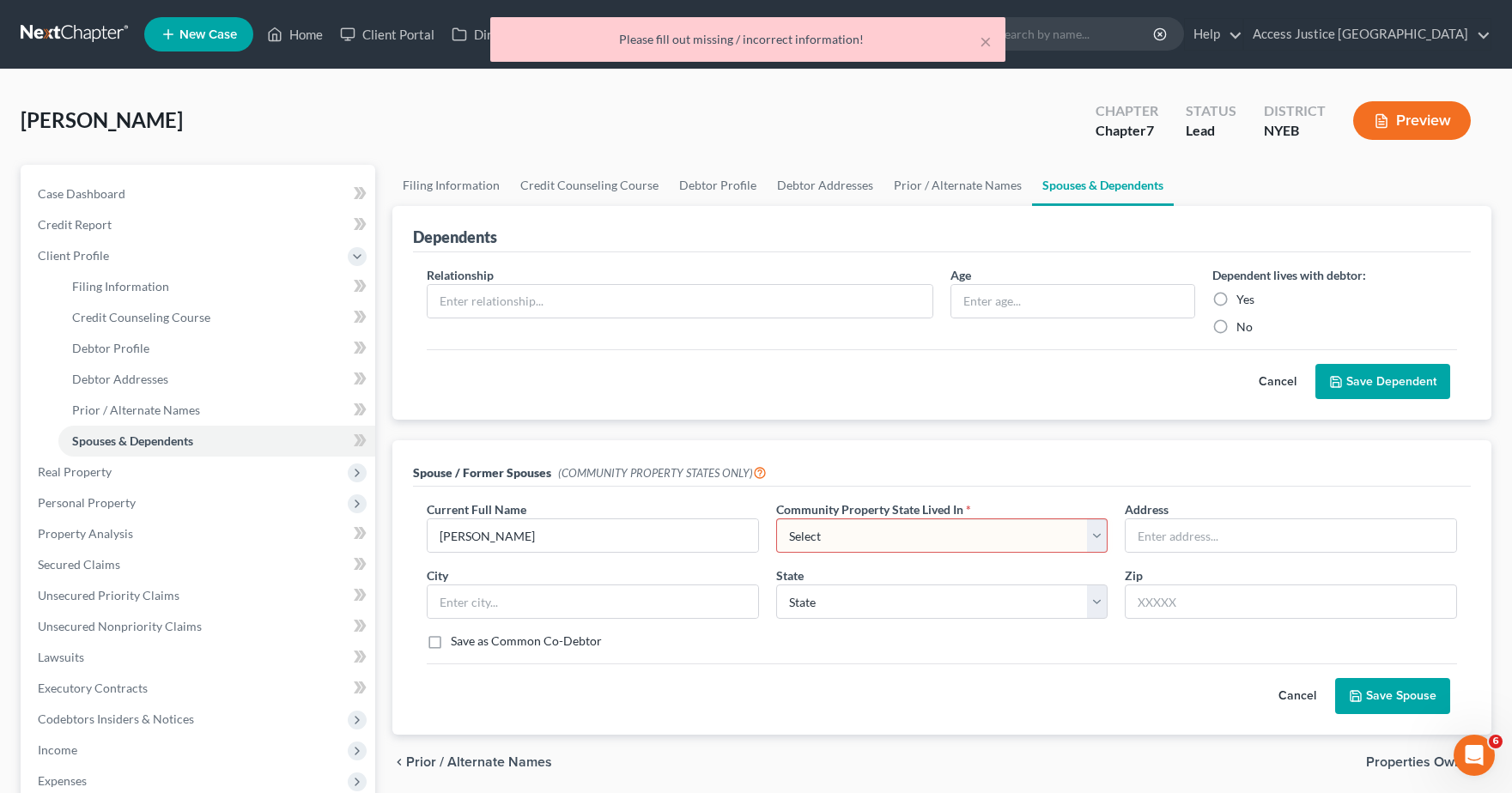
click at [1272, 474] on div "Spouse / Former Spouses (COMMUNITY PROPERTY STATES ONLY)" at bounding box center [942, 464] width 1058 height 46
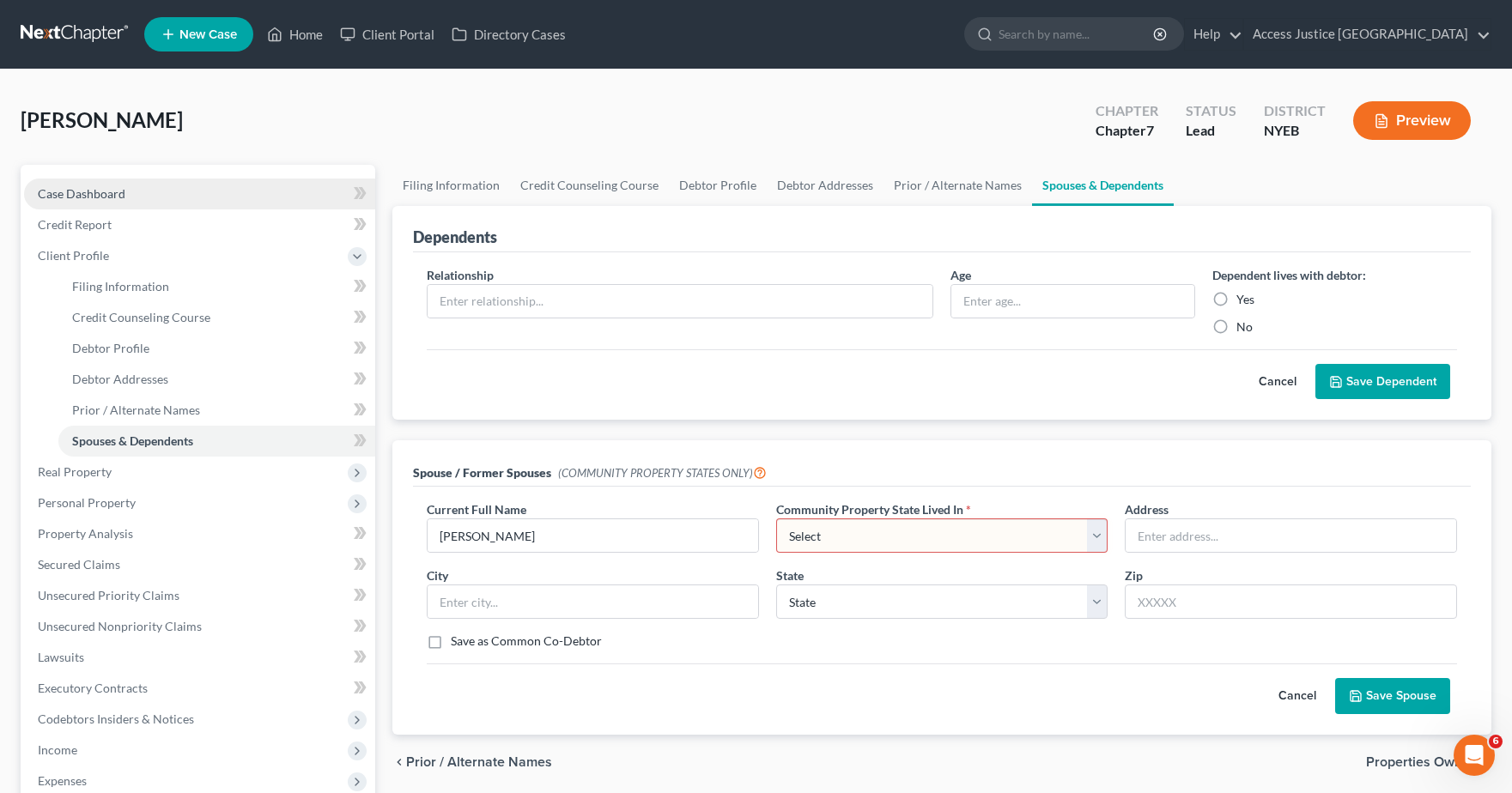
drag, startPoint x: 120, startPoint y: 179, endPoint x: 115, endPoint y: 194, distance: 15.8
click at [120, 178] on link "Case Dashboard" at bounding box center [199, 194] width 351 height 31
click at [115, 194] on span "Case Dashboard" at bounding box center [82, 194] width 88 height 14
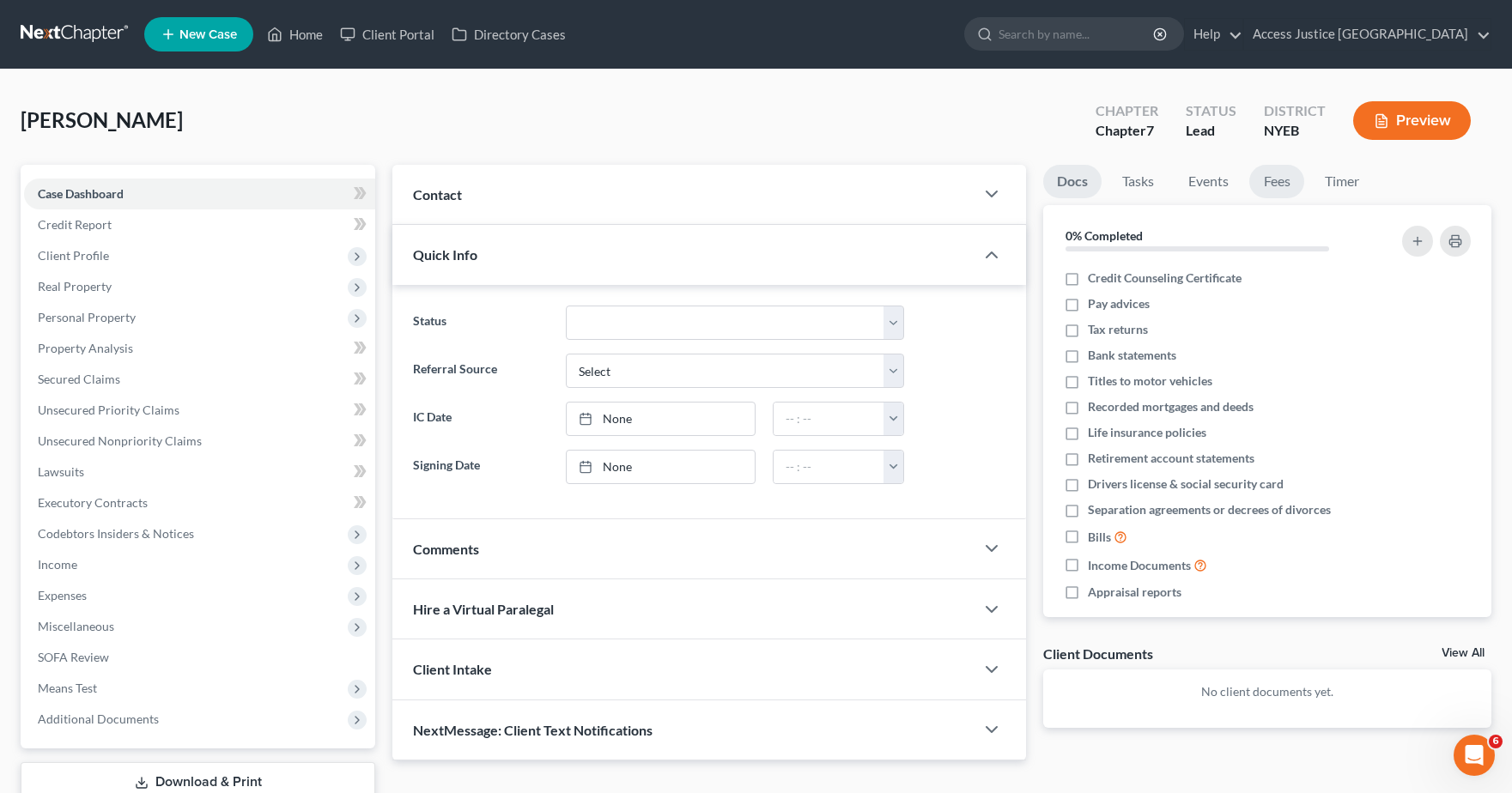
click at [1277, 189] on link "Fees" at bounding box center [1277, 182] width 55 height 34
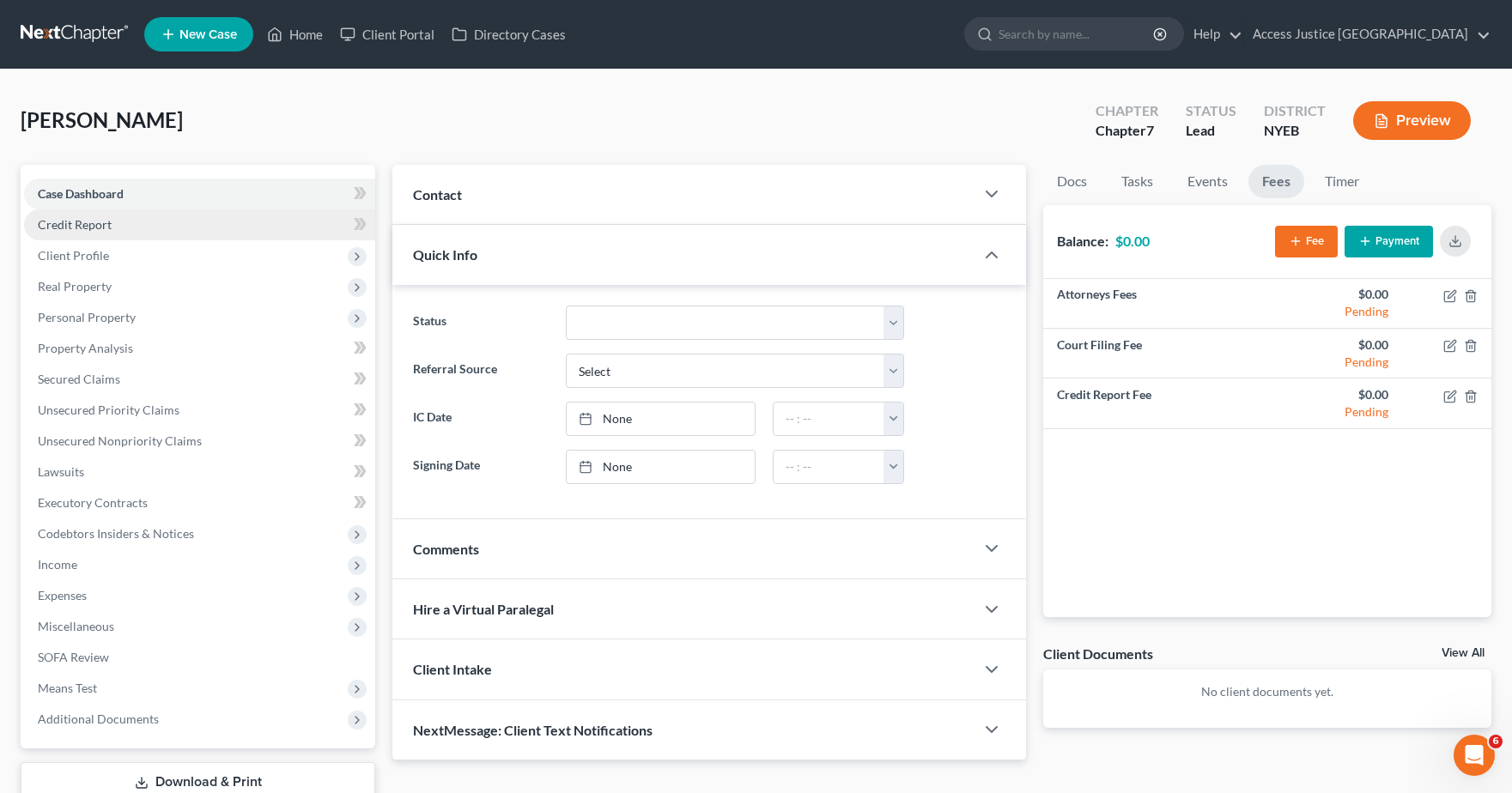
click at [104, 234] on link "Credit Report" at bounding box center [199, 225] width 351 height 31
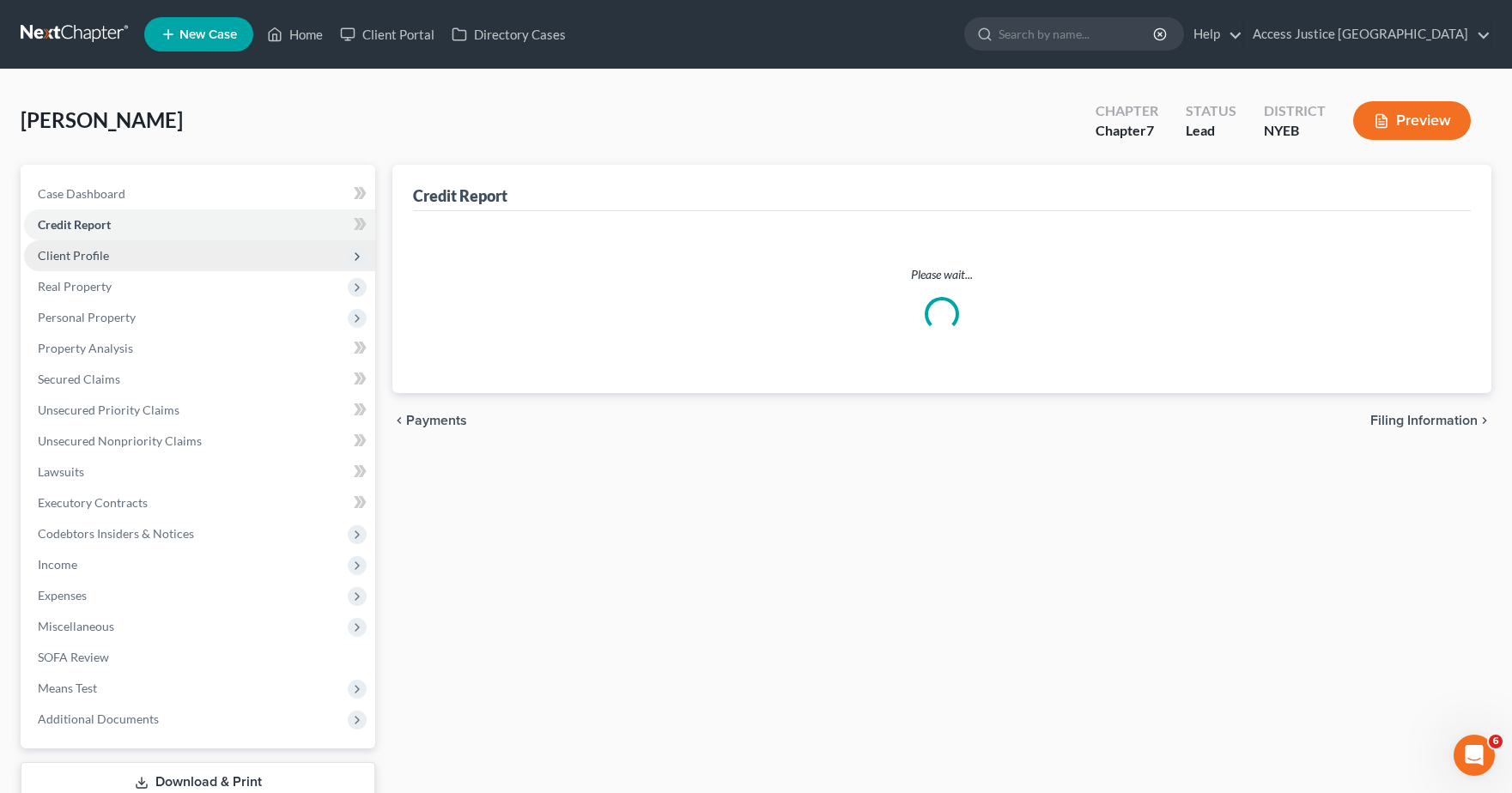
click at [101, 248] on span "Client Profile" at bounding box center [74, 255] width 71 height 14
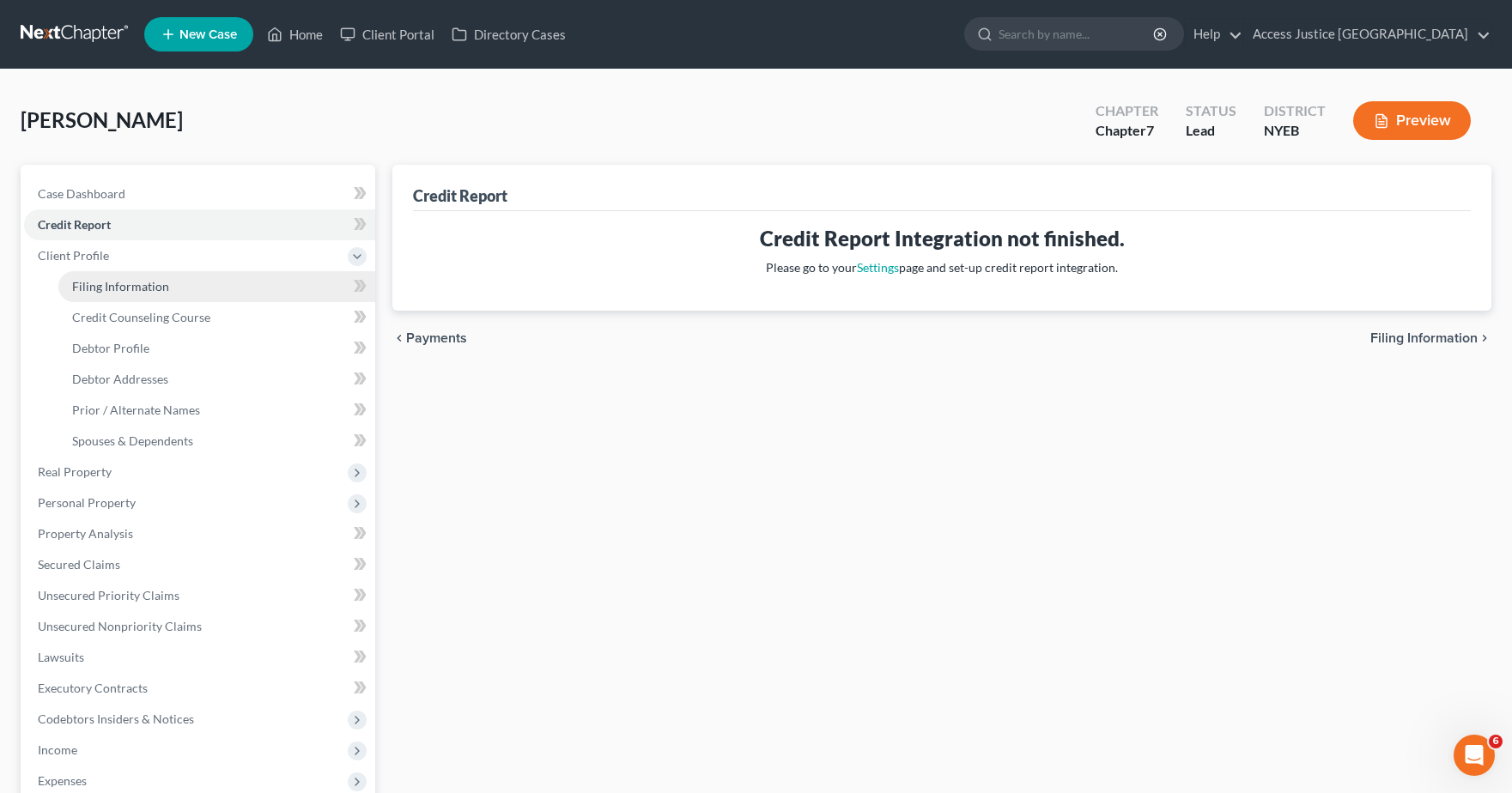
click at [156, 281] on span "Filing Information" at bounding box center [120, 286] width 97 height 14
select select "1"
select select "0"
select select "53"
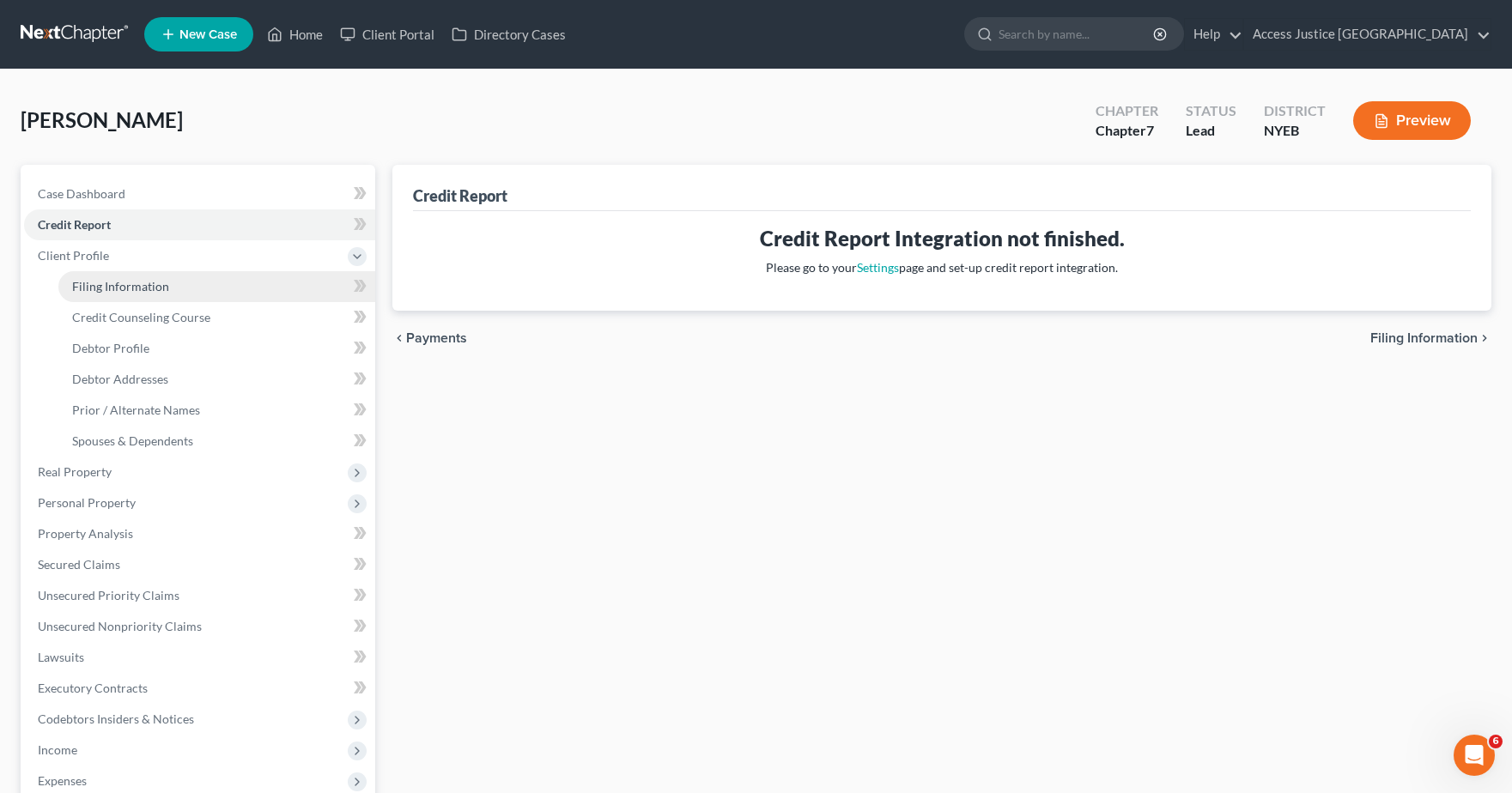
select select "1"
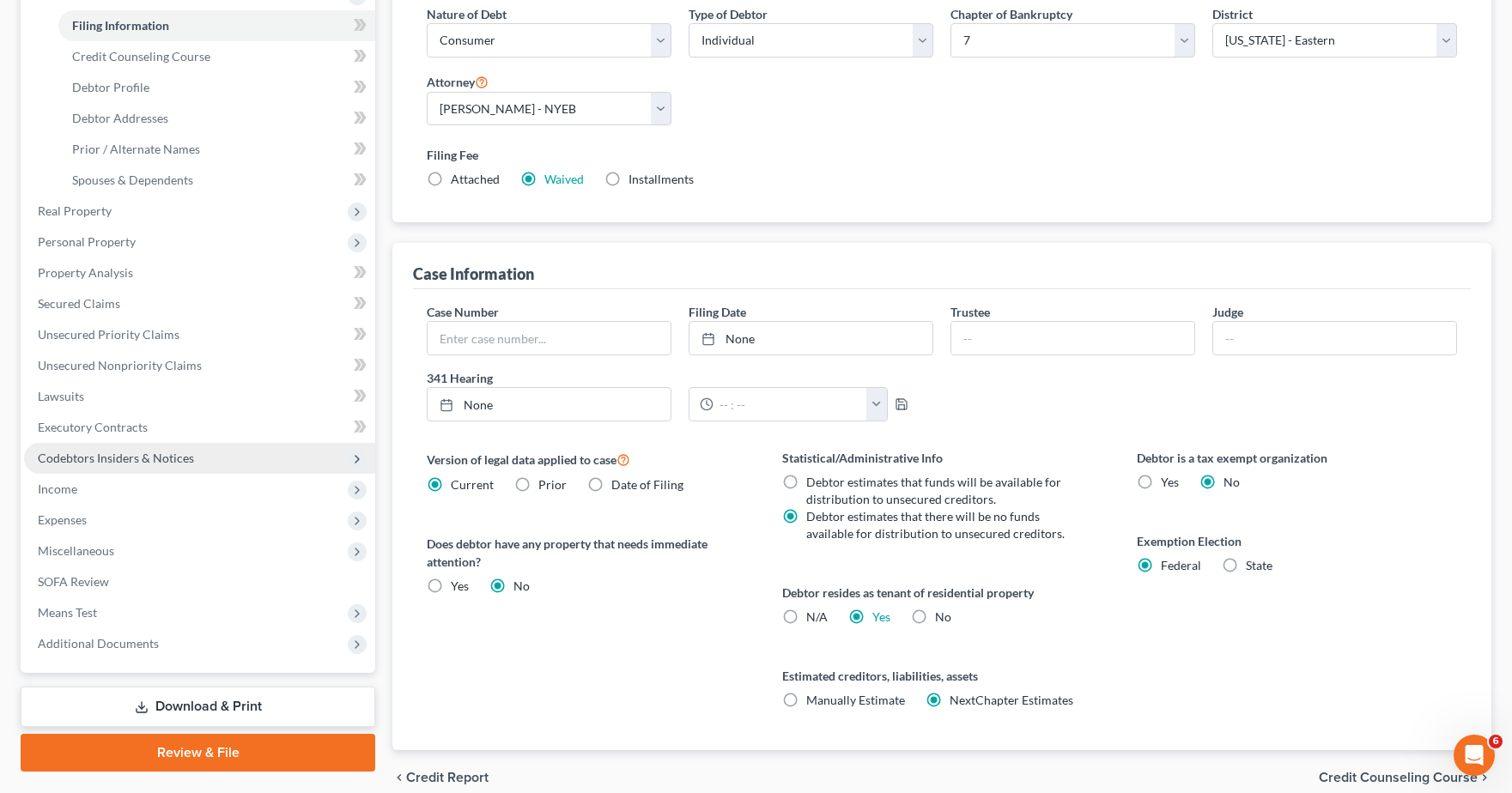
scroll to position [338, 0]
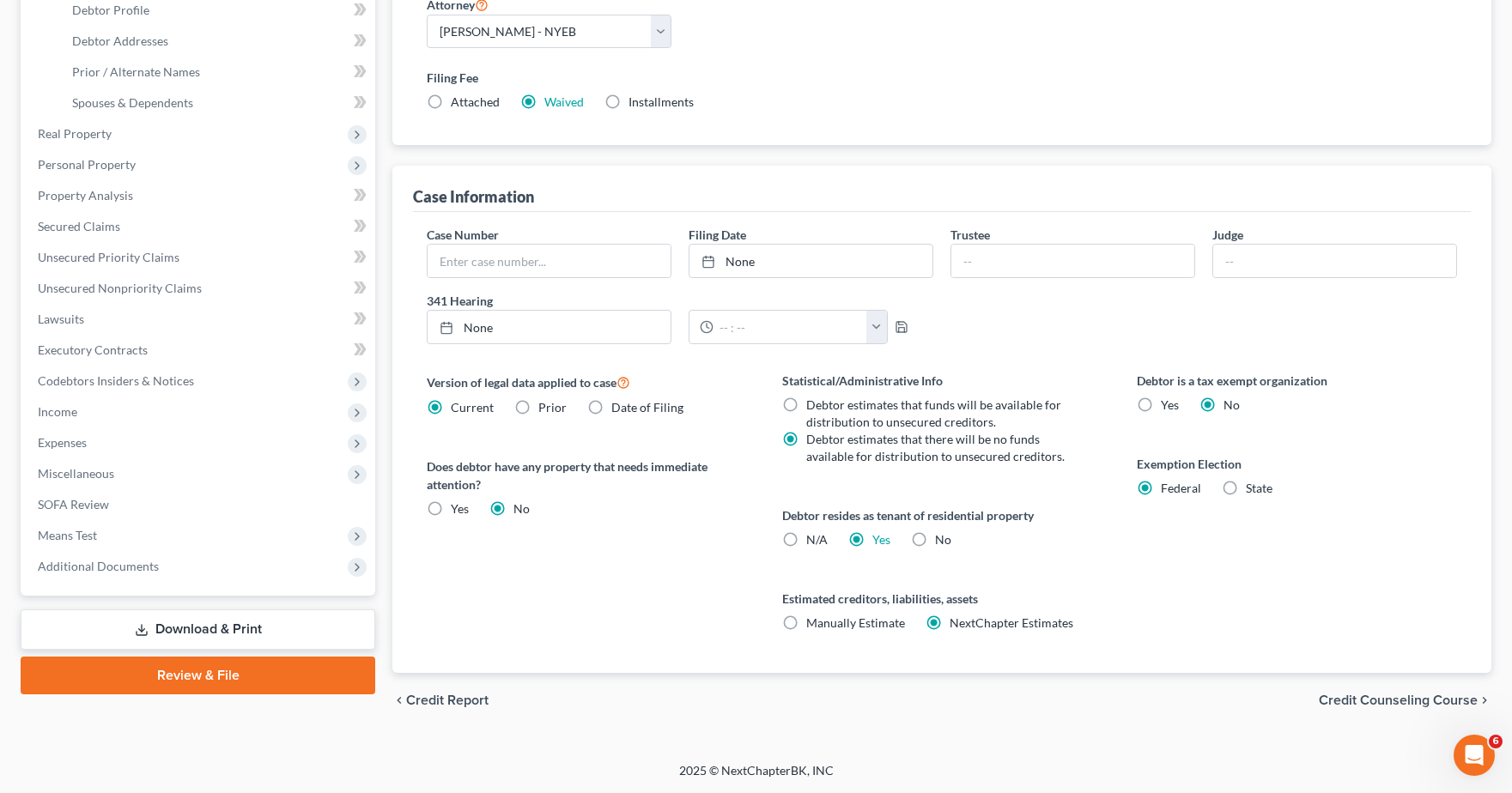
click at [203, 630] on link "Download & Print" at bounding box center [197, 629] width 354 height 40
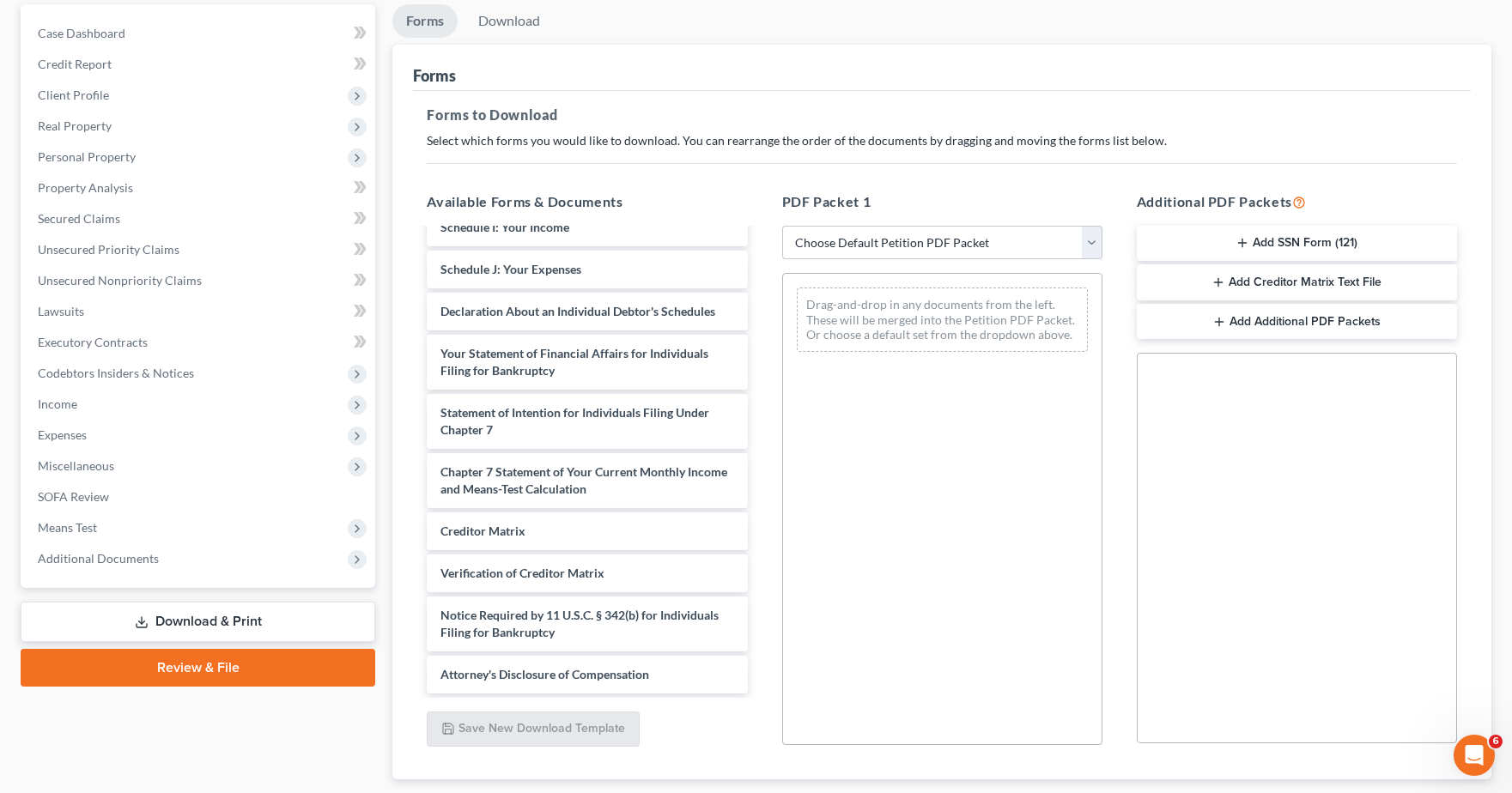
scroll to position [171, 0]
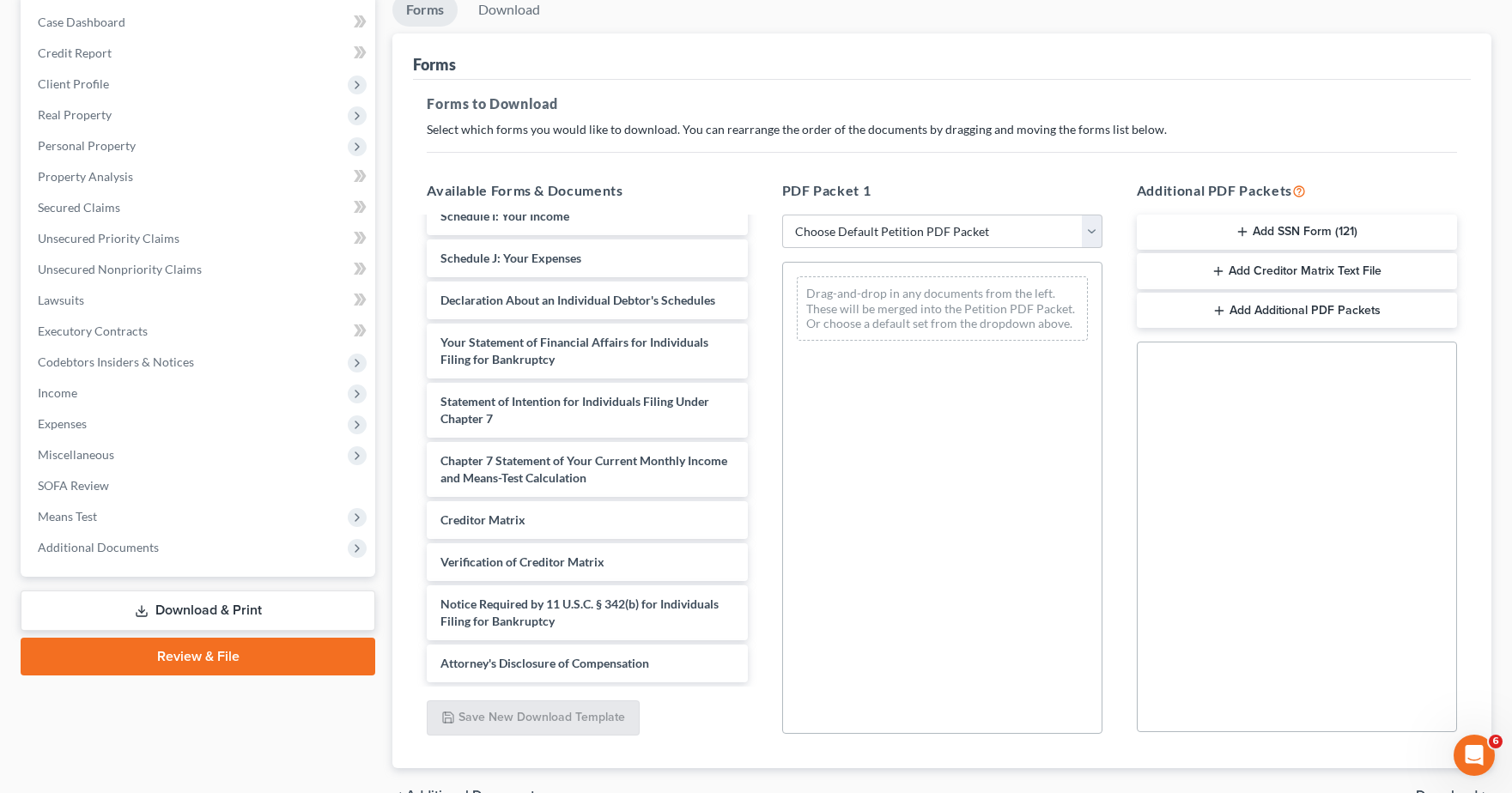
click at [212, 611] on link "Download & Print" at bounding box center [197, 610] width 354 height 40
click at [513, 13] on link "Download" at bounding box center [509, 10] width 90 height 34
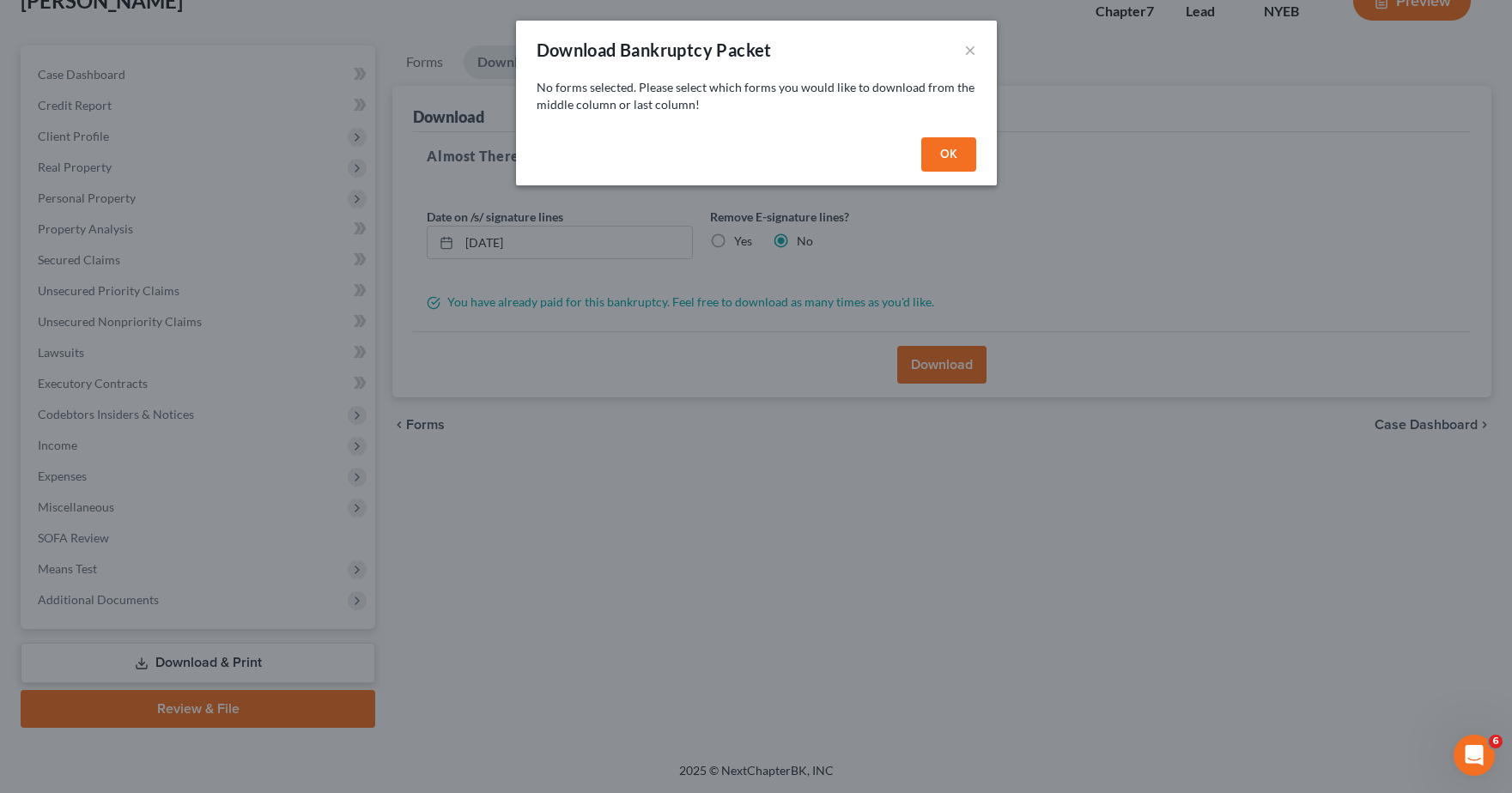
scroll to position [119, 0]
click at [975, 48] on button "×" at bounding box center [976, 49] width 12 height 20
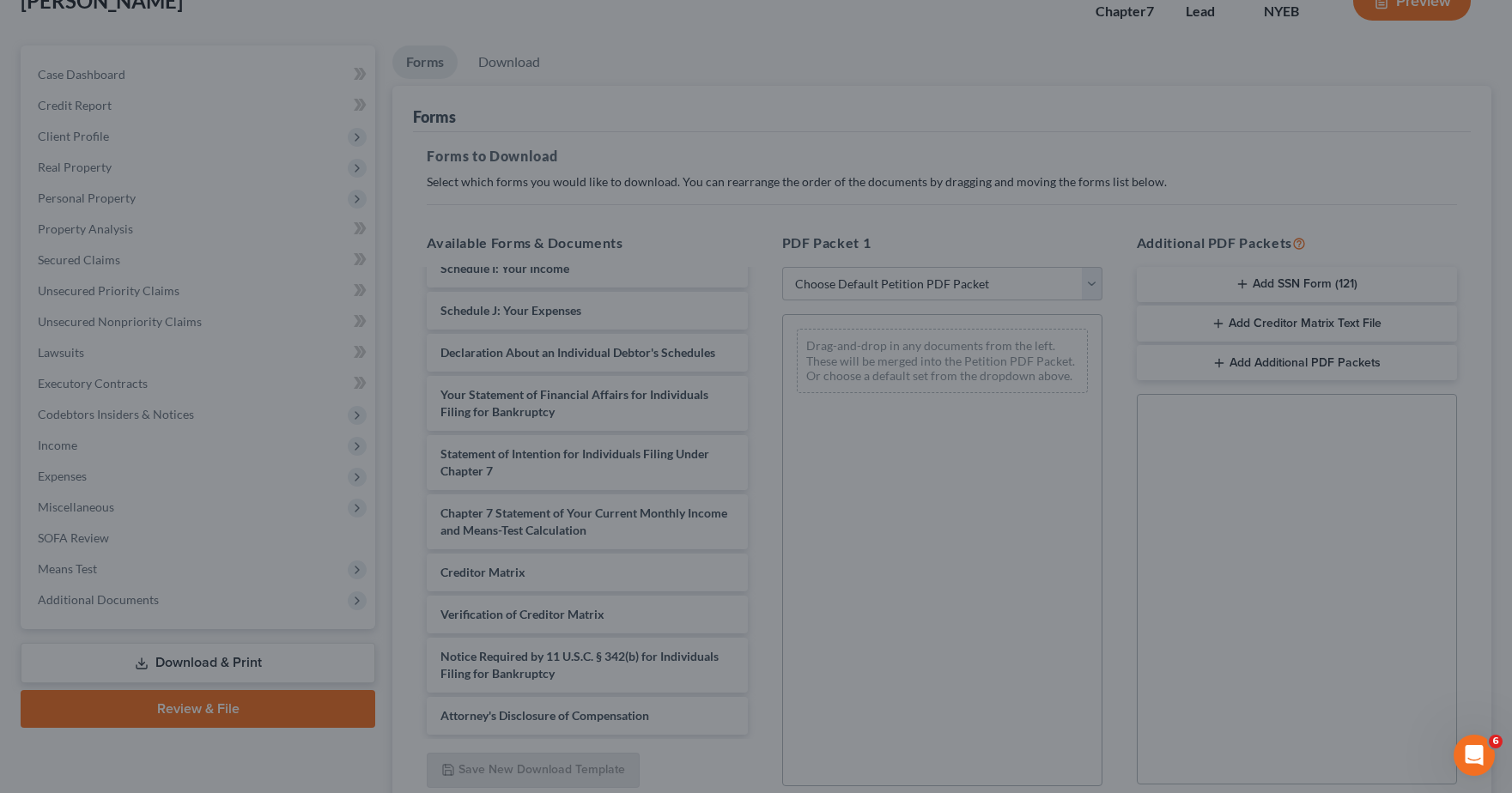
scroll to position [426, 0]
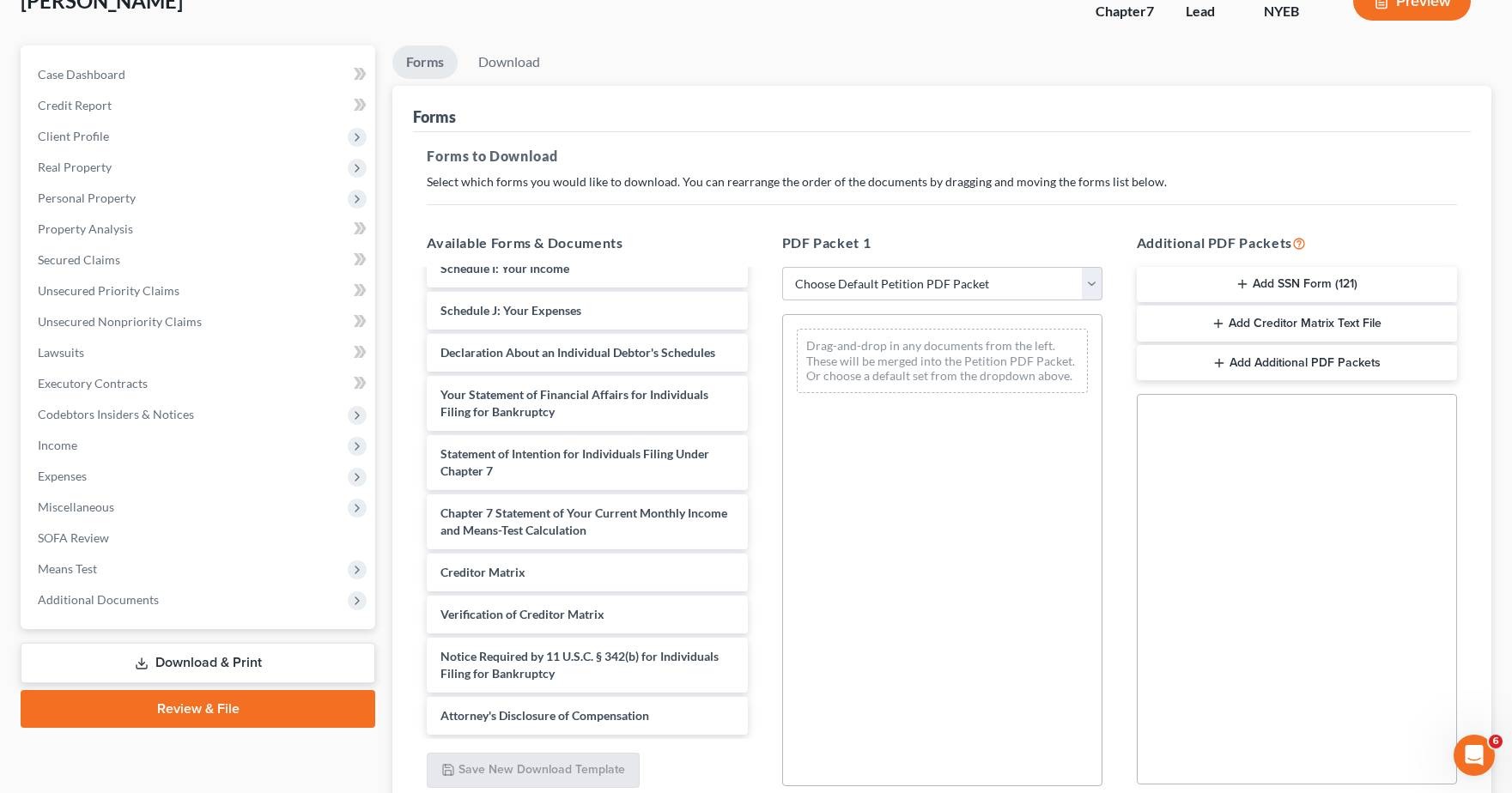
click at [185, 670] on link "Download & Print" at bounding box center [197, 662] width 354 height 40
click at [193, 662] on link "Download & Print" at bounding box center [197, 662] width 354 height 40
click at [104, 599] on span "Additional Documents" at bounding box center [99, 599] width 121 height 14
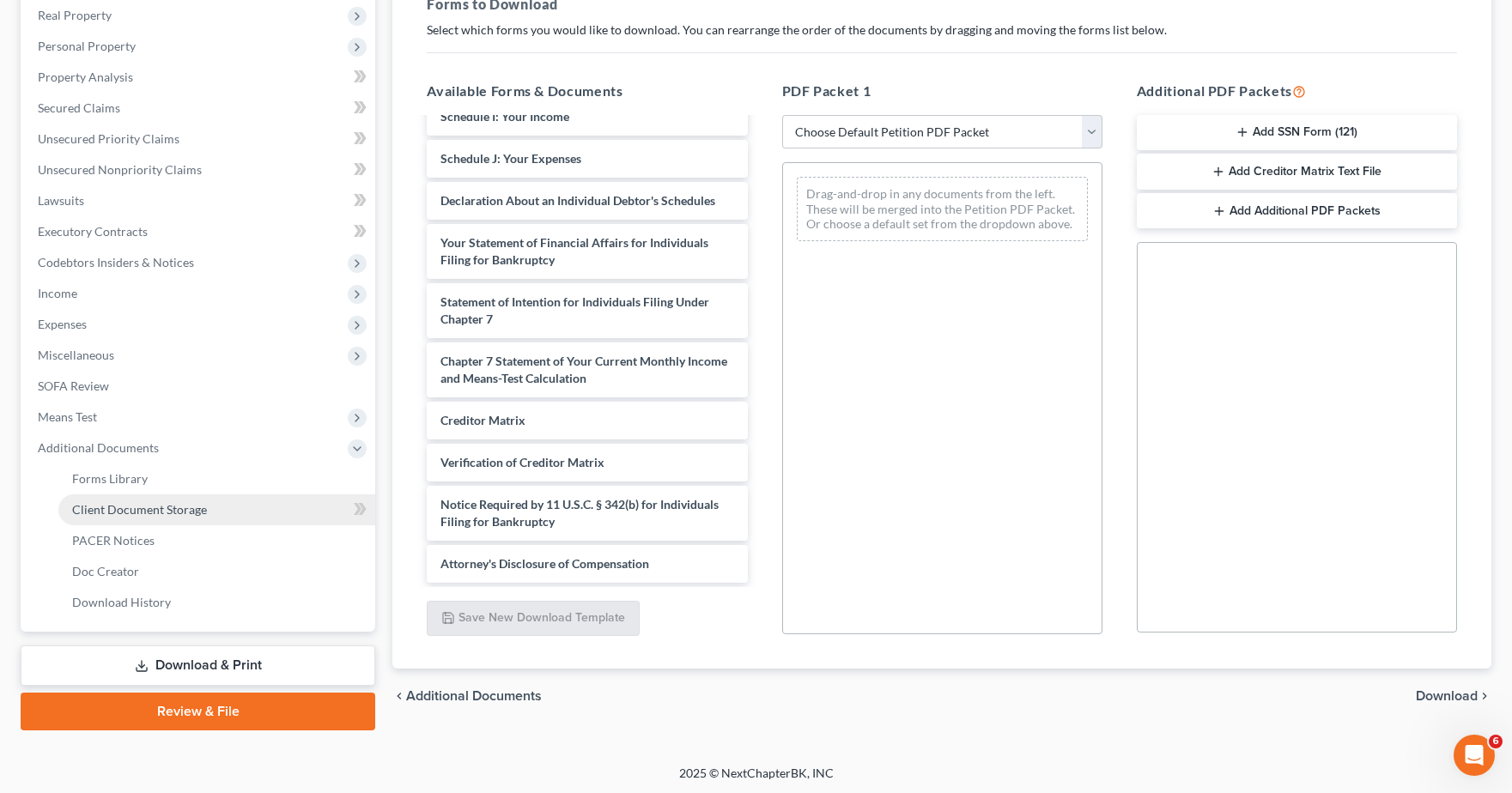
scroll to position [274, 0]
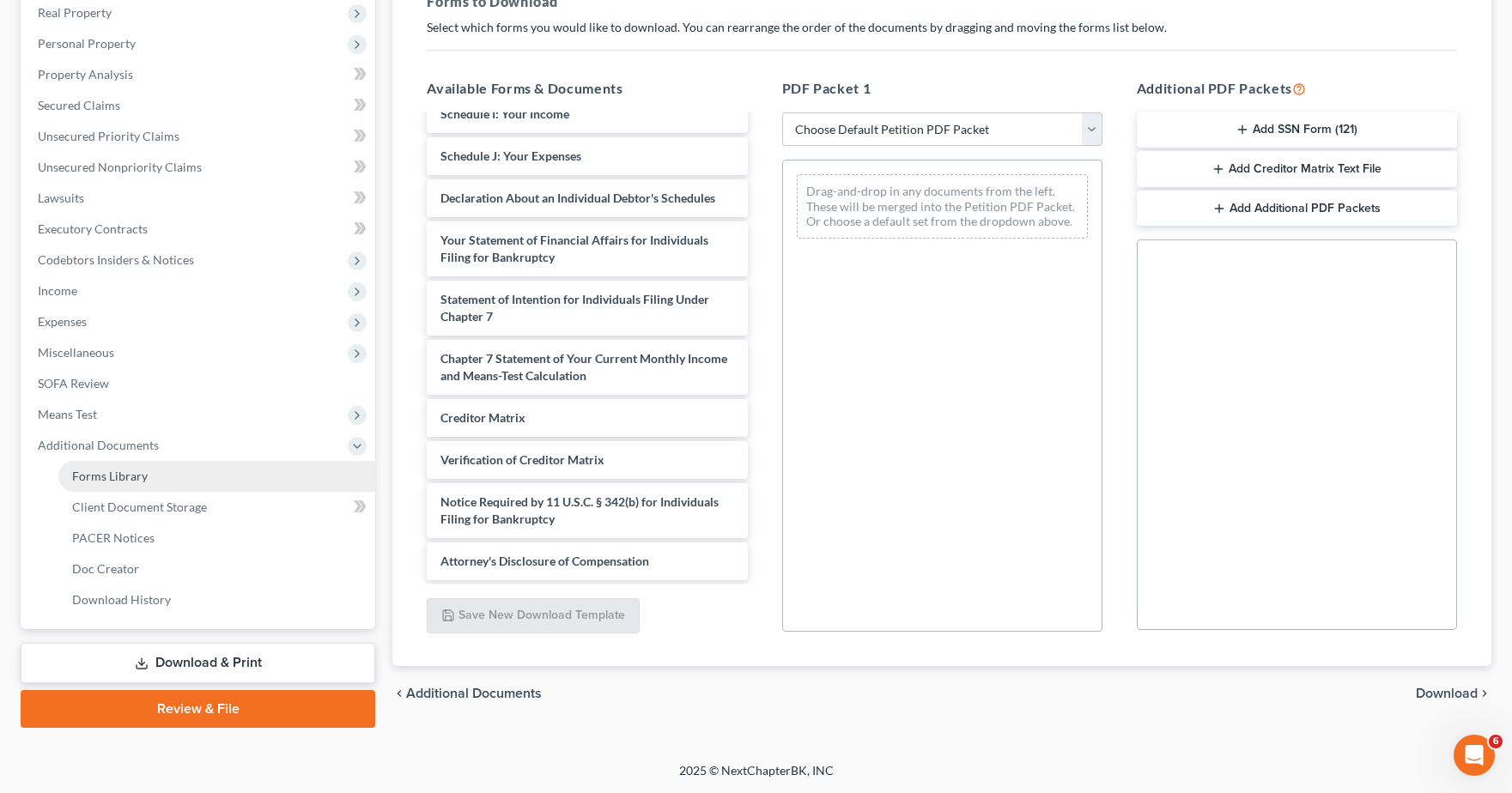
click at [144, 477] on span "Forms Library" at bounding box center [109, 476] width 76 height 14
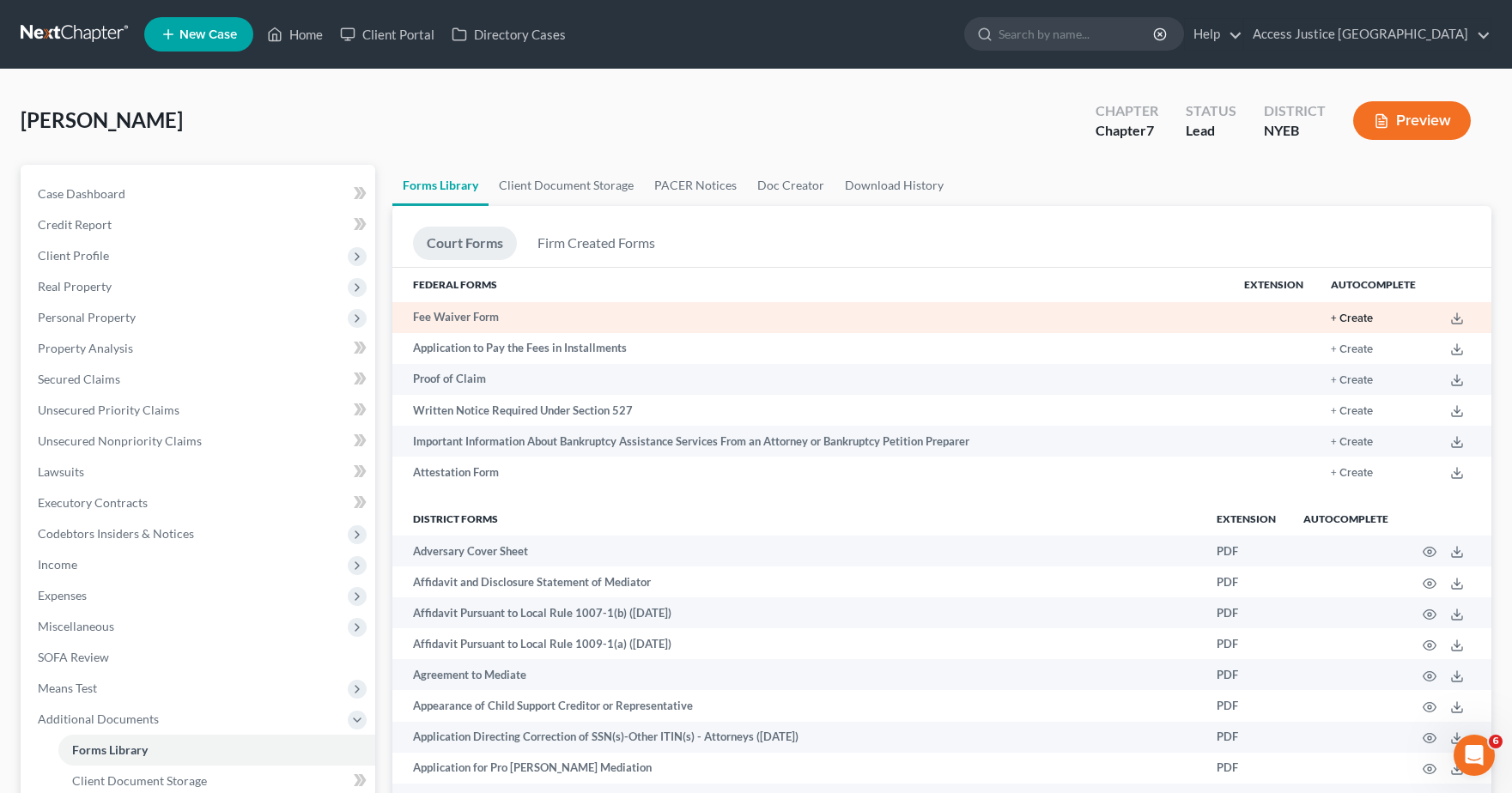
click at [1367, 318] on button "+ Create" at bounding box center [1351, 319] width 42 height 12
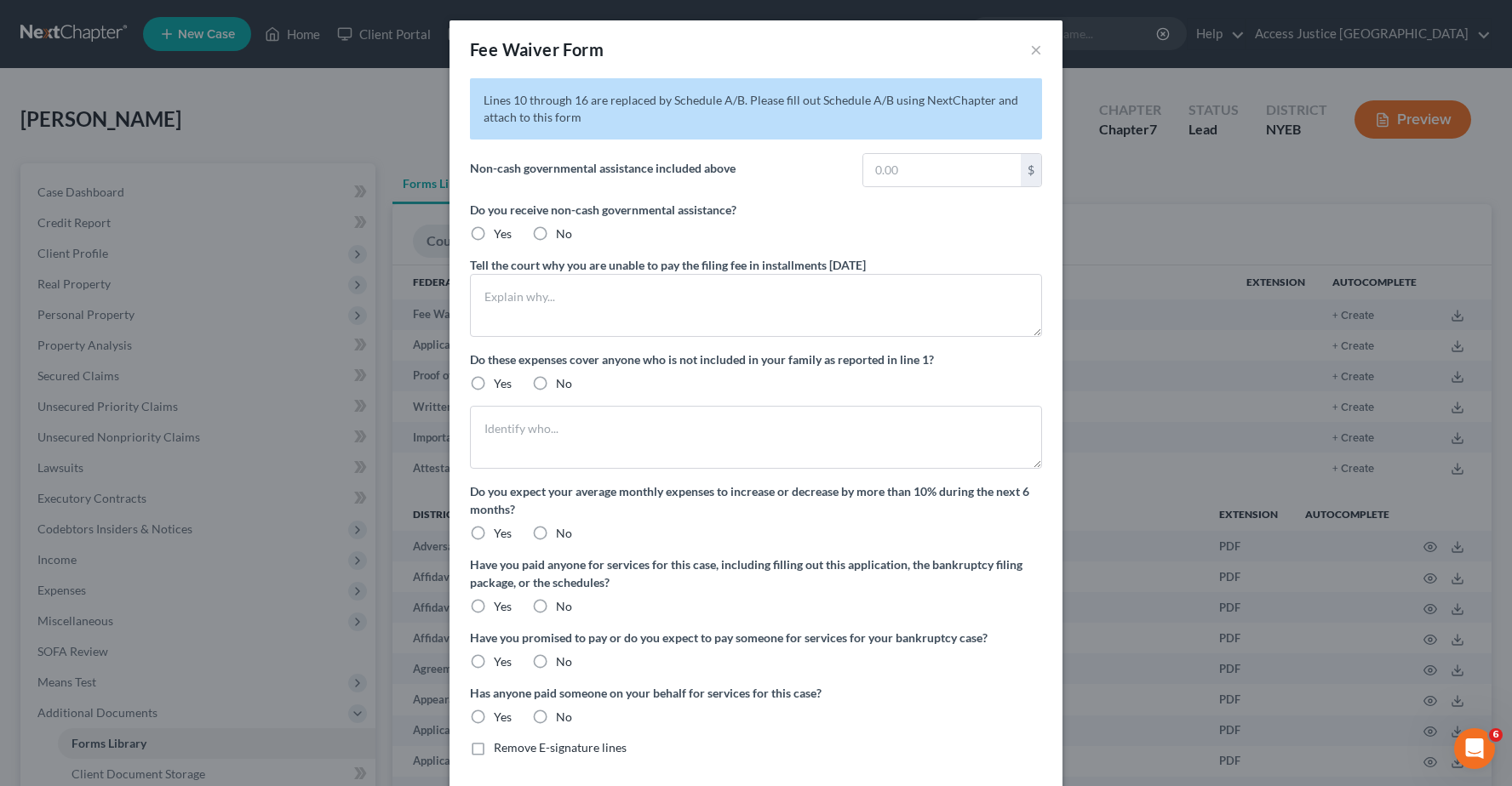
click at [494, 232] on label "Yes" at bounding box center [503, 233] width 18 height 17
click at [500, 232] on input "Yes" at bounding box center [505, 231] width 11 height 11
radio input "true"
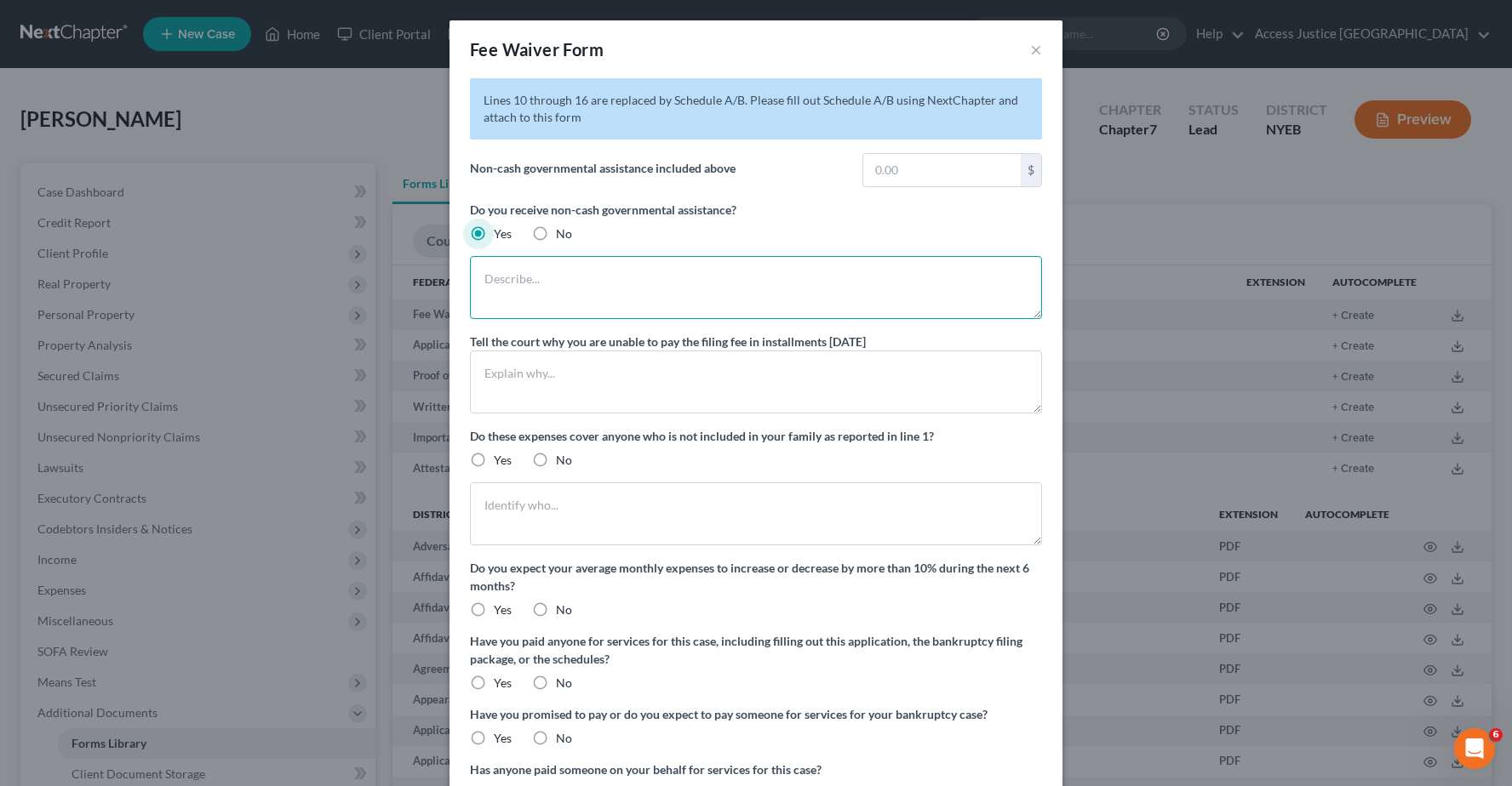
click at [534, 274] on textarea at bounding box center [756, 288] width 572 height 63
type textarea "SNAP Payment of $292.00 per month"
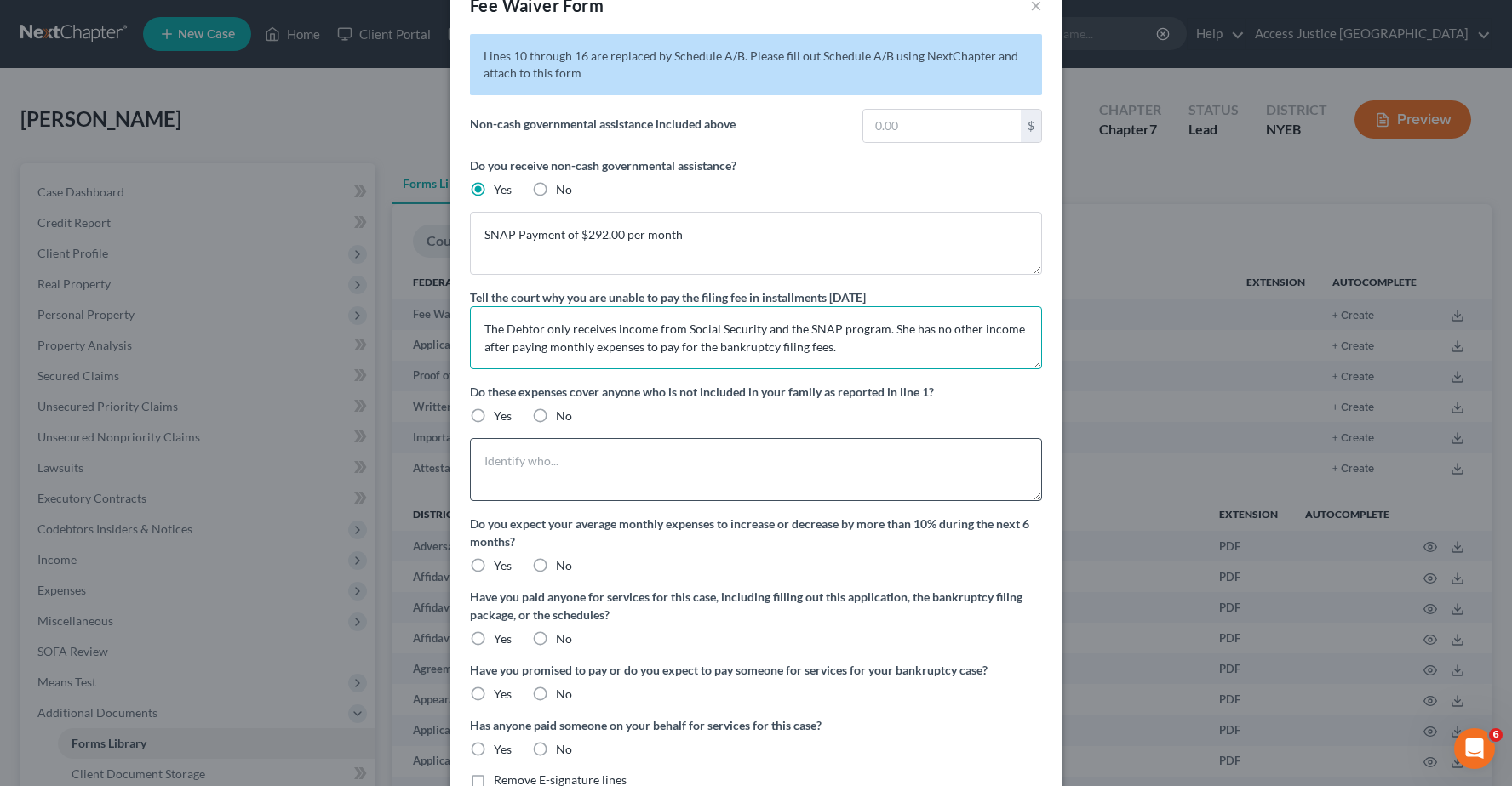
scroll to position [153, 0]
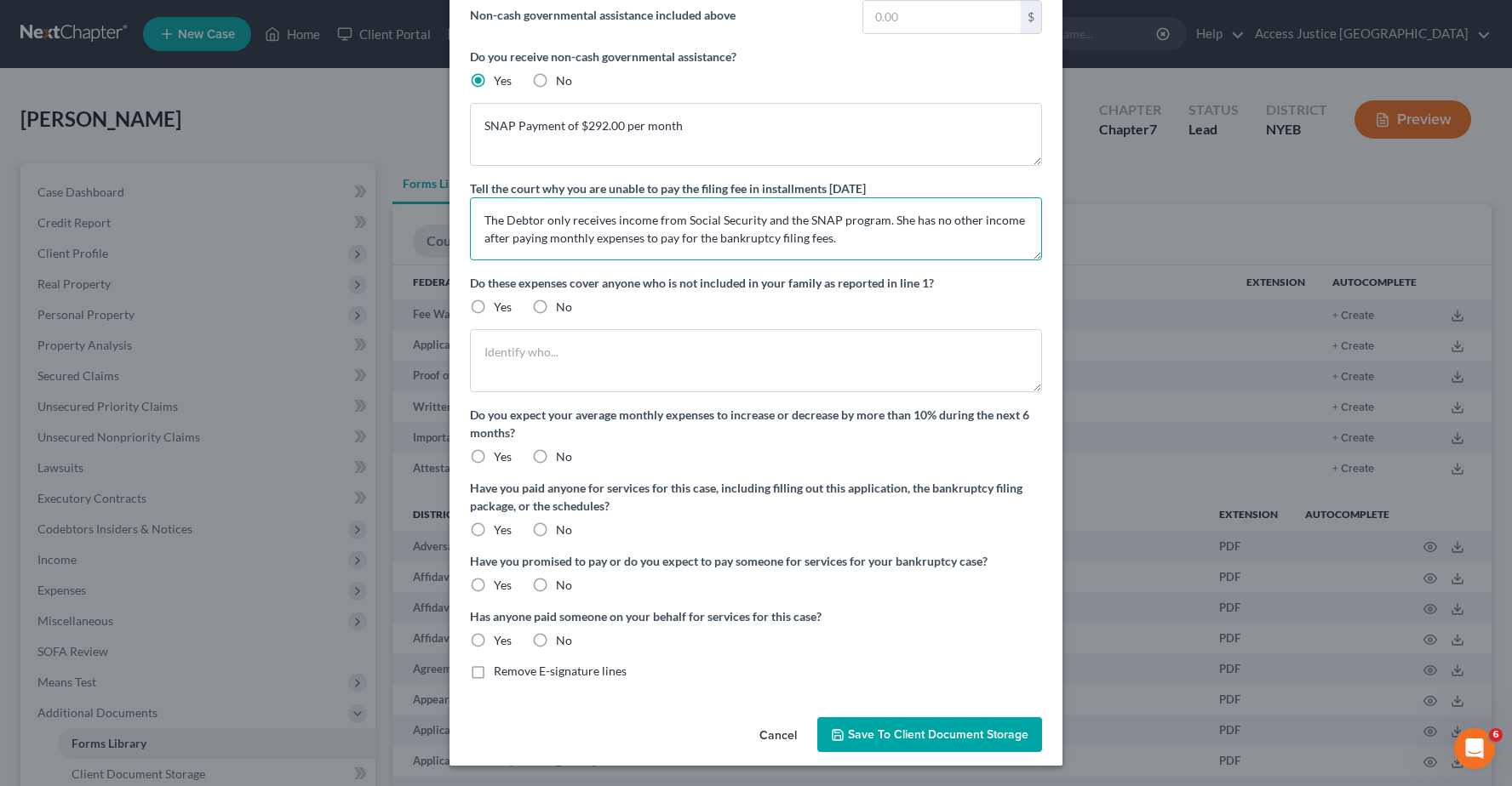
type textarea "The Debtor only receives income from Social Security and the SNAP program. She …"
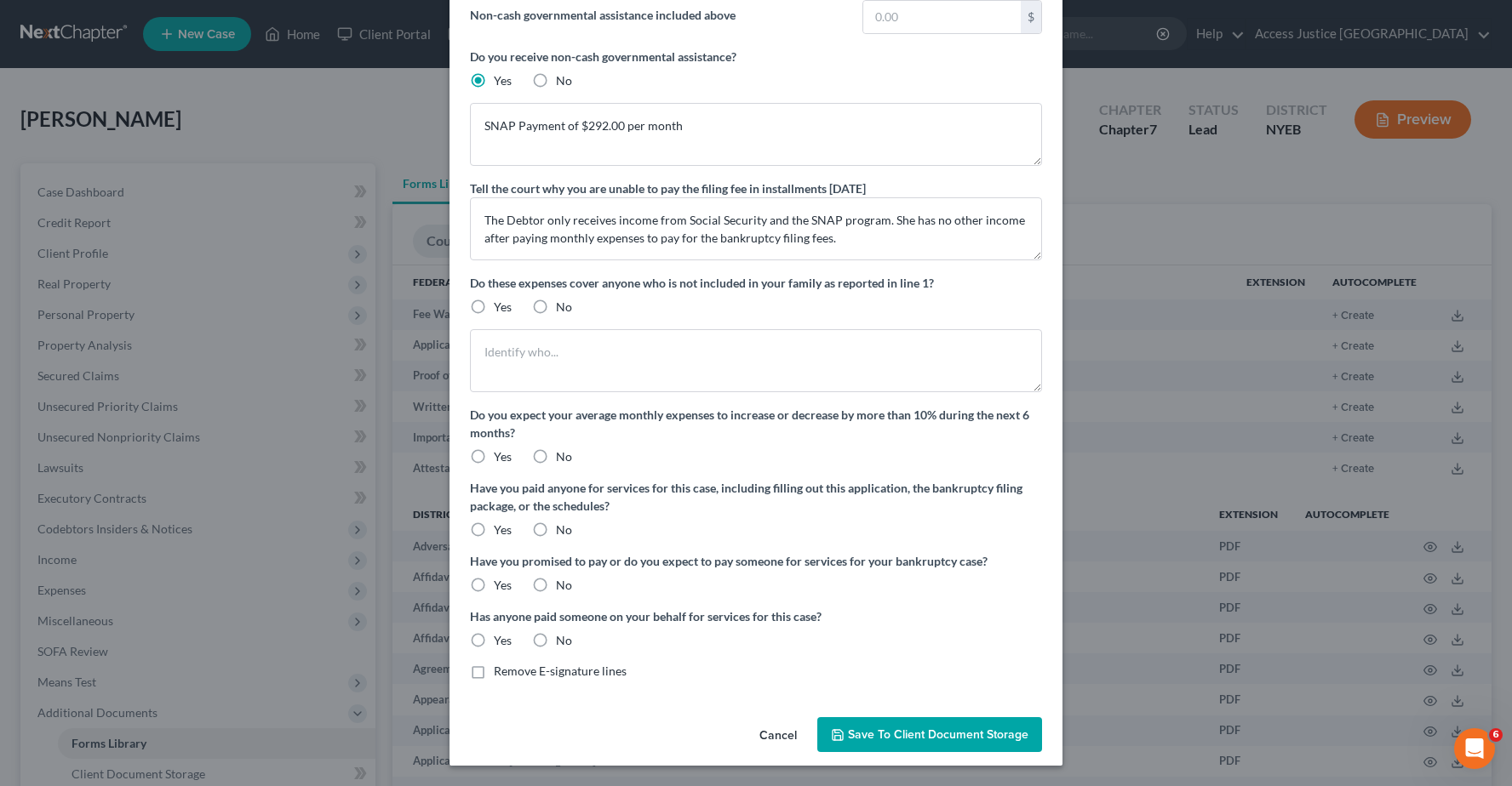
click at [556, 305] on label "No" at bounding box center [564, 306] width 16 height 17
click at [563, 305] on input "No" at bounding box center [568, 304] width 11 height 11
radio input "true"
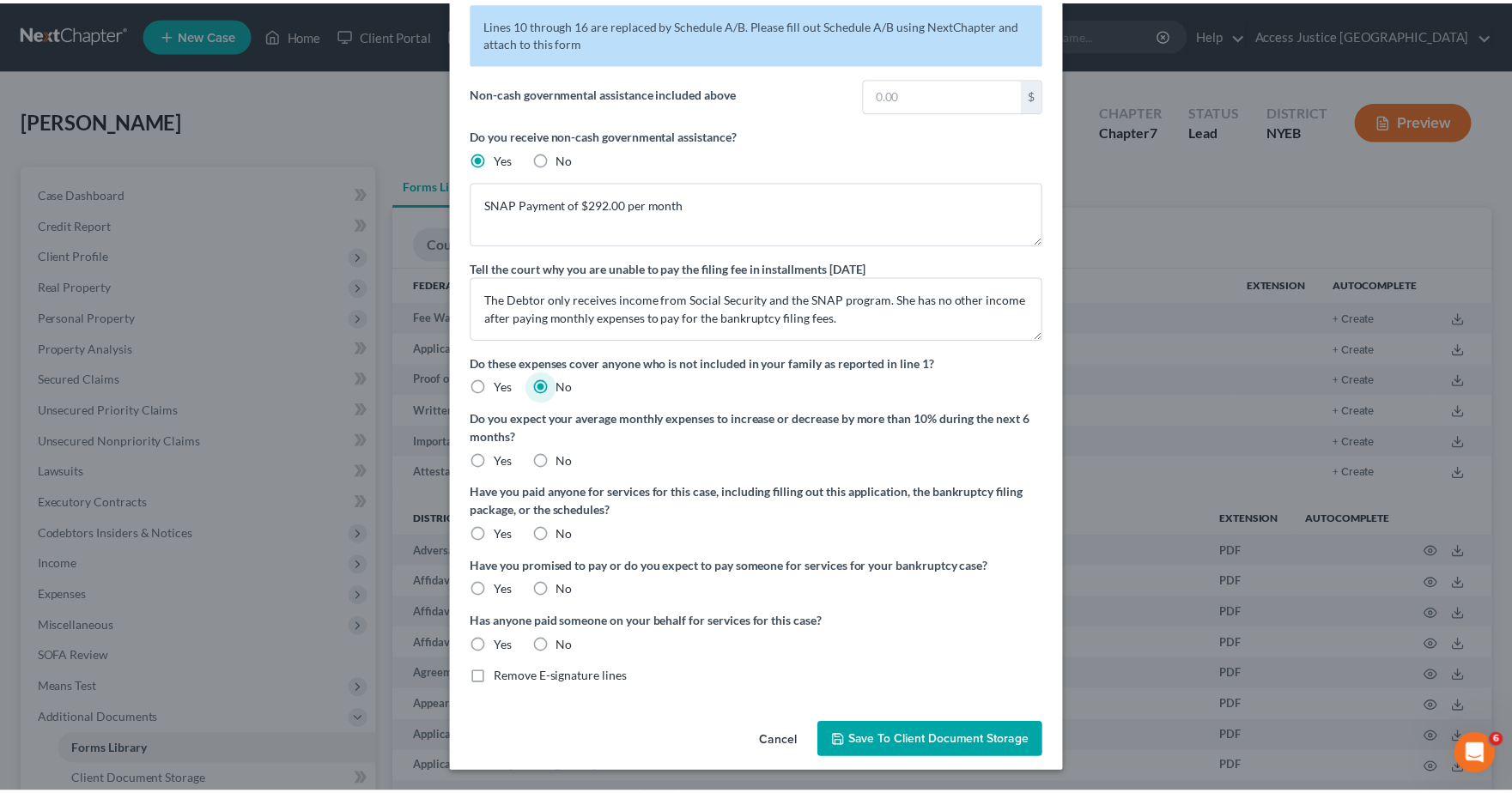
scroll to position [77, 0]
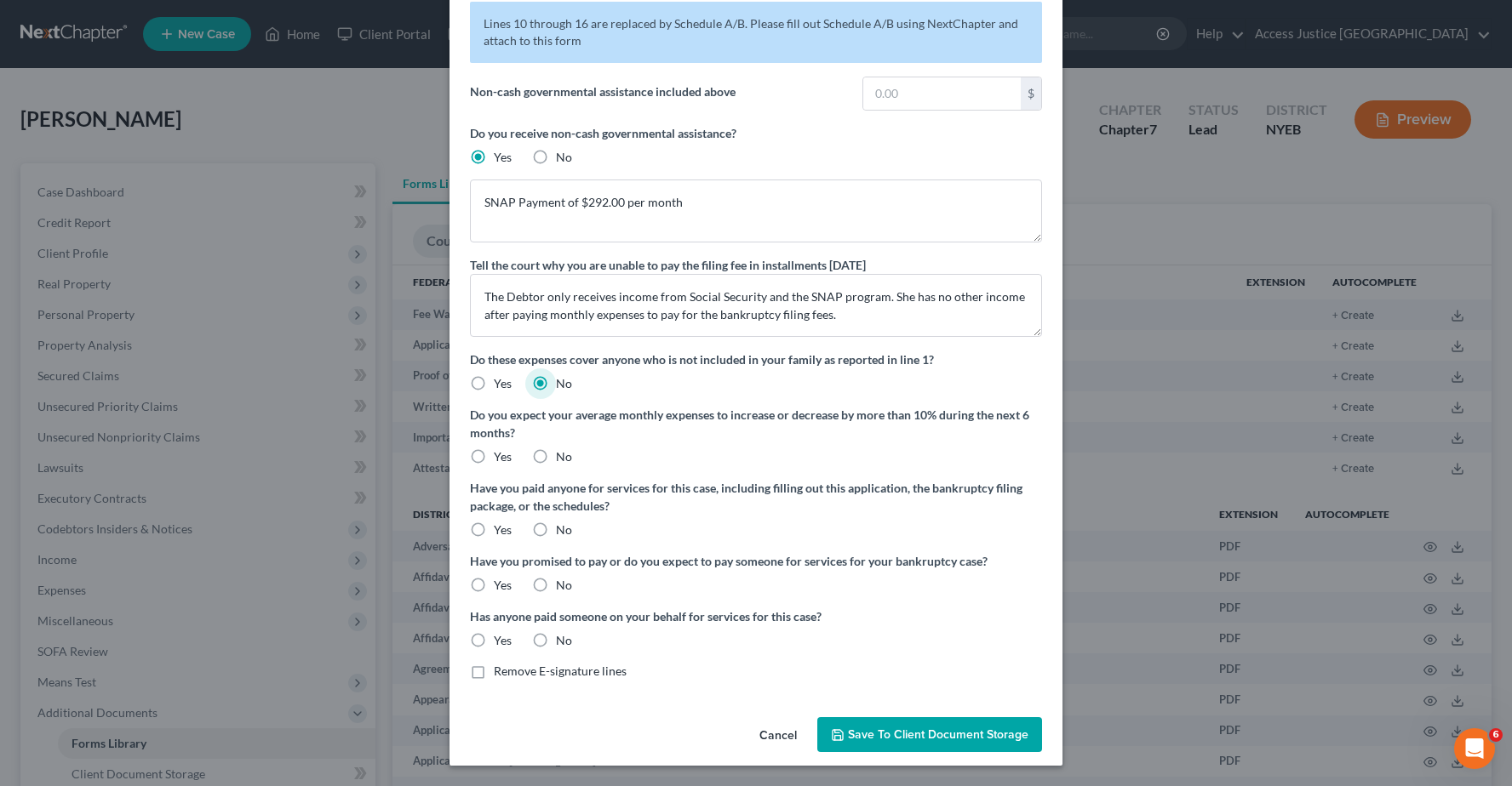
click at [556, 455] on label "No" at bounding box center [564, 456] width 16 height 17
click at [563, 455] on input "No" at bounding box center [568, 453] width 11 height 11
radio input "true"
click at [556, 529] on label "No" at bounding box center [564, 530] width 16 height 17
click at [563, 529] on input "No" at bounding box center [568, 527] width 11 height 11
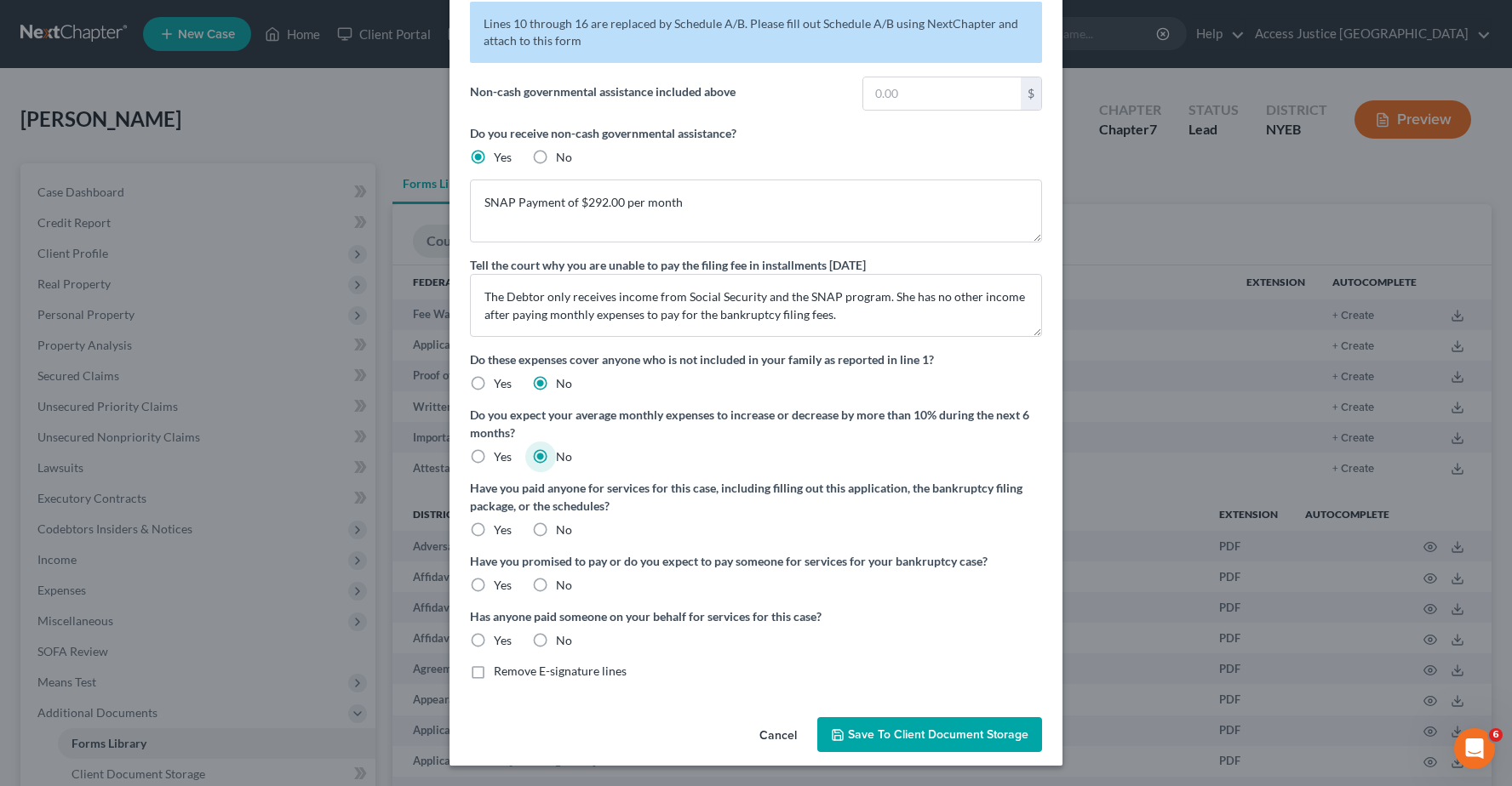
radio input "true"
click at [556, 584] on label "No" at bounding box center [564, 584] width 16 height 17
click at [563, 584] on input "No" at bounding box center [568, 582] width 11 height 11
radio input "true"
click at [556, 642] on label "No" at bounding box center [564, 640] width 16 height 17
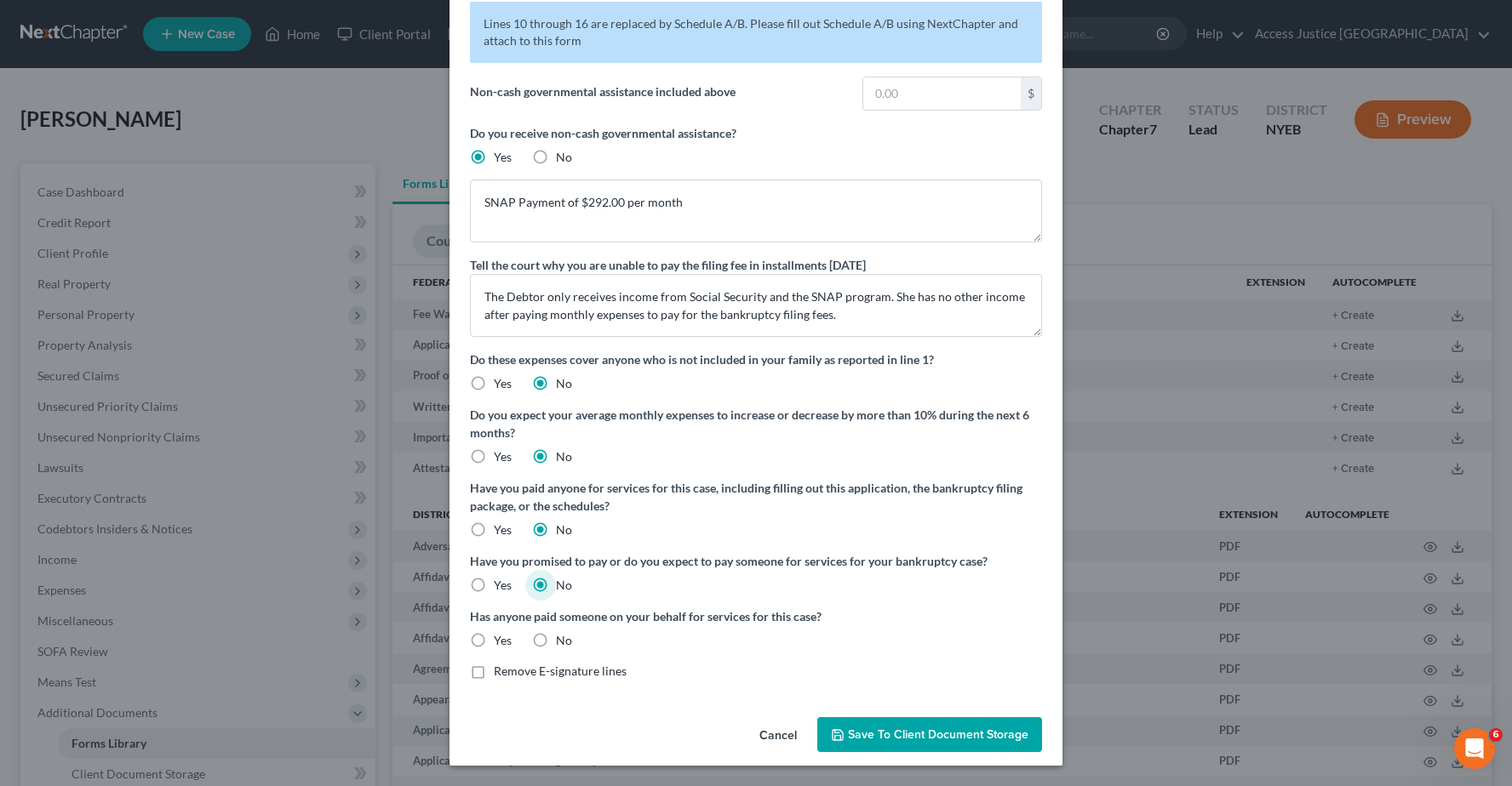
click at [563, 642] on input "No" at bounding box center [568, 637] width 11 height 11
radio input "true"
click at [957, 738] on span "Save to Client Document Storage" at bounding box center [938, 735] width 181 height 14
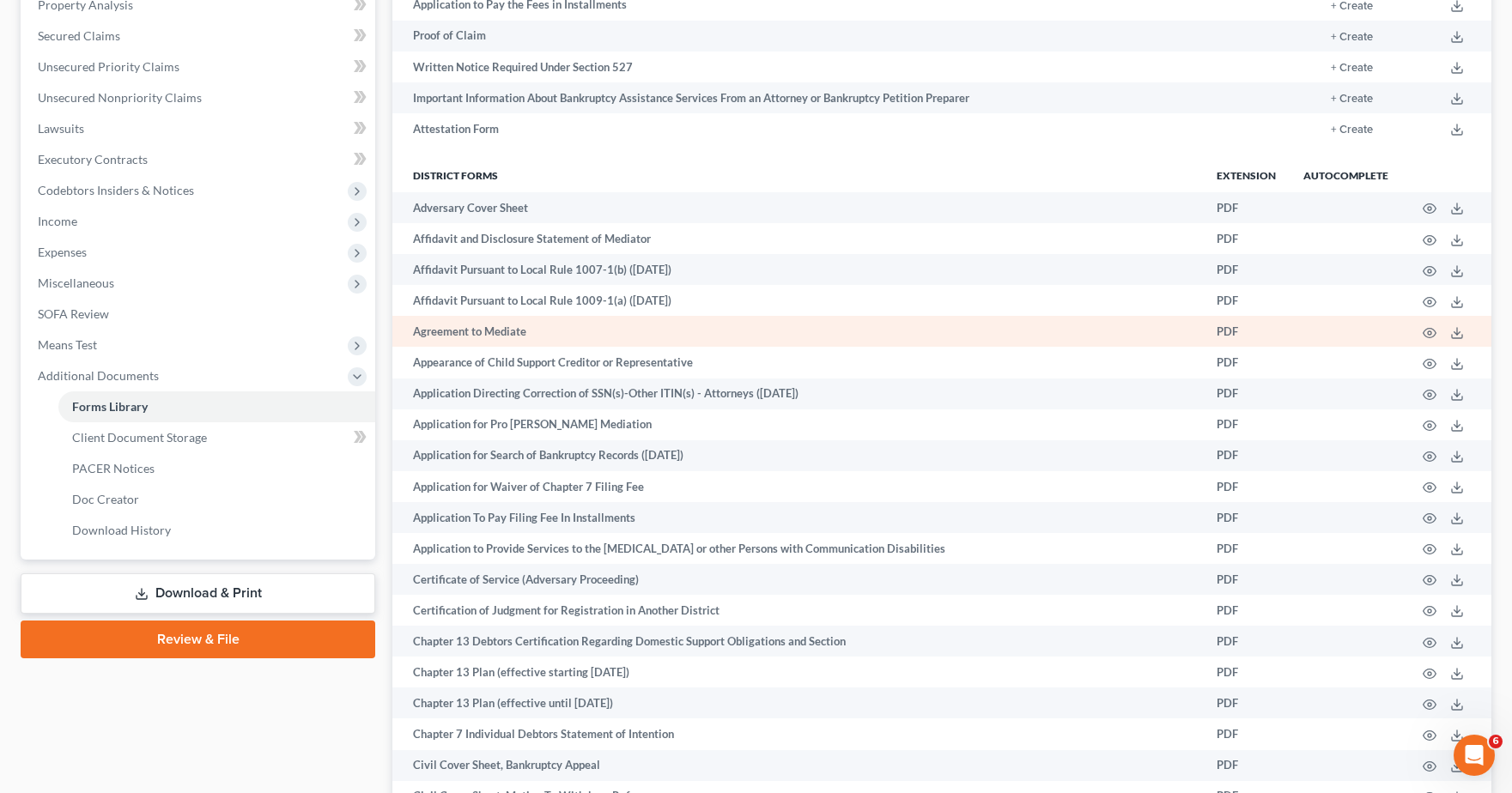
scroll to position [0, 0]
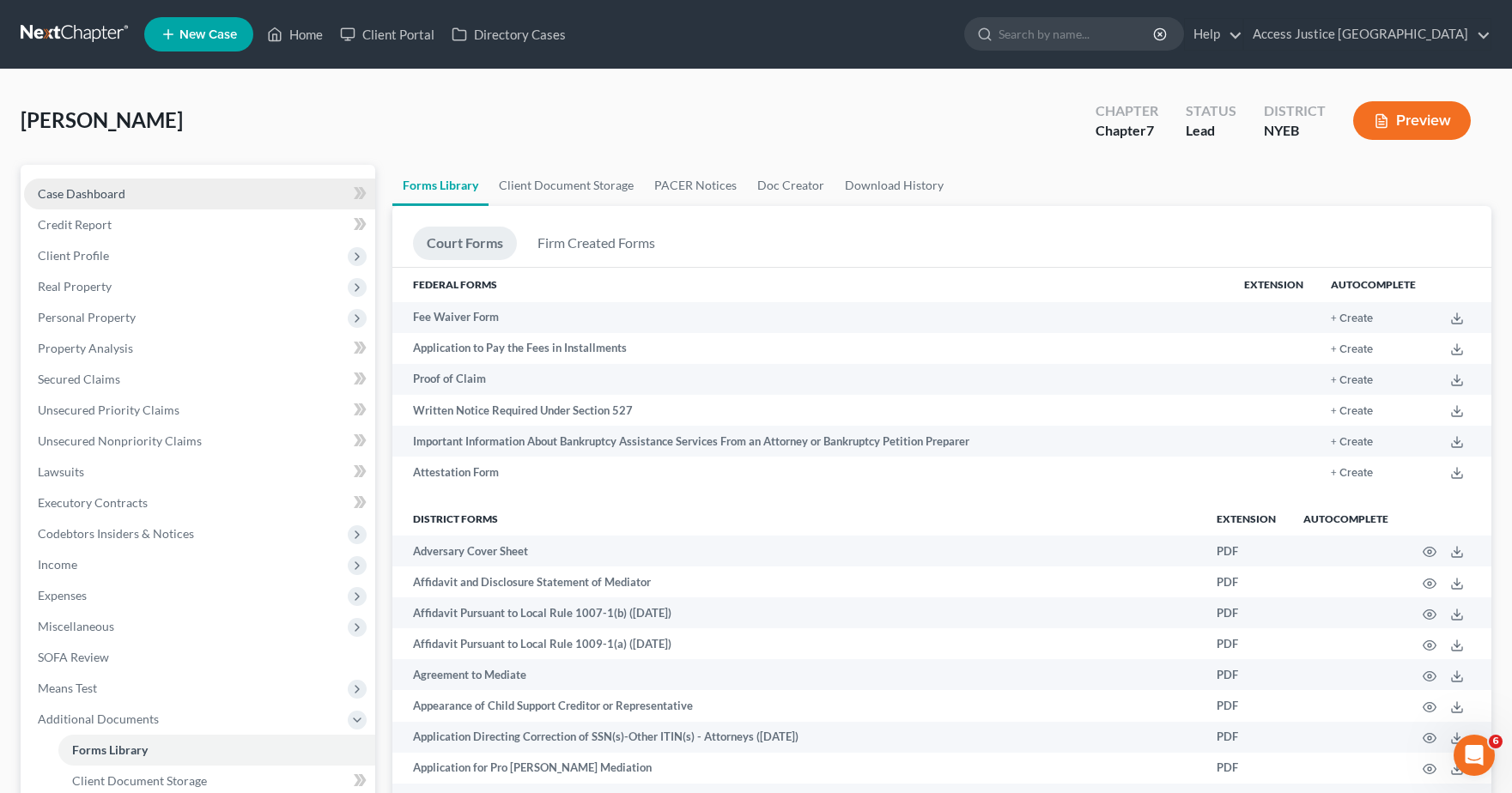
click at [224, 194] on link "Case Dashboard" at bounding box center [199, 194] width 351 height 31
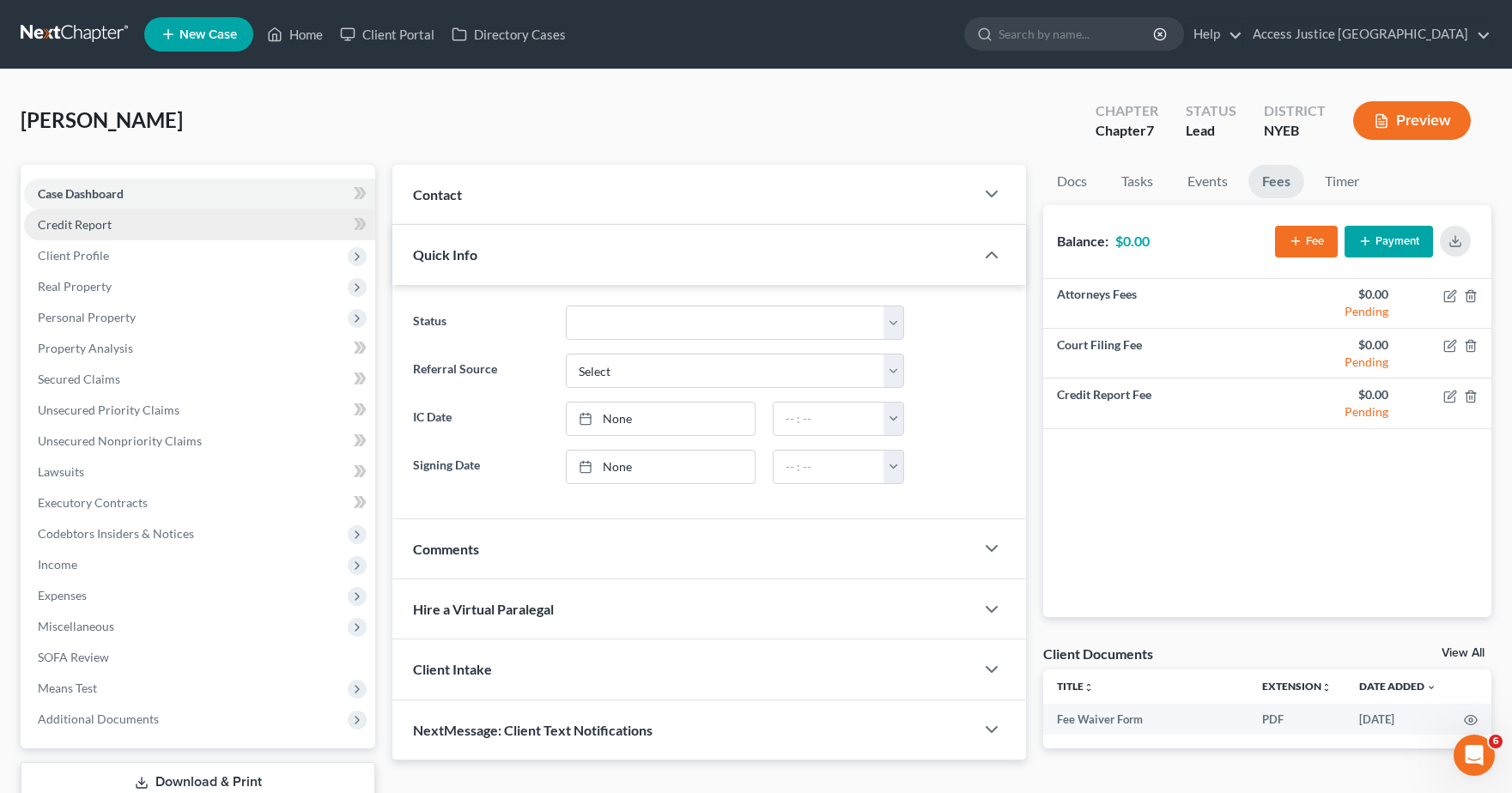
click at [190, 222] on link "Credit Report" at bounding box center [199, 225] width 351 height 31
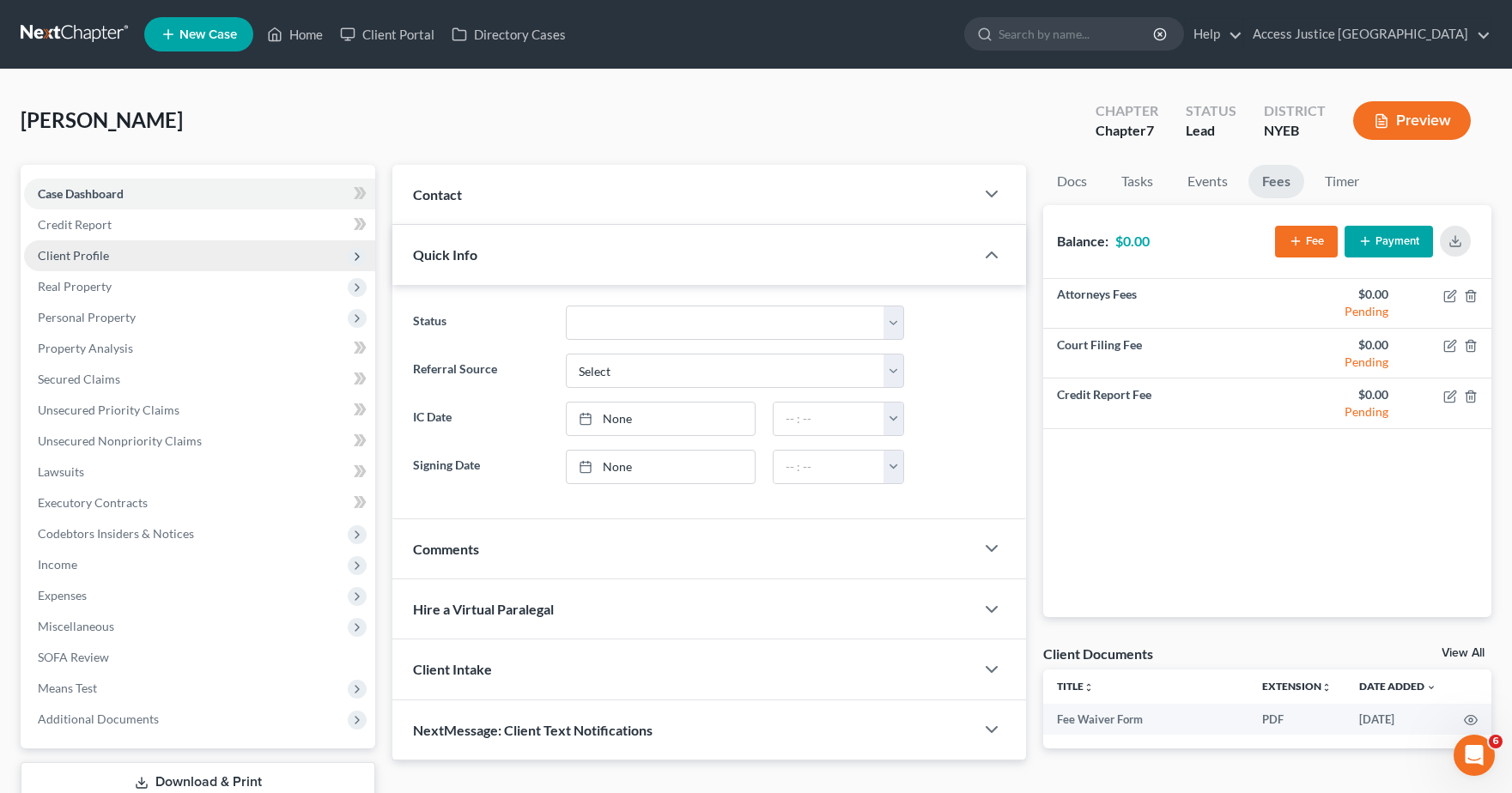
click at [162, 246] on span "Client Profile" at bounding box center [199, 256] width 351 height 31
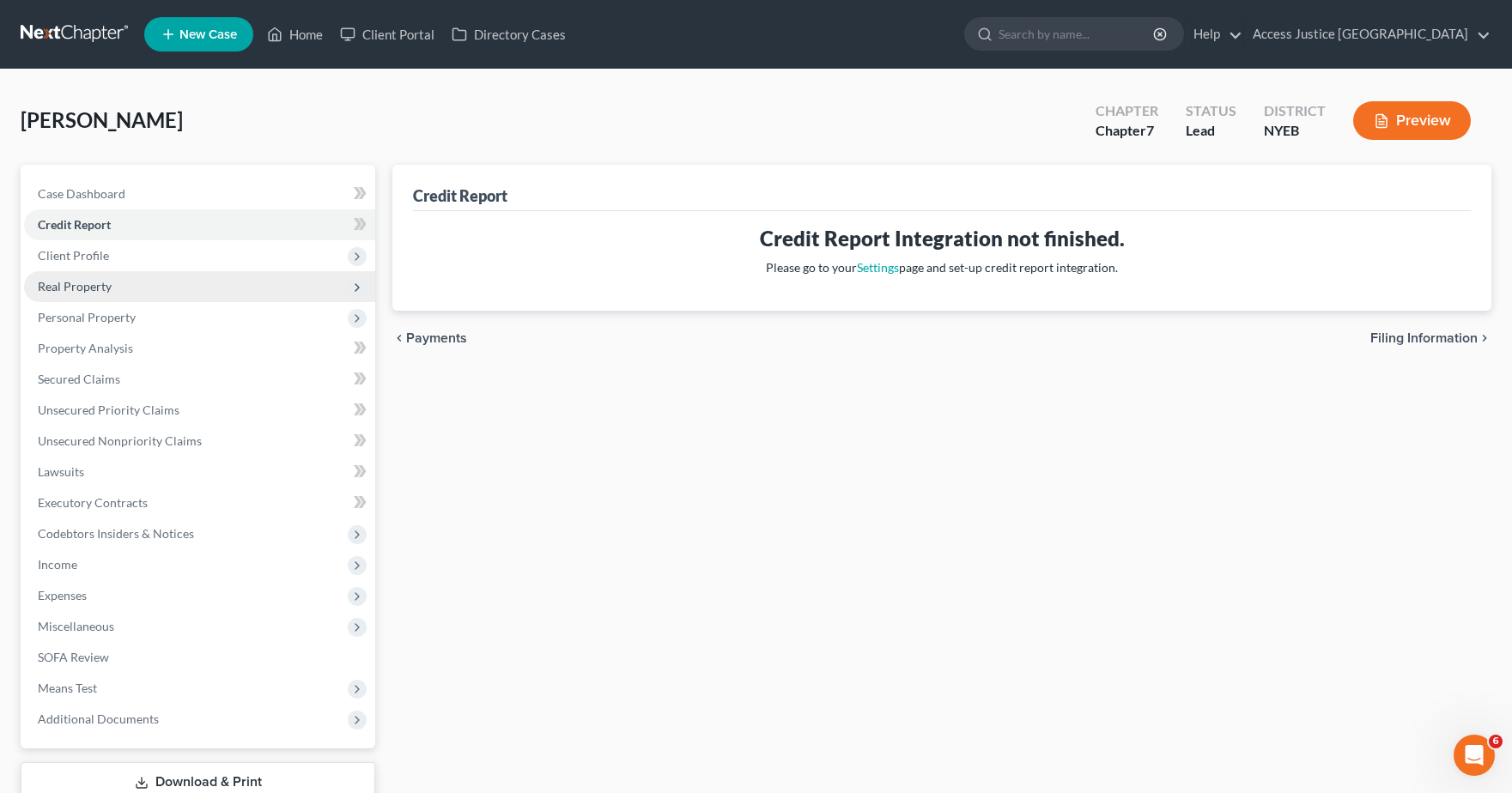
click at [124, 285] on span "Real Property" at bounding box center [199, 286] width 351 height 31
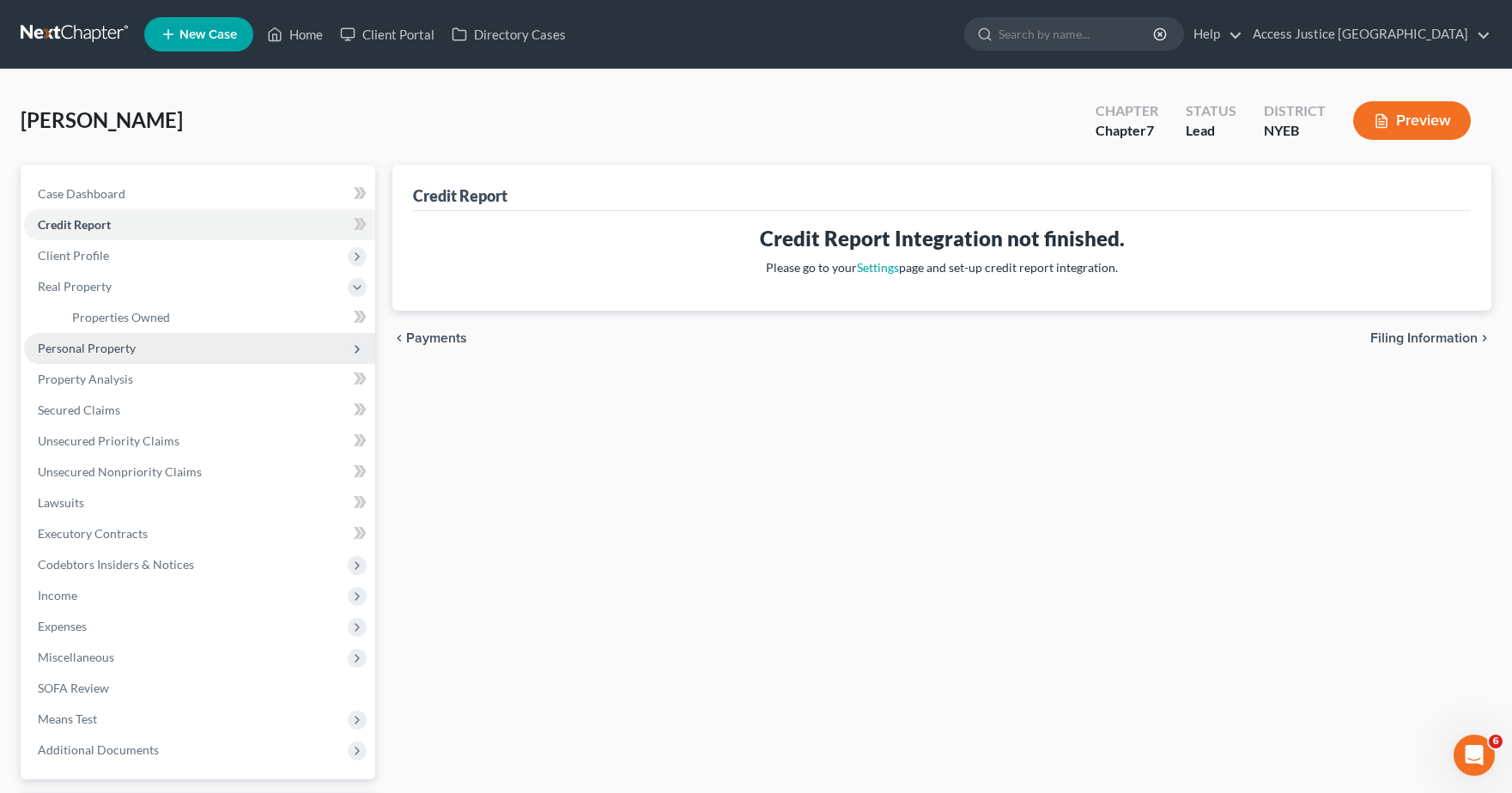
click at [121, 356] on span "Personal Property" at bounding box center [199, 348] width 351 height 31
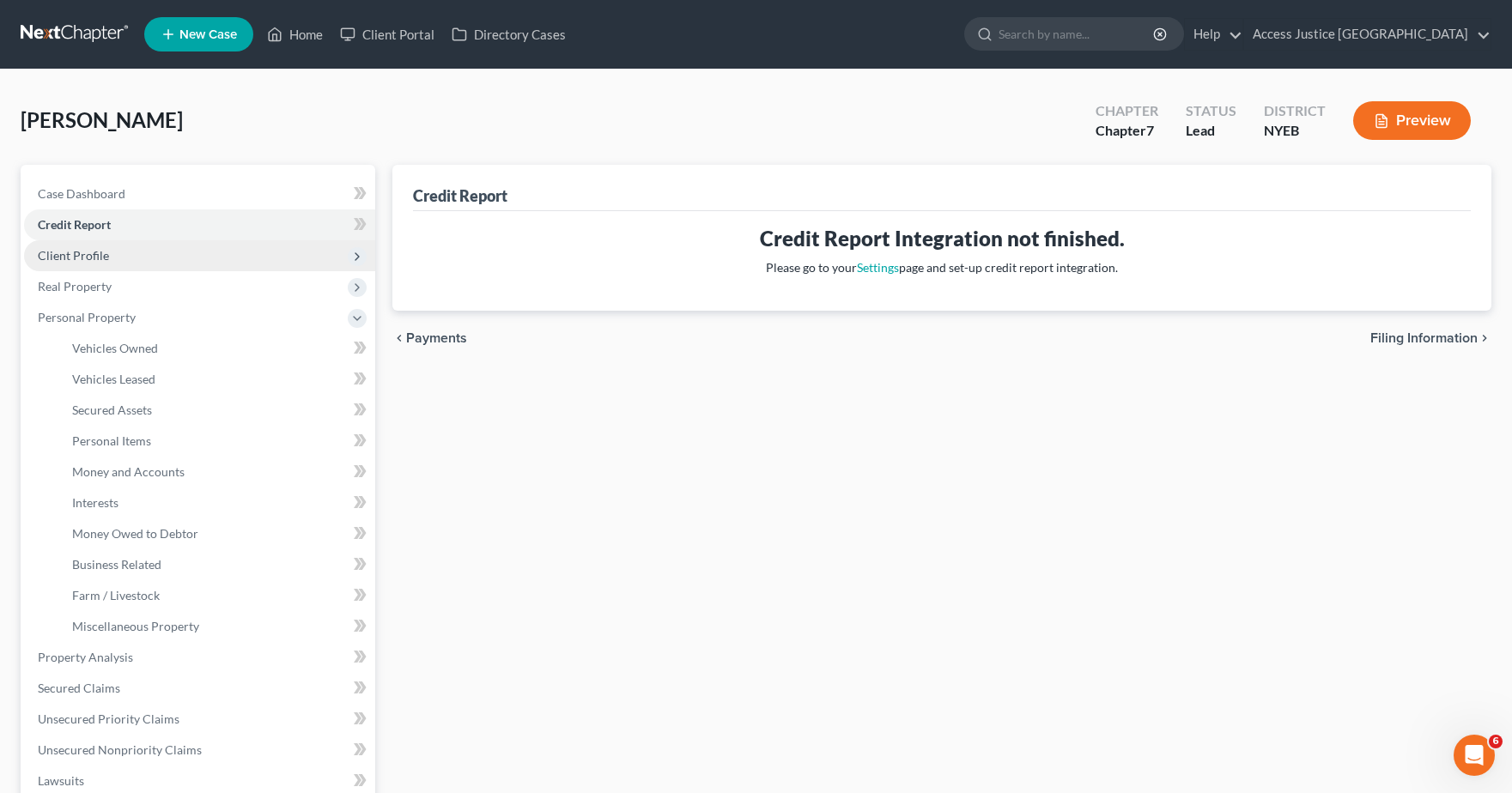
click at [91, 254] on span "Client Profile" at bounding box center [74, 255] width 71 height 14
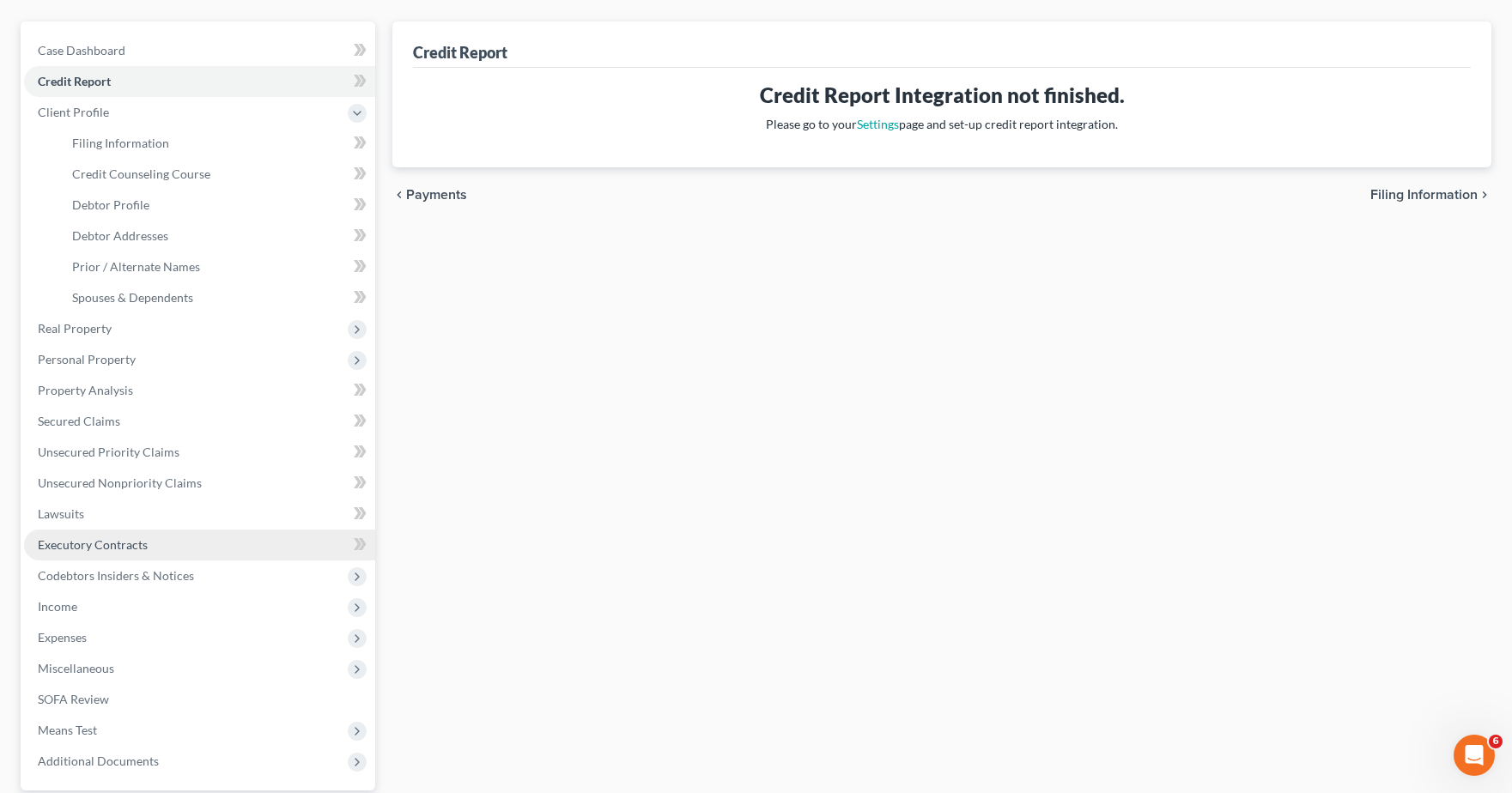
scroll to position [305, 0]
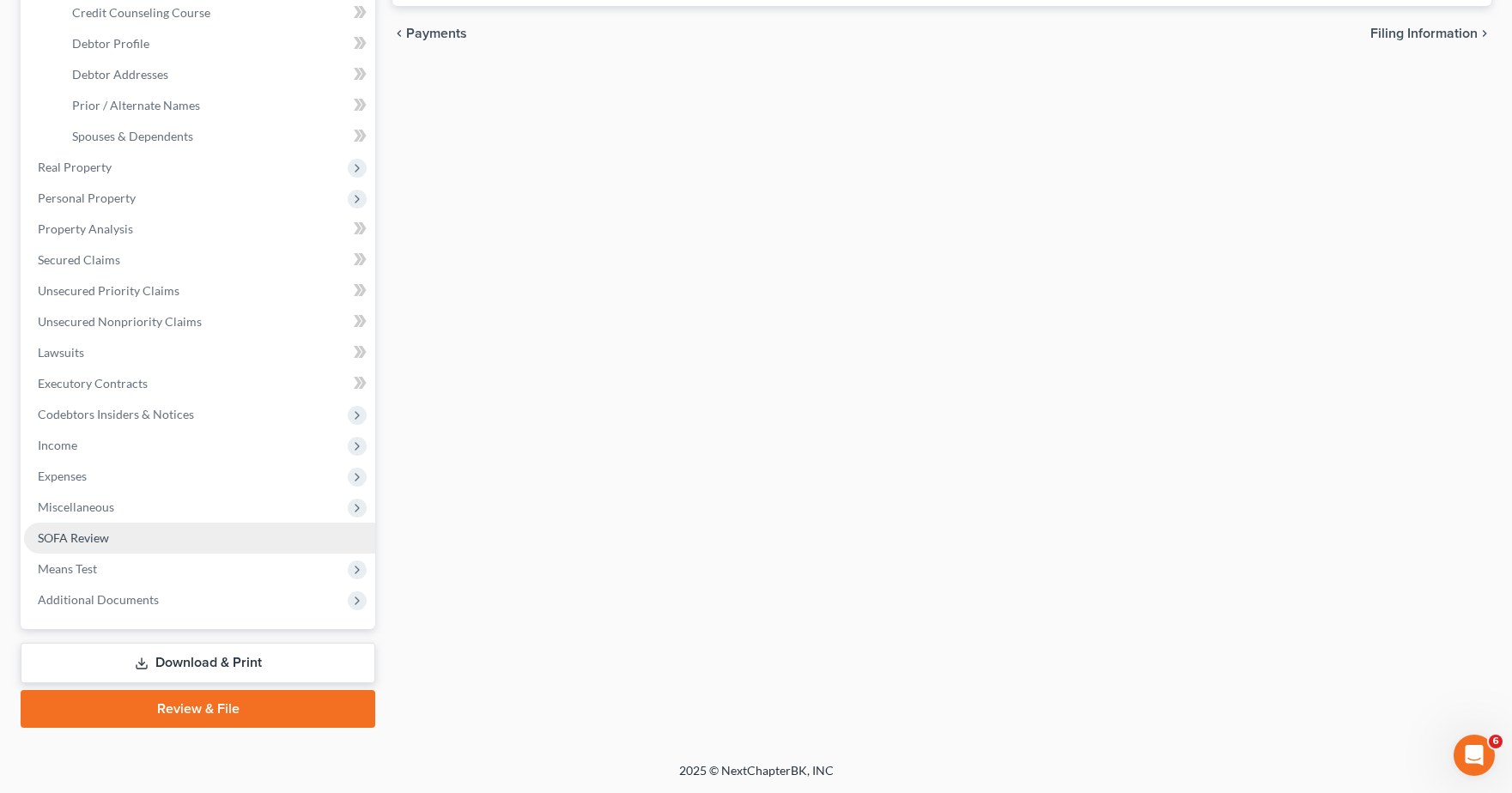
click at [114, 533] on link "SOFA Review" at bounding box center [199, 538] width 351 height 31
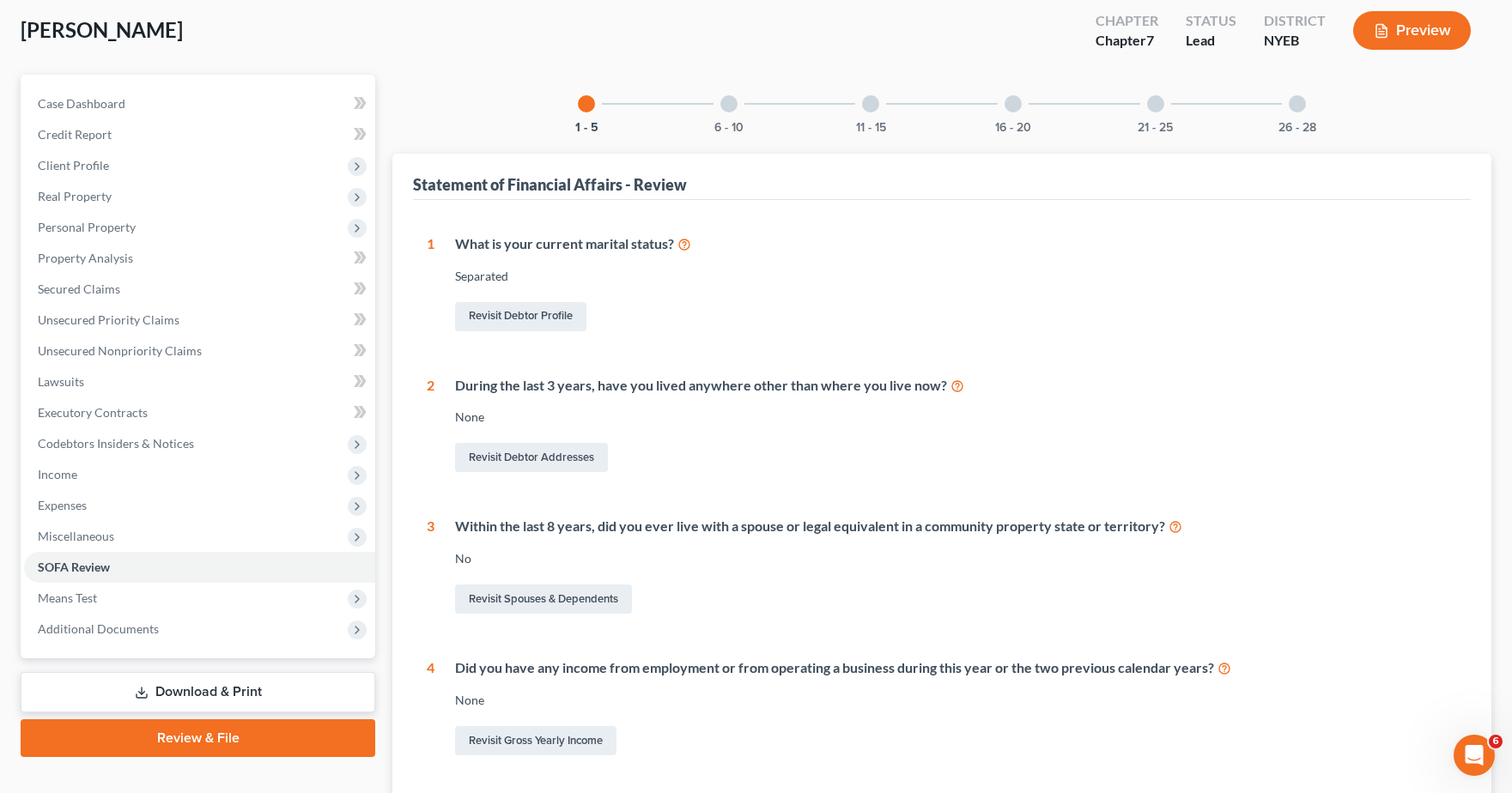
scroll to position [258, 0]
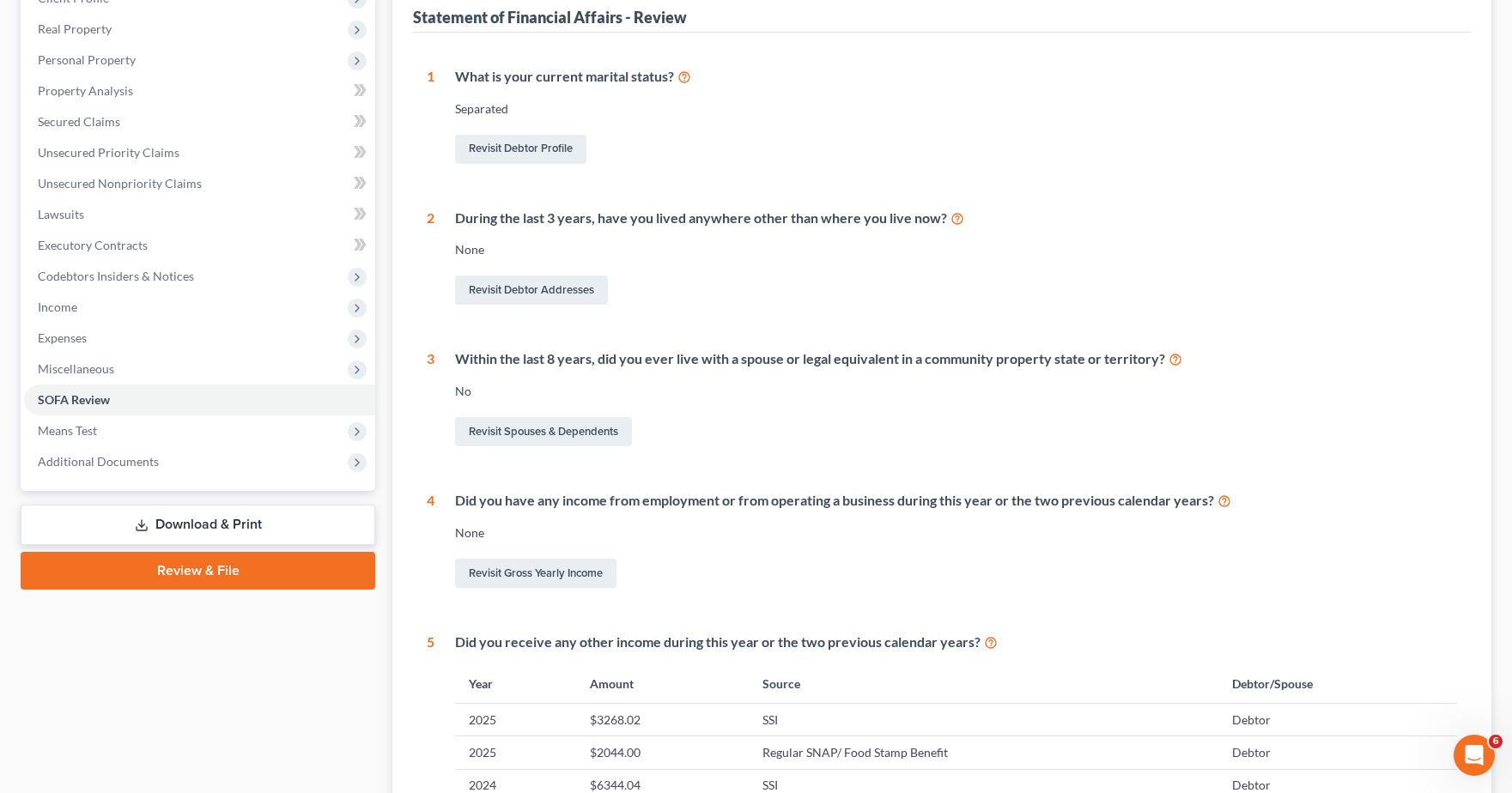
drag, startPoint x: 1345, startPoint y: 185, endPoint x: 723, endPoint y: 363, distance: 647.0
click at [1345, 185] on div "1 What is your current marital status? Separated Revisit Debtor Profile 2 Durin…" at bounding box center [942, 509] width 1031 height 884
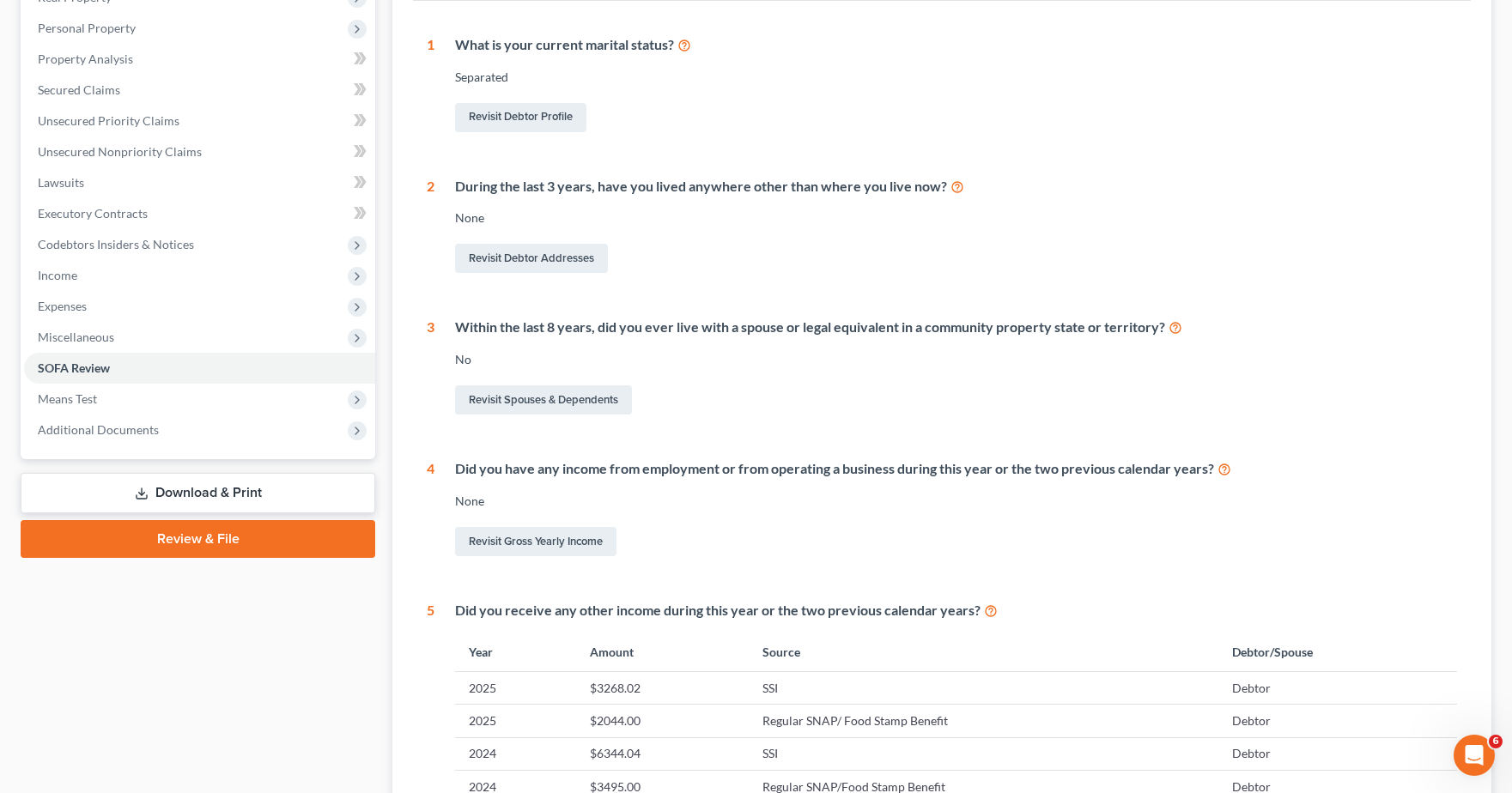
scroll to position [515, 0]
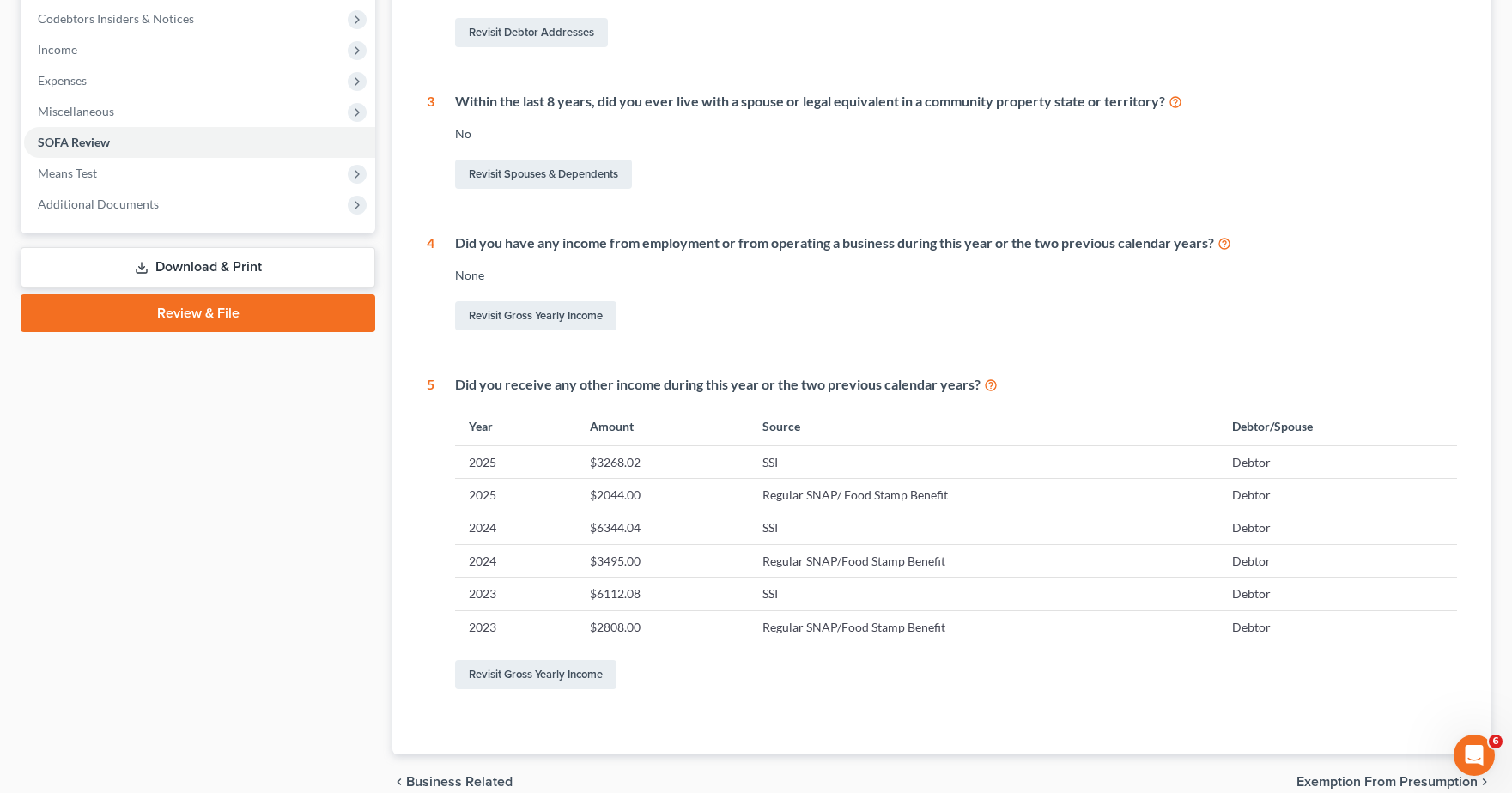
drag, startPoint x: 176, startPoint y: 453, endPoint x: 1196, endPoint y: 209, distance: 1048.8
click at [176, 453] on div "Case Dashboard Payments Invoices Payments Payments Credit Report Client Profile" at bounding box center [198, 230] width 372 height 1161
